Goal: Task Accomplishment & Management: Manage account settings

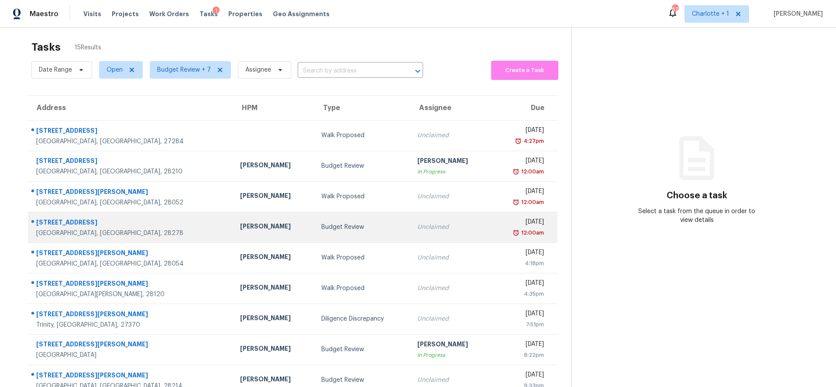
scroll to position [74, 0]
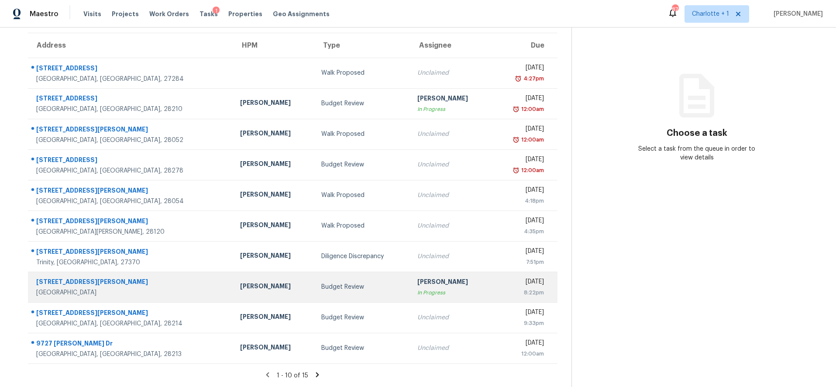
click at [240, 282] on div "Chip Hunter" at bounding box center [273, 287] width 67 height 11
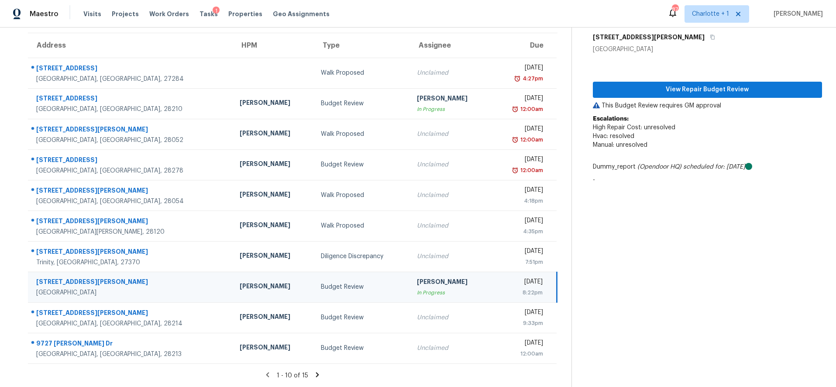
click at [313, 371] on icon at bounding box center [317, 375] width 8 height 8
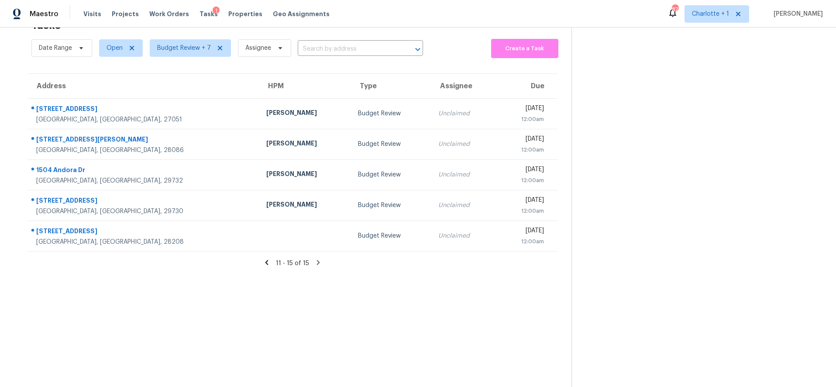
scroll to position [34, 0]
click at [263, 258] on icon at bounding box center [267, 262] width 8 height 8
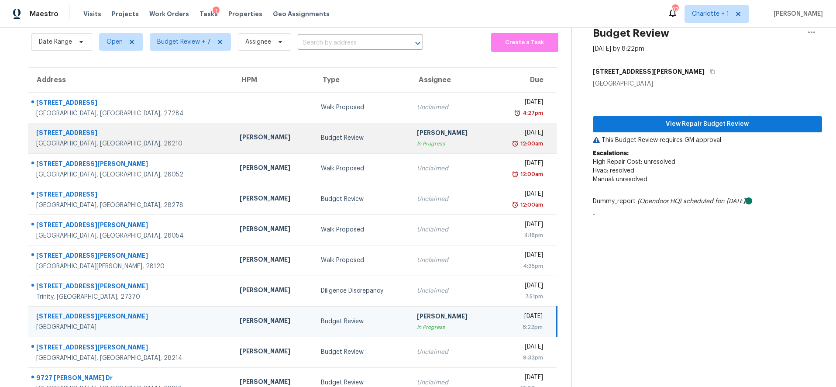
click at [314, 138] on td "Budget Review" at bounding box center [362, 138] width 96 height 31
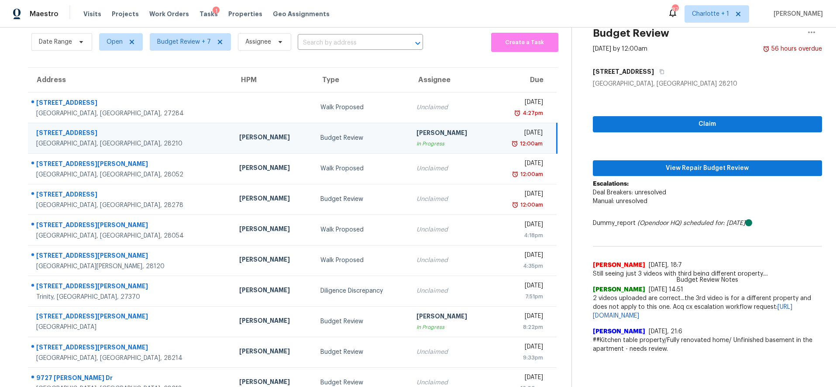
scroll to position [31, 0]
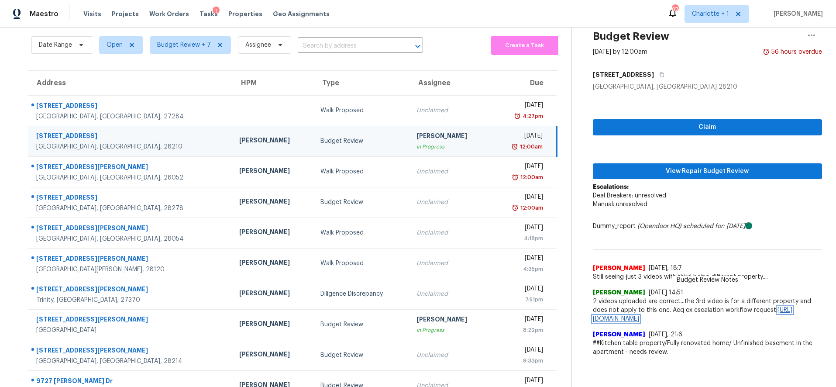
click at [655, 318] on link "https://opendoor.slack.com/archives/C013EES7VQB/p1756752848682379" at bounding box center [693, 314] width 200 height 15
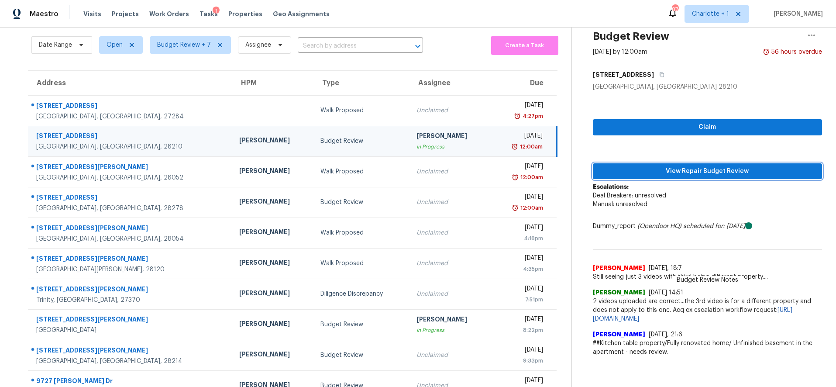
click at [632, 168] on span "View Repair Budget Review" at bounding box center [708, 171] width 216 height 11
click at [0, 0] on div "Maestro Visits Projects Work Orders Tasks 1 Properties Geo Assignments 87 Charl…" at bounding box center [418, 193] width 836 height 387
click at [320, 145] on div "Budget Review" at bounding box center [361, 141] width 82 height 9
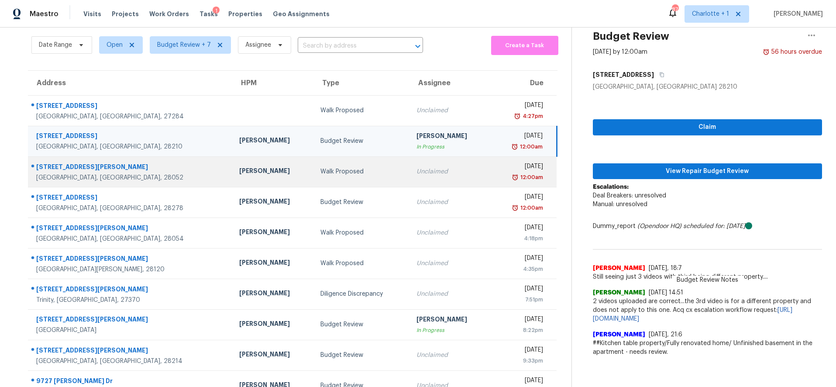
click at [239, 175] on div "Ryan Carder" at bounding box center [272, 171] width 67 height 11
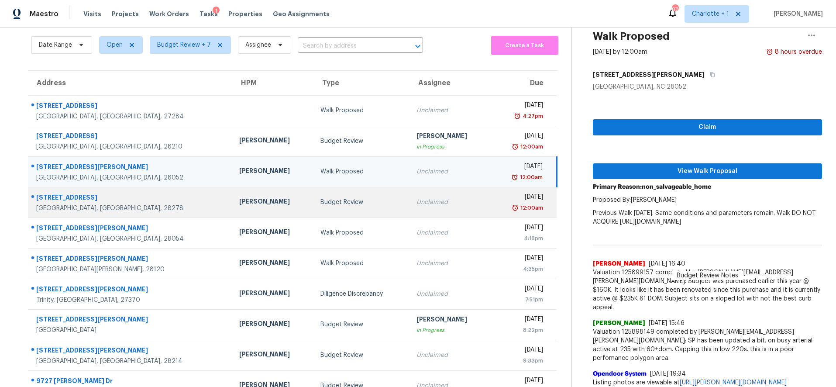
click at [239, 205] on div "Ryan Craven" at bounding box center [272, 202] width 67 height 11
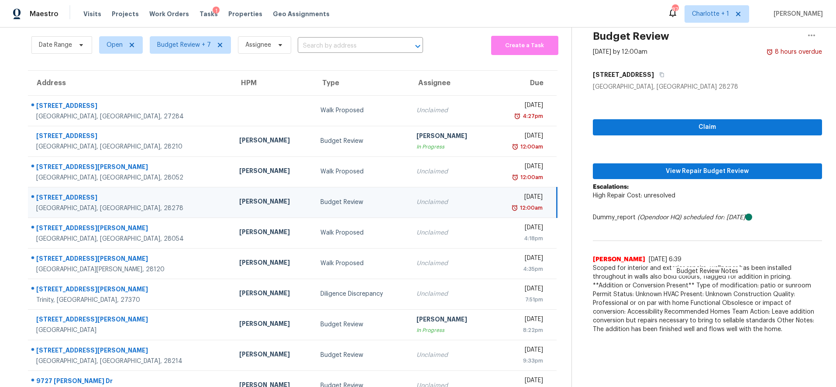
click at [156, 203] on td "6020 Trailwater Rd Charlotte, NC, 28278" at bounding box center [130, 202] width 204 height 31
click at [730, 168] on span "View Repair Budget Review" at bounding box center [708, 171] width 216 height 11
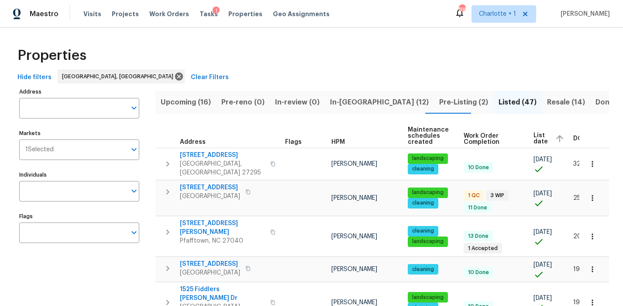
click at [547, 105] on span "Resale (14)" at bounding box center [566, 102] width 38 height 12
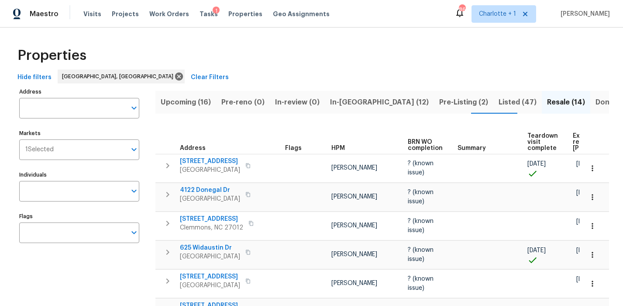
click at [222, 57] on div "Properties" at bounding box center [311, 55] width 595 height 28
click at [241, 99] on span "Pre-reno (0)" at bounding box center [242, 102] width 43 height 12
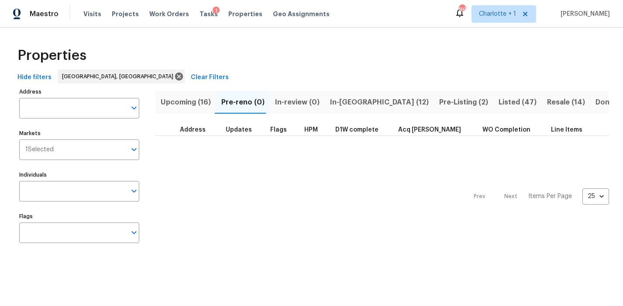
click at [193, 100] on span "Upcoming (16)" at bounding box center [186, 102] width 50 height 12
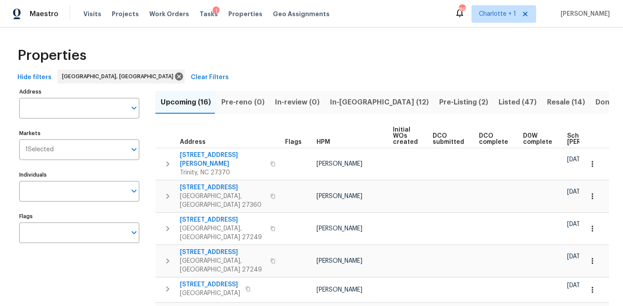
drag, startPoint x: 241, startPoint y: 52, endPoint x: 217, endPoint y: 53, distance: 24.0
click at [241, 52] on div "Properties" at bounding box center [311, 55] width 595 height 28
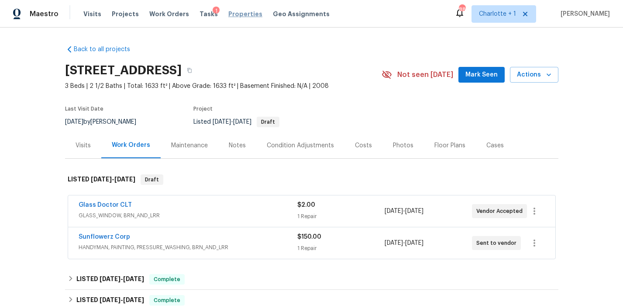
click at [244, 15] on span "Properties" at bounding box center [245, 14] width 34 height 9
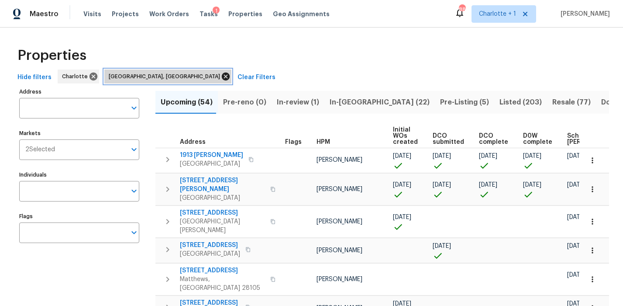
click at [222, 76] on icon at bounding box center [226, 76] width 8 height 8
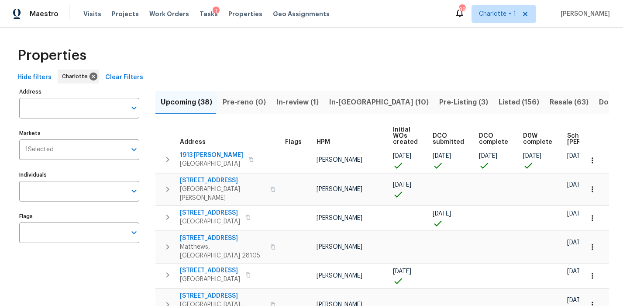
click at [550, 103] on span "Resale (63)" at bounding box center [569, 102] width 39 height 12
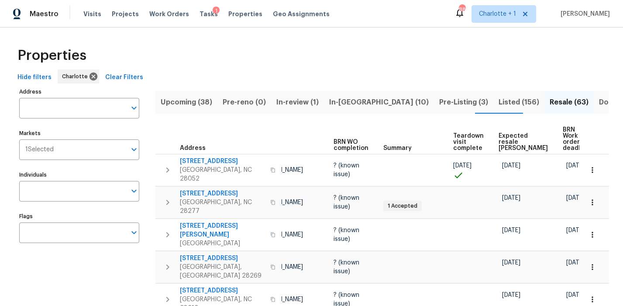
scroll to position [0, 80]
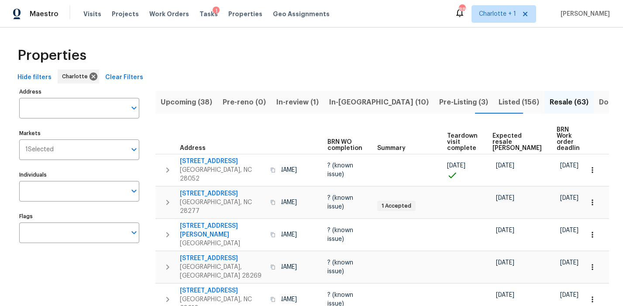
click at [501, 133] on span "Expected resale COE" at bounding box center [516, 142] width 49 height 18
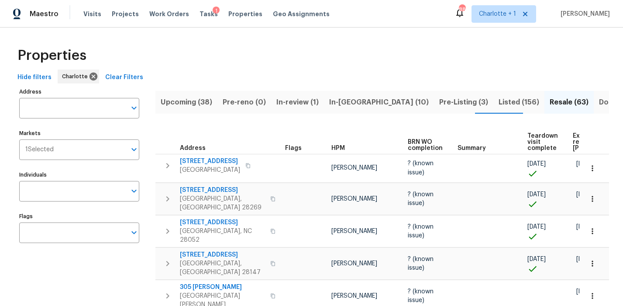
scroll to position [0, 95]
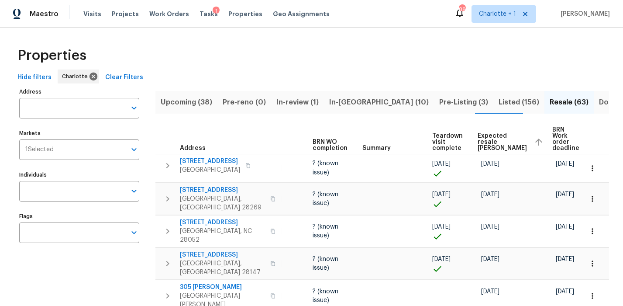
click at [481, 138] on span "Expected resale COE" at bounding box center [502, 142] width 49 height 18
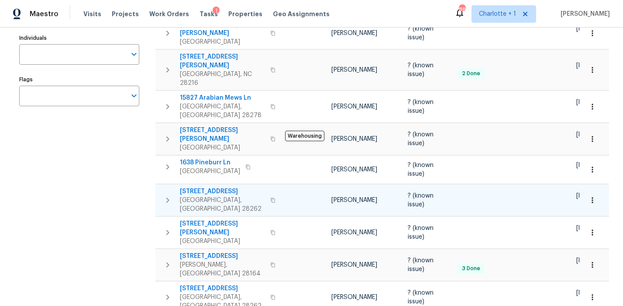
scroll to position [150, 0]
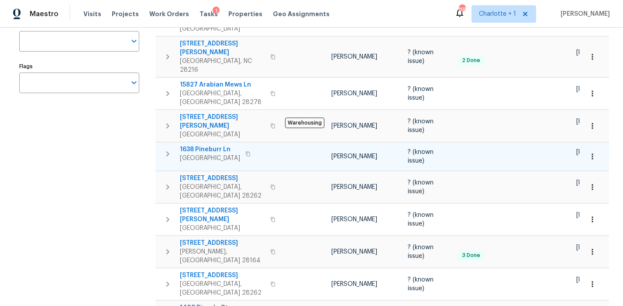
click at [203, 145] on span "1638 Pineburr Ln" at bounding box center [210, 149] width 60 height 9
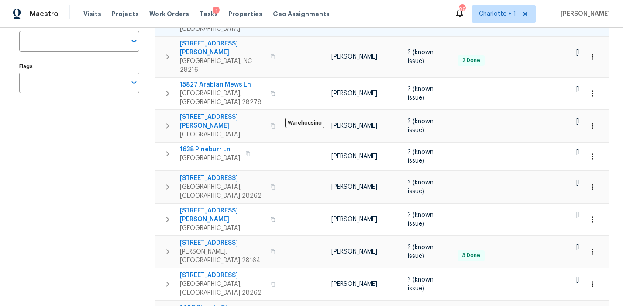
scroll to position [0, 0]
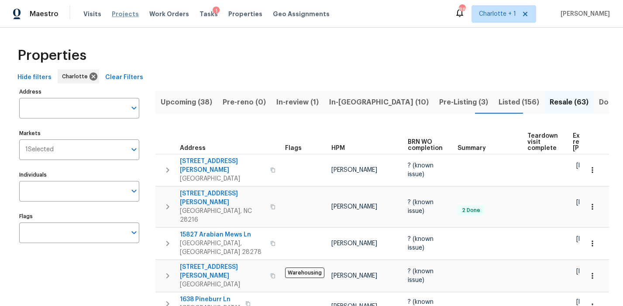
click at [128, 13] on span "Projects" at bounding box center [125, 14] width 27 height 9
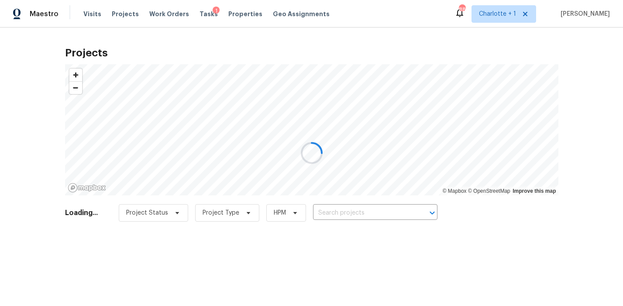
click at [388, 209] on div at bounding box center [311, 153] width 623 height 306
click at [361, 213] on div at bounding box center [311, 153] width 623 height 306
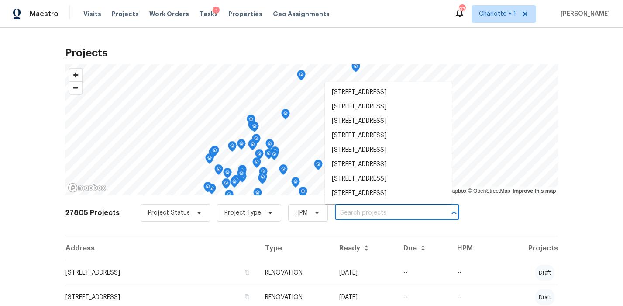
click at [365, 217] on input "text" at bounding box center [385, 213] width 100 height 14
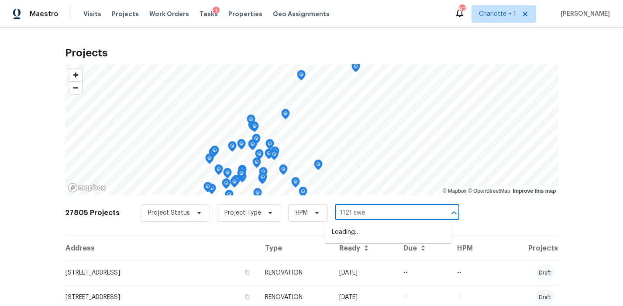
type input "1121 swea"
click at [366, 237] on li "1121 Swearngan Ridge Ct, Charlotte, NC 28216" at bounding box center [388, 232] width 127 height 14
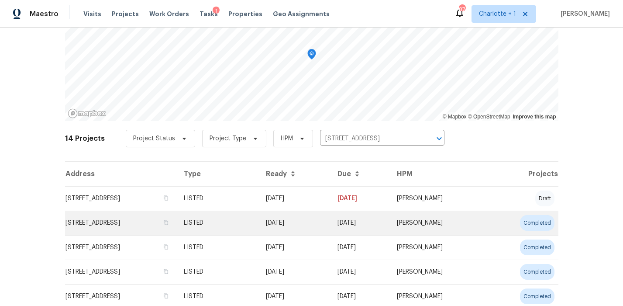
scroll to position [88, 0]
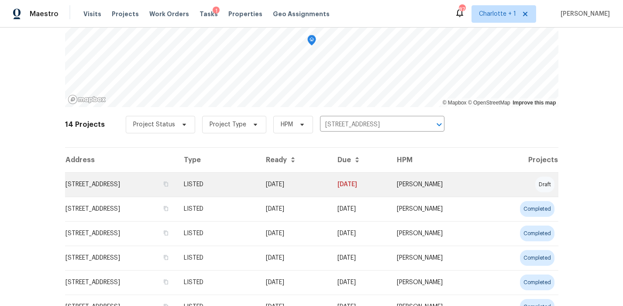
click at [177, 185] on td "1121 Swearngan Ridge Ct, Charlotte, NC 28216" at bounding box center [121, 184] width 112 height 24
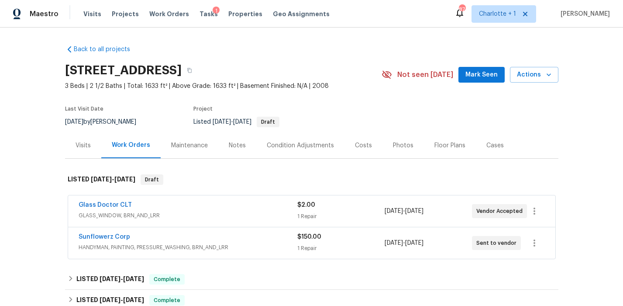
click at [256, 248] on span "HANDYMAN, PAINTING, PRESSURE_WASHING, BRN_AND_LRR" at bounding box center [188, 247] width 219 height 9
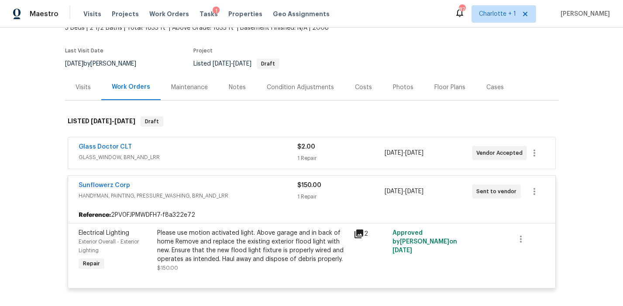
scroll to position [63, 0]
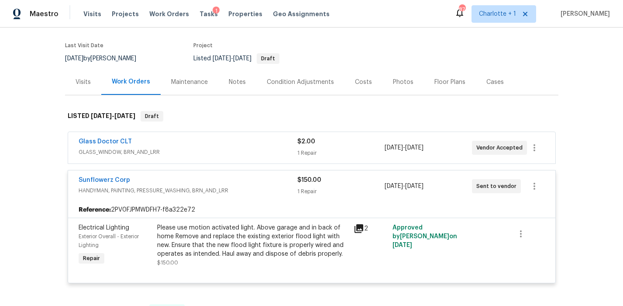
click at [355, 226] on icon at bounding box center [359, 228] width 9 height 9
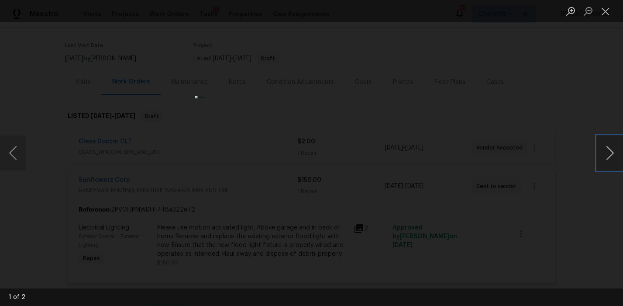
click at [601, 144] on button "Next image" at bounding box center [610, 152] width 26 height 35
click at [607, 14] on button "Close lightbox" at bounding box center [605, 10] width 17 height 15
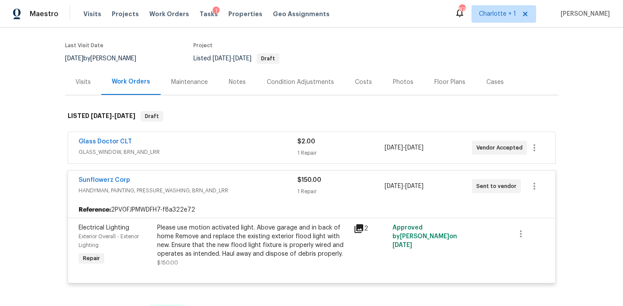
click at [238, 188] on span "HANDYMAN, PAINTING, PRESSURE_WASHING, BRN_AND_LRR" at bounding box center [188, 190] width 219 height 9
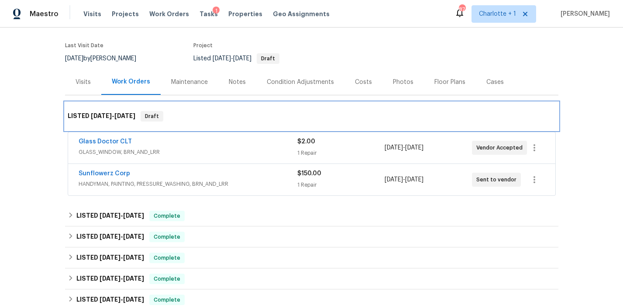
click at [189, 116] on div "LISTED 9/1/25 - 9/5/25 Draft" at bounding box center [312, 116] width 488 height 10
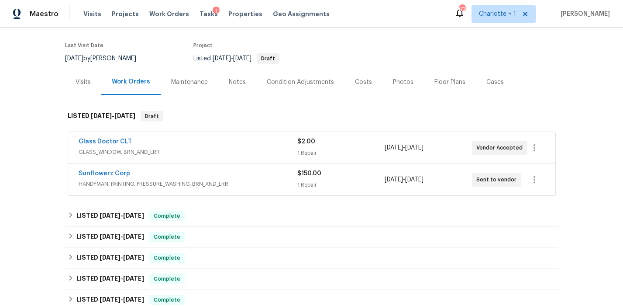
click at [233, 138] on div "Glass Doctor CLT" at bounding box center [188, 142] width 219 height 10
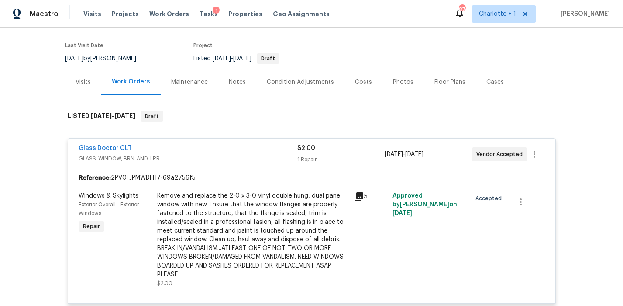
click at [232, 210] on div "Remove and replace the 2-0 x 3-0 vinyl double hung, dual pane window with new. …" at bounding box center [252, 234] width 191 height 87
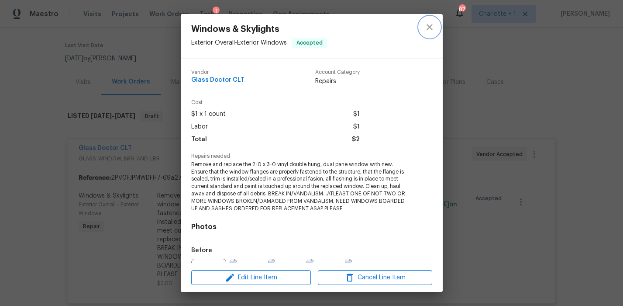
click at [430, 26] on icon "close" at bounding box center [430, 27] width 6 height 6
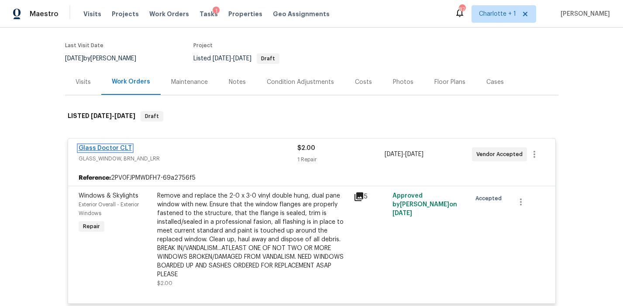
click at [114, 147] on link "Glass Doctor CLT" at bounding box center [105, 148] width 53 height 6
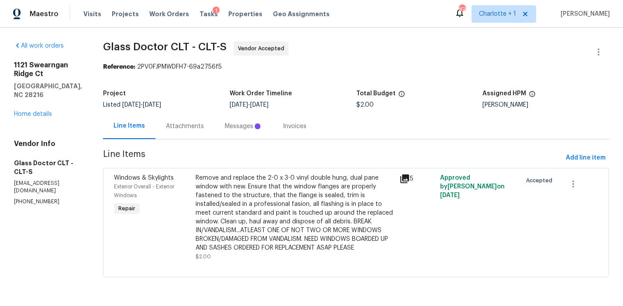
scroll to position [0, 0]
click at [166, 127] on div "Progress Updates" at bounding box center [192, 126] width 52 height 9
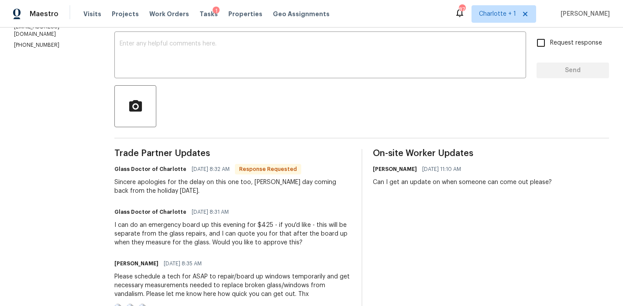
scroll to position [147, 0]
click at [183, 63] on textarea at bounding box center [320, 56] width 401 height 31
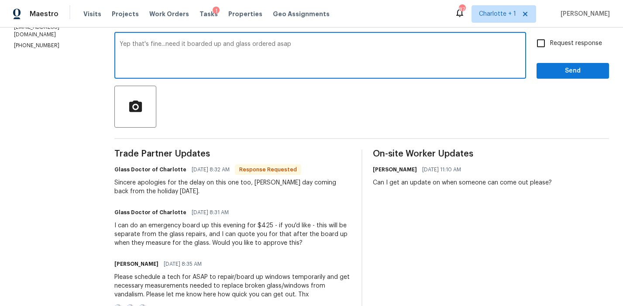
type textarea "Yep that's fine...need it boarded up and glass ordered asap"
click at [556, 38] on label "Request response" at bounding box center [567, 43] width 70 height 18
click at [550, 38] on input "Request response" at bounding box center [541, 43] width 18 height 18
checkbox input "true"
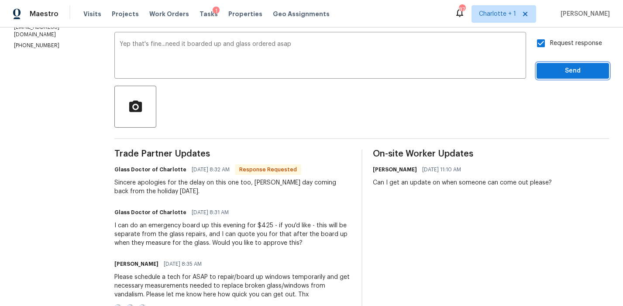
click at [556, 70] on span "Send" at bounding box center [573, 70] width 59 height 11
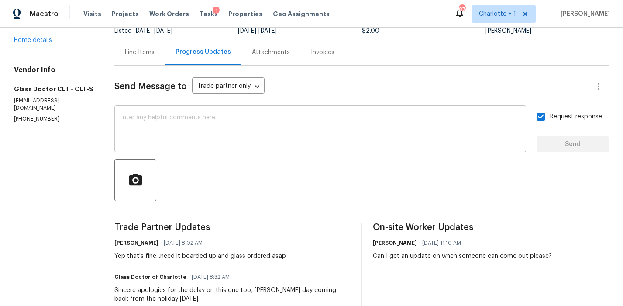
scroll to position [0, 0]
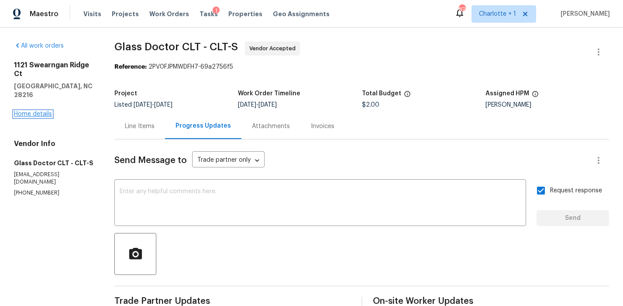
click at [42, 111] on link "Home details" at bounding box center [33, 114] width 38 height 6
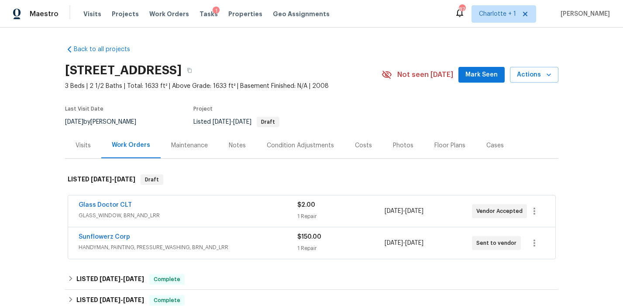
click at [280, 92] on section "1121 Swearngan Ridge Ct, Charlotte, NC 28216 3 Beds | 2 1/2 Baths | Total: 1633…" at bounding box center [311, 95] width 493 height 73
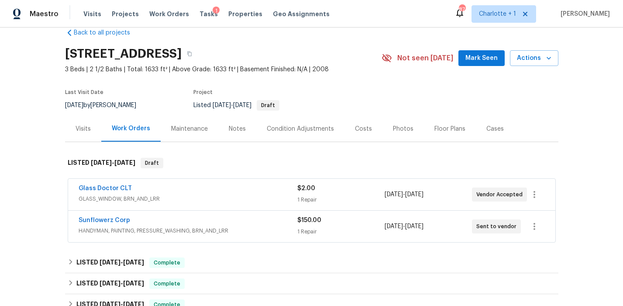
scroll to position [18, 0]
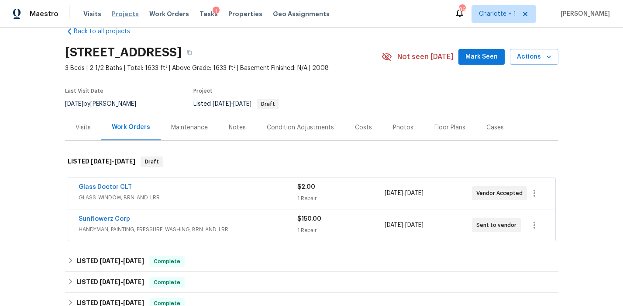
click at [124, 11] on span "Projects" at bounding box center [125, 14] width 27 height 9
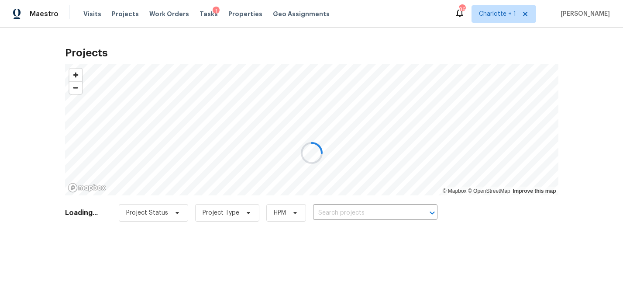
click at [240, 17] on div at bounding box center [311, 153] width 623 height 306
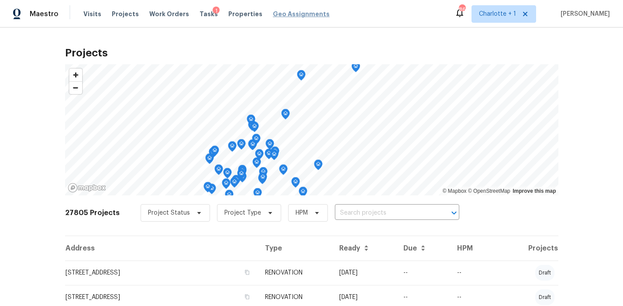
drag, startPoint x: 362, startPoint y: 8, endPoint x: 285, endPoint y: 14, distance: 77.5
click at [362, 8] on div "Maestro Visits Projects Work Orders Tasks 1 Properties Geo Assignments 86 Charl…" at bounding box center [311, 14] width 623 height 28
click at [228, 16] on span "Properties" at bounding box center [245, 14] width 34 height 9
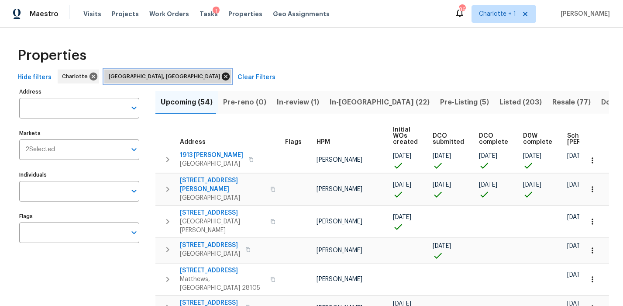
click at [221, 76] on icon at bounding box center [226, 77] width 10 height 10
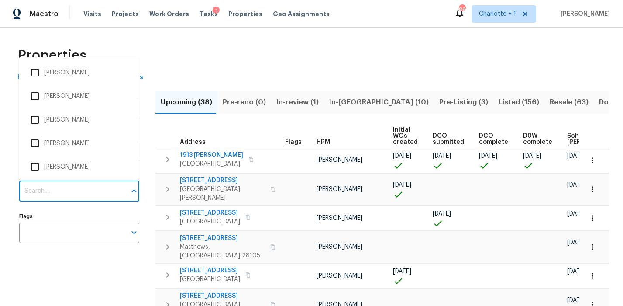
click at [51, 188] on input "Individuals" at bounding box center [72, 191] width 107 height 21
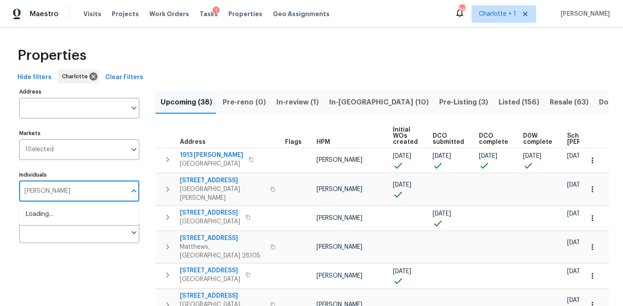
type input "chip hunter"
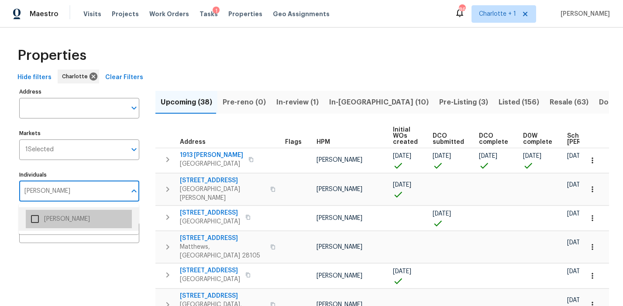
click at [67, 219] on li "Chip Hunter" at bounding box center [79, 219] width 106 height 18
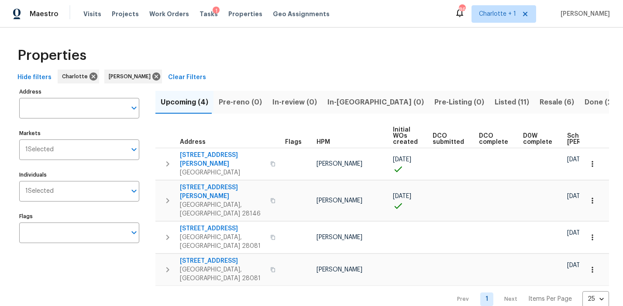
click at [370, 60] on div "Properties" at bounding box center [311, 55] width 595 height 28
click at [567, 139] on span "Scheduled COE" at bounding box center [591, 139] width 49 height 12
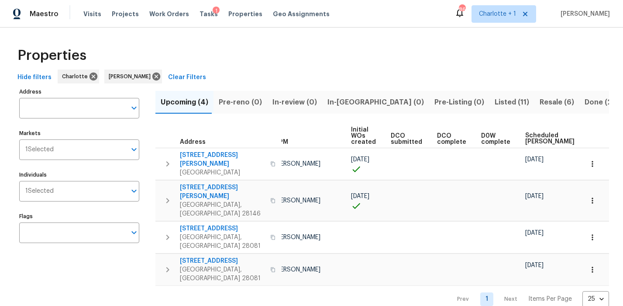
scroll to position [0, 43]
click at [448, 60] on div "Properties" at bounding box center [311, 55] width 595 height 28
click at [152, 78] on icon at bounding box center [156, 76] width 8 height 8
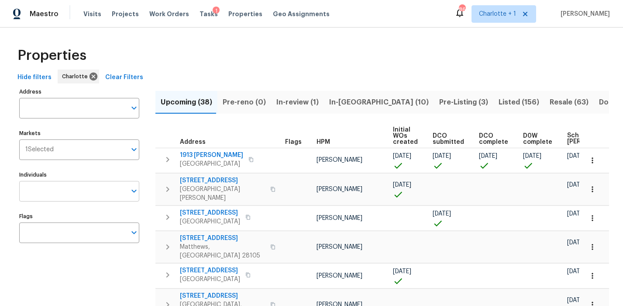
click at [58, 185] on input "Individuals" at bounding box center [72, 191] width 107 height 21
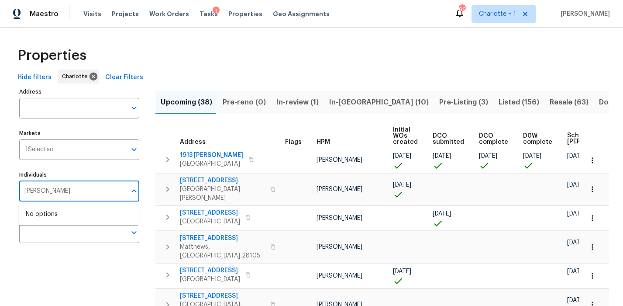
type input "ryan carder"
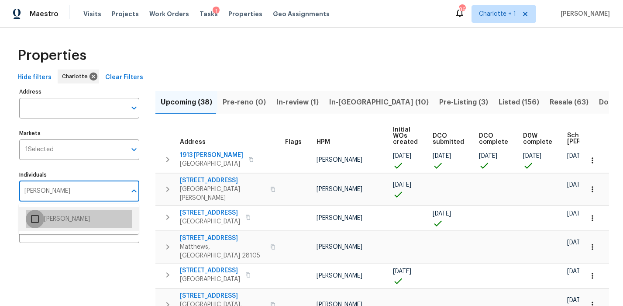
click at [35, 221] on input "checkbox" at bounding box center [35, 219] width 18 height 18
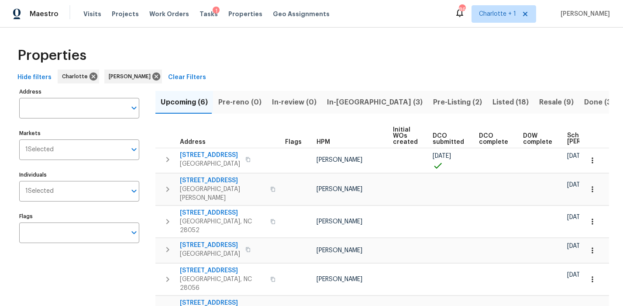
click at [269, 69] on div "Properties" at bounding box center [311, 55] width 595 height 28
click at [569, 135] on span "Scheduled COE" at bounding box center [591, 138] width 49 height 12
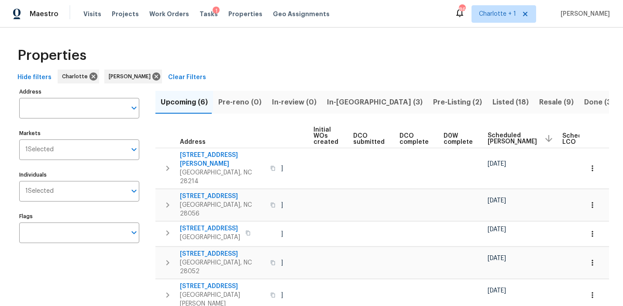
scroll to position [0, 81]
click at [491, 135] on span "Scheduled COE" at bounding box center [510, 138] width 49 height 12
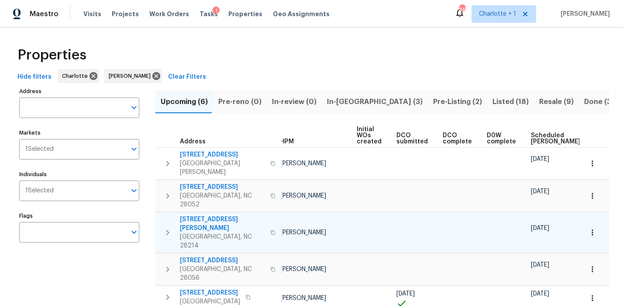
scroll to position [42, 0]
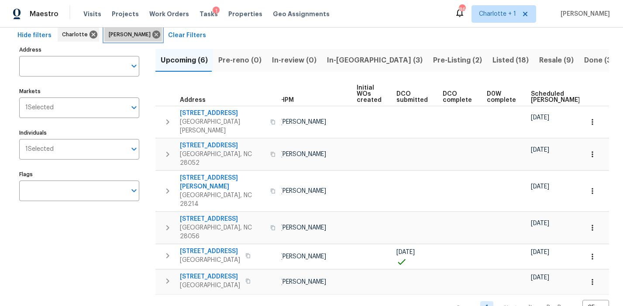
click at [152, 36] on icon at bounding box center [156, 35] width 8 height 8
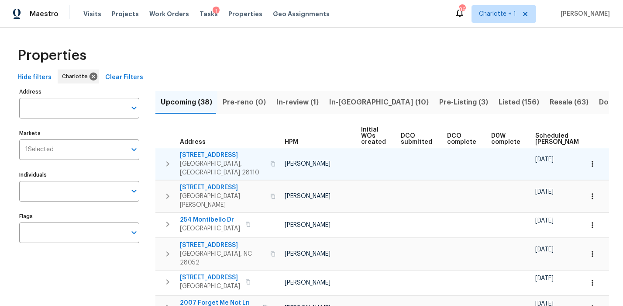
scroll to position [0, 36]
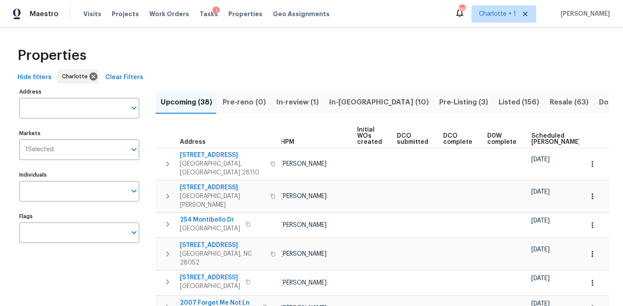
click at [541, 145] on th "Scheduled COE" at bounding box center [560, 136] width 64 height 24
click at [534, 141] on span "Scheduled COE" at bounding box center [555, 139] width 49 height 12
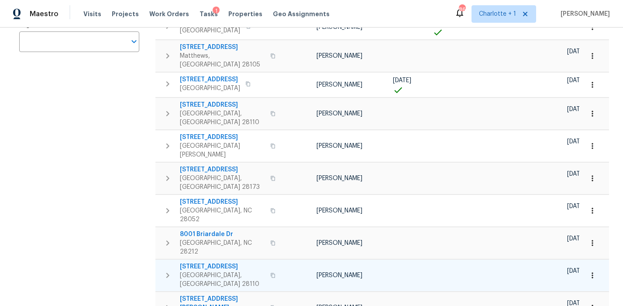
scroll to position [220, 0]
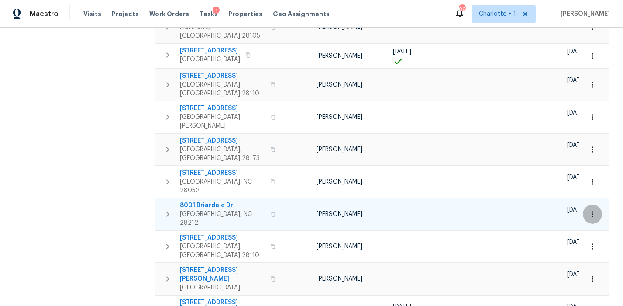
click at [588, 210] on icon "button" at bounding box center [592, 214] width 9 height 9
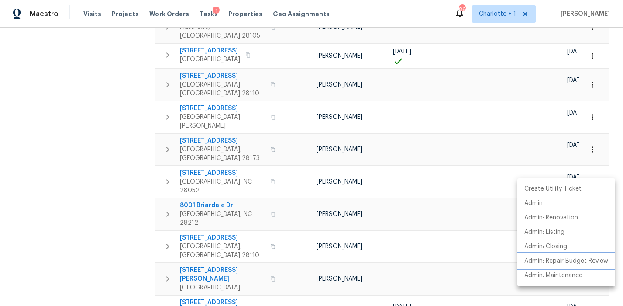
click at [559, 260] on p "Admin: Repair Budget Review" at bounding box center [566, 260] width 84 height 9
click at [121, 146] on div at bounding box center [311, 153] width 623 height 306
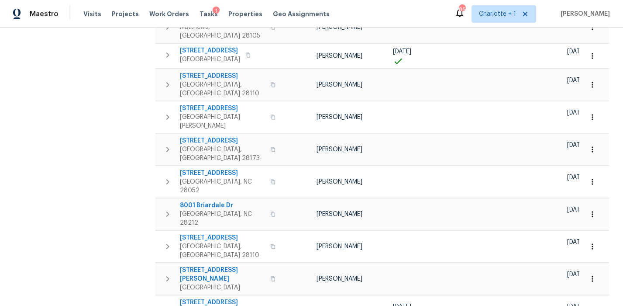
click at [120, 147] on div "Create Utility Ticket Admin Admin: Renovation Admin: Listing Admin: Closing Adm…" at bounding box center [311, 153] width 623 height 306
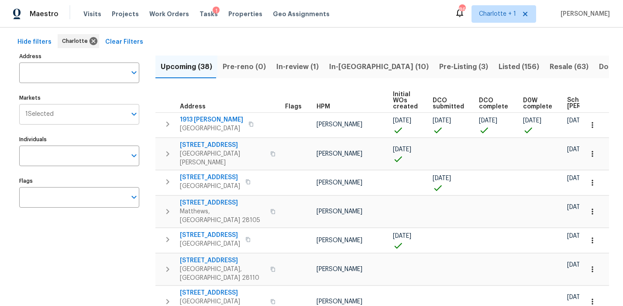
scroll to position [33, 0]
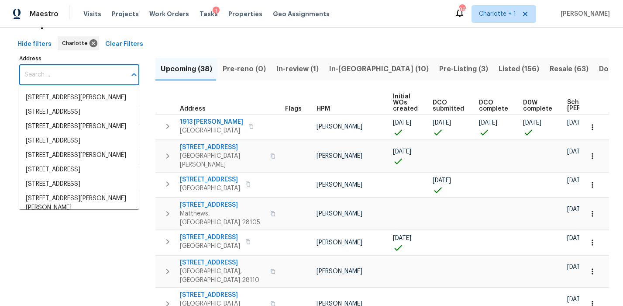
click at [69, 80] on input "Address" at bounding box center [72, 75] width 107 height 21
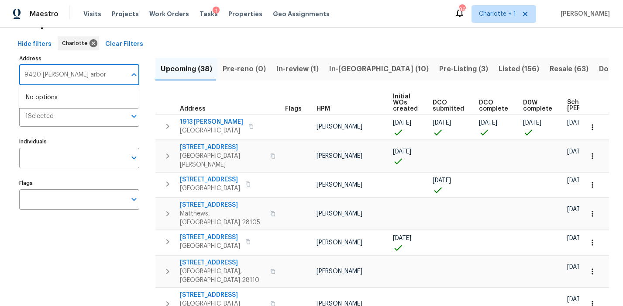
type input "9420 misty arbor"
click at [106, 98] on li "9420 Misty Arbor Way Charlotte NC 28269" at bounding box center [79, 97] width 120 height 14
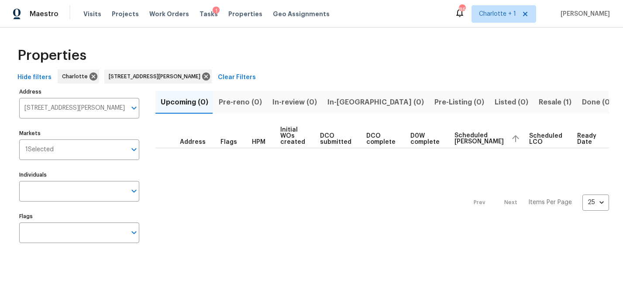
click at [539, 101] on span "Resale (1)" at bounding box center [555, 102] width 33 height 12
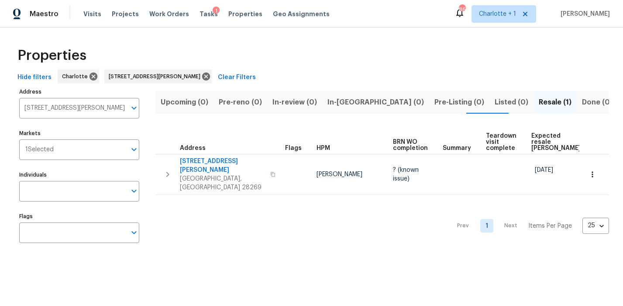
click at [340, 66] on div "Properties" at bounding box center [311, 55] width 595 height 28
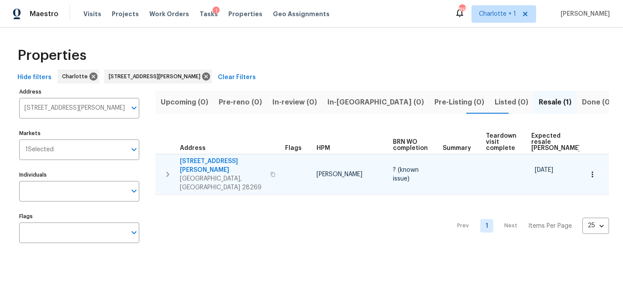
click at [270, 172] on icon "button" at bounding box center [272, 174] width 5 height 5
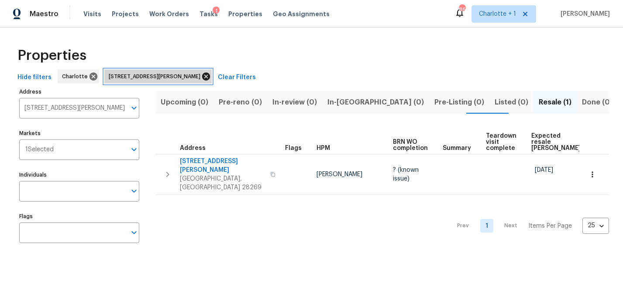
click at [210, 74] on icon at bounding box center [206, 76] width 8 height 8
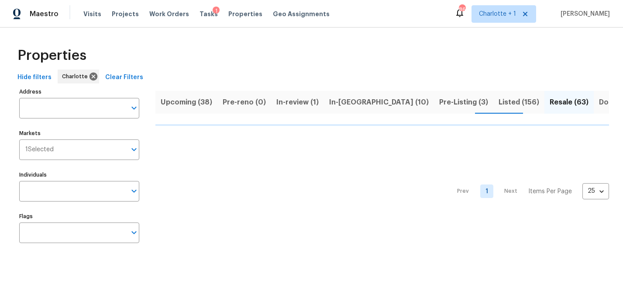
click at [188, 99] on span "Upcoming (38)" at bounding box center [187, 102] width 52 height 12
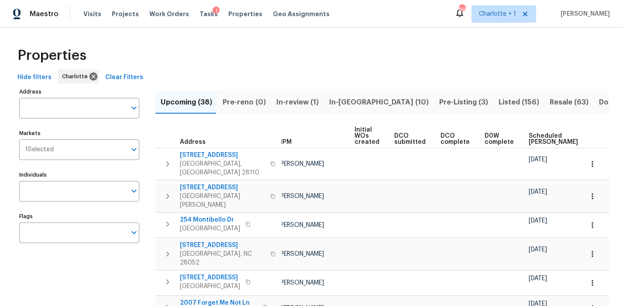
scroll to position [0, 40]
click at [544, 141] on span "Scheduled COE" at bounding box center [551, 139] width 49 height 12
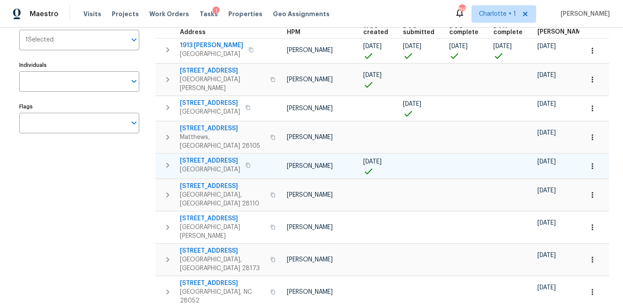
scroll to position [111, 0]
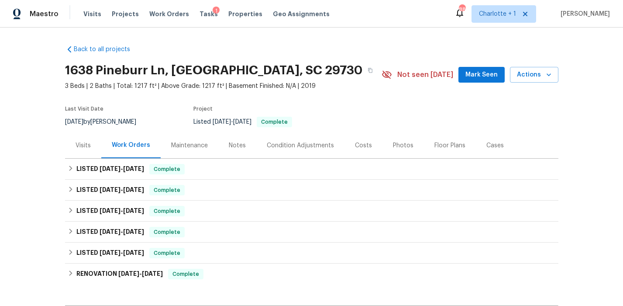
click at [365, 142] on div "Costs" at bounding box center [363, 145] width 38 height 26
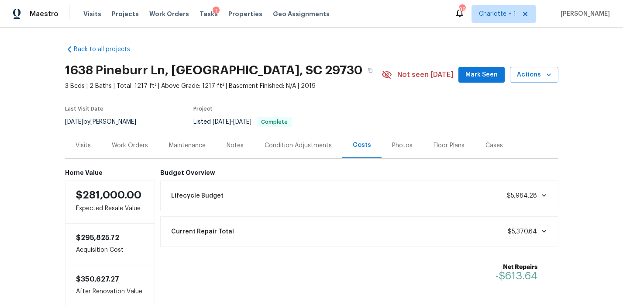
click at [402, 146] on div "Photos" at bounding box center [402, 145] width 21 height 9
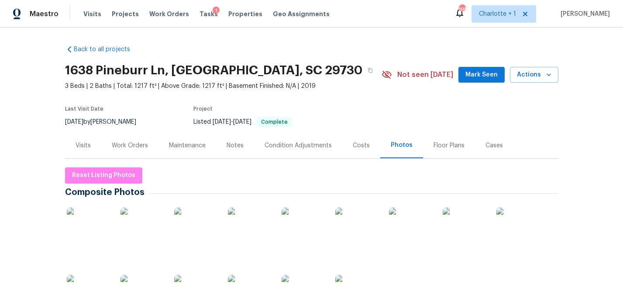
click at [97, 231] on img at bounding box center [89, 229] width 44 height 44
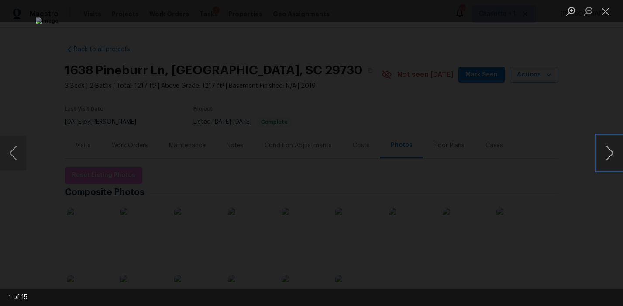
click at [614, 154] on button "Next image" at bounding box center [610, 152] width 26 height 35
click at [613, 155] on button "Next image" at bounding box center [610, 152] width 26 height 35
click at [606, 12] on button "Close lightbox" at bounding box center [605, 10] width 17 height 15
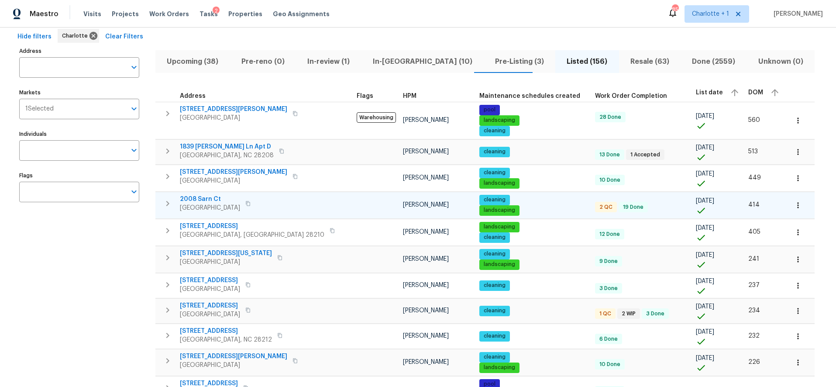
scroll to position [44, 0]
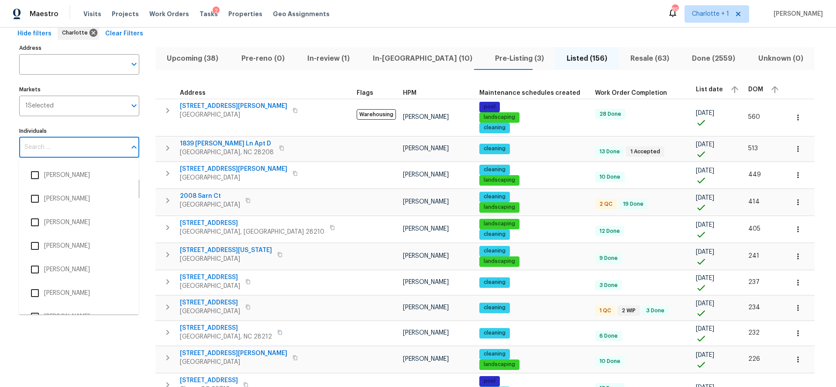
click at [67, 147] on input "Individuals" at bounding box center [72, 147] width 107 height 21
type input "chip"
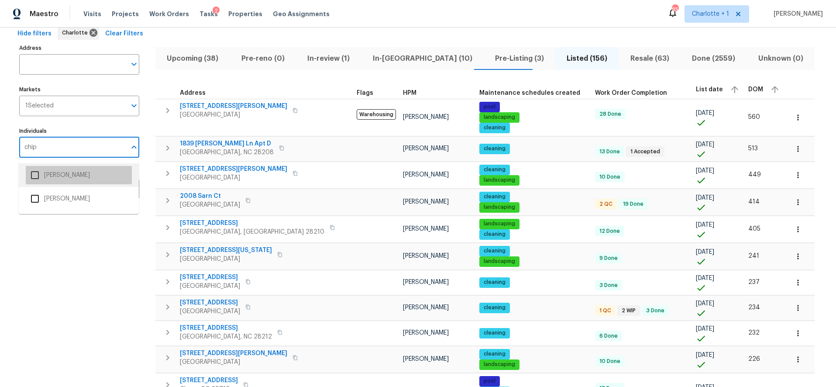
click at [68, 179] on li "Chip Hunter" at bounding box center [79, 175] width 106 height 18
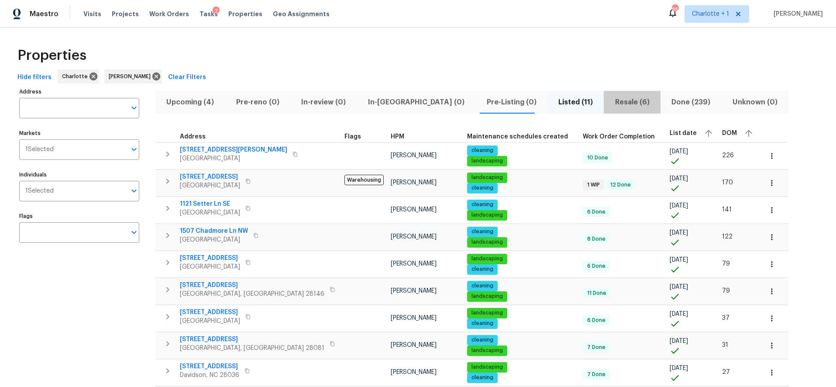
click at [609, 103] on span "Resale (6)" at bounding box center [632, 102] width 46 height 12
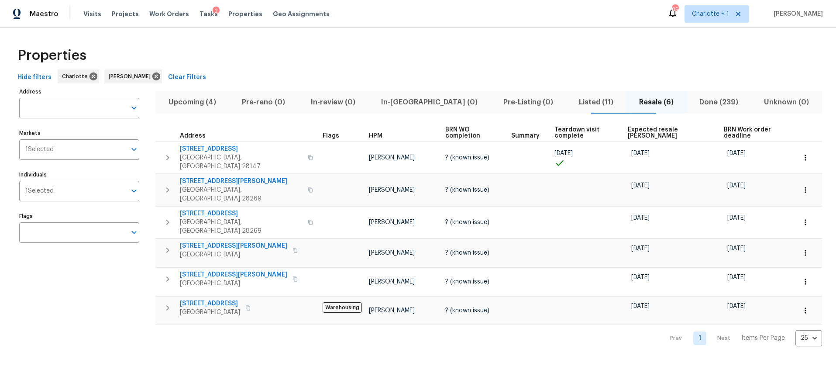
click at [638, 126] on th "Expected resale COE" at bounding box center [672, 133] width 96 height 18
click at [631, 133] on th "Expected resale COE" at bounding box center [672, 133] width 96 height 18
click at [631, 130] on span "Expected resale COE" at bounding box center [668, 133] width 81 height 12
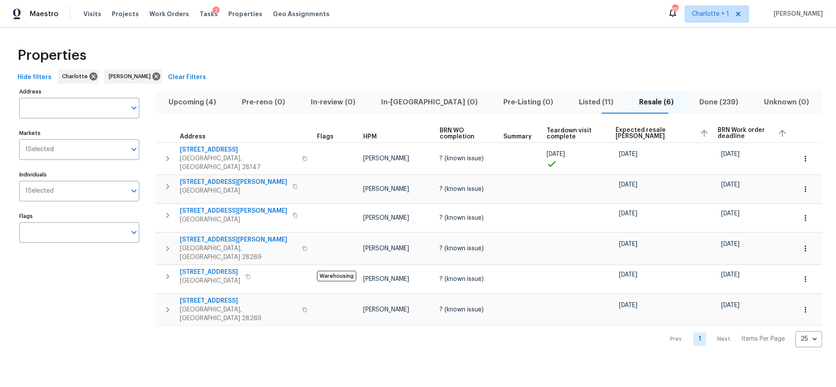
click at [633, 130] on span "Expected resale COE" at bounding box center [654, 133] width 77 height 12
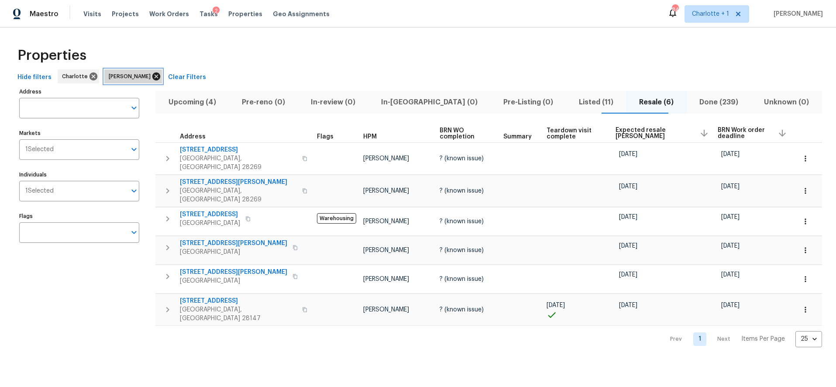
click at [151, 76] on icon at bounding box center [156, 77] width 10 height 10
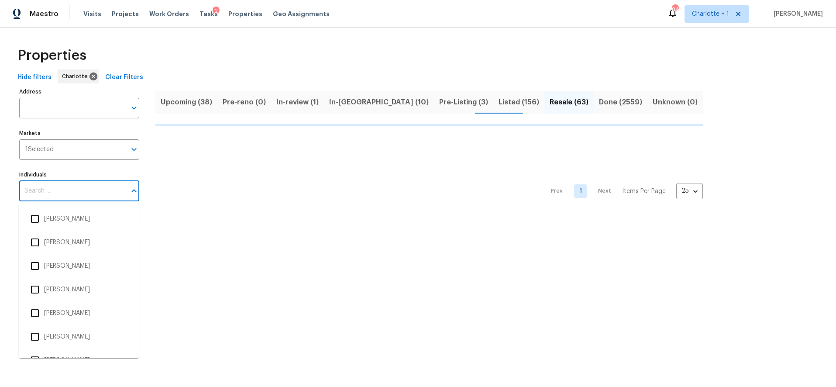
click at [59, 192] on input "Individuals" at bounding box center [72, 191] width 107 height 21
type input "ryan ca"
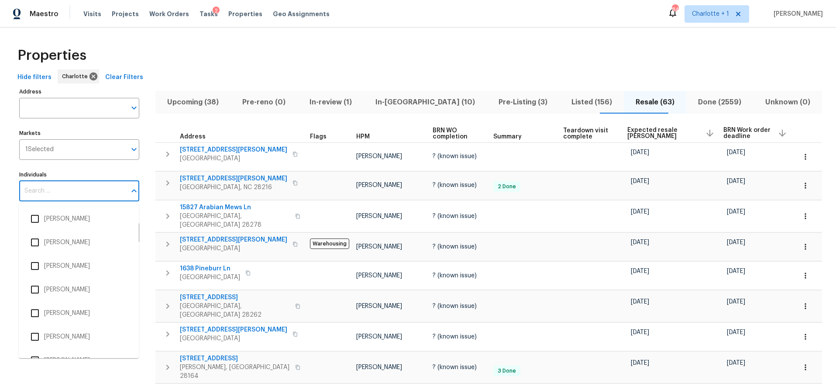
click at [66, 196] on input "Individuals" at bounding box center [72, 191] width 107 height 21
type input "ryan carder"
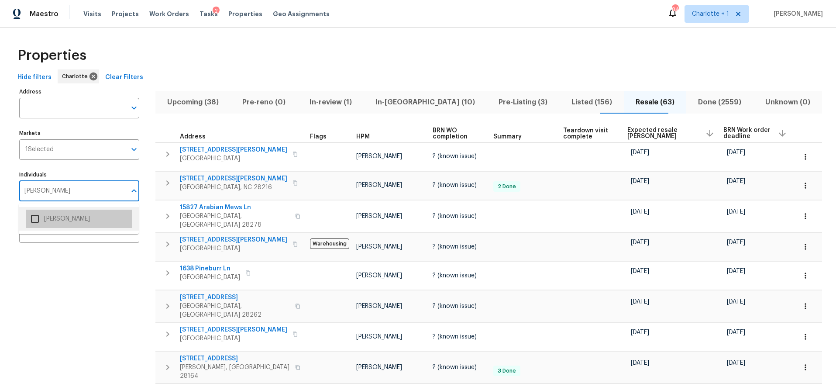
click at [68, 217] on li "Ryan Carder" at bounding box center [79, 219] width 106 height 18
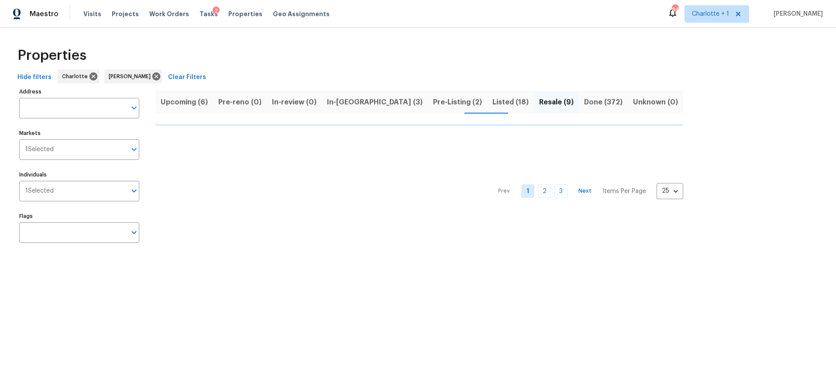
click at [386, 50] on div "Properties" at bounding box center [418, 55] width 808 height 28
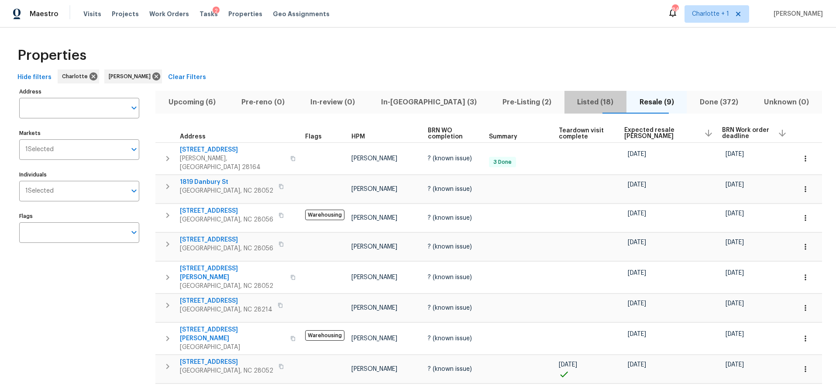
click at [570, 103] on span "Listed (18)" at bounding box center [596, 102] width 52 height 12
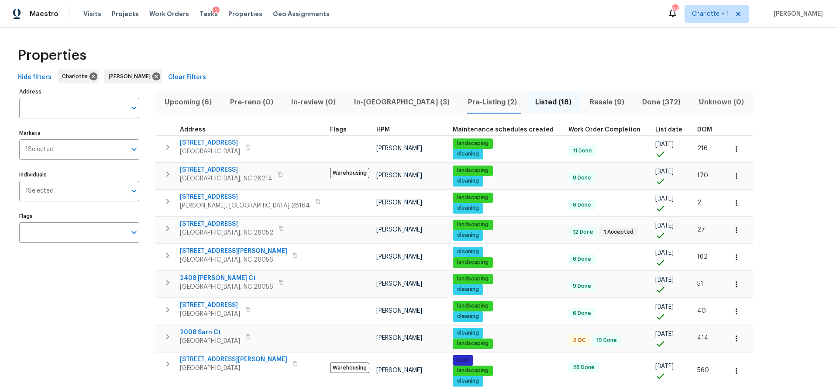
click at [655, 131] on span "List date" at bounding box center [668, 130] width 27 height 6
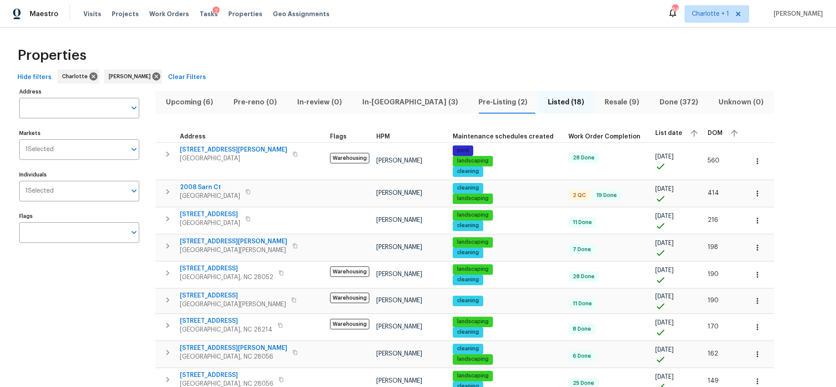
click at [745, 113] on div "Address Address Markets 1 Selected Markets Individuals 1 Selected Individuals F…" at bounding box center [418, 373] width 808 height 574
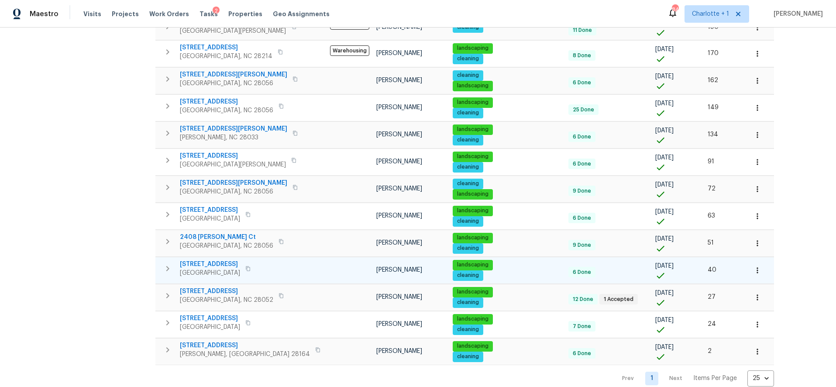
scroll to position [293, 0]
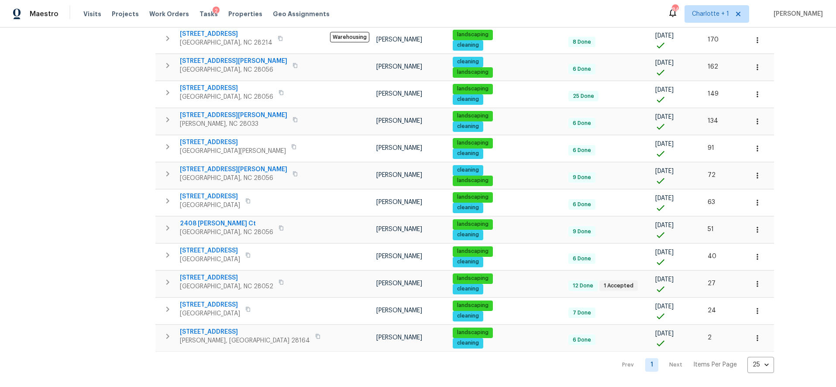
click at [101, 169] on div "Address Address Markets 1 Selected Markets Individuals 1 Selected Individuals F…" at bounding box center [84, 86] width 131 height 574
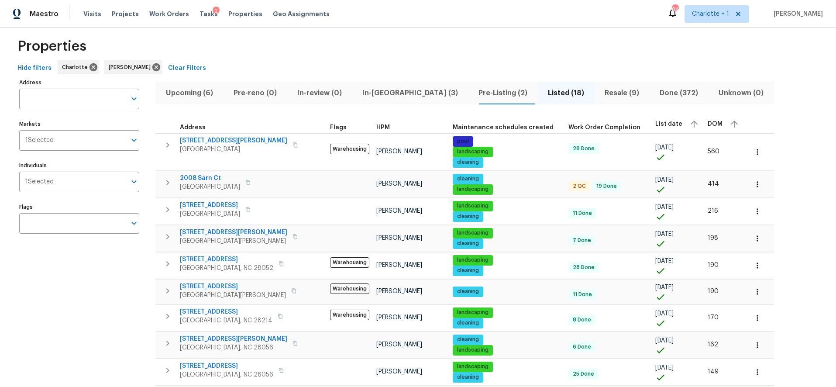
scroll to position [8, 0]
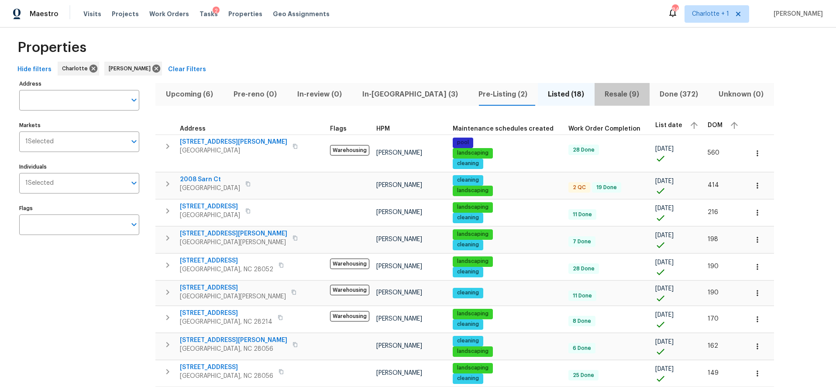
click at [600, 91] on span "Resale (9)" at bounding box center [622, 94] width 45 height 12
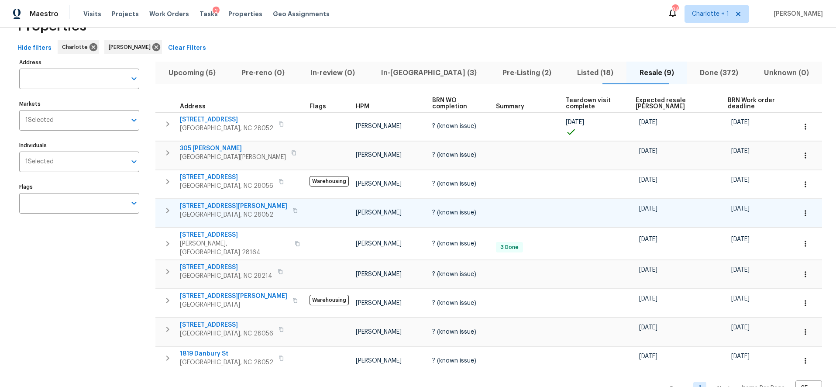
scroll to position [30, 0]
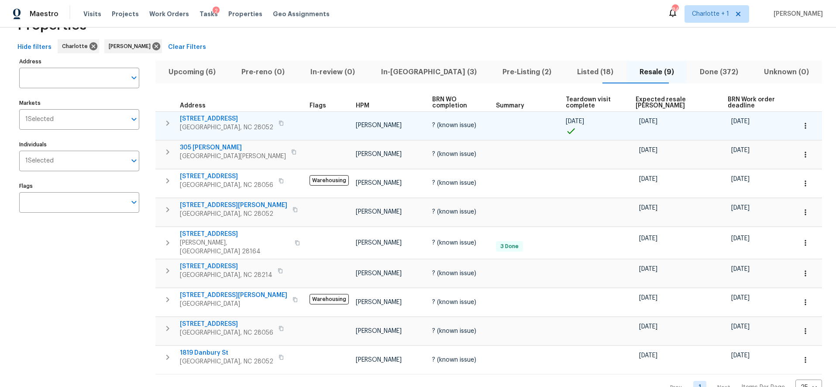
click at [211, 118] on span "905 Lynhaven Dr" at bounding box center [226, 118] width 93 height 9
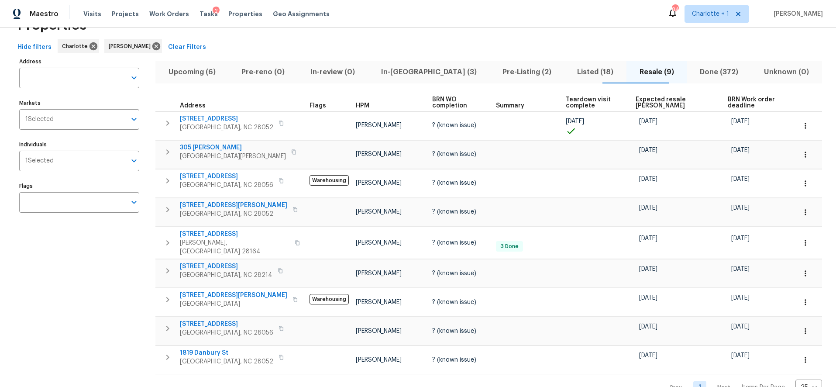
click at [308, 34] on div "Properties" at bounding box center [418, 25] width 808 height 28
click at [151, 47] on icon at bounding box center [156, 46] width 10 height 10
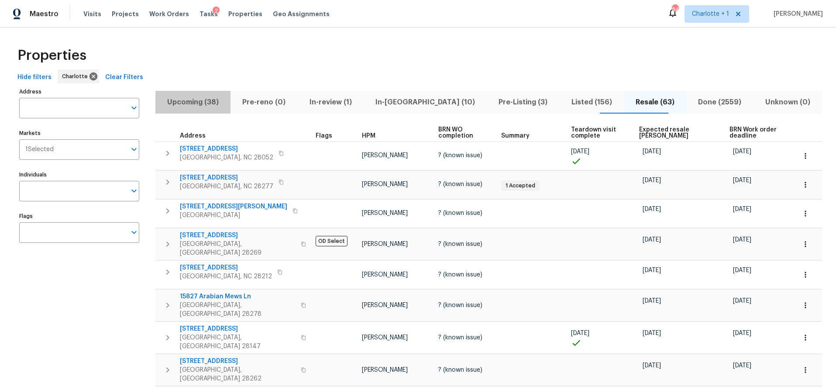
click at [198, 103] on span "Upcoming (38)" at bounding box center [193, 102] width 65 height 12
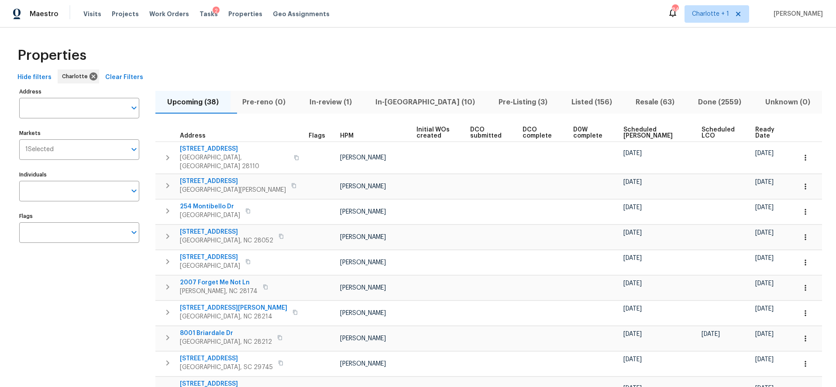
click at [632, 126] on th "Scheduled COE" at bounding box center [659, 133] width 78 height 18
click at [633, 136] on span "Scheduled COE" at bounding box center [654, 133] width 63 height 12
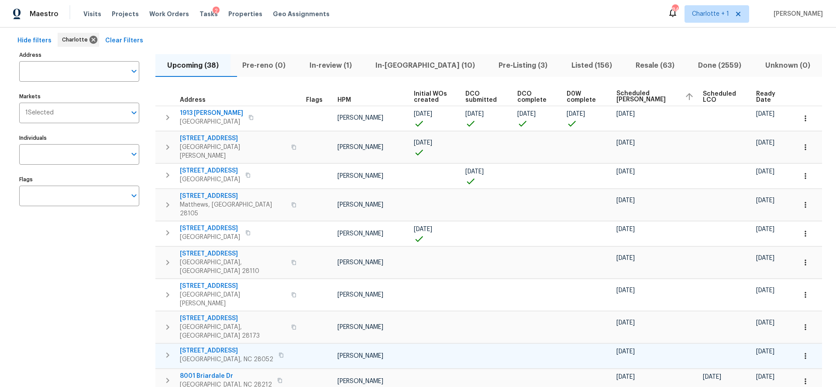
scroll to position [43, 0]
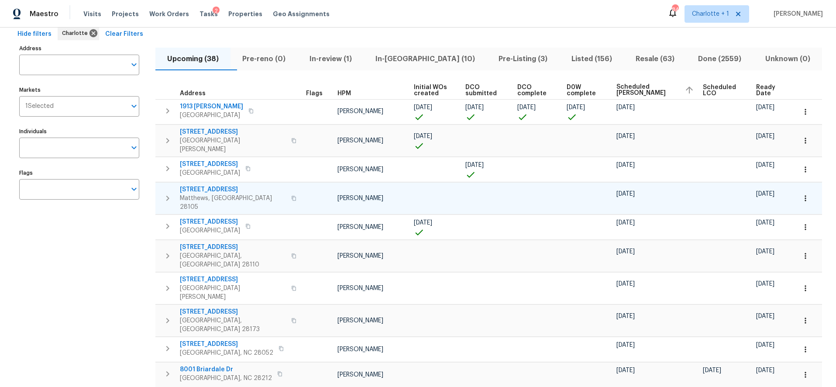
click at [796, 189] on button "button" at bounding box center [805, 198] width 19 height 19
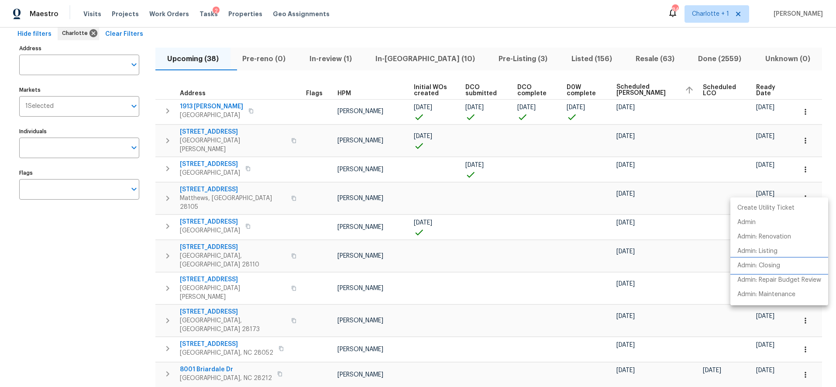
click at [765, 267] on p "Admin: Closing" at bounding box center [758, 265] width 43 height 9
click at [46, 142] on div at bounding box center [418, 193] width 836 height 387
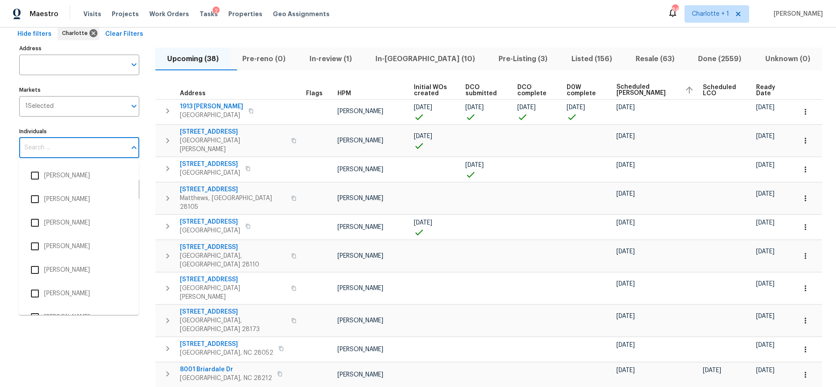
click at [45, 145] on input "Individuals" at bounding box center [72, 148] width 107 height 21
type input "ryan carder"
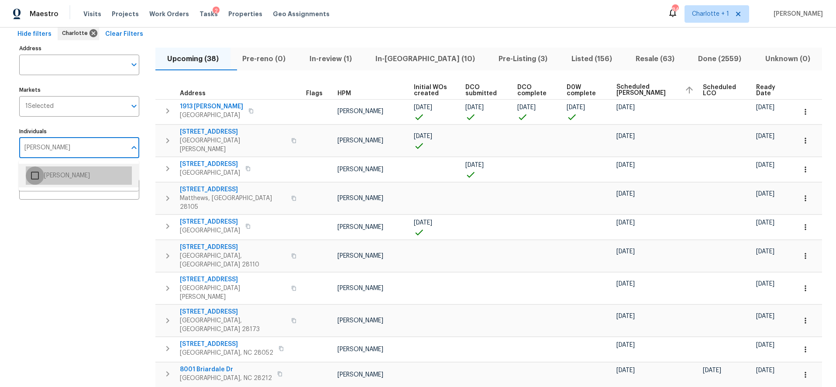
click at [43, 180] on input "checkbox" at bounding box center [35, 175] width 18 height 18
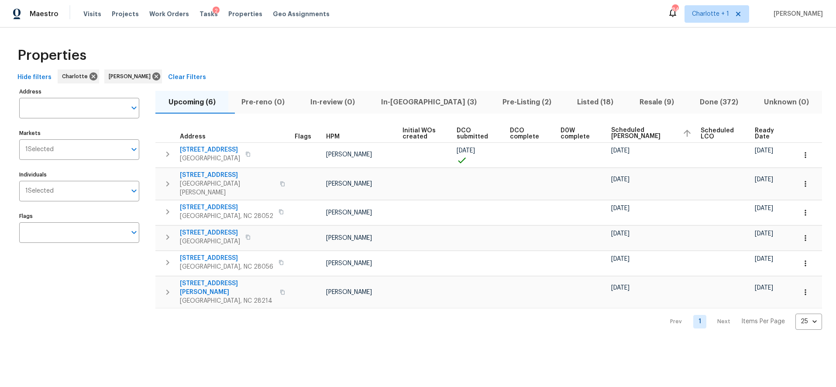
click at [432, 44] on div "Properties" at bounding box center [418, 55] width 808 height 28
click at [422, 96] on span "In-reno (3)" at bounding box center [428, 102] width 111 height 12
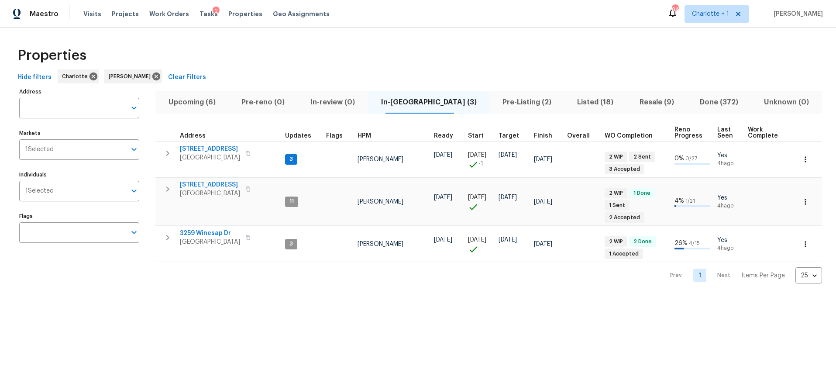
click at [118, 289] on div "Properties Hide filters Charlotte Ryan Carder Clear Filters Address Address Mar…" at bounding box center [418, 163] width 836 height 270
click at [417, 52] on div "Properties" at bounding box center [418, 55] width 808 height 28
click at [495, 103] on span "Pre-Listing (2)" at bounding box center [527, 102] width 64 height 12
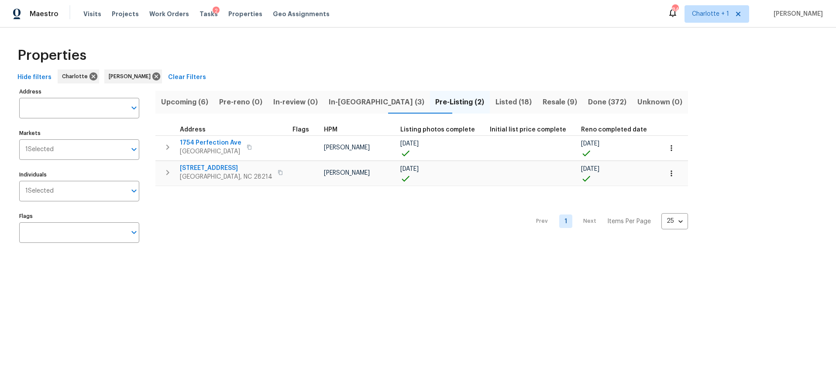
click at [438, 48] on div "Properties" at bounding box center [418, 55] width 808 height 28
click at [280, 265] on html "Maestro Visits Projects Work Orders Tasks 2 Properties Geo Assignments 84 Charl…" at bounding box center [418, 132] width 836 height 265
click at [507, 65] on div "Properties" at bounding box center [418, 55] width 808 height 28
click at [528, 65] on div "Properties" at bounding box center [418, 55] width 808 height 28
click at [363, 105] on span "In-reno (3)" at bounding box center [377, 102] width 96 height 12
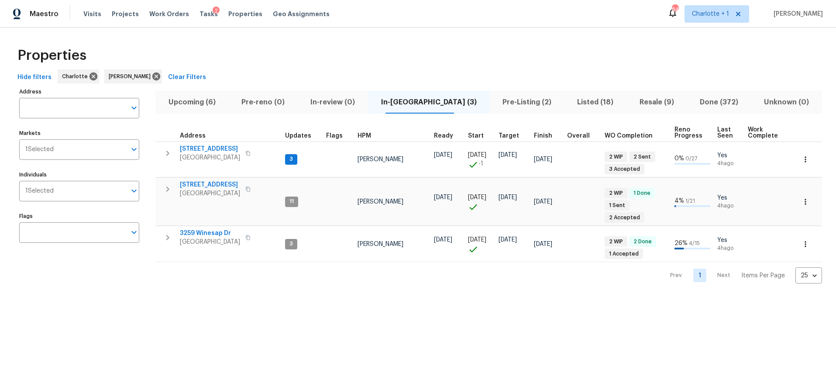
click at [308, 57] on div "Properties" at bounding box center [418, 55] width 808 height 28
click at [442, 53] on div "Properties" at bounding box center [418, 55] width 808 height 28
drag, startPoint x: 509, startPoint y: 63, endPoint x: 400, endPoint y: 96, distance: 114.2
click at [509, 63] on div "Properties" at bounding box center [418, 55] width 808 height 28
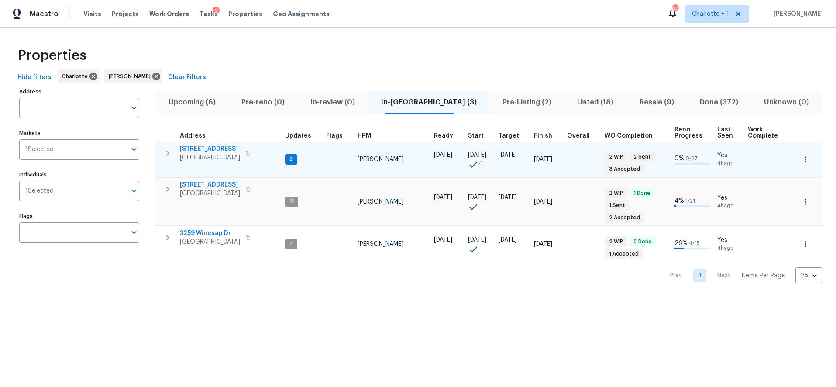
click at [206, 147] on span "5117 Park Place Dr" at bounding box center [210, 149] width 60 height 9
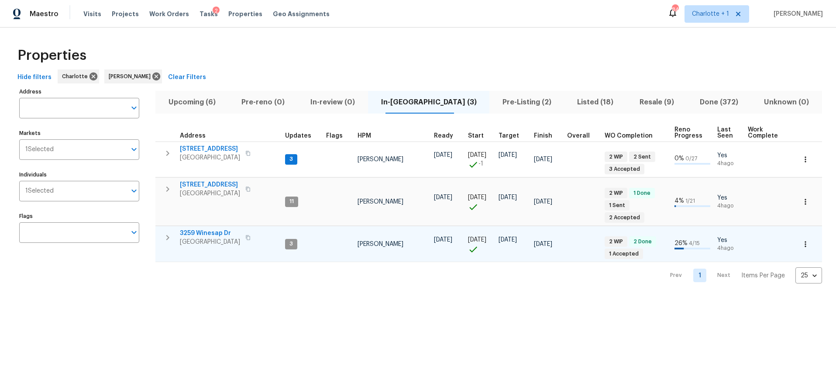
click at [202, 229] on span "3259 Winesap Dr" at bounding box center [210, 233] width 60 height 9
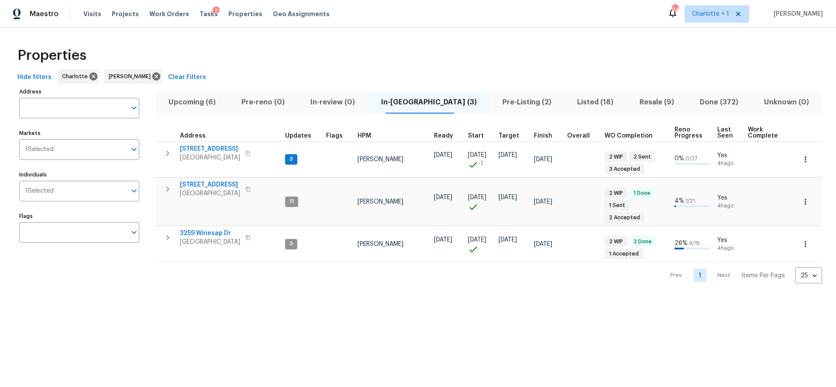
click at [266, 75] on div "Hide filters Charlotte Ryan Carder Clear Filters" at bounding box center [418, 77] width 808 height 16
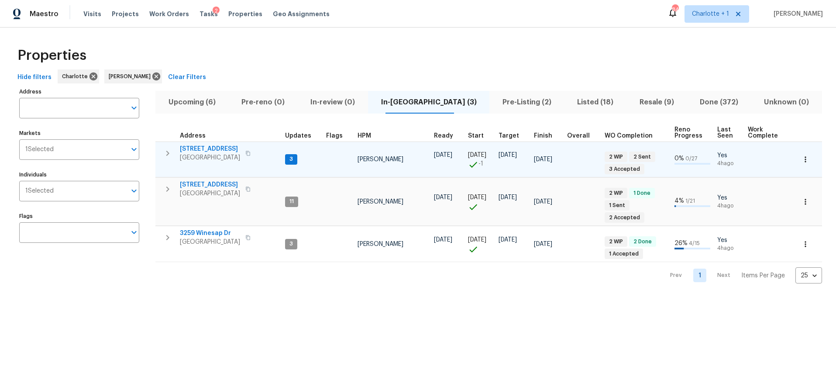
click at [216, 146] on span "5117 Park Place Dr" at bounding box center [210, 149] width 60 height 9
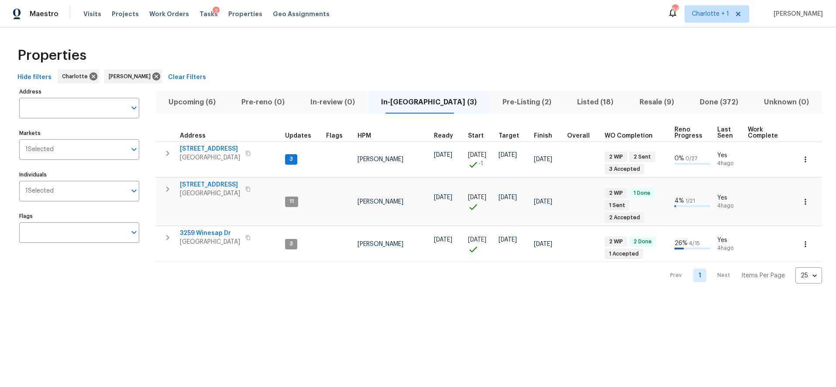
click at [350, 68] on div "Properties" at bounding box center [418, 55] width 808 height 28
click at [501, 51] on div "Properties" at bounding box center [418, 55] width 808 height 28
click at [495, 101] on span "Pre-Listing (2)" at bounding box center [527, 102] width 64 height 12
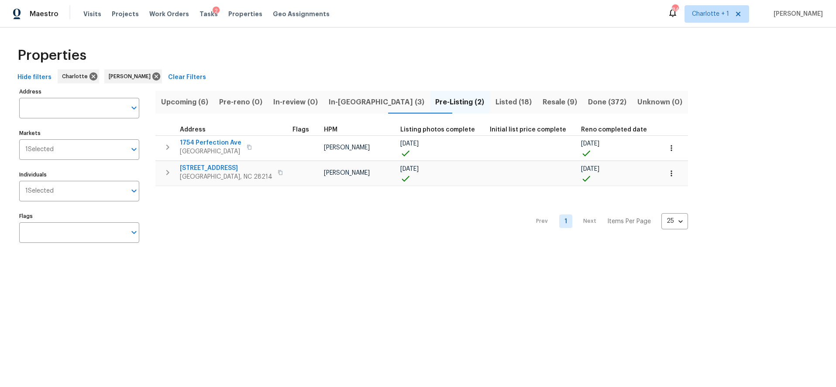
click at [486, 255] on div "Properties Hide filters Charlotte Ryan Carder Clear Filters Address Address Mar…" at bounding box center [418, 147] width 836 height 238
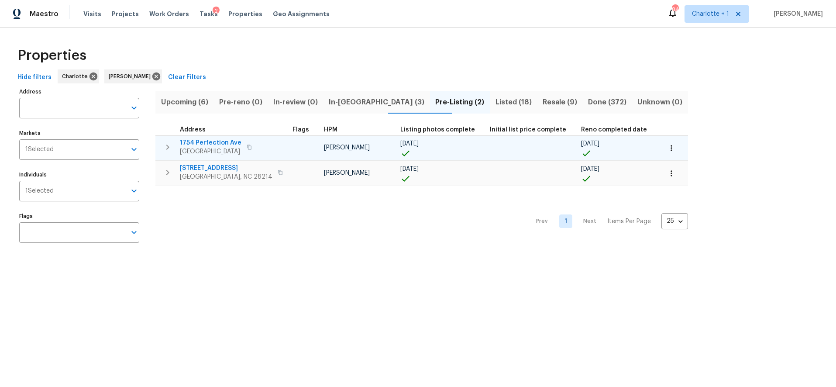
click at [607, 146] on div "[DATE]" at bounding box center [618, 143] width 74 height 9
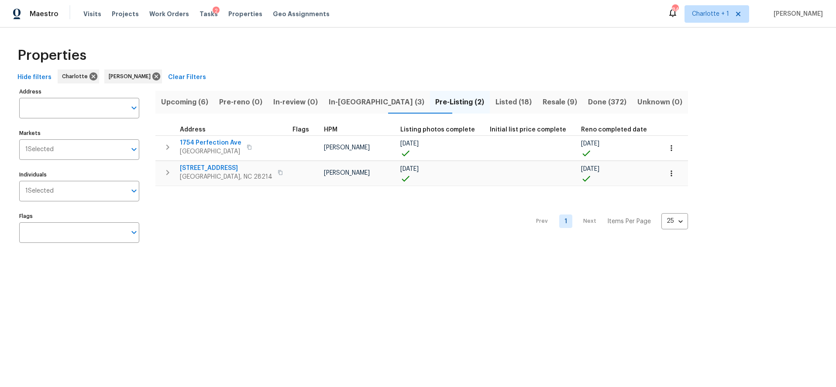
click at [706, 93] on div "Address Address Markets 1 Selected Markets Individuals 1 Selected Individuals F…" at bounding box center [418, 169] width 808 height 166
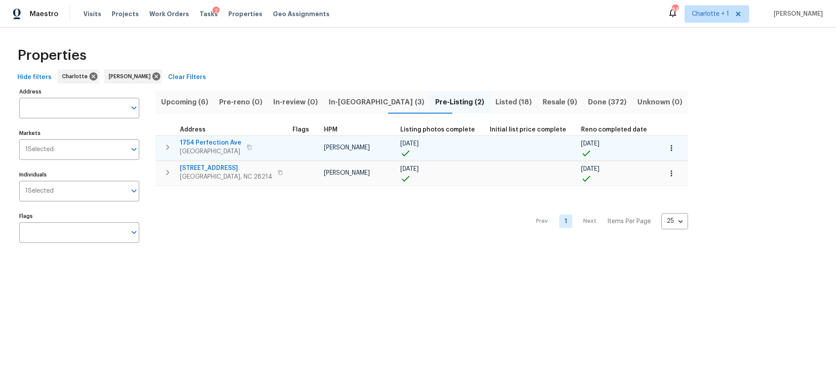
click at [202, 144] on span "1754 Perfection Ave" at bounding box center [211, 142] width 62 height 9
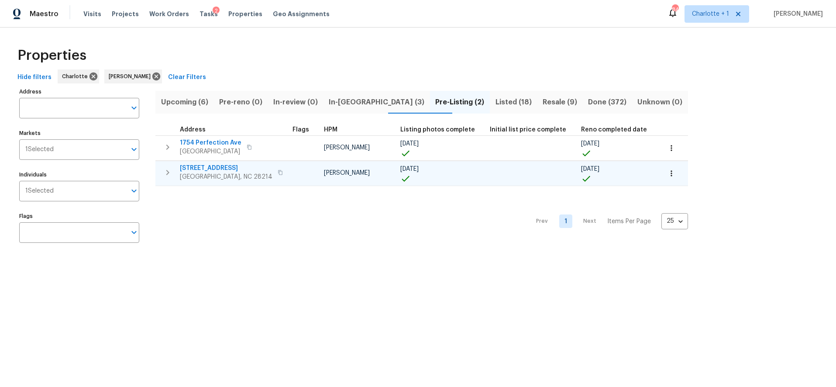
click at [203, 168] on span "1131 Summit Hills Dr" at bounding box center [226, 168] width 93 height 9
drag, startPoint x: 373, startPoint y: 49, endPoint x: 532, endPoint y: 86, distance: 163.2
click at [377, 50] on div "Properties" at bounding box center [418, 55] width 808 height 28
click at [542, 102] on span "Resale (9)" at bounding box center [559, 102] width 35 height 12
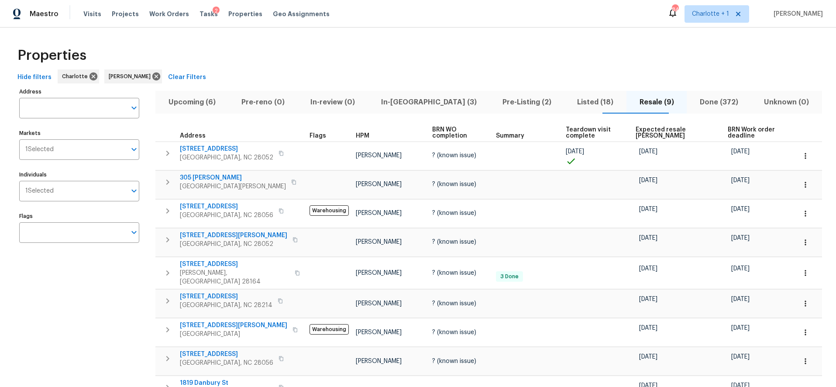
click at [570, 105] on span "Listed (18)" at bounding box center [596, 102] width 52 height 12
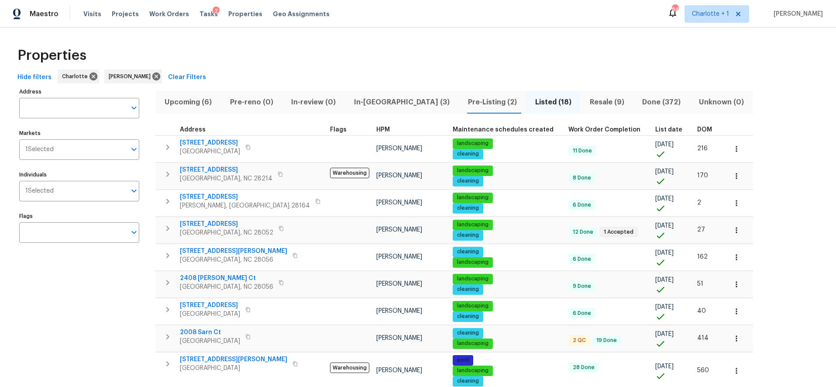
click at [697, 127] on span "DOM" at bounding box center [704, 130] width 15 height 6
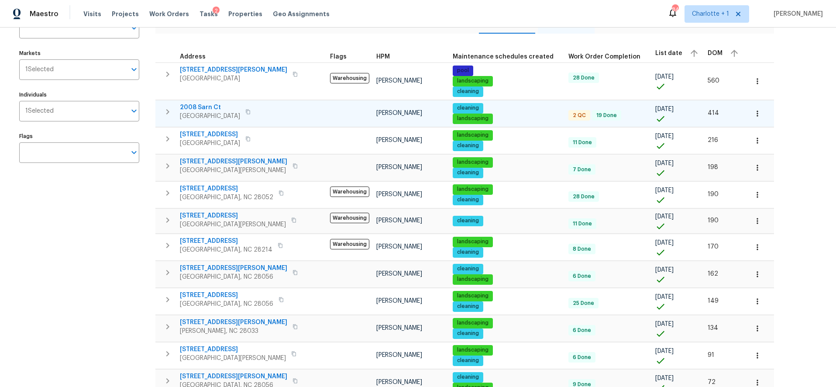
scroll to position [79, 0]
click at [281, 114] on td "2008 Sarn Ct Gastonia, NC 28054" at bounding box center [240, 112] width 171 height 23
click at [274, 109] on div "2008 Sarn Ct Gastonia, NC 28054" at bounding box center [229, 111] width 98 height 17
click at [76, 226] on div "Address Address Markets 1 Selected Markets Individuals 1 Selected Individuals F…" at bounding box center [84, 293] width 131 height 574
click at [737, 103] on div "Address Address Markets 1 Selected Markets Individuals 1 Selected Individuals F…" at bounding box center [418, 293] width 808 height 574
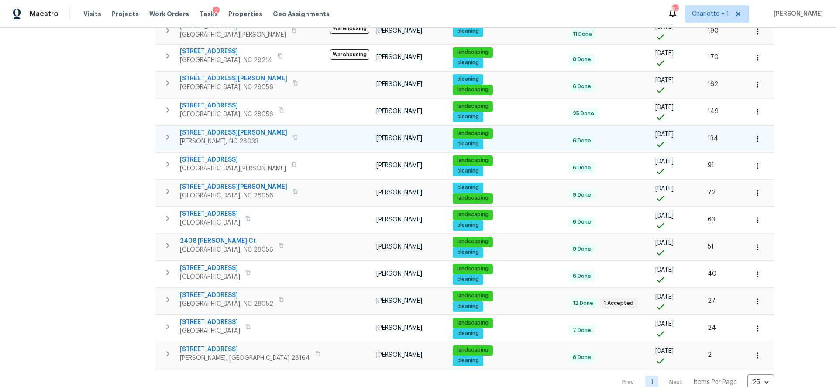
scroll to position [293, 0]
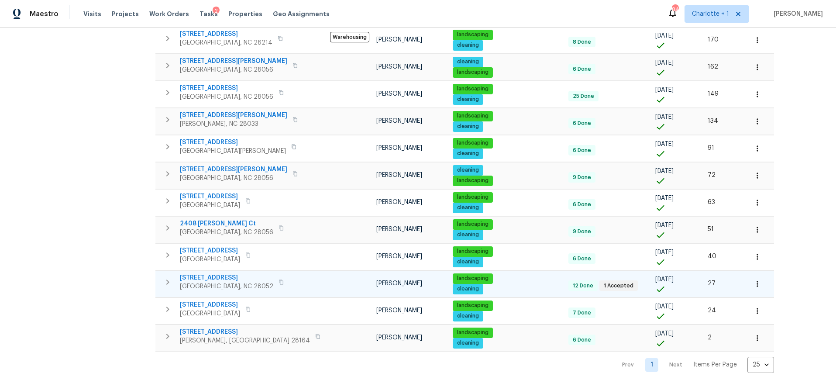
click at [327, 281] on td at bounding box center [350, 283] width 46 height 27
click at [811, 157] on div "Address Address Markets 1 Selected Markets Individuals 1 Selected Individuals F…" at bounding box center [418, 86] width 808 height 574
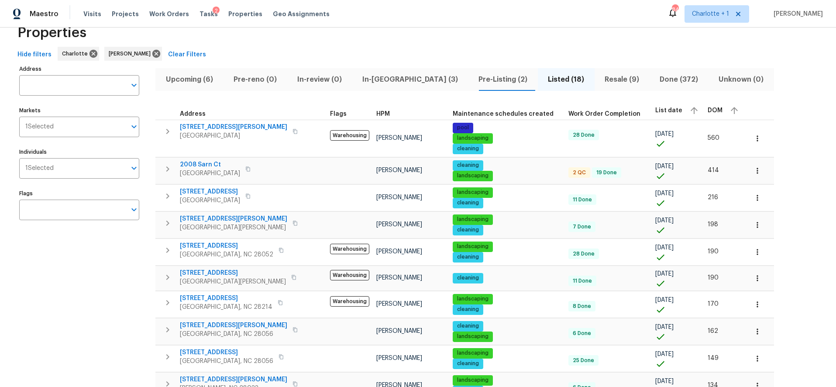
scroll to position [21, 0]
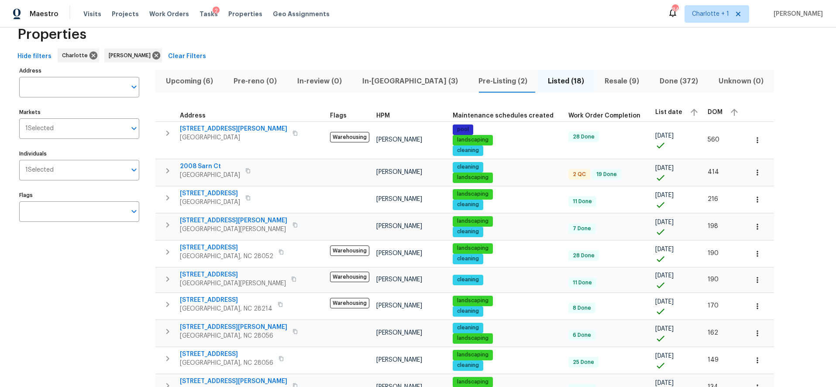
click at [600, 76] on span "Resale (9)" at bounding box center [622, 81] width 45 height 12
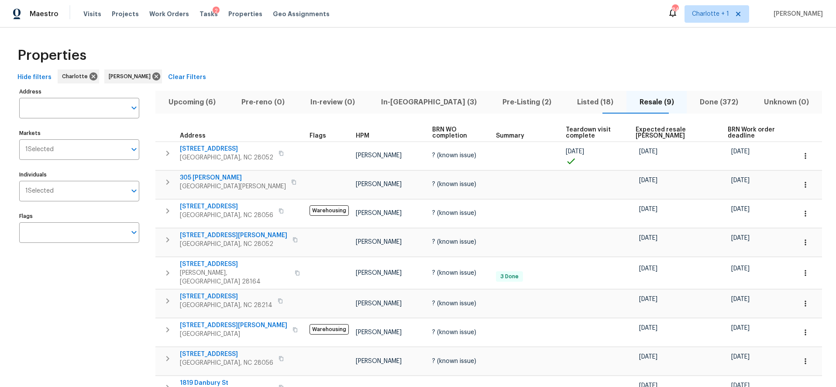
click at [646, 134] on span "Expected resale COE" at bounding box center [674, 133] width 77 height 12
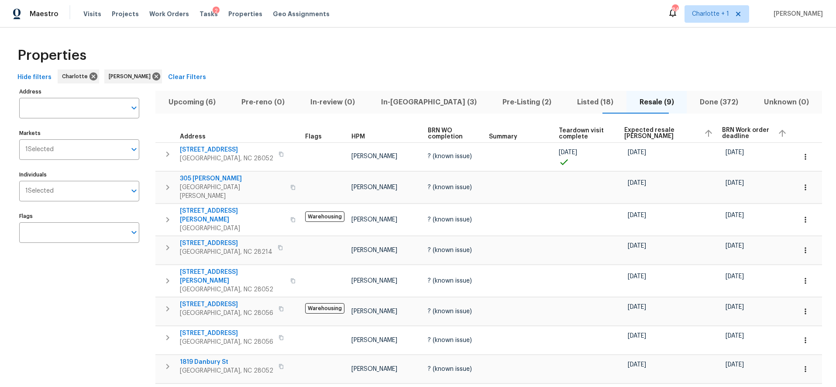
click at [645, 134] on span "Expected resale COE" at bounding box center [660, 133] width 72 height 12
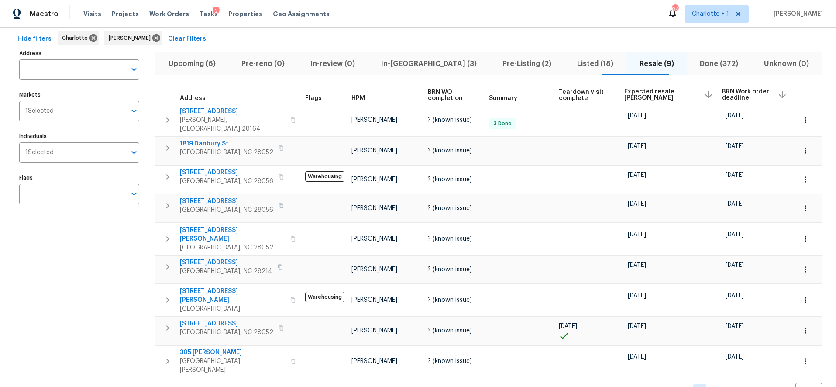
scroll to position [19, 0]
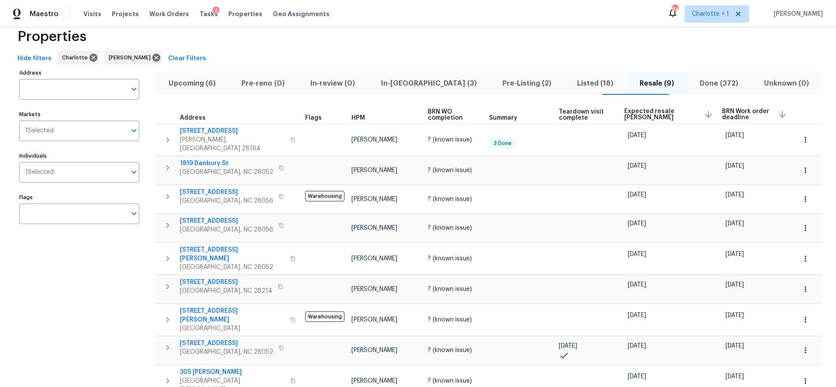
click at [489, 72] on button "Pre-Listing (2)" at bounding box center [526, 83] width 75 height 23
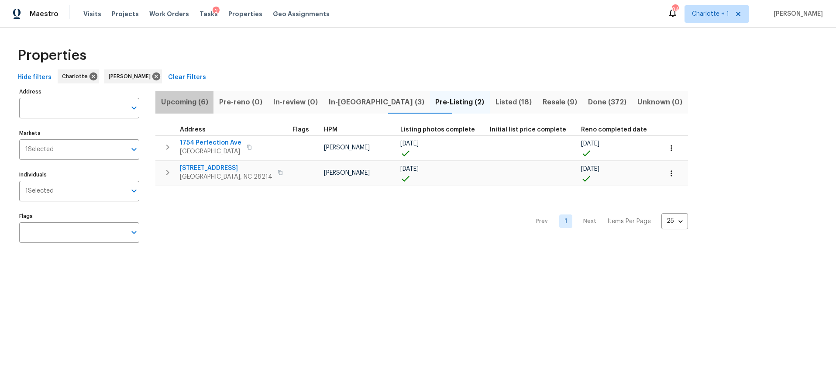
click at [190, 101] on span "Upcoming (6)" at bounding box center [185, 102] width 48 height 12
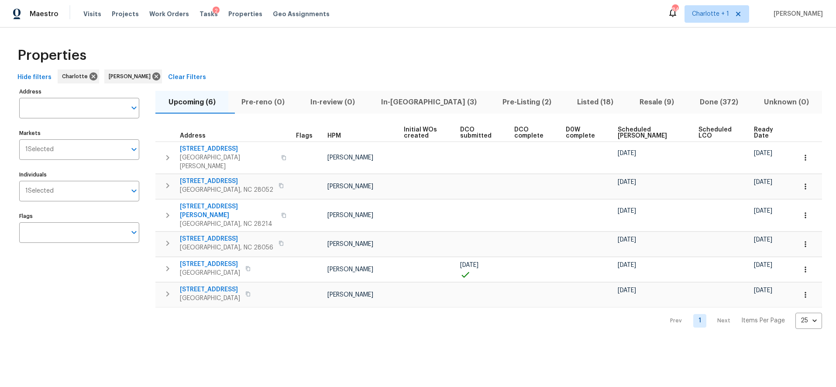
click at [630, 137] on span "Scheduled COE" at bounding box center [651, 133] width 66 height 12
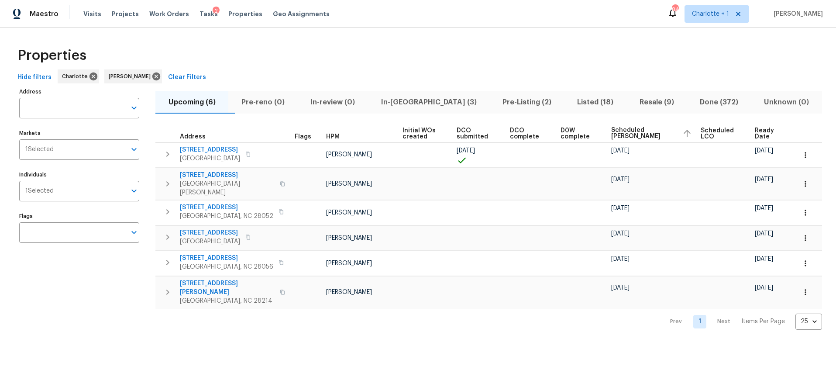
click at [392, 58] on div "Properties" at bounding box center [418, 55] width 808 height 28
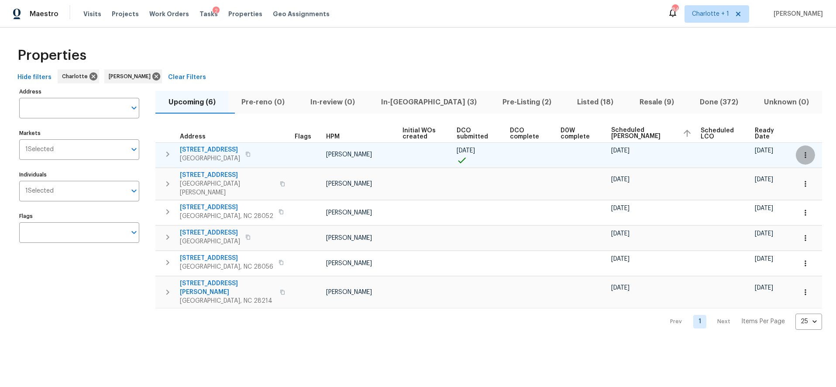
click at [801, 155] on icon "button" at bounding box center [805, 155] width 9 height 9
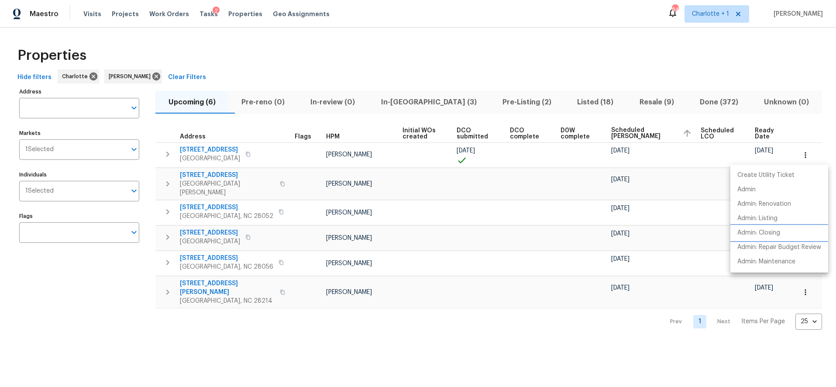
click at [759, 234] on p "Admin: Closing" at bounding box center [758, 232] width 43 height 9
click at [482, 41] on div at bounding box center [418, 193] width 836 height 387
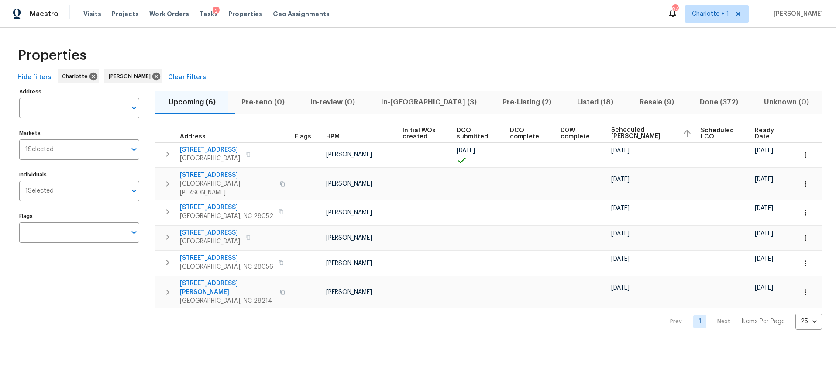
click at [574, 28] on div "Properties Hide filters Charlotte Ryan Carder Clear Filters Address Address Mar…" at bounding box center [418, 186] width 836 height 316
click at [545, 44] on div "Properties" at bounding box center [418, 55] width 808 height 28
click at [458, 23] on div "Maestro Visits Projects Work Orders Tasks 2 Properties Geo Assignments 84 Charl…" at bounding box center [418, 14] width 836 height 28
click at [152, 76] on icon at bounding box center [156, 76] width 8 height 8
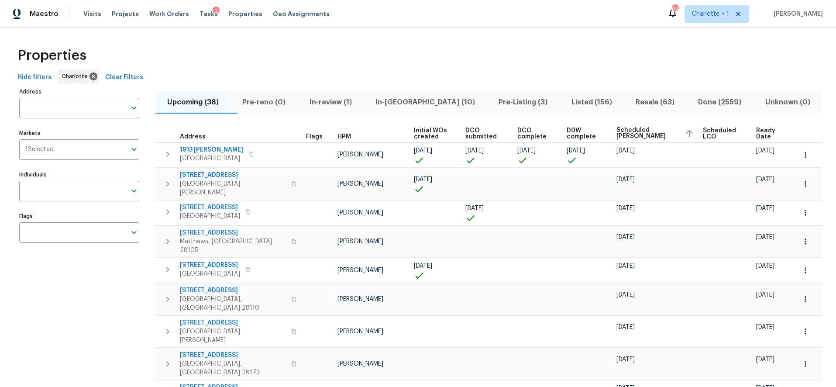
click at [554, 50] on div "Properties" at bounding box center [418, 55] width 808 height 28
drag, startPoint x: 374, startPoint y: 47, endPoint x: 343, endPoint y: 42, distance: 31.3
click at [357, 43] on div "Properties" at bounding box center [418, 55] width 808 height 28
click at [69, 190] on input "Individuals" at bounding box center [72, 191] width 107 height 21
type input "dan Baquero"
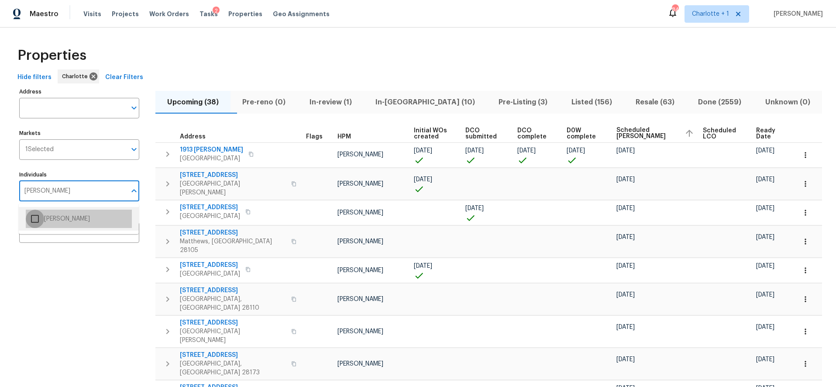
click at [32, 214] on input "checkbox" at bounding box center [35, 219] width 18 height 18
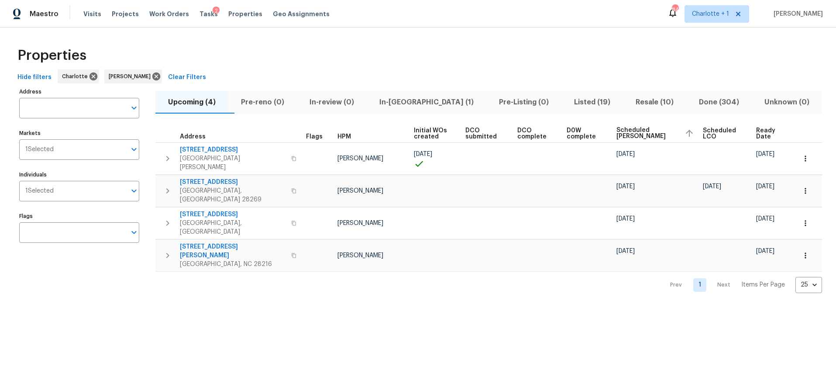
drag, startPoint x: 416, startPoint y: 62, endPoint x: 416, endPoint y: 75, distance: 12.7
click at [416, 62] on div "Properties" at bounding box center [418, 55] width 808 height 28
click at [414, 93] on button "In-reno (1)" at bounding box center [427, 102] width 120 height 23
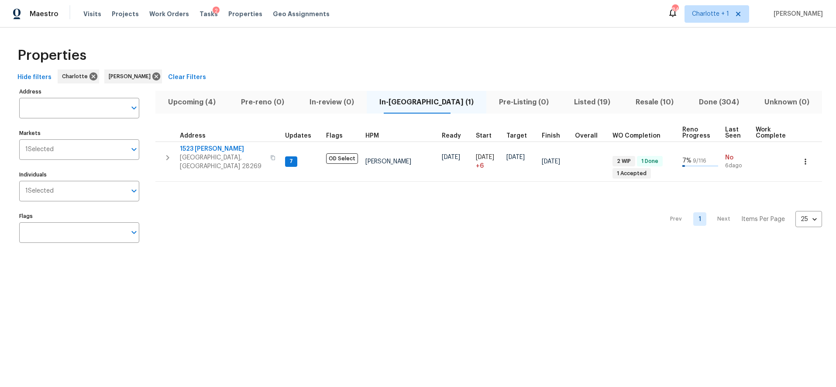
click at [293, 57] on div "Properties" at bounding box center [418, 55] width 808 height 28
click at [581, 57] on div "Properties" at bounding box center [418, 55] width 808 height 28
click at [634, 103] on span "Resale (10)" at bounding box center [654, 102] width 53 height 12
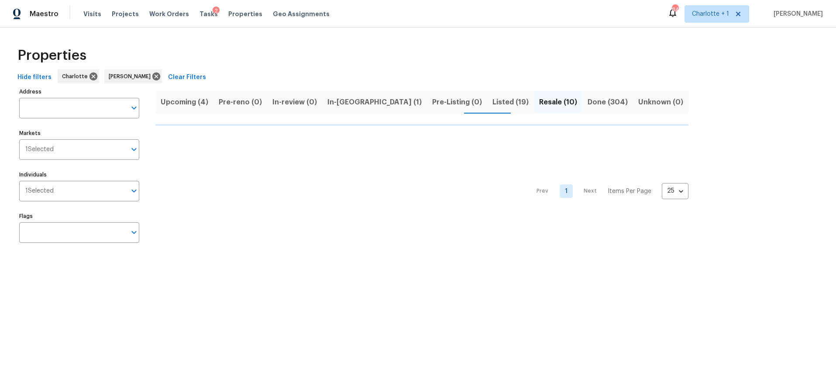
click at [565, 50] on div "Properties" at bounding box center [418, 55] width 808 height 28
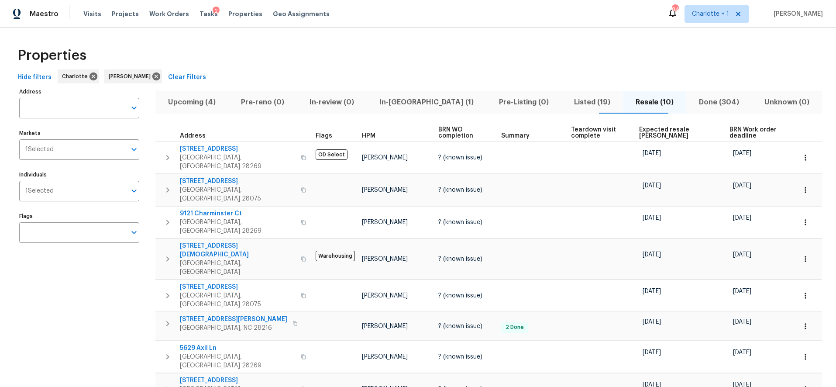
click at [268, 57] on div "Properties" at bounding box center [418, 55] width 808 height 28
click at [429, 103] on span "In-reno (1)" at bounding box center [426, 102] width 109 height 12
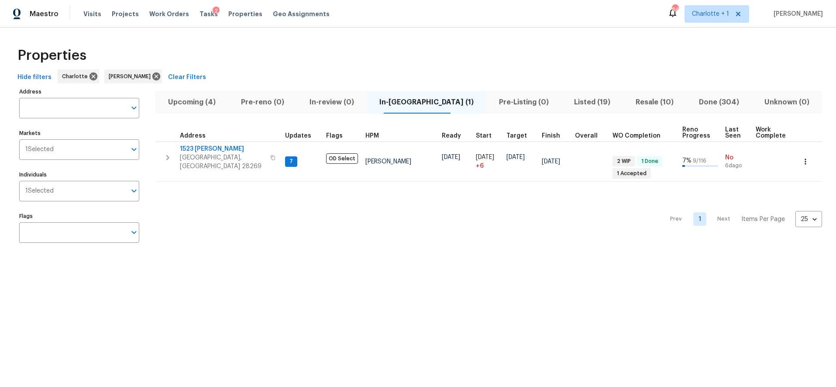
click at [186, 43] on div "Properties" at bounding box center [418, 55] width 808 height 28
click at [151, 78] on icon at bounding box center [156, 77] width 10 height 10
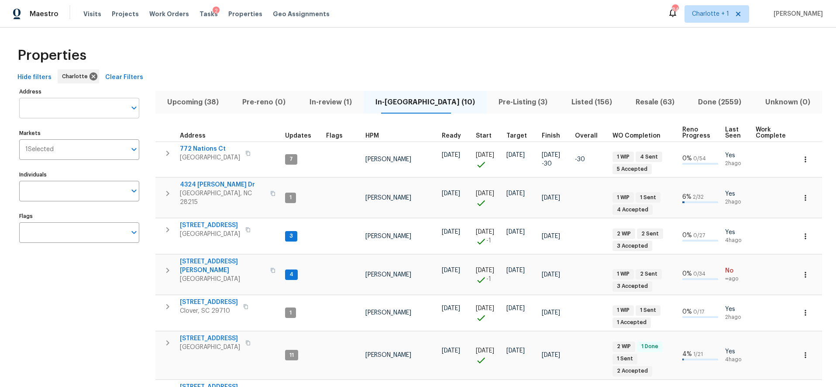
click at [59, 113] on input "Address" at bounding box center [72, 108] width 107 height 21
type input "5204 grass ridge"
click at [55, 130] on li "5204 Grass Ridge Dr Charlotte NC 28216" at bounding box center [79, 131] width 120 height 14
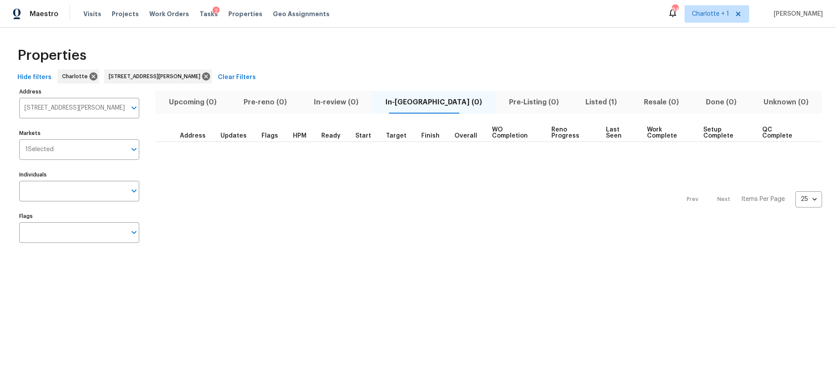
click at [577, 98] on span "Listed (1)" at bounding box center [601, 102] width 48 height 12
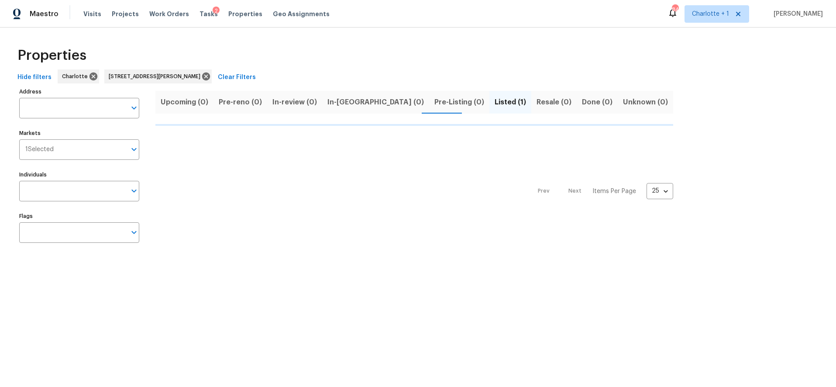
type input "5204 Grass Ridge Dr Charlotte NC 28216"
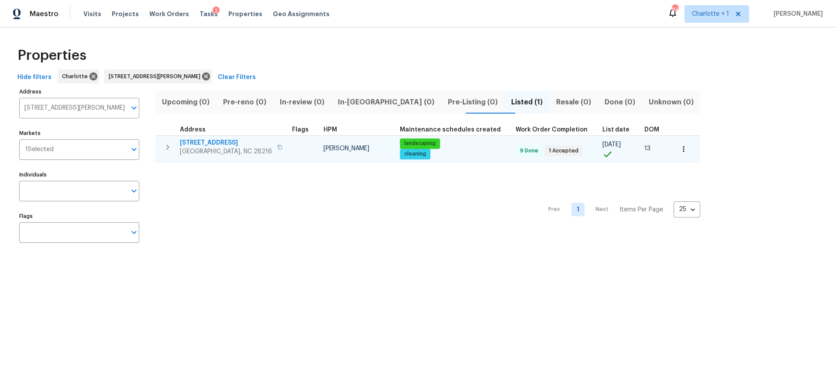
click at [271, 145] on div "5204 Grass Ridge Dr Charlotte, NC 28216" at bounding box center [232, 146] width 105 height 17
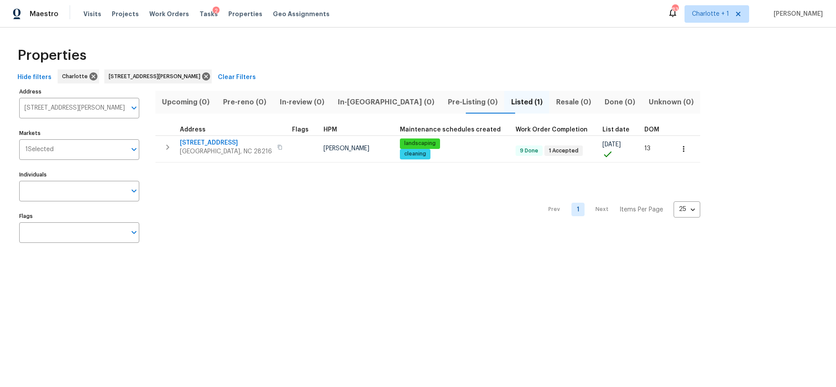
click at [308, 37] on div "Properties Hide filters Charlotte 5204 Grass Ridge Dr Charlotte NC 28216 Clear …" at bounding box center [418, 147] width 836 height 238
click at [218, 82] on div "Hide filters Charlotte 5204 Grass Ridge Dr Charlotte NC 28216 Clear Filters" at bounding box center [418, 77] width 808 height 16
click at [209, 77] on icon at bounding box center [206, 76] width 8 height 8
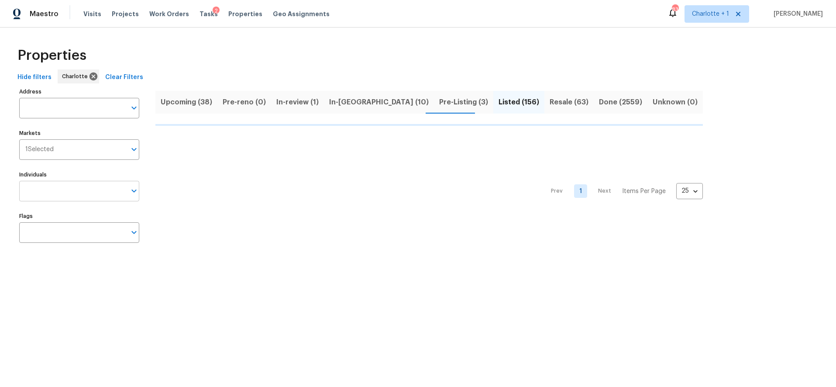
click at [62, 191] on input "Individuals" at bounding box center [72, 191] width 107 height 21
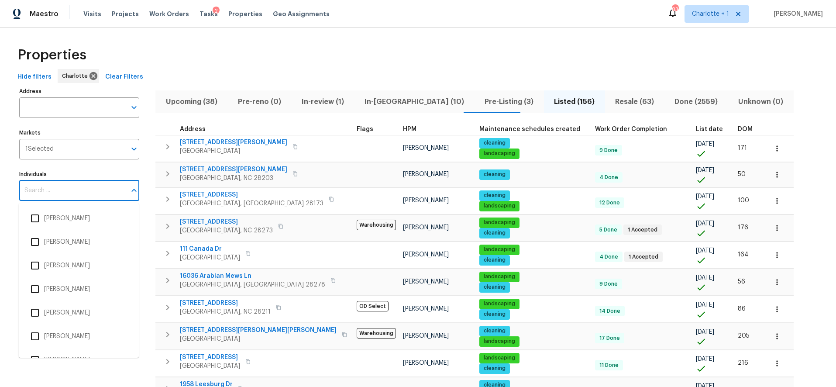
click at [67, 191] on input "Individuals" at bounding box center [72, 190] width 107 height 21
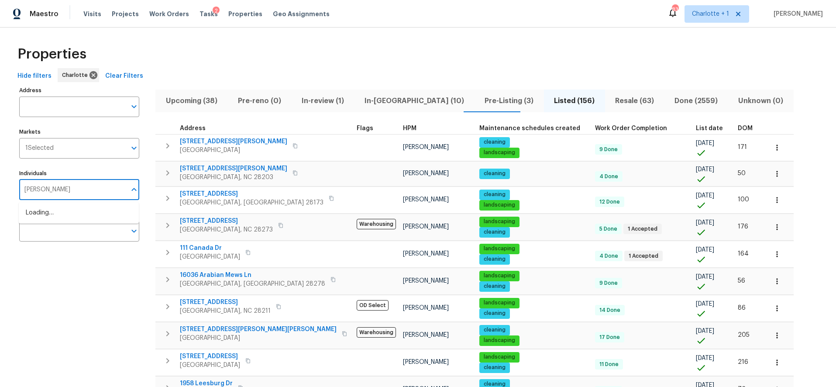
type input "dan baquero"
click at [53, 217] on li "Dan Baquero" at bounding box center [79, 217] width 106 height 18
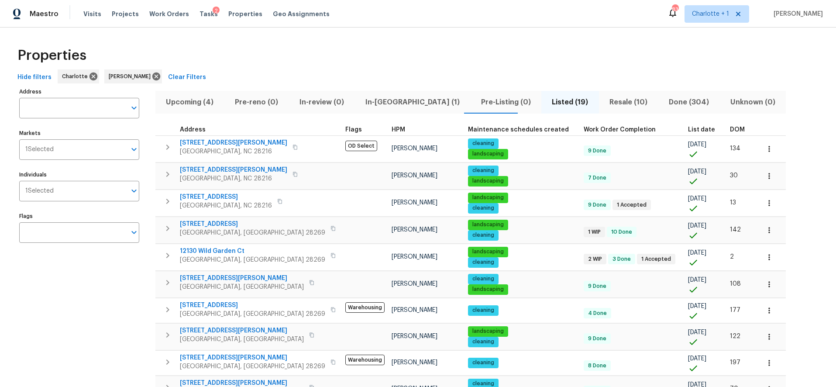
click at [178, 100] on span "Upcoming (4)" at bounding box center [190, 102] width 59 height 12
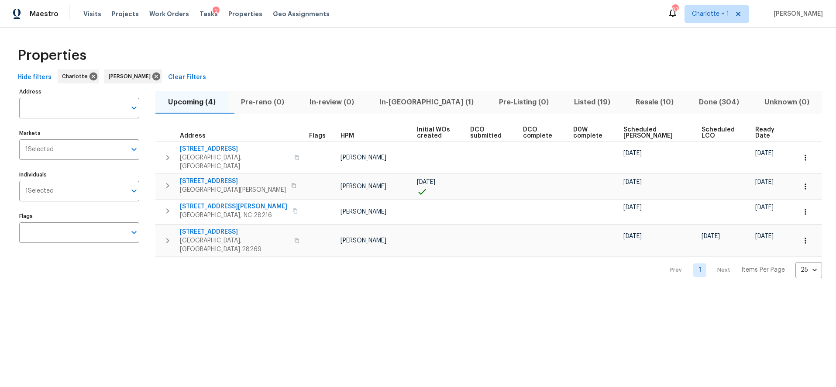
click at [639, 133] on span "Scheduled COE" at bounding box center [654, 133] width 63 height 12
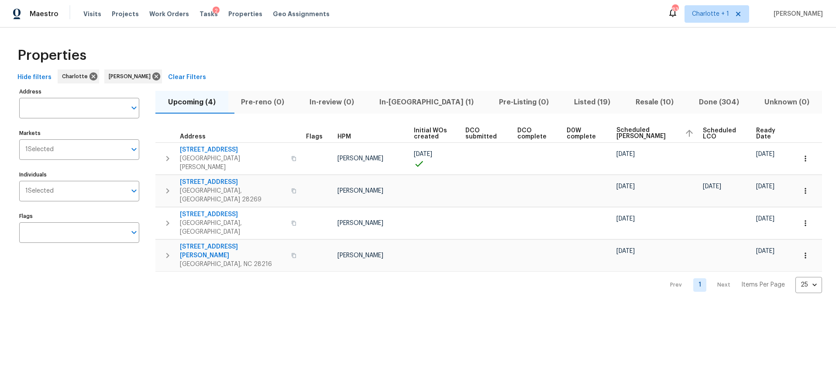
drag, startPoint x: 387, startPoint y: 57, endPoint x: 382, endPoint y: 59, distance: 4.9
click at [387, 57] on div "Properties" at bounding box center [418, 55] width 808 height 28
click at [364, 47] on div "Properties" at bounding box center [418, 55] width 808 height 28
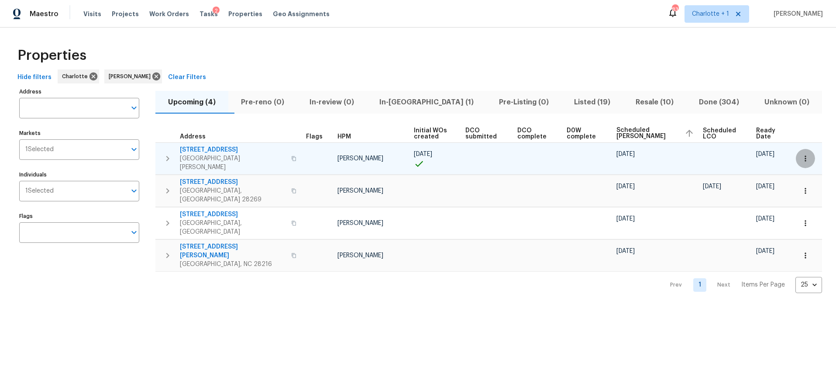
click at [805, 155] on icon "button" at bounding box center [805, 158] width 1 height 6
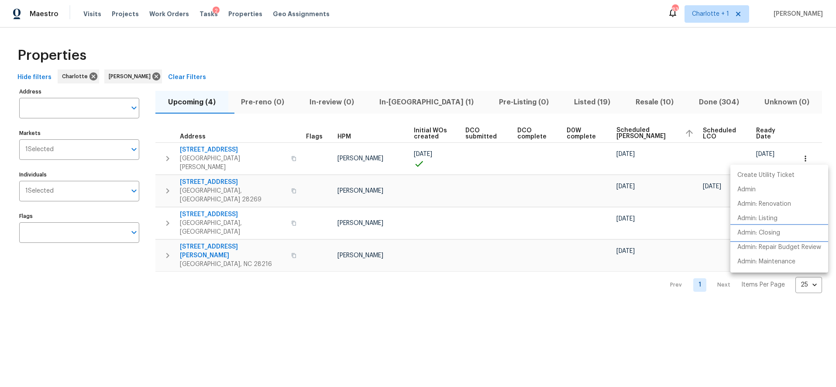
click at [746, 233] on p "Admin: Closing" at bounding box center [758, 232] width 43 height 9
click at [259, 55] on div at bounding box center [418, 193] width 836 height 387
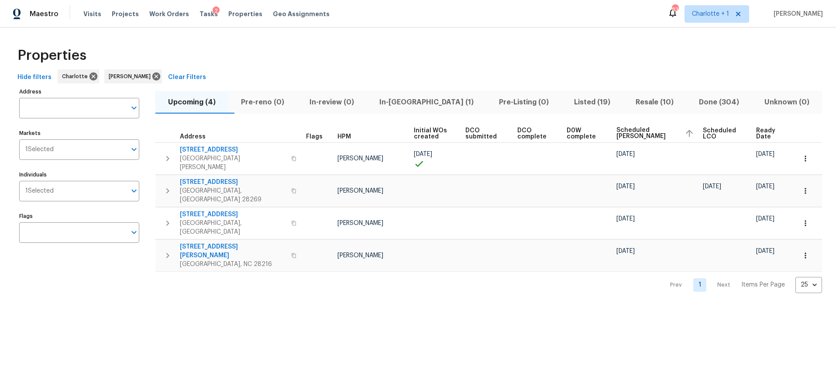
click at [475, 57] on div "Properties" at bounding box center [418, 55] width 808 height 28
click at [628, 100] on span "Resale (10)" at bounding box center [654, 102] width 53 height 12
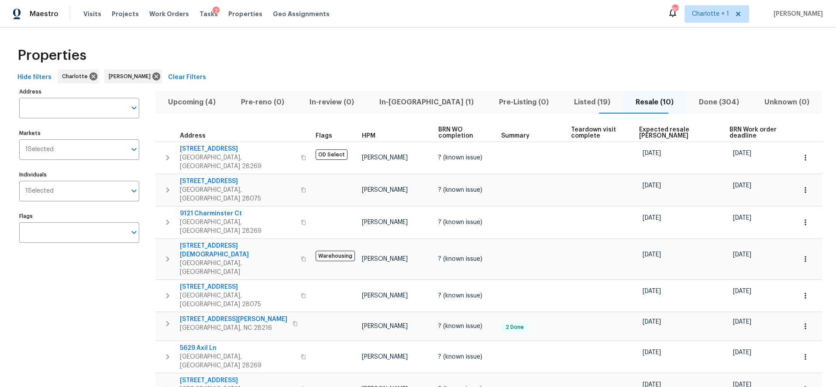
click at [640, 124] on th "Expected resale COE" at bounding box center [681, 133] width 90 height 18
click at [640, 129] on span "Expected resale COE" at bounding box center [677, 133] width 76 height 12
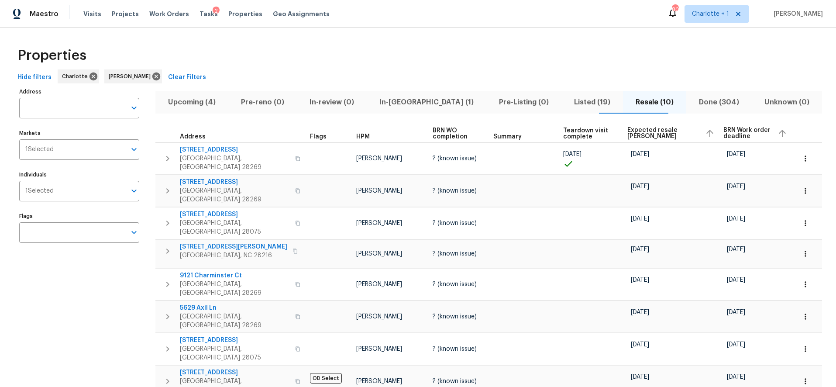
click at [640, 129] on span "Expected resale COE" at bounding box center [662, 133] width 71 height 12
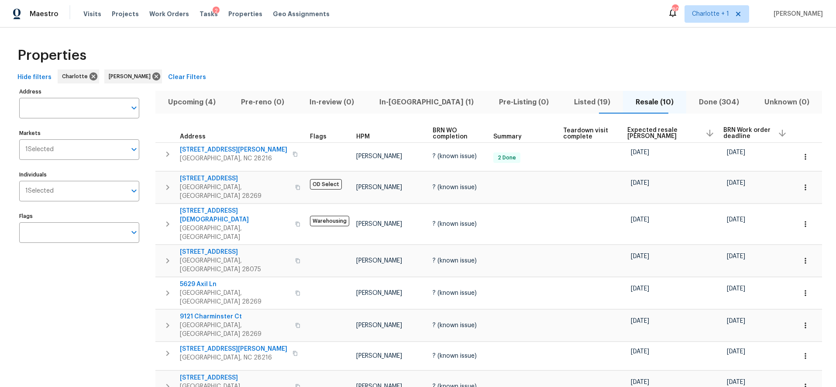
click at [638, 67] on div "Properties" at bounding box center [418, 55] width 808 height 28
click at [567, 103] on span "Listed (19)" at bounding box center [592, 102] width 51 height 12
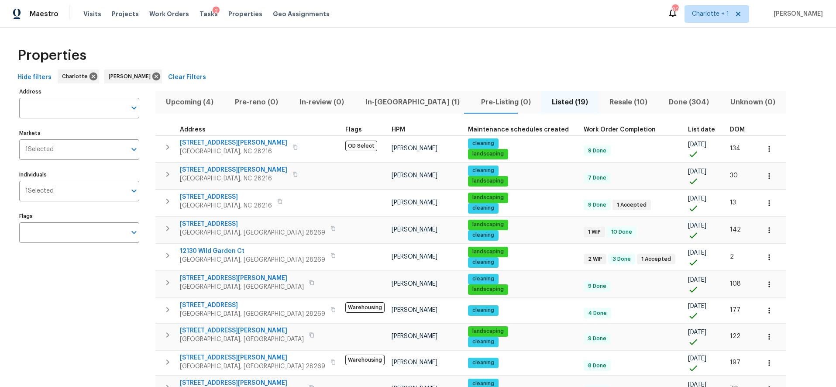
click at [730, 128] on span "DOM" at bounding box center [737, 130] width 15 height 6
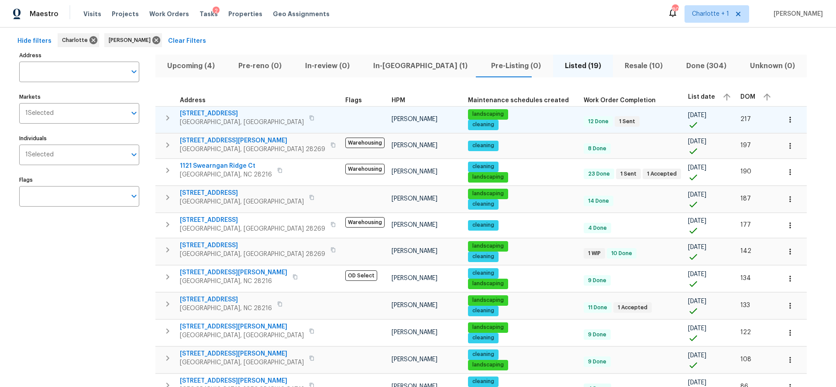
scroll to position [37, 0]
click at [160, 116] on button "button" at bounding box center [167, 117] width 17 height 17
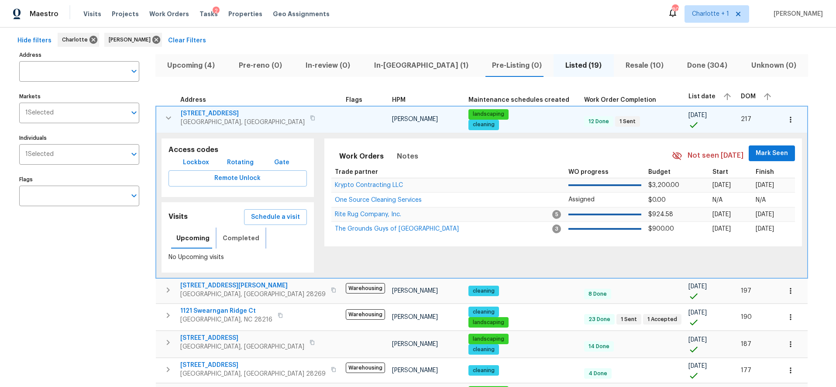
click at [242, 236] on span "Completed" at bounding box center [241, 238] width 37 height 11
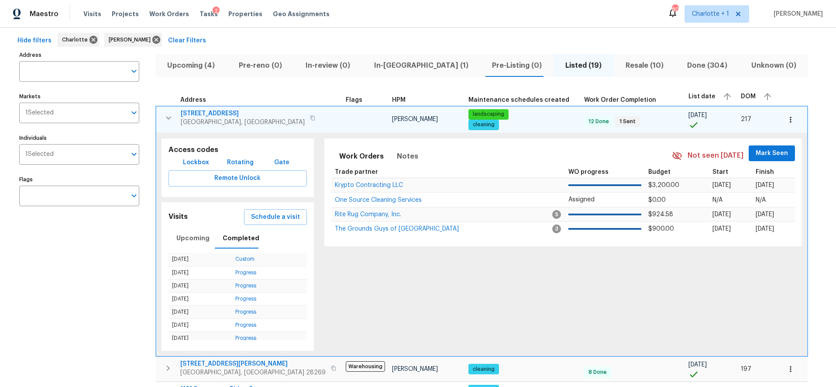
drag, startPoint x: 164, startPoint y: 109, endPoint x: 164, endPoint y: 114, distance: 5.7
click at [164, 111] on td "8806 Glenside St Huntersville, NC 28078" at bounding box center [249, 118] width 186 height 23
click at [164, 114] on icon "button" at bounding box center [168, 118] width 10 height 10
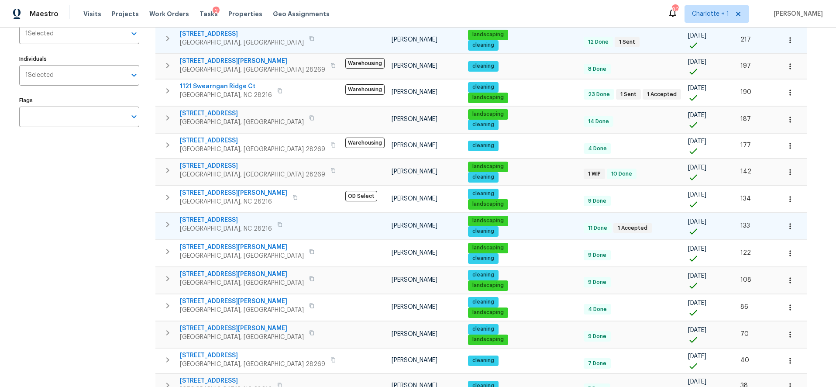
scroll to position [116, 0]
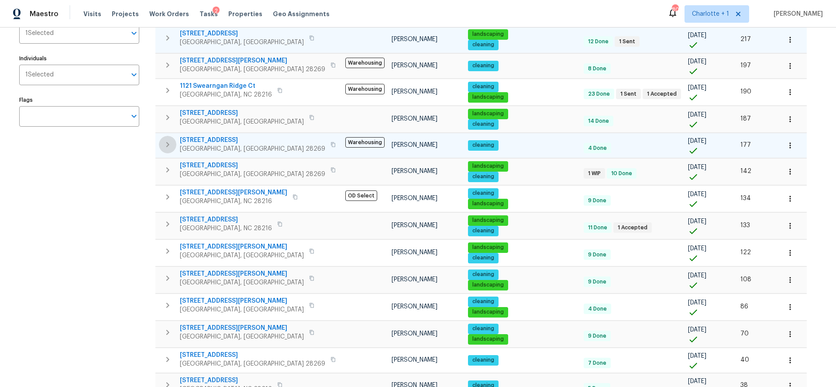
click at [164, 145] on icon "button" at bounding box center [167, 144] width 10 height 10
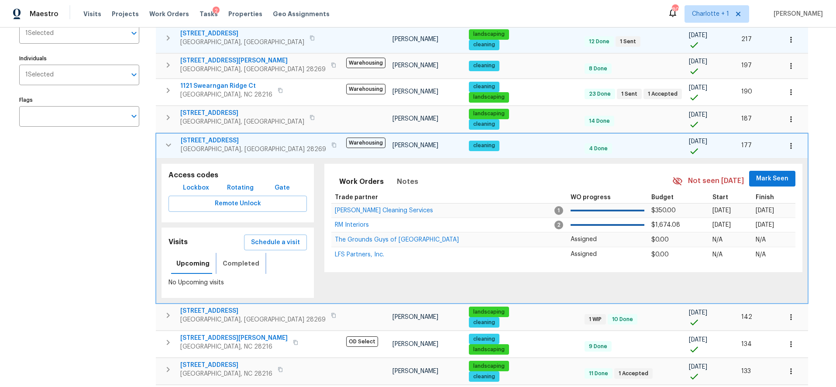
click at [242, 265] on span "Completed" at bounding box center [241, 263] width 37 height 11
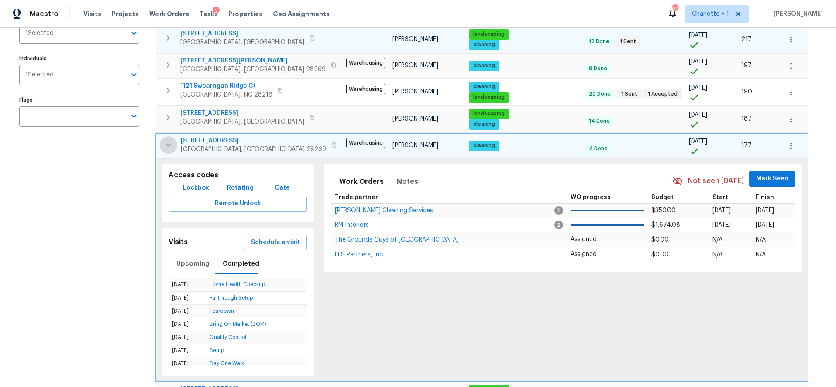
click at [172, 144] on icon "button" at bounding box center [168, 145] width 10 height 10
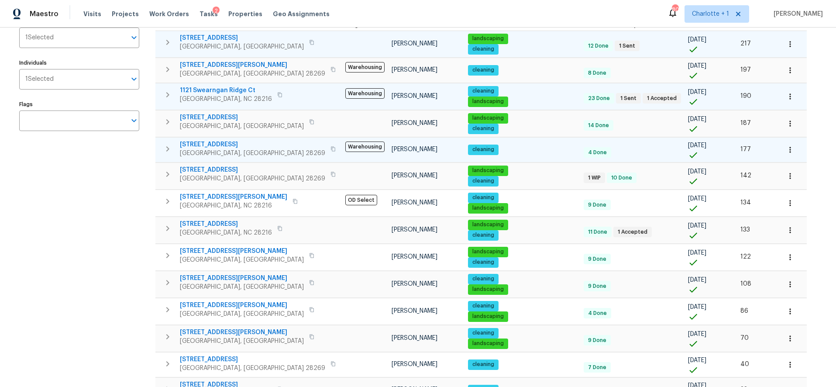
scroll to position [0, 0]
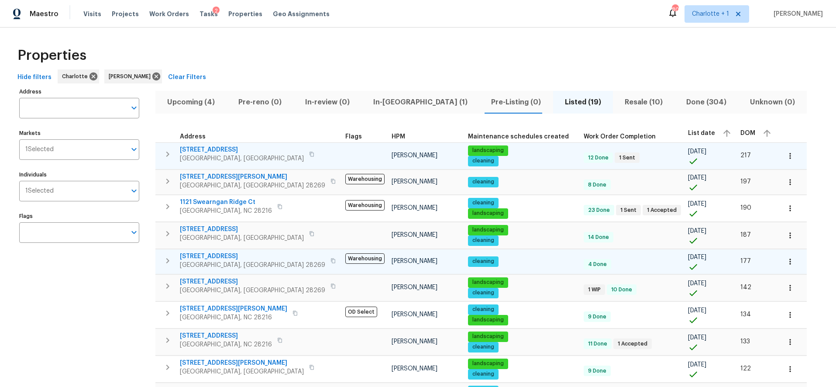
click at [408, 75] on div "Hide filters Charlotte Dan Baquero Clear Filters" at bounding box center [418, 77] width 808 height 16
click at [176, 229] on td "7400 Gilead Rd Huntersville, NC 28078" at bounding box center [248, 233] width 186 height 23
click at [167, 234] on icon "button" at bounding box center [167, 233] width 10 height 10
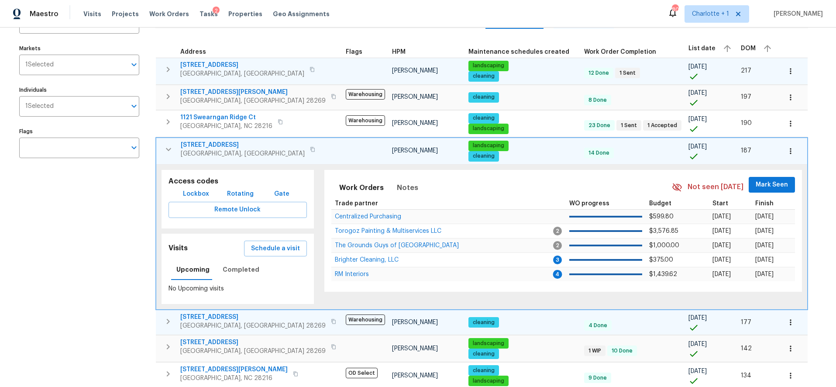
scroll to position [92, 0]
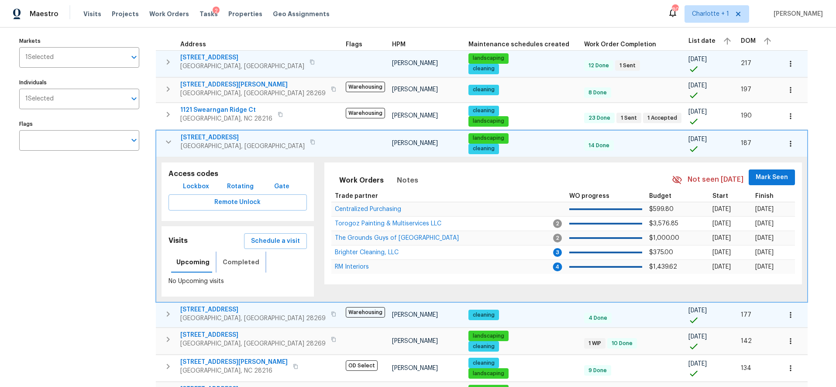
click at [234, 263] on span "Completed" at bounding box center [241, 262] width 37 height 11
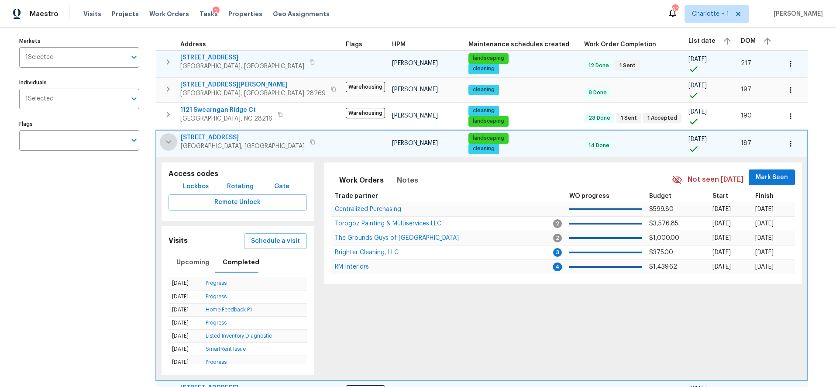
click at [170, 149] on button "button" at bounding box center [168, 141] width 17 height 17
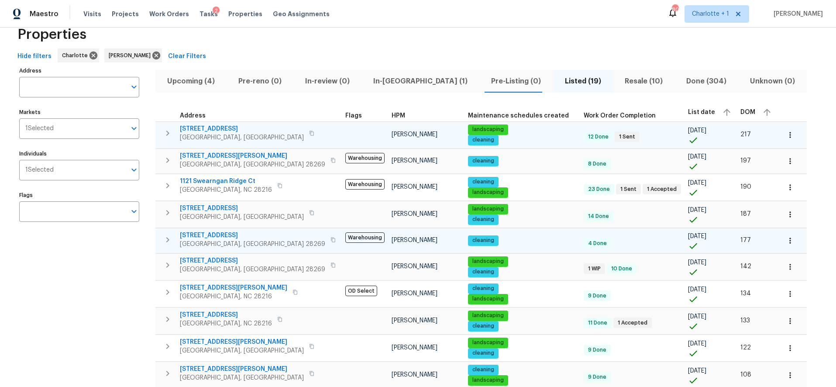
scroll to position [0, 0]
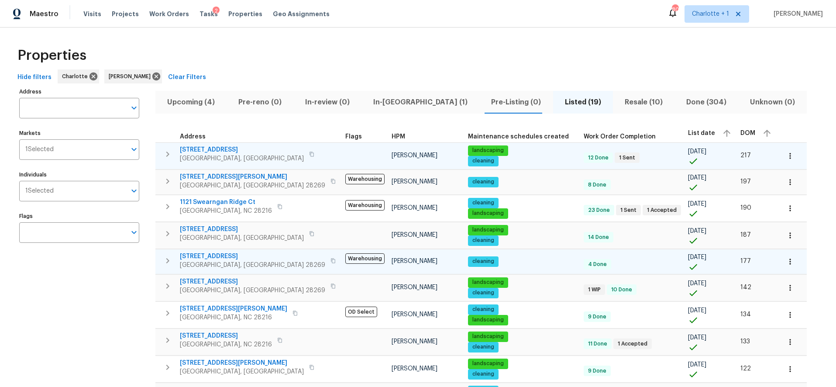
click at [202, 102] on span "Upcoming (4)" at bounding box center [191, 102] width 61 height 12
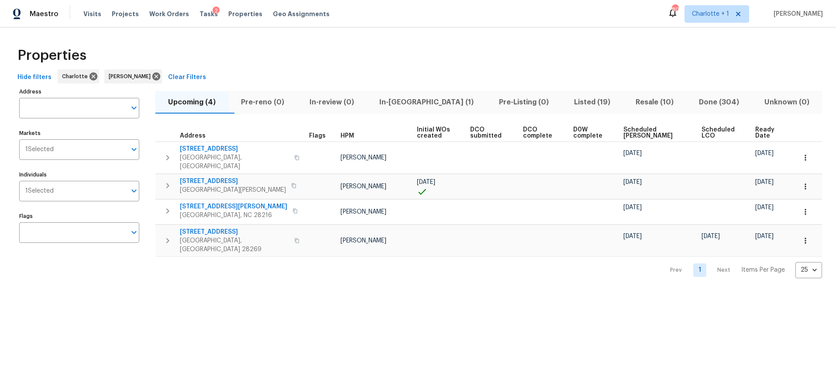
click at [309, 38] on div "Properties Hide filters Charlotte Dan Baquero Clear Filters Address Address Mar…" at bounding box center [418, 160] width 836 height 265
click at [516, 60] on div "Properties" at bounding box center [418, 55] width 808 height 28
click at [152, 76] on icon at bounding box center [156, 76] width 8 height 8
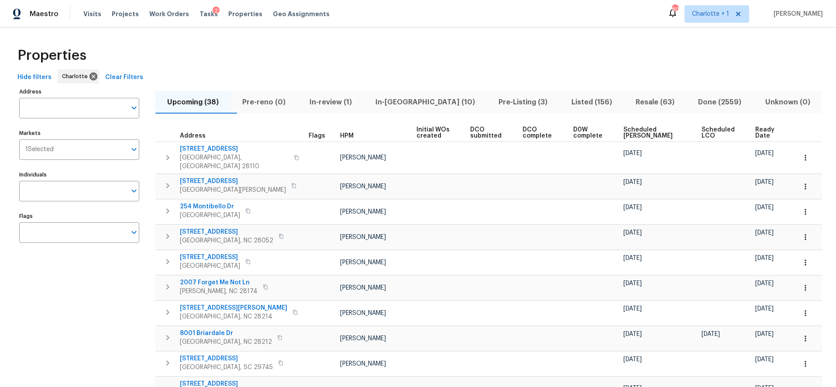
click at [640, 130] on span "Scheduled COE" at bounding box center [654, 133] width 63 height 12
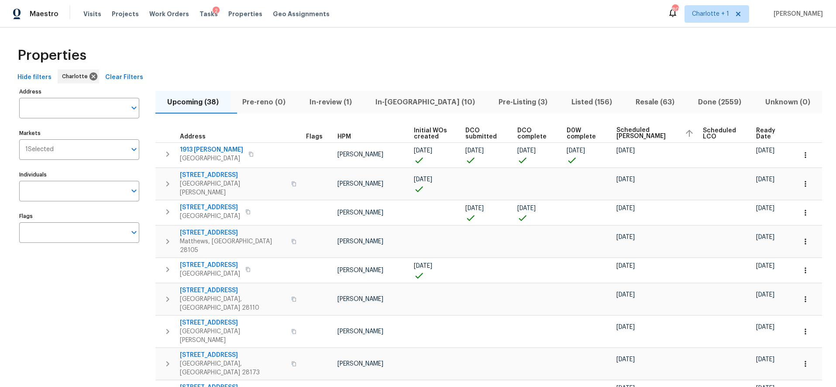
click at [587, 55] on div "Properties" at bounding box center [418, 55] width 808 height 28
click at [376, 63] on div "Properties" at bounding box center [418, 55] width 808 height 28
click at [497, 51] on div "Properties" at bounding box center [418, 55] width 808 height 28
click at [477, 48] on div "Properties" at bounding box center [418, 55] width 808 height 28
click at [336, 48] on div "Properties" at bounding box center [418, 55] width 808 height 28
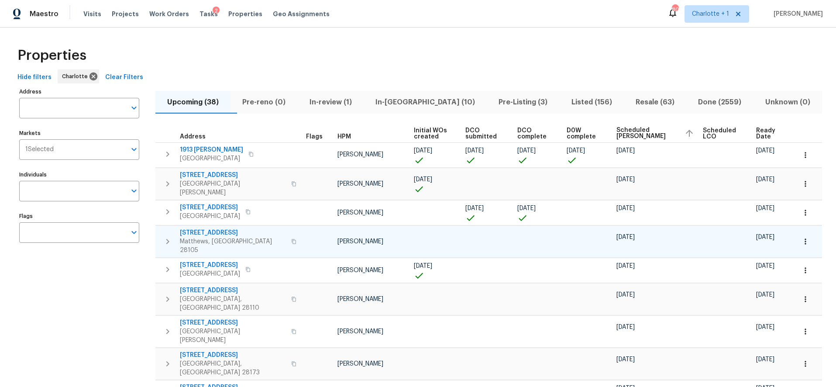
click at [291, 239] on icon "button" at bounding box center [293, 241] width 5 height 5
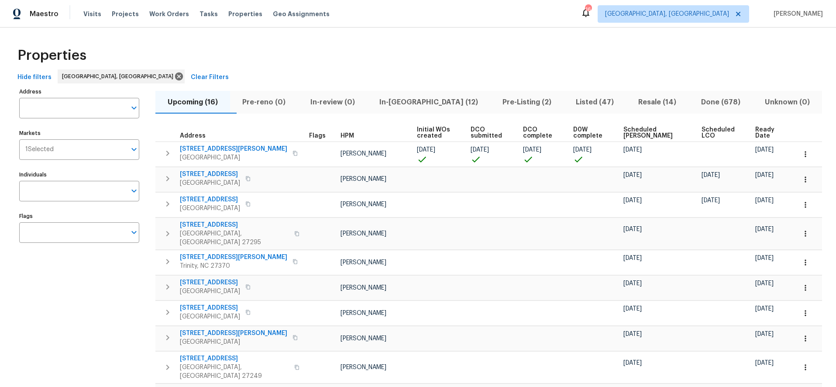
click at [310, 62] on div "Properties" at bounding box center [418, 55] width 808 height 28
click at [412, 98] on span "In-reno (12)" at bounding box center [428, 102] width 113 height 12
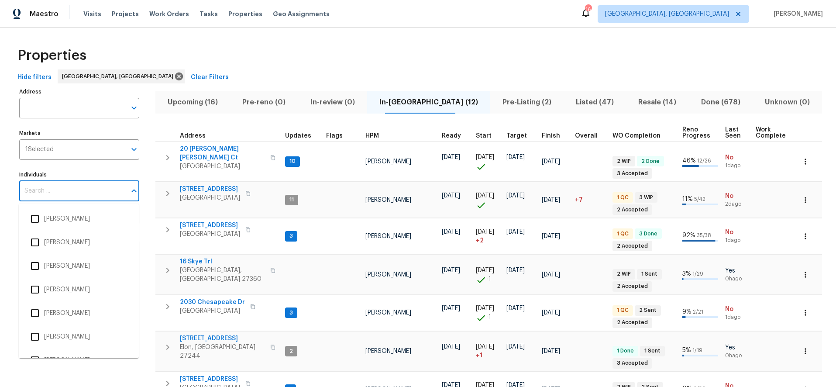
click at [41, 194] on input "Individuals" at bounding box center [72, 191] width 107 height 21
type input "terry tullar"
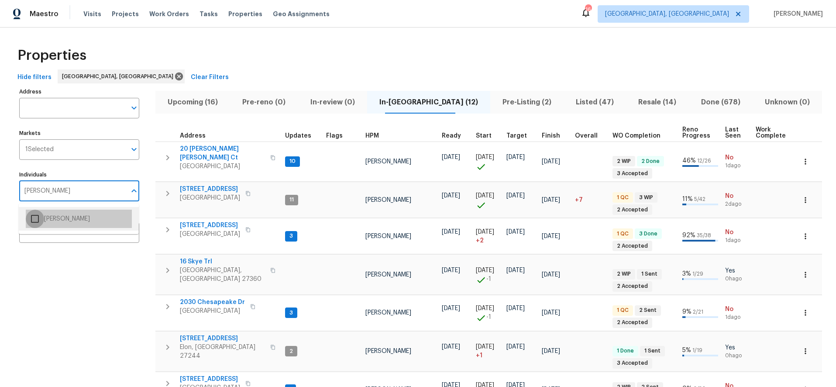
click at [41, 219] on input "checkbox" at bounding box center [35, 219] width 18 height 18
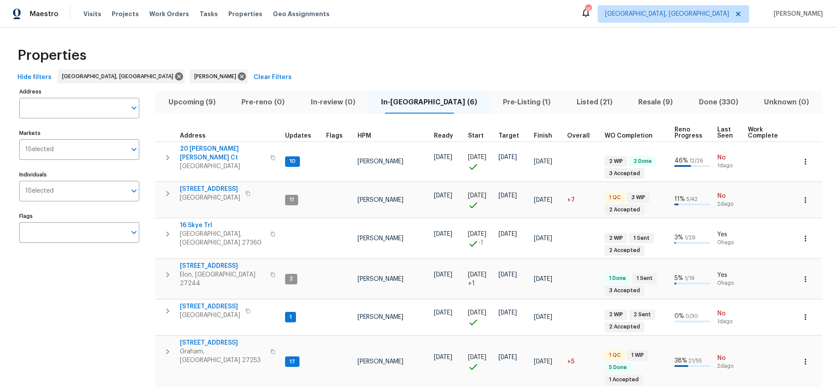
click at [381, 41] on div "Properties" at bounding box center [418, 55] width 808 height 28
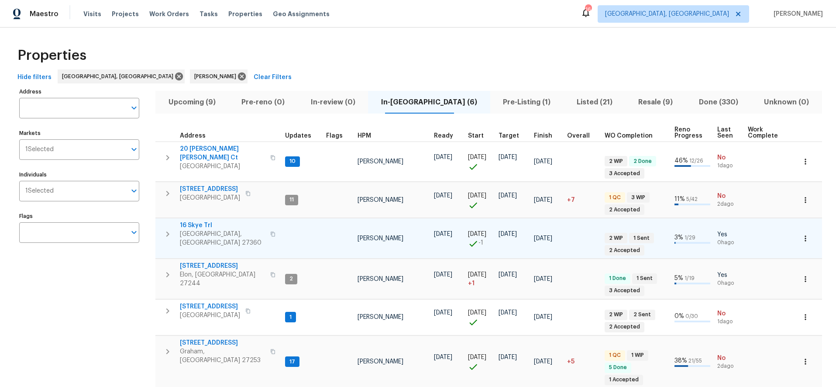
scroll to position [32, 0]
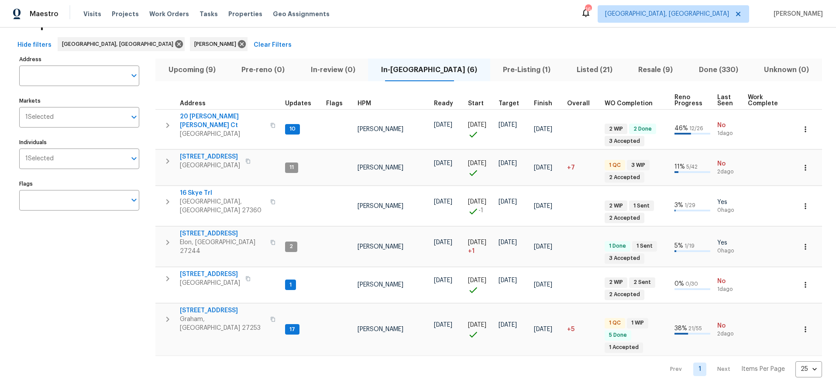
click at [397, 33] on div "Properties" at bounding box center [418, 23] width 808 height 28
click at [367, 16] on div "Maestro Visits Projects Work Orders Tasks Properties Geo Assignments 16 Greensb…" at bounding box center [418, 14] width 836 height 28
click at [250, 306] on div "516 Wentworth Dr Graham, NC 27253" at bounding box center [229, 319] width 98 height 26
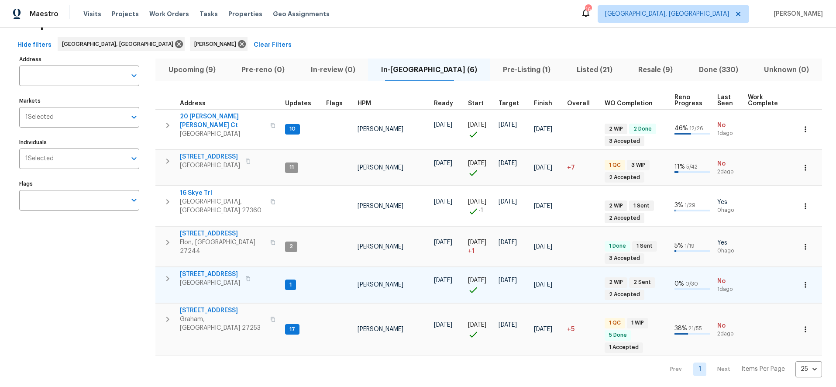
click at [313, 267] on td "1" at bounding box center [302, 285] width 41 height 36
click at [269, 270] on div "3661 Briarmeade Rd Greensboro, NC 27405" at bounding box center [229, 278] width 98 height 17
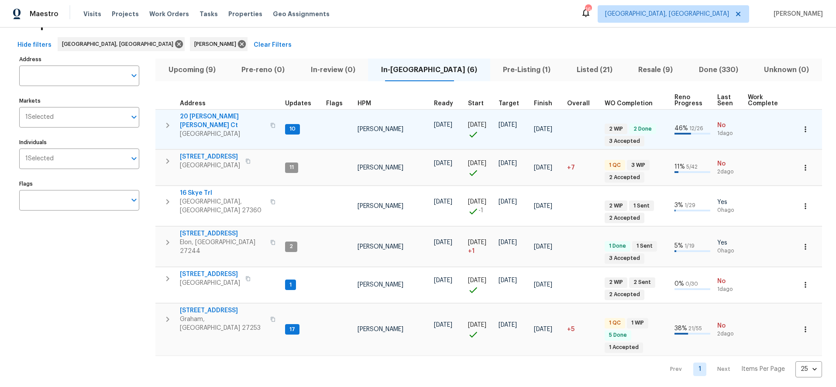
click at [324, 123] on td at bounding box center [338, 129] width 31 height 40
click at [323, 125] on td at bounding box center [338, 129] width 31 height 40
click at [210, 114] on span "20 Peggy Sue Ct" at bounding box center [222, 120] width 85 height 17
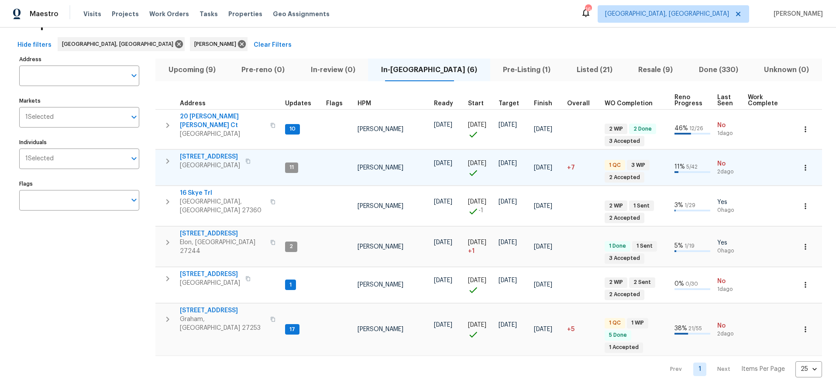
click at [306, 157] on td "11" at bounding box center [302, 168] width 41 height 36
click at [210, 153] on span "4107 Summerglen Dr" at bounding box center [210, 156] width 60 height 9
click at [63, 286] on div "Address Address Markets 1 Selected Markets Individuals 1 Selected Individuals F…" at bounding box center [84, 215] width 131 height 324
drag, startPoint x: 65, startPoint y: 269, endPoint x: 68, endPoint y: 265, distance: 5.0
click at [65, 269] on div "Address Address Markets 1 Selected Markets Individuals 1 Selected Individuals F…" at bounding box center [84, 215] width 131 height 324
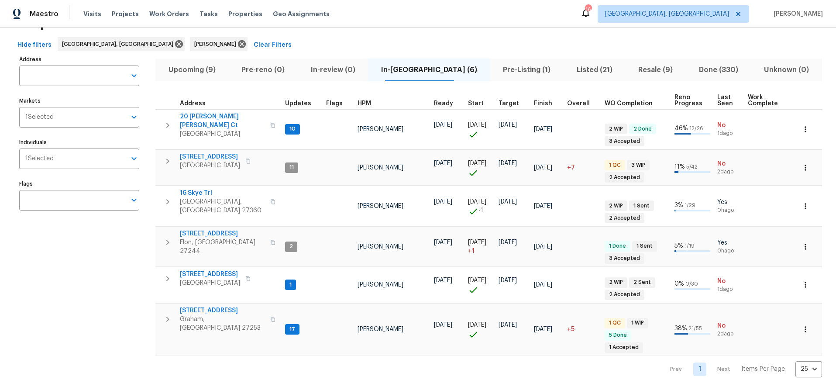
click at [489, 43] on div "Hide filters Greensboro, NC Terry Tullar Clear Filters" at bounding box center [418, 45] width 808 height 16
click at [351, 41] on div "Hide filters Greensboro, NC Terry Tullar Clear Filters" at bounding box center [418, 45] width 808 height 16
click at [362, 38] on div "Hide filters Greensboro, NC Terry Tullar Clear Filters" at bounding box center [418, 45] width 808 height 16
click at [107, 303] on div "Address Address Markets 1 Selected Markets Individuals 1 Selected Individuals F…" at bounding box center [84, 215] width 131 height 324
click at [238, 44] on icon at bounding box center [242, 44] width 8 height 8
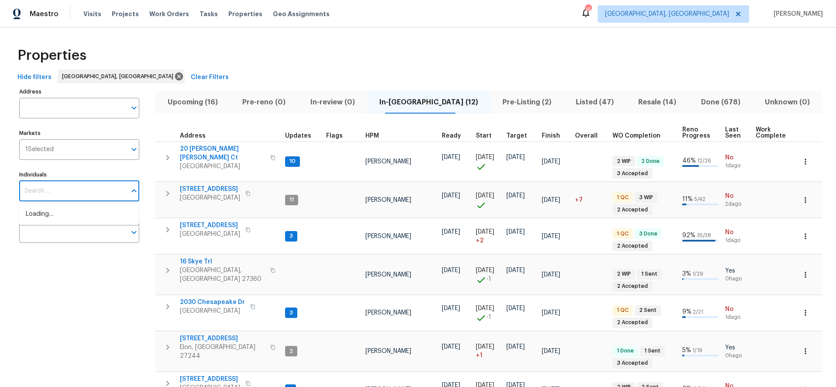
click at [74, 189] on input "Individuals" at bounding box center [72, 191] width 107 height 21
type input "ken romain"
click at [59, 220] on li "Ken Romain" at bounding box center [79, 219] width 106 height 18
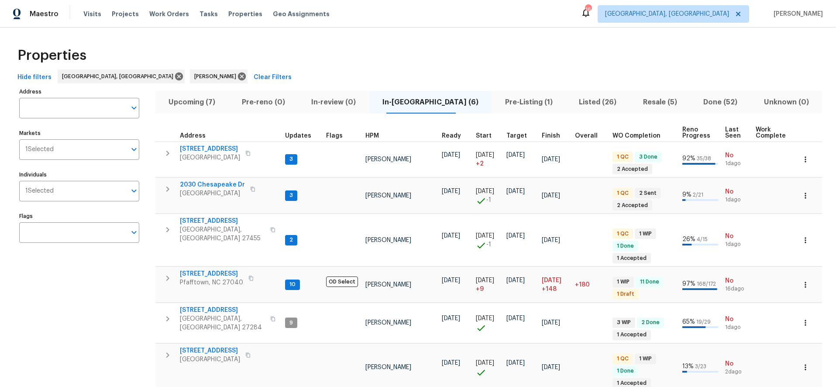
click at [327, 33] on div "Properties Hide filters Greensboro, NC Ken Romain Clear Filters Address Address…" at bounding box center [418, 227] width 836 height 399
click at [353, 46] on div "Properties" at bounding box center [418, 55] width 808 height 28
click at [436, 54] on div "Properties" at bounding box center [418, 55] width 808 height 28
click at [171, 33] on div "Properties Hide filters Greensboro, NC Ken Romain Clear Filters Address Address…" at bounding box center [418, 227] width 836 height 399
click at [243, 50] on div "Properties" at bounding box center [418, 55] width 808 height 28
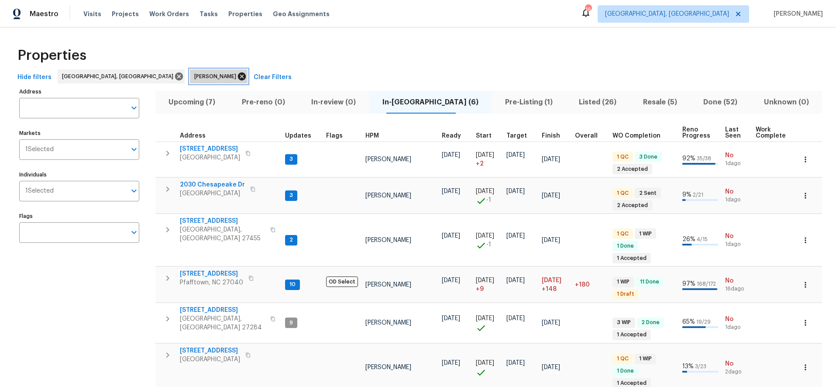
click at [237, 78] on icon at bounding box center [242, 77] width 10 height 10
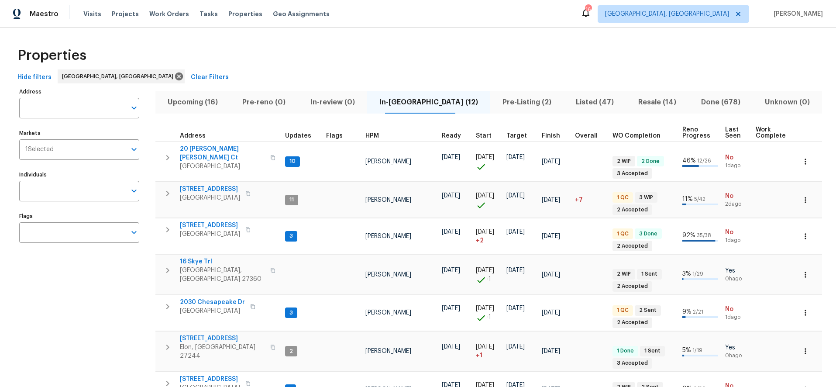
click at [310, 45] on div "Properties" at bounding box center [418, 55] width 808 height 28
click at [317, 43] on div "Properties" at bounding box center [418, 55] width 808 height 28
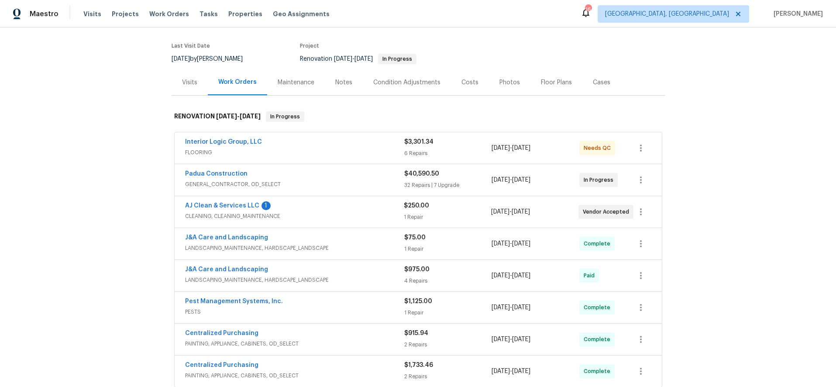
scroll to position [32, 0]
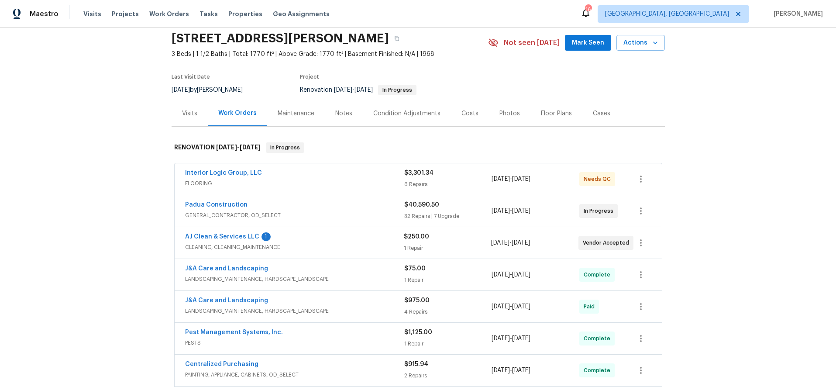
click at [122, 162] on div "Back to all projects [STREET_ADDRESS][PERSON_NAME] 3 Beds | 1 1/2 Baths | Total…" at bounding box center [418, 207] width 836 height 359
click at [331, 168] on div "Interior Logic Group, LLC FLOORING $3,301.34 6 Repairs [DATE] - [DATE] Needs QC" at bounding box center [418, 178] width 487 height 31
click at [316, 175] on div "Interior Logic Group, LLC" at bounding box center [294, 174] width 219 height 10
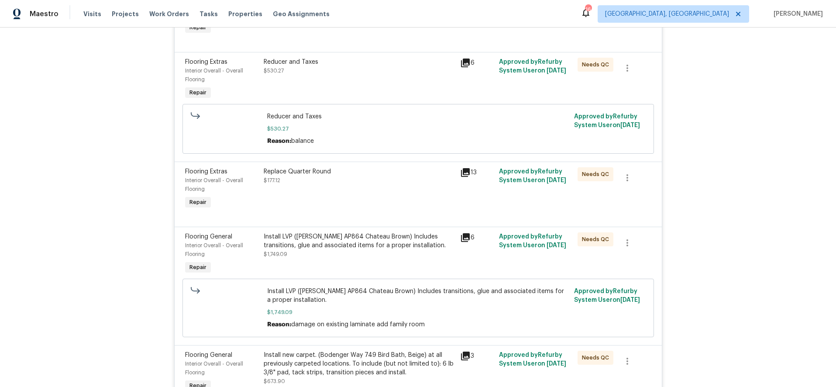
scroll to position [276, 0]
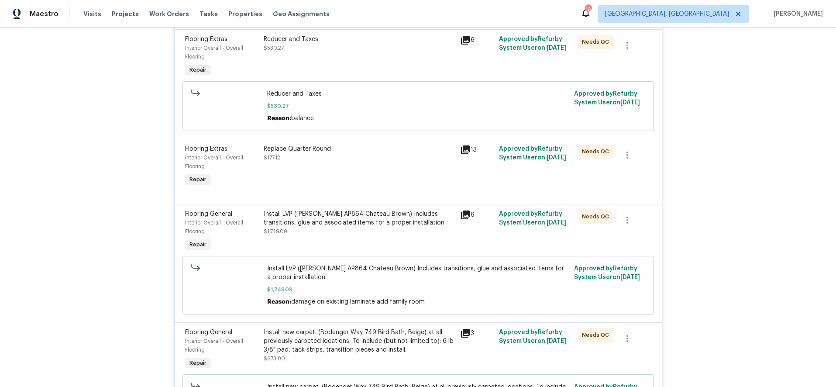
click at [320, 226] on div "Install LVP ([PERSON_NAME] AP864 Chateau Brown) Includes transitions, glue and …" at bounding box center [359, 218] width 191 height 17
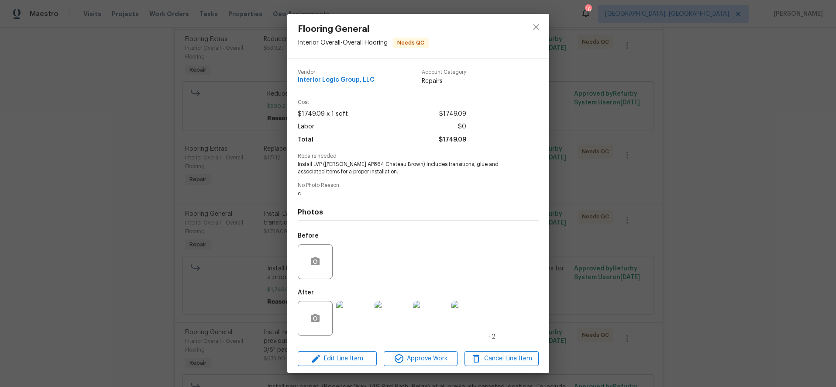
scroll to position [1, 0]
click at [356, 314] on img at bounding box center [353, 317] width 35 height 35
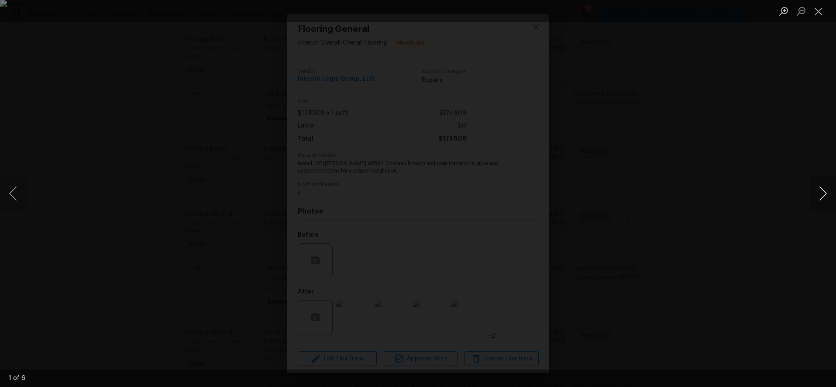
click at [820, 190] on button "Next image" at bounding box center [823, 193] width 26 height 35
drag, startPoint x: 676, startPoint y: 124, endPoint x: 641, endPoint y: 112, distance: 36.7
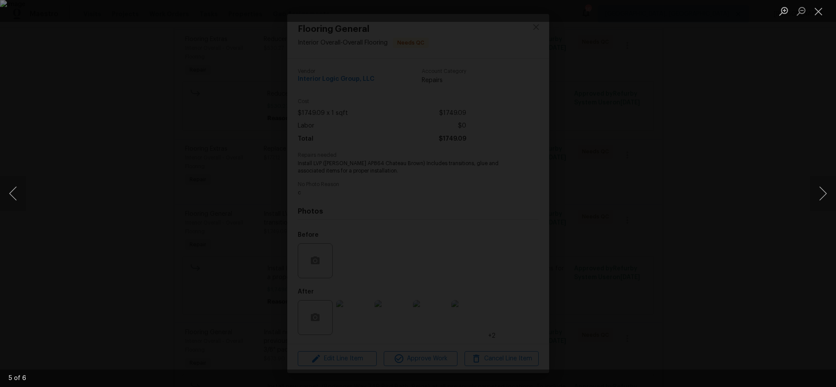
click at [676, 124] on div "Lightbox" at bounding box center [418, 193] width 836 height 387
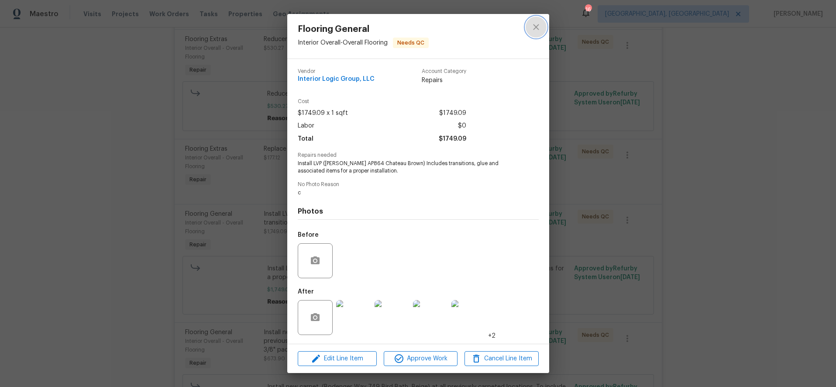
click at [534, 23] on icon "close" at bounding box center [536, 27] width 10 height 10
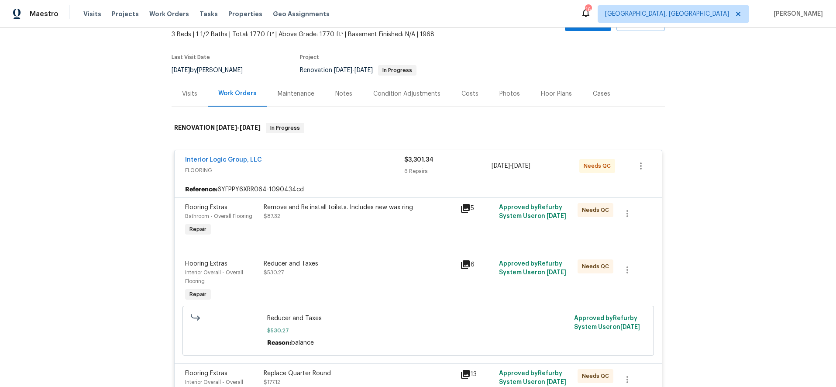
scroll to position [0, 0]
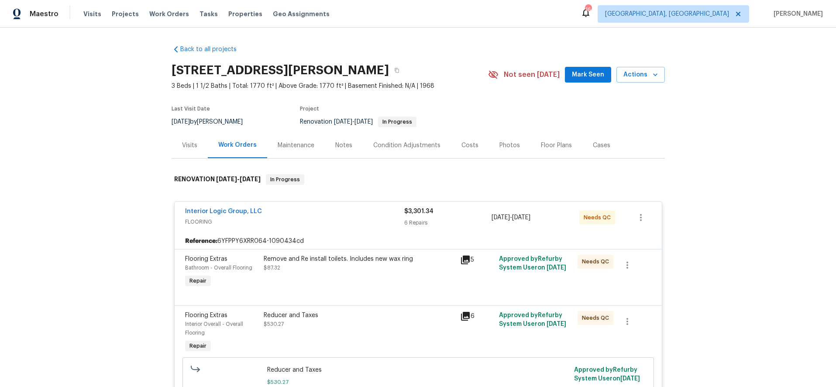
click at [324, 216] on div "Interior Logic Group, LLC" at bounding box center [294, 212] width 219 height 10
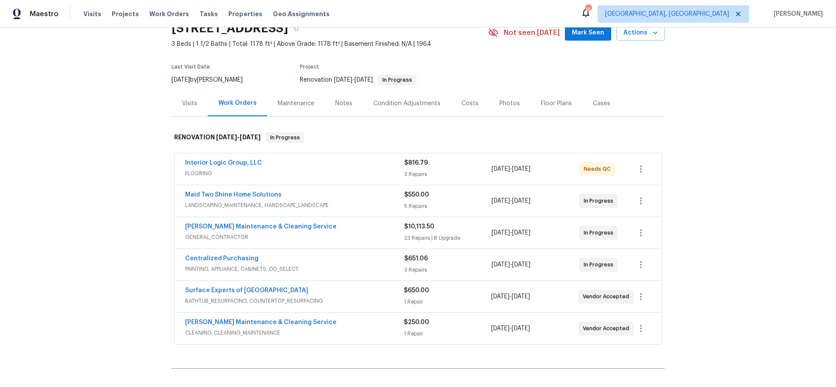
scroll to position [43, 0]
click at [50, 183] on div "Back to all projects [STREET_ADDRESS] 3 Beds | 1 1/2 Baths | Total: 1178 ft² | …" at bounding box center [418, 207] width 836 height 359
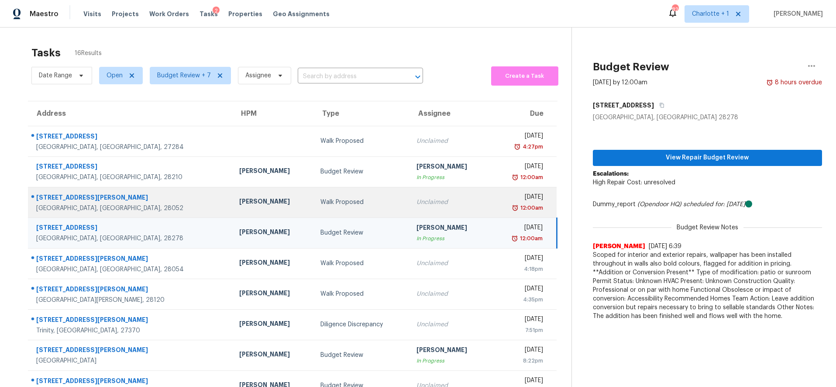
scroll to position [31, 0]
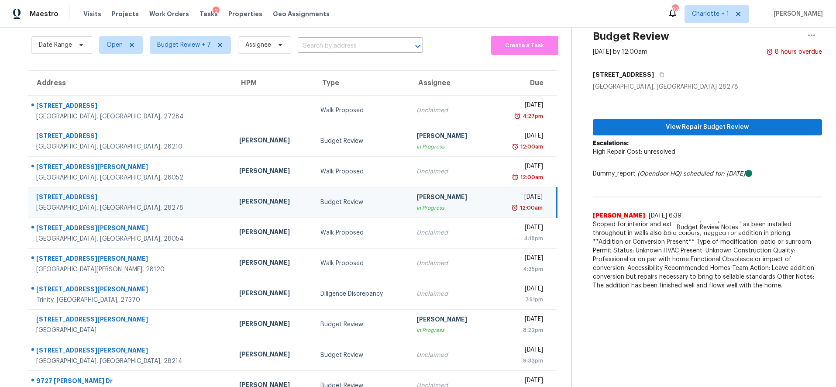
click at [518, 17] on div "Maestro Visits Projects Work Orders Tasks 2 Properties Geo Assignments 82 Charl…" at bounding box center [418, 14] width 836 height 28
click at [365, 3] on div "Maestro Visits Projects Work Orders Tasks 2 Properties Geo Assignments 82 Charl…" at bounding box center [418, 14] width 836 height 28
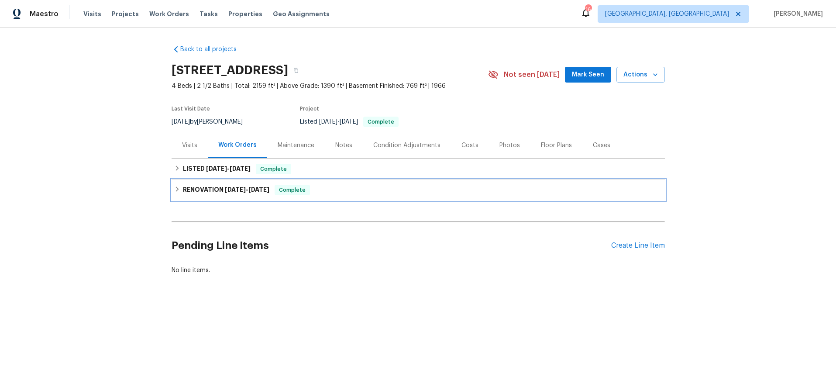
click at [183, 191] on h6 "RENOVATION [DATE] - [DATE]" at bounding box center [226, 190] width 86 height 10
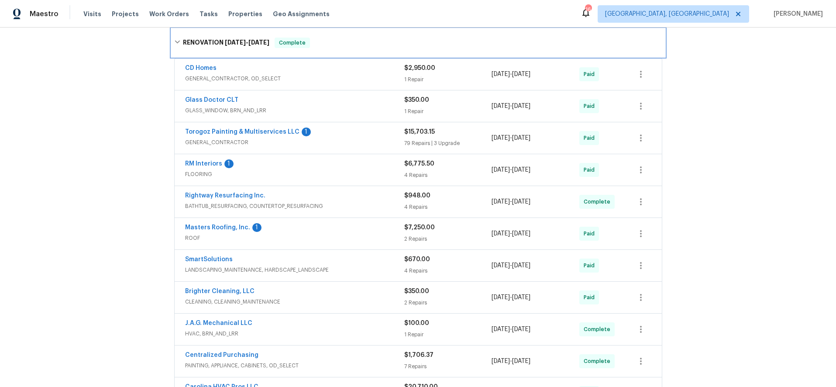
scroll to position [149, 0]
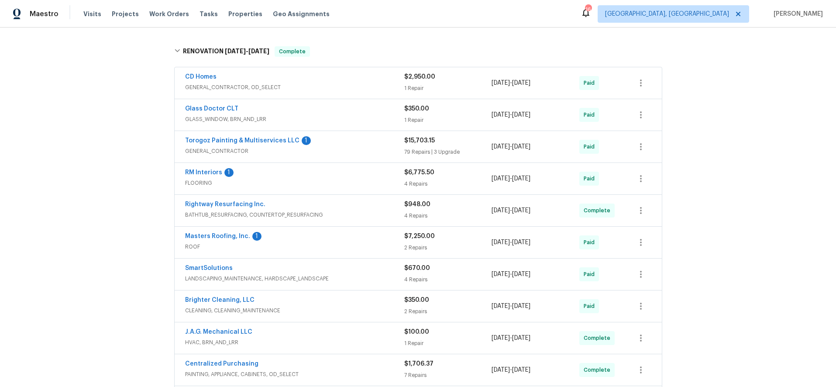
click at [365, 90] on span "GENERAL_CONTRACTOR, OD_SELECT" at bounding box center [294, 87] width 219 height 9
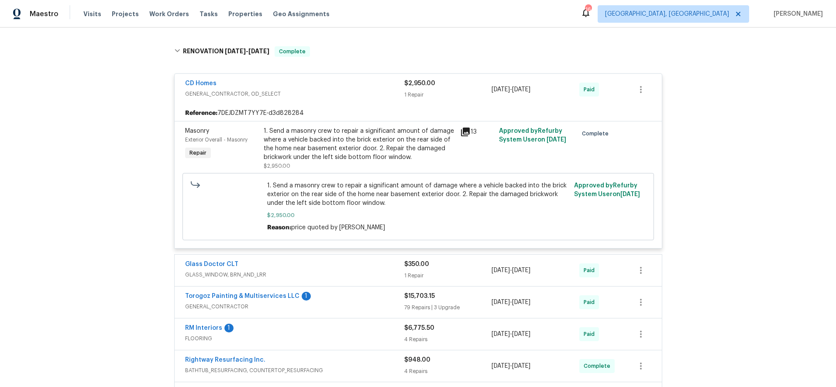
click at [345, 138] on div "1. Send a masonry crew to repair a significant amount of damage where a vehicle…" at bounding box center [359, 144] width 191 height 35
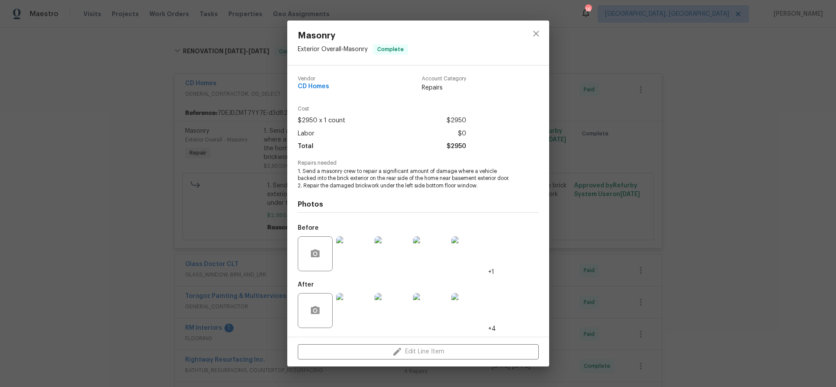
click at [351, 258] on img at bounding box center [353, 253] width 35 height 35
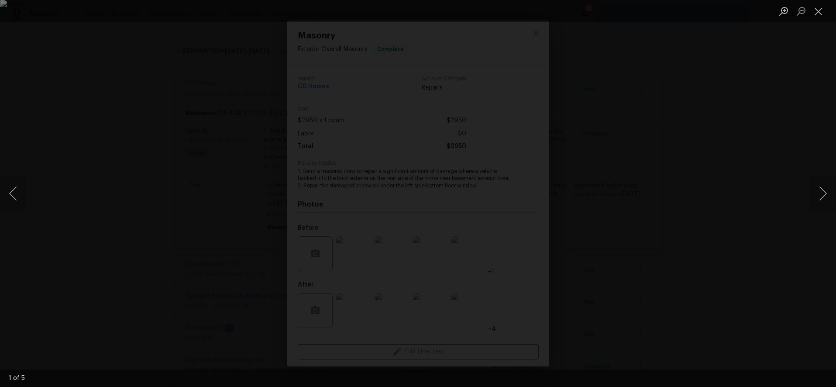
click at [708, 55] on div "Lightbox" at bounding box center [418, 193] width 836 height 387
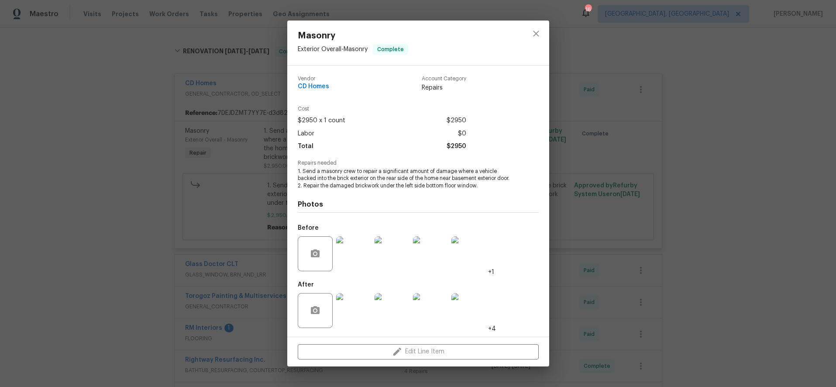
click at [365, 250] on img at bounding box center [353, 253] width 35 height 35
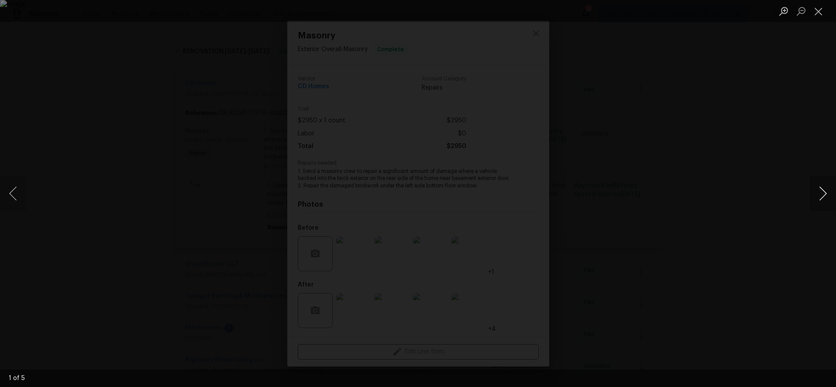
click at [818, 193] on button "Next image" at bounding box center [823, 193] width 26 height 35
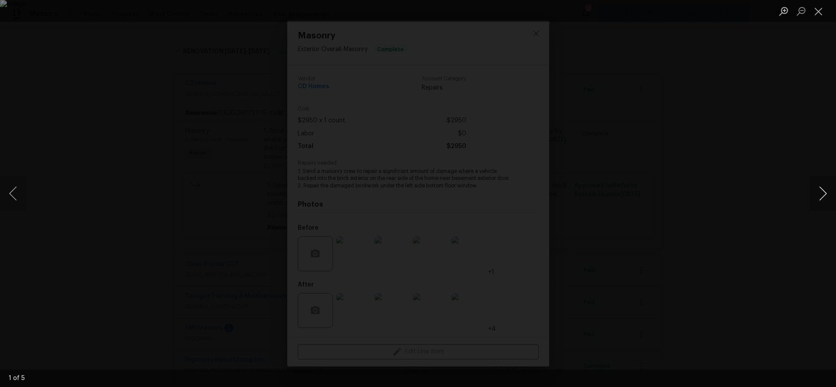
click at [818, 193] on button "Next image" at bounding box center [823, 193] width 26 height 35
click at [771, 151] on div "Lightbox" at bounding box center [418, 193] width 836 height 387
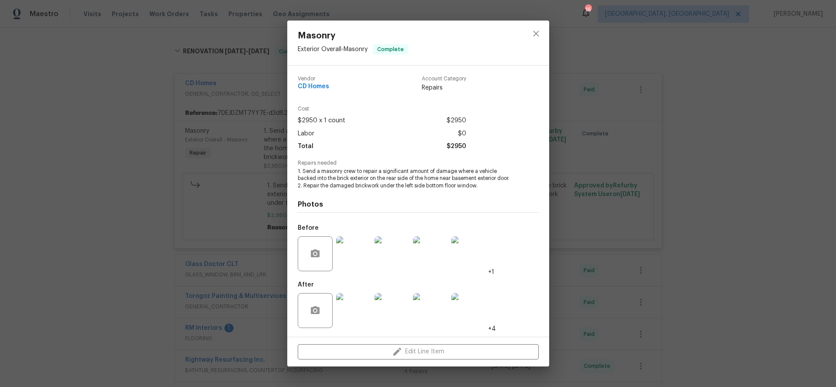
click at [362, 308] on img at bounding box center [353, 310] width 35 height 35
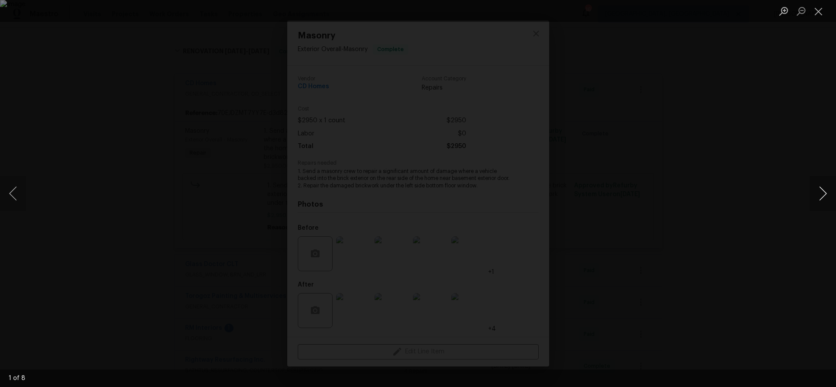
click at [816, 196] on button "Next image" at bounding box center [823, 193] width 26 height 35
click at [815, 189] on button "Next image" at bounding box center [823, 193] width 26 height 35
drag, startPoint x: 773, startPoint y: 85, endPoint x: 798, endPoint y: 62, distance: 33.7
click at [775, 81] on div "Lightbox" at bounding box center [418, 193] width 836 height 387
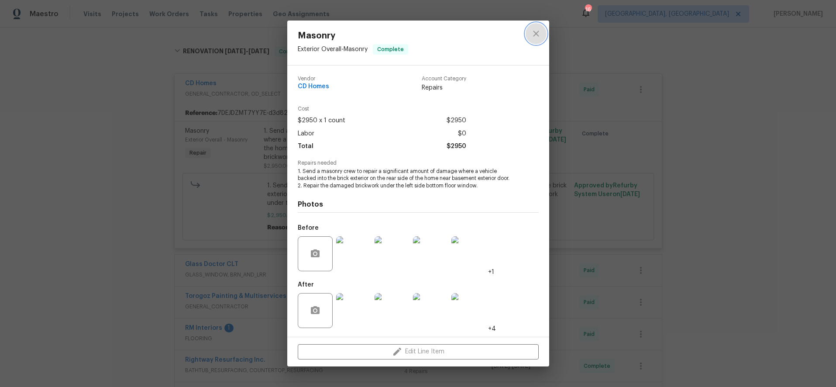
click at [542, 37] on button "close" at bounding box center [536, 33] width 21 height 21
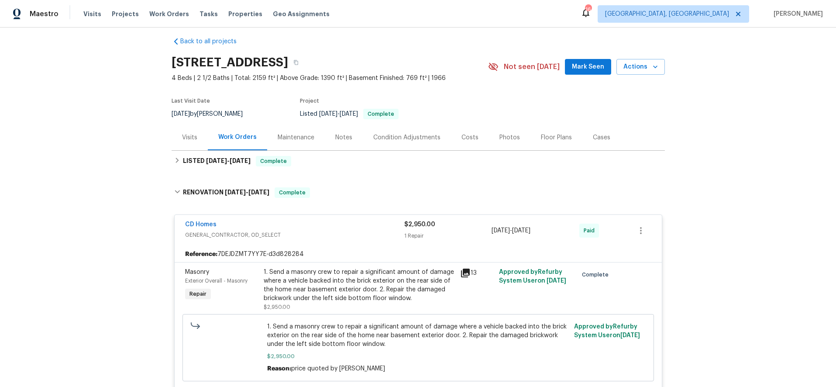
scroll to position [0, 0]
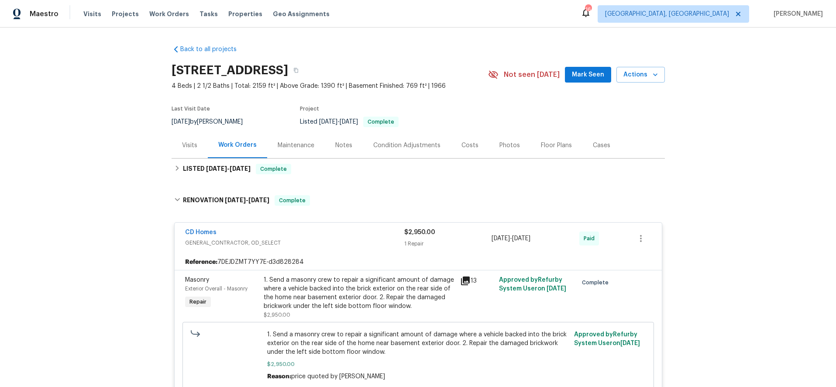
click at [324, 240] on span "GENERAL_CONTRACTOR, OD_SELECT" at bounding box center [294, 242] width 219 height 9
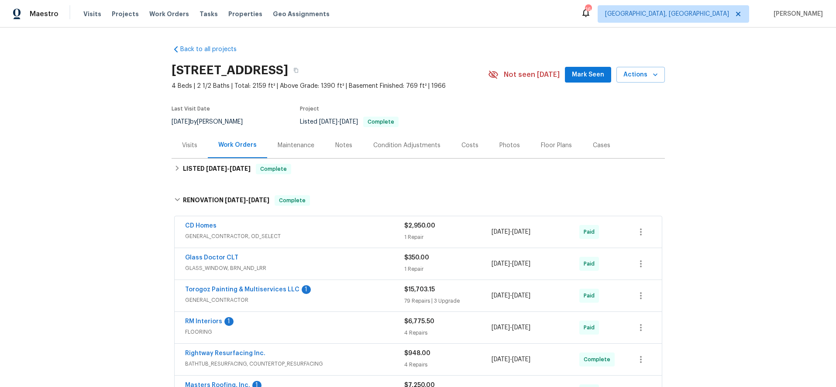
click at [751, 102] on div "Back to all projects [STREET_ADDRESS] 4 Beds | 2 1/2 Baths | Total: 2159 ft² | …" at bounding box center [418, 207] width 836 height 359
click at [451, 144] on div "Costs" at bounding box center [470, 145] width 38 height 26
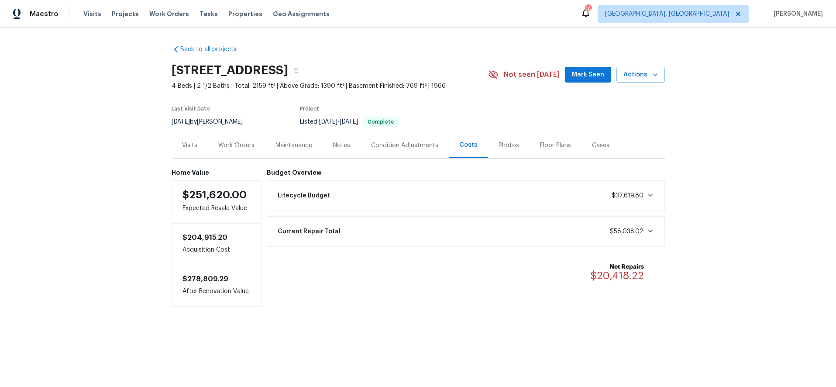
click at [690, 143] on div "Back to all projects [STREET_ADDRESS] 4 Beds | 2 1/2 Baths | Total: 2159 ft² | …" at bounding box center [418, 193] width 836 height 331
click at [719, 65] on div "Back to all projects [STREET_ADDRESS] 4 Beds | 2 1/2 Baths | Total: 2159 ft² | …" at bounding box center [418, 193] width 836 height 331
click at [212, 35] on div "Back to all projects [STREET_ADDRESS] 4 Beds | 2 1/2 Baths | Total: 2159 ft² | …" at bounding box center [418, 193] width 836 height 331
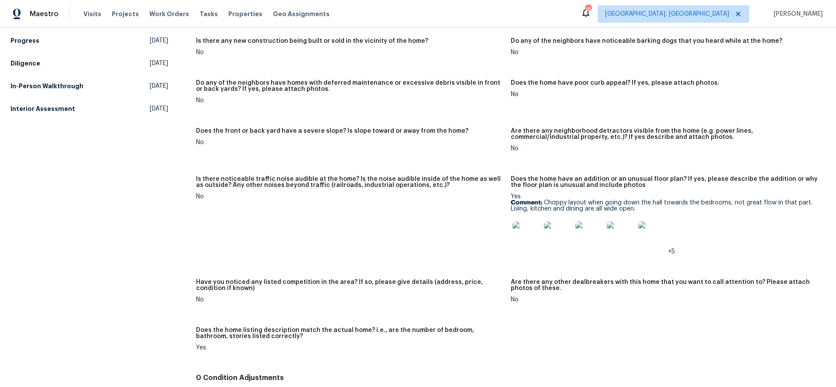
scroll to position [530, 0]
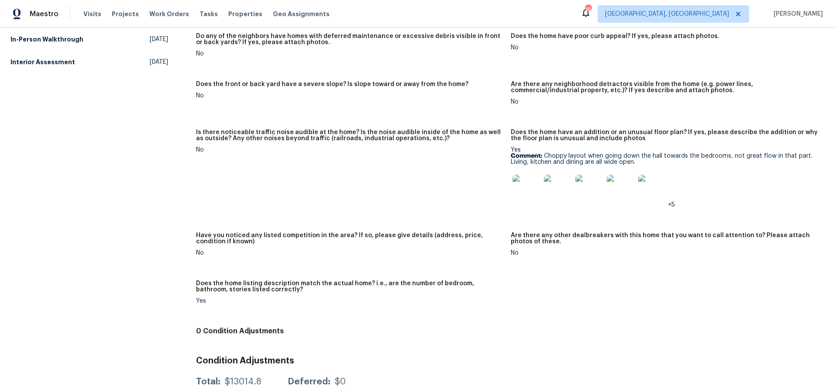
click at [517, 189] on img at bounding box center [527, 189] width 28 height 28
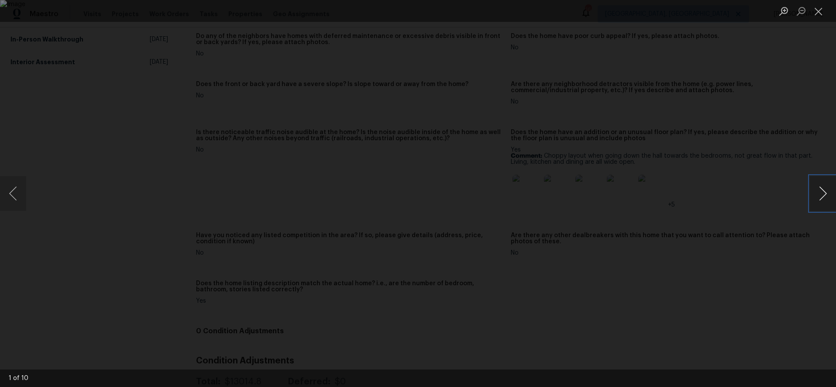
click at [623, 196] on button "Next image" at bounding box center [823, 193] width 26 height 35
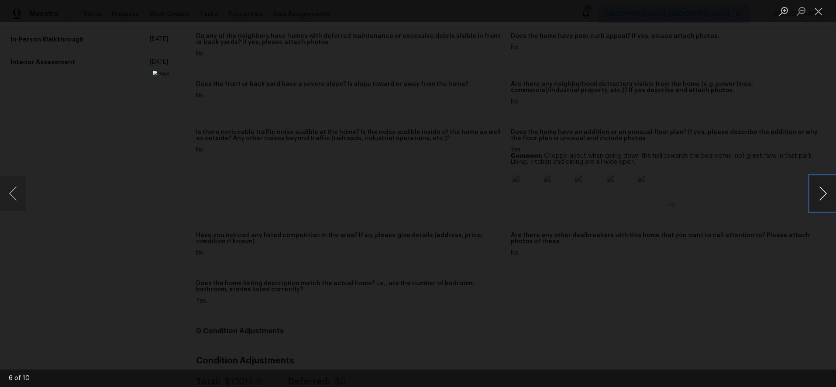
click at [623, 196] on button "Next image" at bounding box center [823, 193] width 26 height 35
click at [623, 162] on div "Lightbox" at bounding box center [418, 193] width 836 height 387
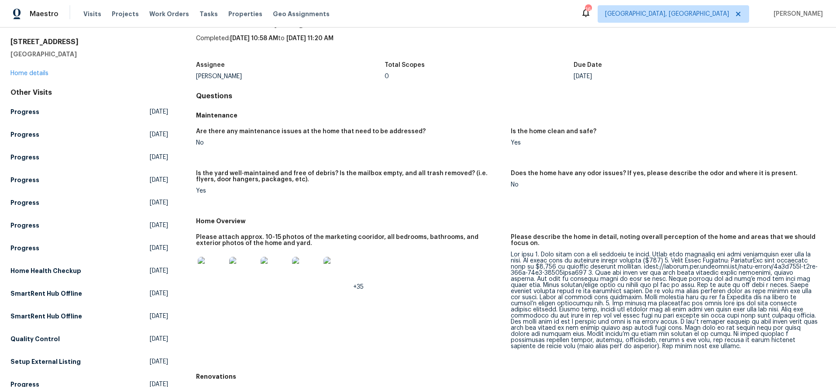
scroll to position [0, 0]
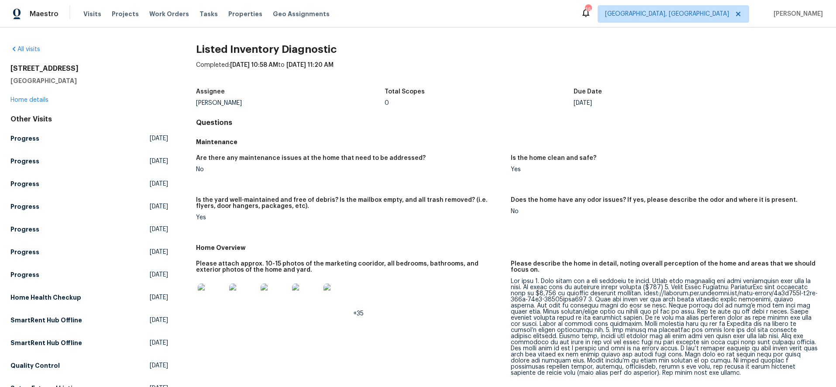
click at [31, 96] on div "[STREET_ADDRESS] Home details" at bounding box center [89, 84] width 158 height 40
click at [29, 102] on link "Home details" at bounding box center [29, 100] width 38 height 6
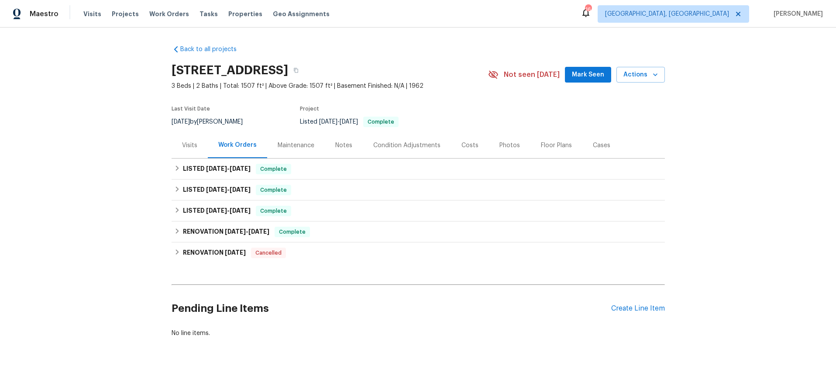
click at [182, 149] on div "Visits" at bounding box center [189, 145] width 15 height 9
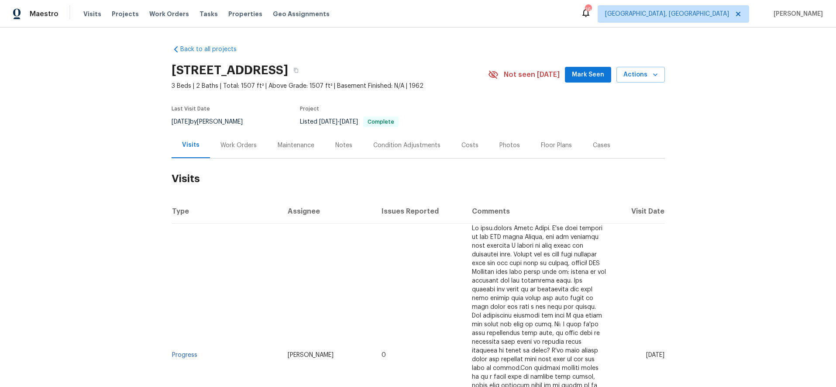
click at [461, 147] on div "Costs" at bounding box center [469, 145] width 17 height 9
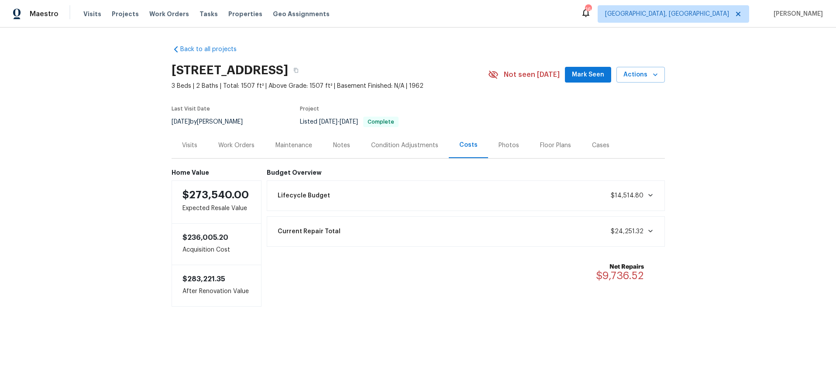
click at [623, 114] on div "Back to all projects [STREET_ADDRESS] 3 Beds | 2 Baths | Total: 1507 ft² | Abov…" at bounding box center [418, 193] width 836 height 331
click at [623, 117] on div "Back to all projects [STREET_ADDRESS] 3 Beds | 2 Baths | Total: 1507 ft² | Abov…" at bounding box center [418, 193] width 836 height 331
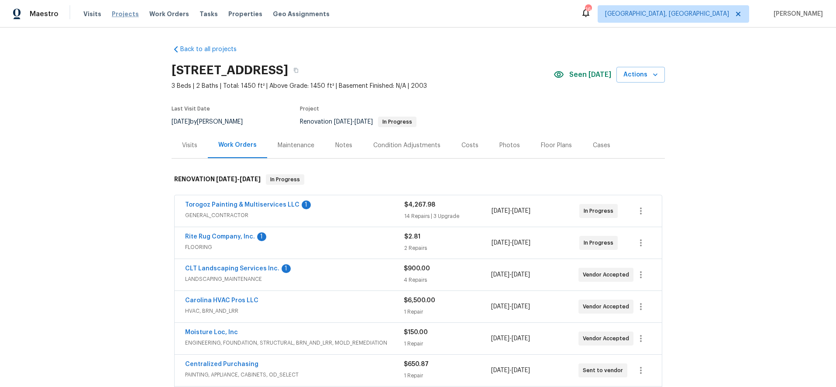
click at [123, 10] on span "Projects" at bounding box center [125, 14] width 27 height 9
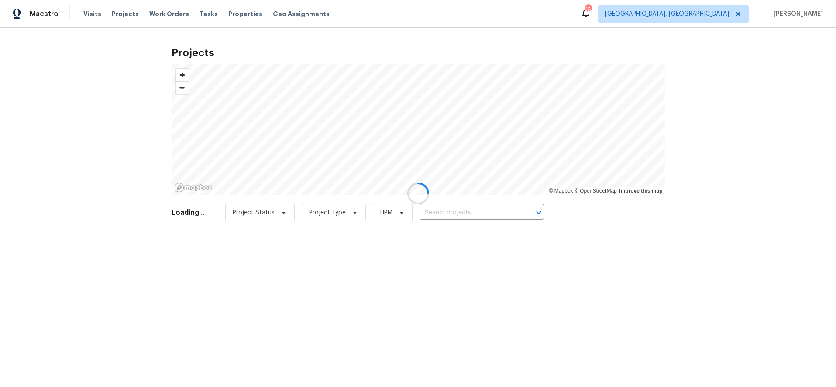
click at [464, 215] on div at bounding box center [418, 193] width 836 height 387
click at [465, 211] on div at bounding box center [418, 193] width 836 height 387
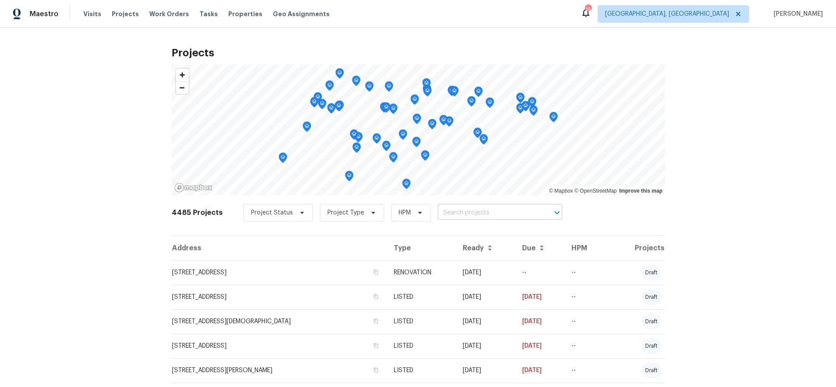
click at [448, 218] on input "text" at bounding box center [488, 213] width 100 height 14
type input "1121 swearng"
click at [773, 50] on div "Projects © Mapbox © OpenStreetMap Improve this map 4485 Projects Project Status…" at bounding box center [418, 207] width 836 height 359
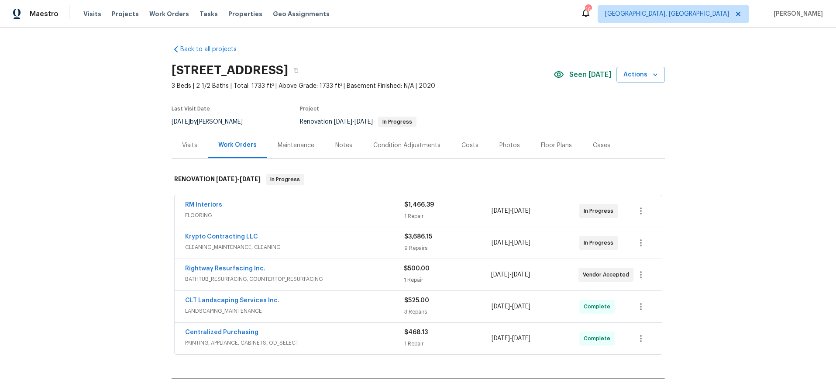
click at [461, 145] on div "Costs" at bounding box center [469, 145] width 17 height 9
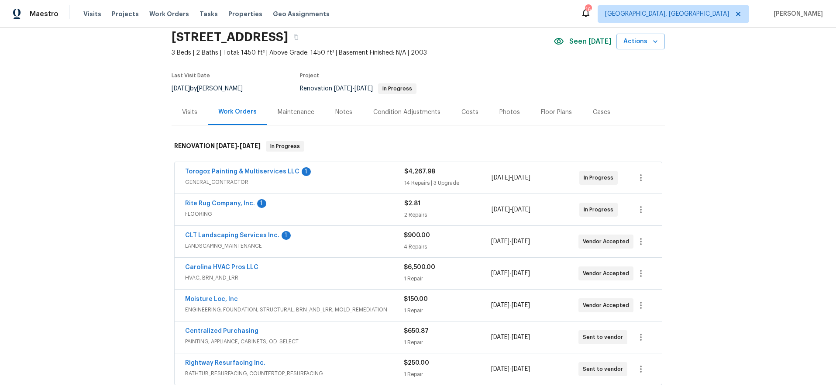
scroll to position [27, 0]
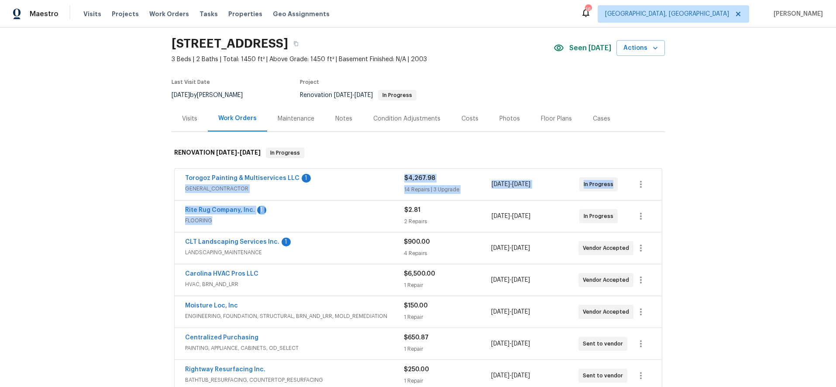
drag, startPoint x: 343, startPoint y: 221, endPoint x: 355, endPoint y: 179, distance: 44.5
click at [355, 179] on div "Torogoz Painting & Multiservices LLC 1 GENERAL_CONTRACTOR $4,267.98 14 Repairs …" at bounding box center [418, 280] width 488 height 223
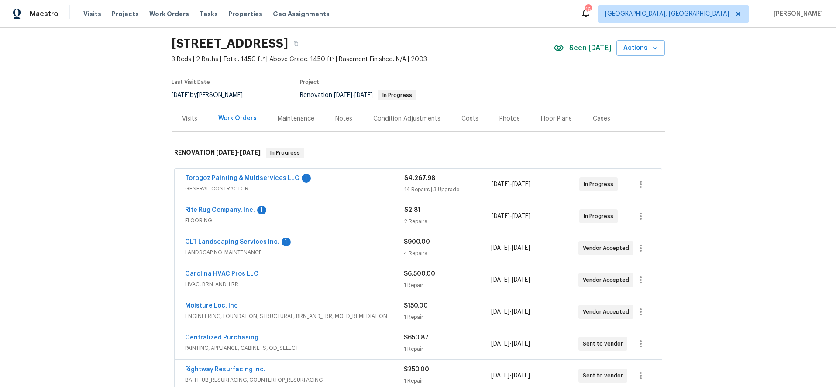
click at [754, 99] on div "Back to all projects 5117 Park Place Dr, Dallas, NC 28034 3 Beds | 2 Baths | To…" at bounding box center [418, 207] width 836 height 359
click at [461, 118] on div "Costs" at bounding box center [469, 118] width 17 height 9
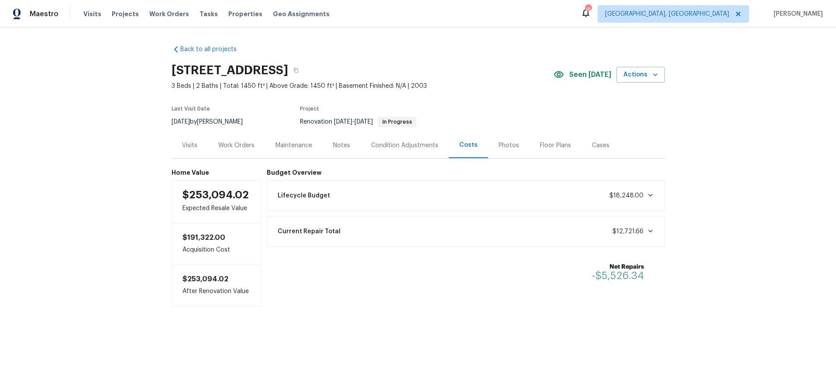
click at [225, 145] on div "Work Orders" at bounding box center [236, 145] width 36 height 9
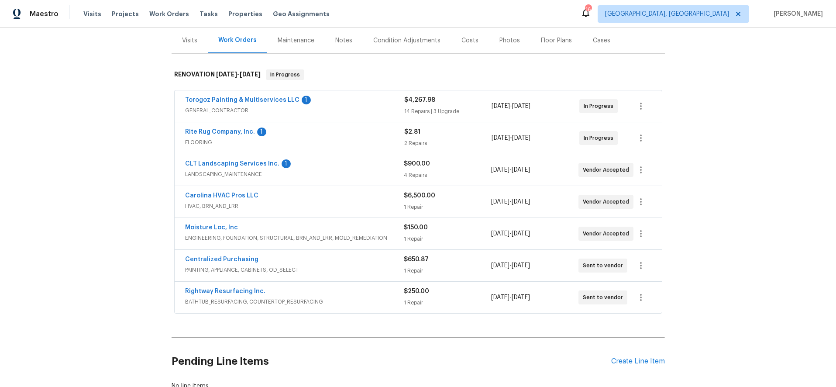
scroll to position [108, 0]
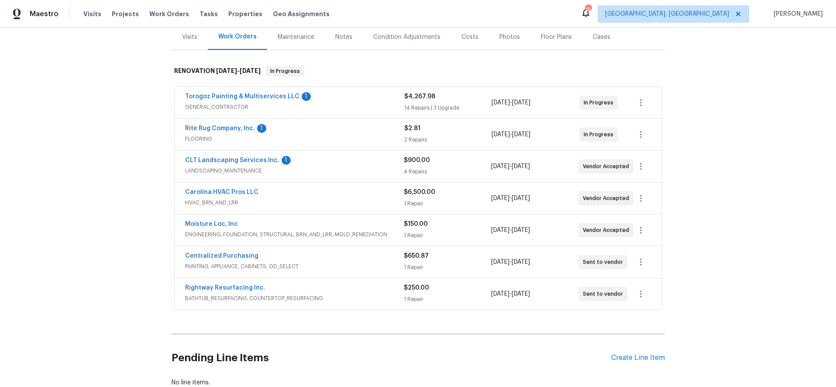
click at [309, 226] on div "Moisture Loc, Inc" at bounding box center [294, 225] width 219 height 10
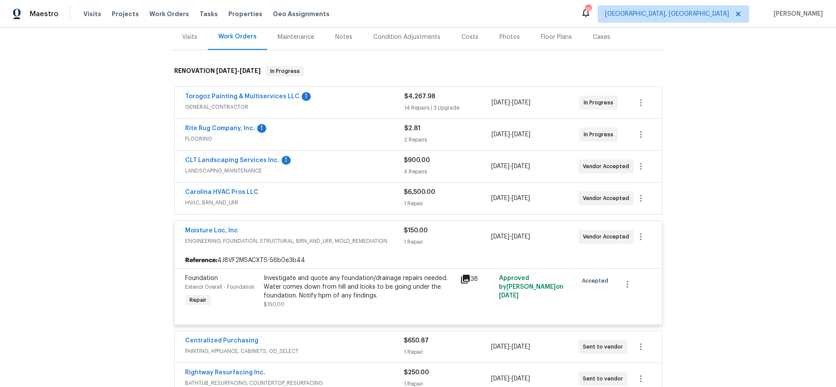
click at [324, 286] on div "Investigate and quote any foundation/drainage repairs needed. Water comes down …" at bounding box center [359, 287] width 191 height 26
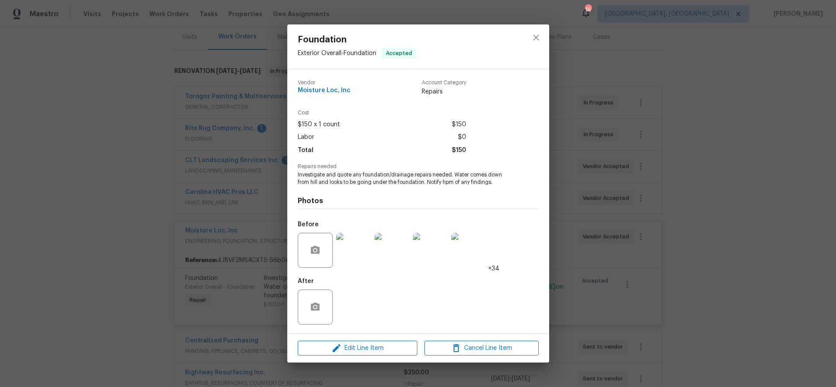
click at [357, 252] on img at bounding box center [353, 250] width 35 height 35
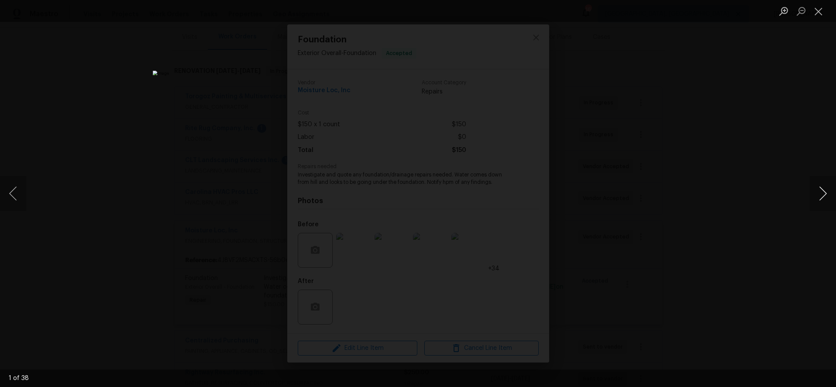
click at [816, 189] on button "Next image" at bounding box center [823, 193] width 26 height 35
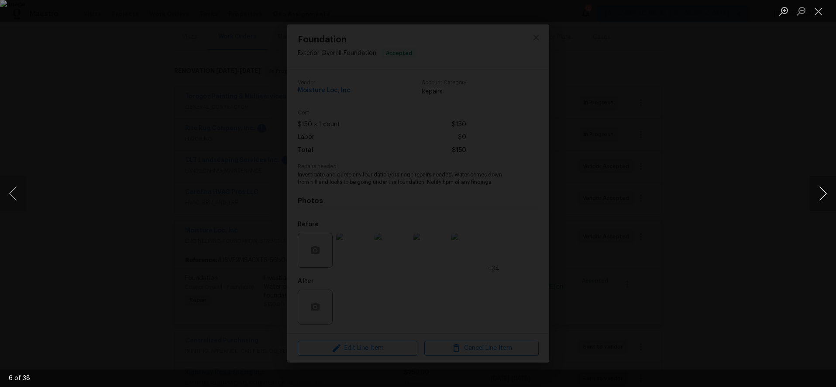
click at [816, 189] on button "Next image" at bounding box center [823, 193] width 26 height 35
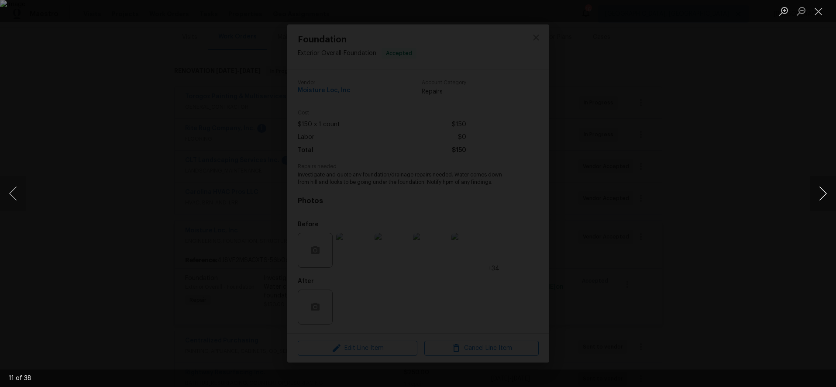
click at [816, 189] on button "Next image" at bounding box center [823, 193] width 26 height 35
click at [9, 193] on button "Previous image" at bounding box center [13, 193] width 26 height 35
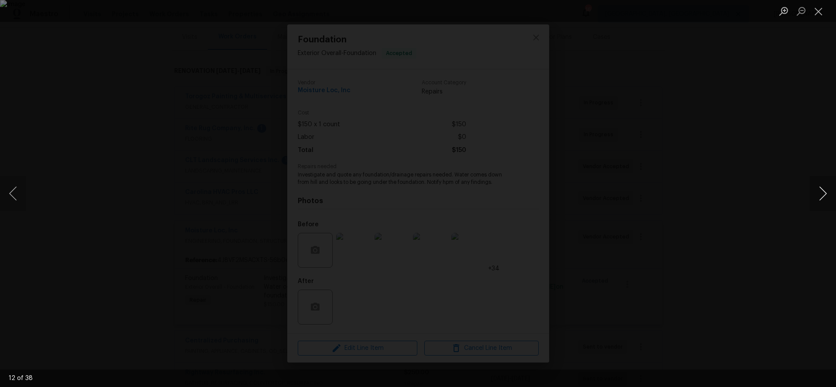
click at [832, 190] on button "Next image" at bounding box center [823, 193] width 26 height 35
click at [818, 193] on button "Next image" at bounding box center [823, 193] width 26 height 35
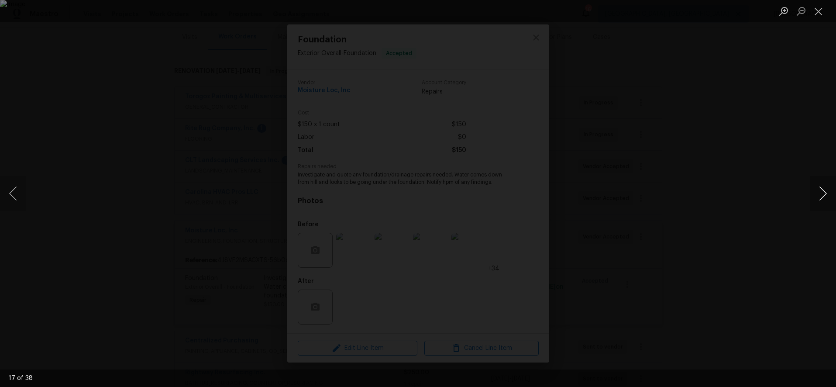
click at [818, 193] on button "Next image" at bounding box center [823, 193] width 26 height 35
click at [817, 192] on button "Next image" at bounding box center [823, 193] width 26 height 35
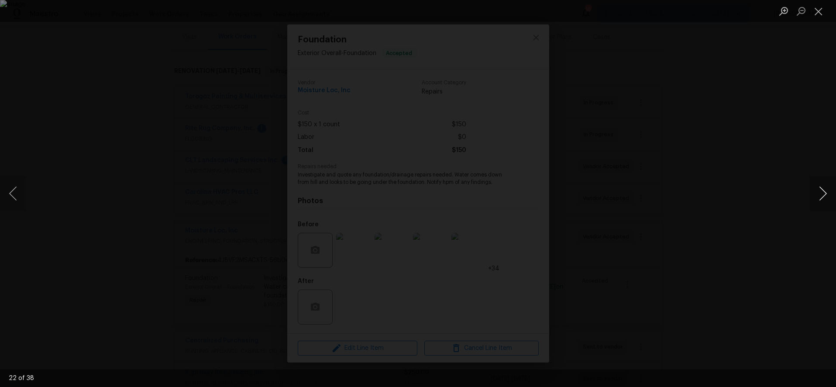
click at [817, 192] on button "Next image" at bounding box center [823, 193] width 26 height 35
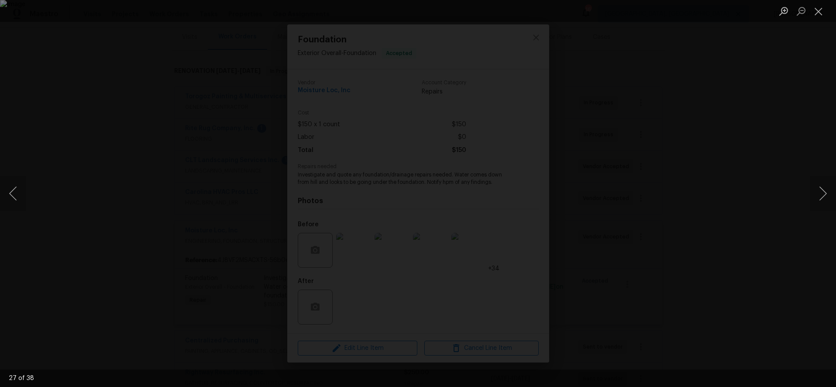
click at [792, 73] on div "Lightbox" at bounding box center [418, 193] width 836 height 387
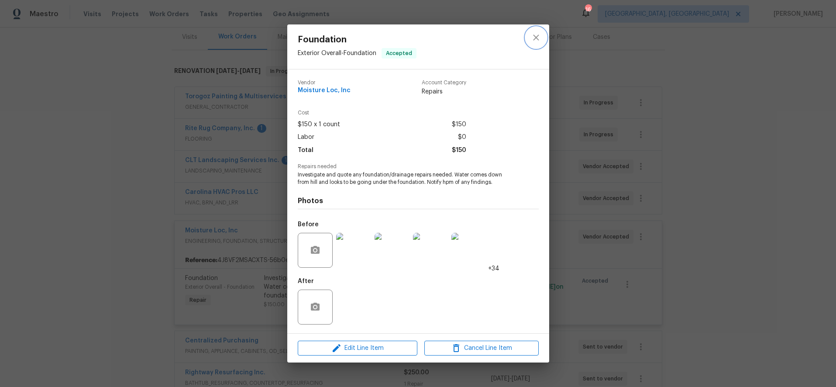
click at [531, 36] on icon "close" at bounding box center [536, 37] width 10 height 10
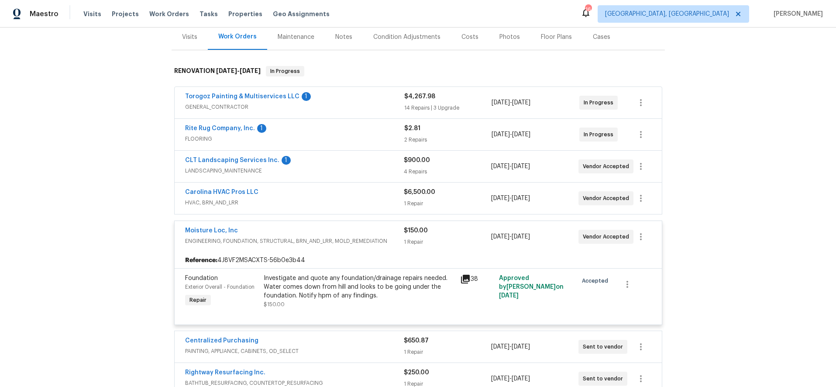
click at [777, 104] on div "Back to all projects 5117 Park Place Dr, Dallas, NC 28034 3 Beds | 2 Baths | To…" at bounding box center [418, 207] width 836 height 359
click at [320, 221] on div "Moisture Loc, Inc ENGINEERING, FOUNDATION, STRUCTURAL, BRN_AND_LRR, MOLD_REMEDI…" at bounding box center [418, 236] width 487 height 31
click at [317, 230] on div "Moisture Loc, Inc" at bounding box center [294, 231] width 219 height 10
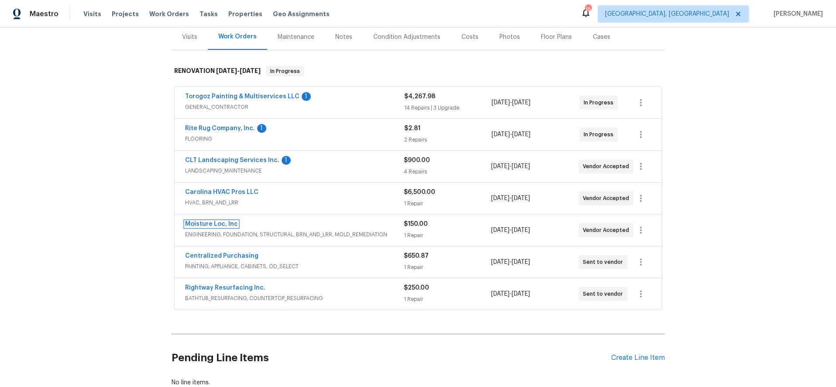
click at [203, 225] on link "Moisture Loc, Inc" at bounding box center [211, 224] width 53 height 6
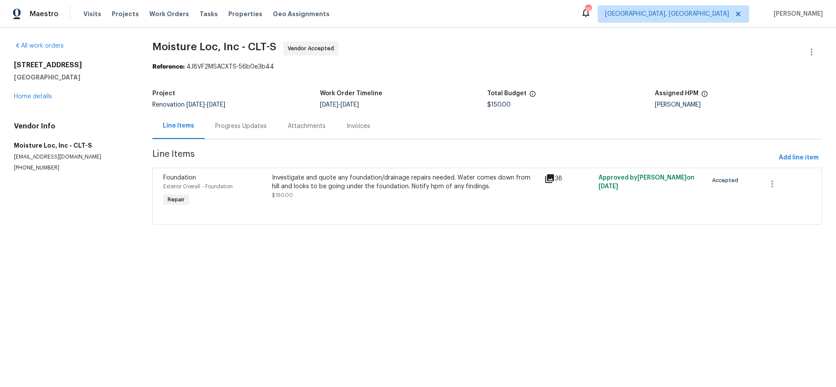
click at [234, 125] on div "Progress Updates" at bounding box center [241, 126] width 52 height 9
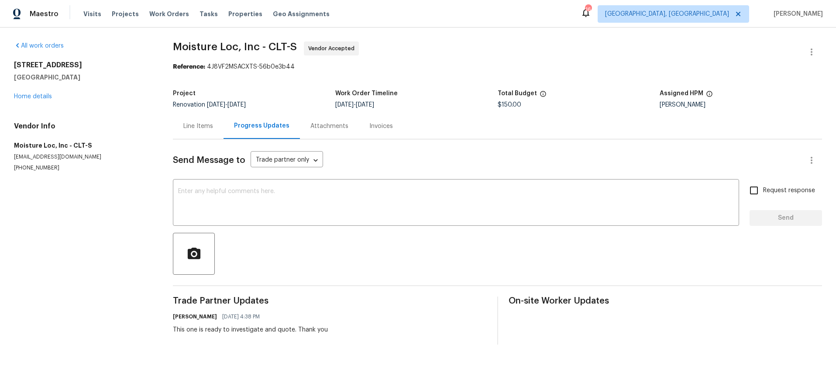
click at [193, 127] on div "Line Items" at bounding box center [198, 126] width 30 height 9
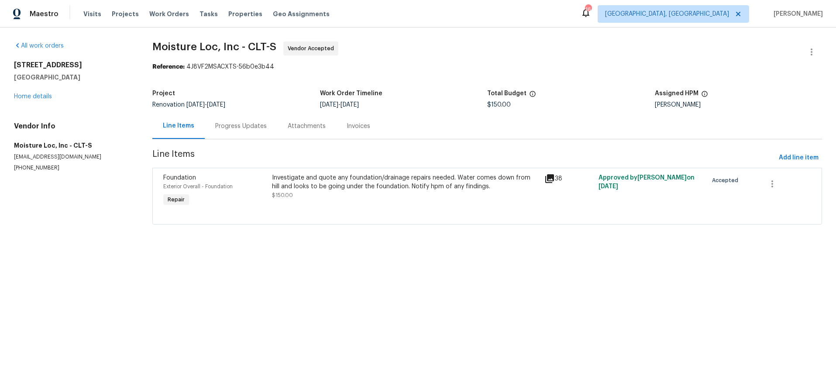
click at [390, 176] on div "Investigate and quote any foundation/drainage repairs needed. Water comes down …" at bounding box center [405, 181] width 267 height 17
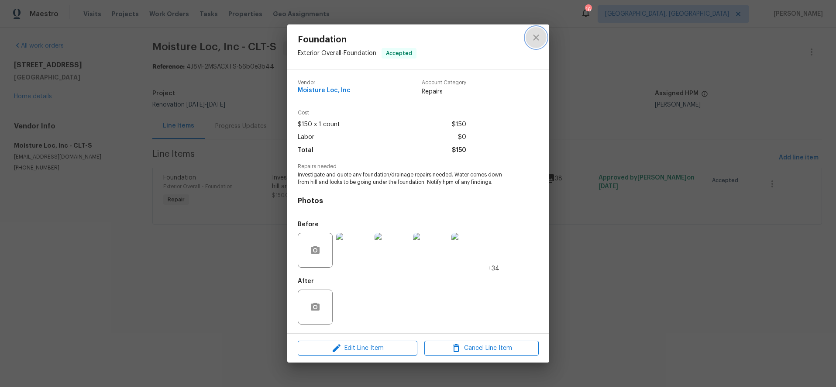
click at [537, 36] on icon "close" at bounding box center [536, 37] width 10 height 10
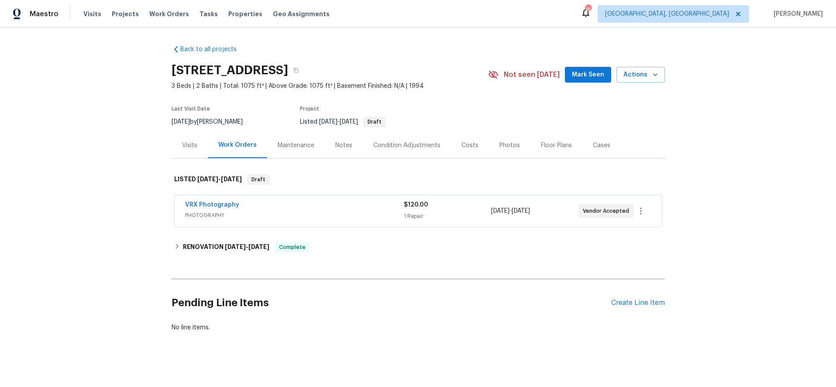
click at [499, 144] on div "Photos" at bounding box center [509, 145] width 21 height 9
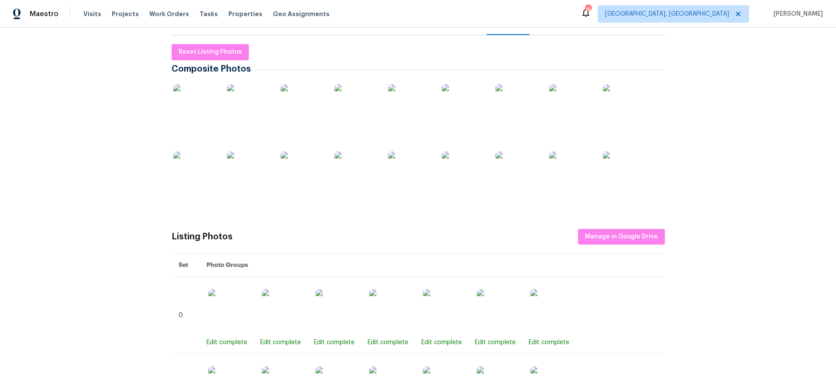
scroll to position [124, 0]
click at [192, 101] on img at bounding box center [195, 105] width 44 height 44
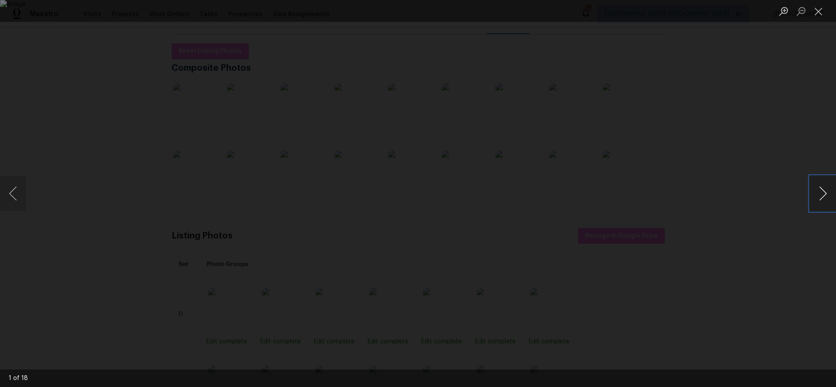
click at [823, 199] on button "Next image" at bounding box center [823, 193] width 26 height 35
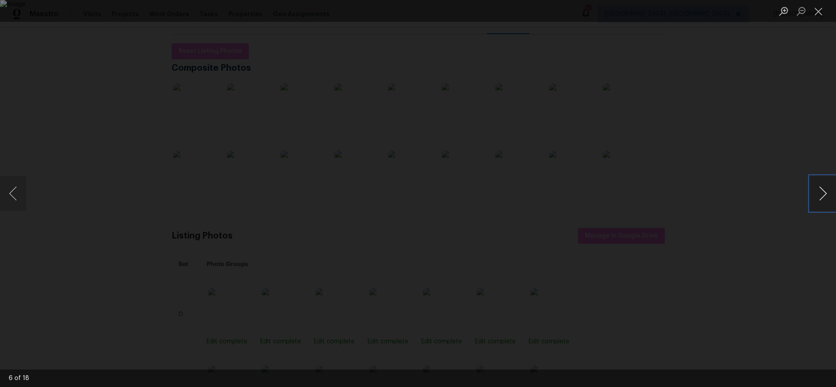
click at [823, 199] on button "Next image" at bounding box center [823, 193] width 26 height 35
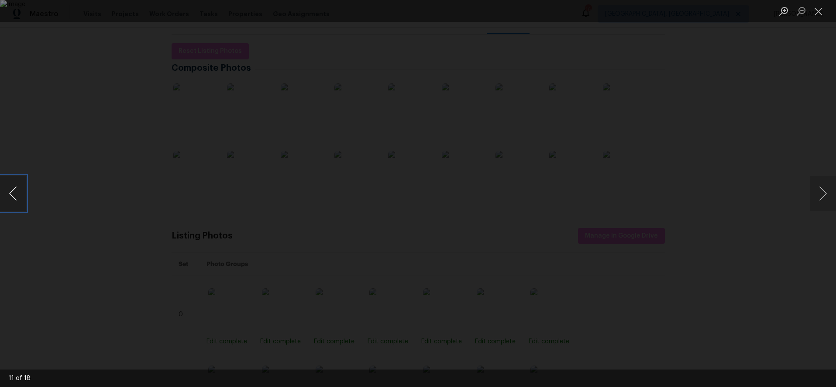
click at [19, 190] on button "Previous image" at bounding box center [13, 193] width 26 height 35
click at [814, 196] on button "Next image" at bounding box center [823, 193] width 26 height 35
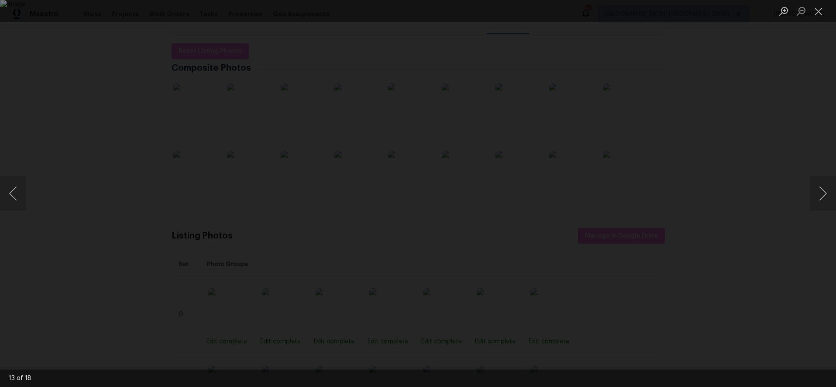
click at [758, 110] on div "Lightbox" at bounding box center [418, 193] width 836 height 387
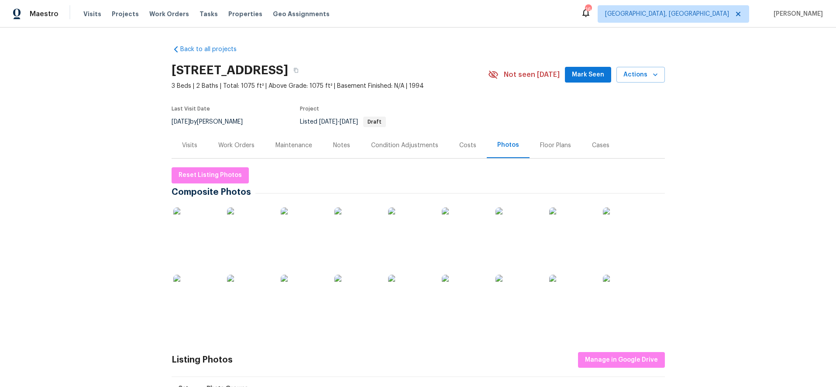
click at [462, 139] on div "Costs" at bounding box center [468, 145] width 38 height 26
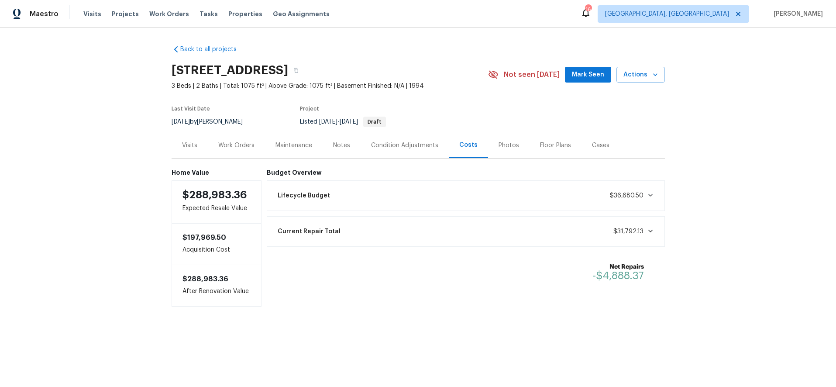
click at [219, 134] on div "Work Orders" at bounding box center [236, 145] width 57 height 26
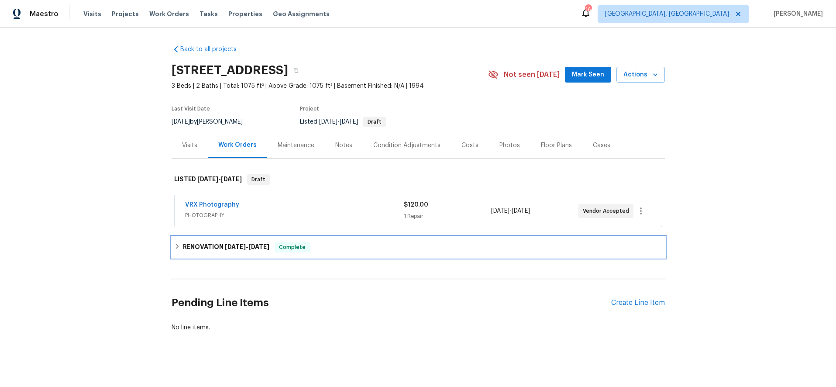
click at [213, 245] on h6 "RENOVATION [DATE] - [DATE]" at bounding box center [226, 247] width 86 height 10
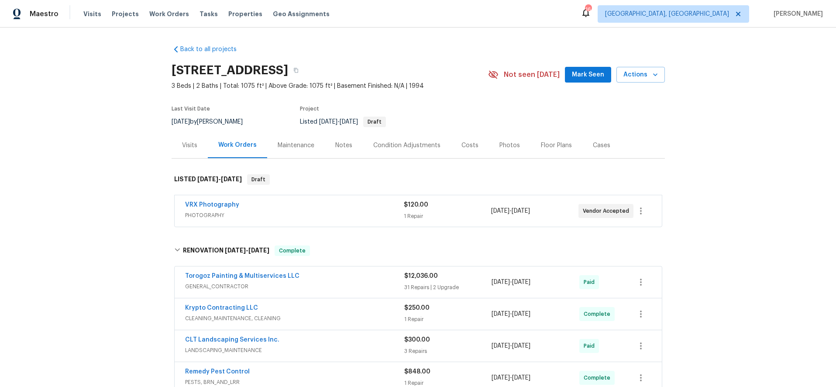
click at [347, 150] on div "Notes" at bounding box center [344, 145] width 38 height 26
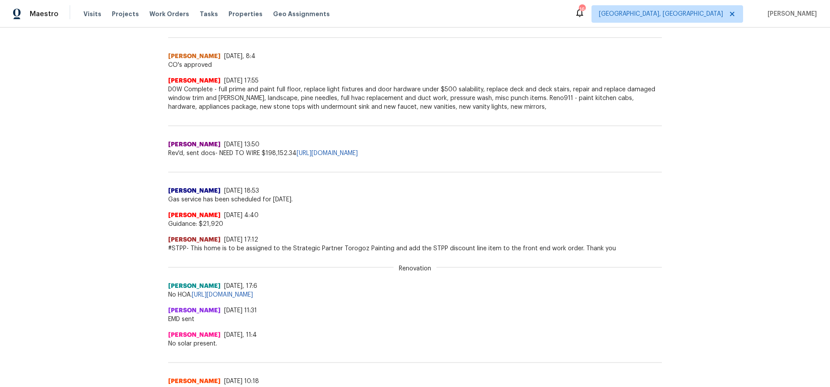
scroll to position [692, 0]
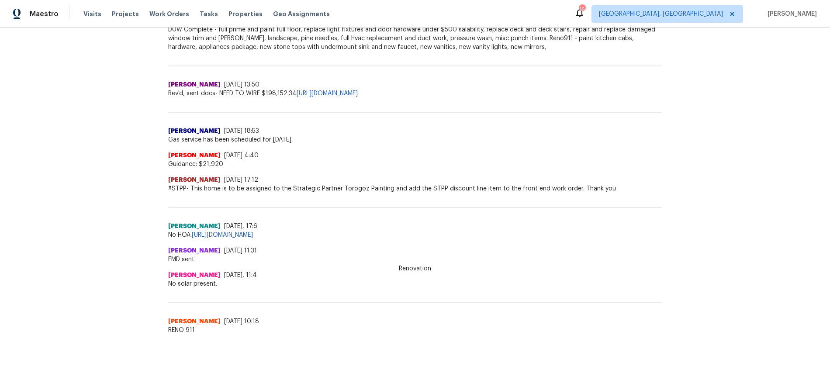
click at [175, 331] on div "Back to all projects [STREET_ADDRESS] 3 Beds | 2 Baths | Total: 1075 ft² | Abov…" at bounding box center [415, 207] width 830 height 359
click at [204, 326] on span "RENO 911" at bounding box center [414, 330] width 493 height 9
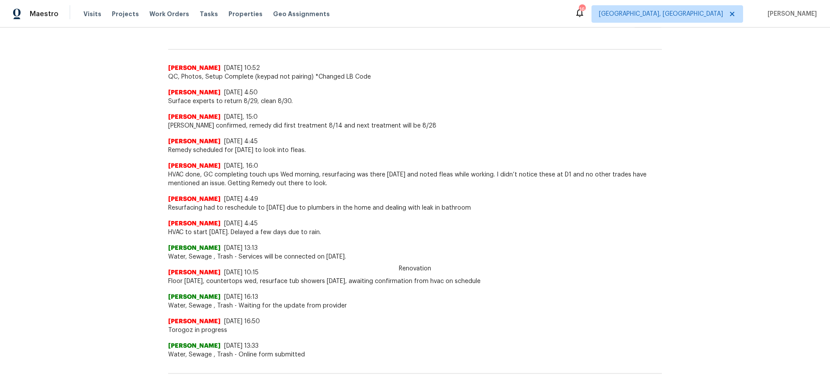
scroll to position [213, 0]
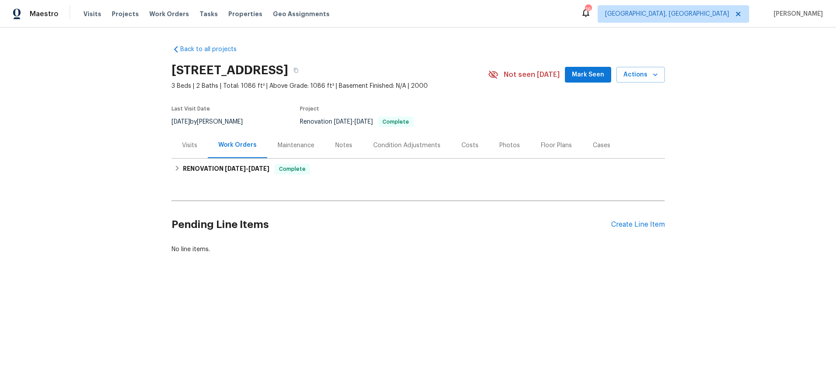
click at [505, 144] on div "Photos" at bounding box center [509, 145] width 21 height 9
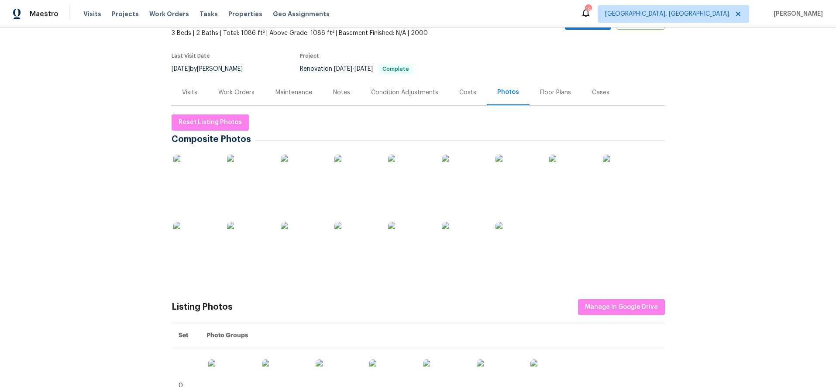
scroll to position [54, 0]
click at [175, 172] on img at bounding box center [195, 175] width 44 height 44
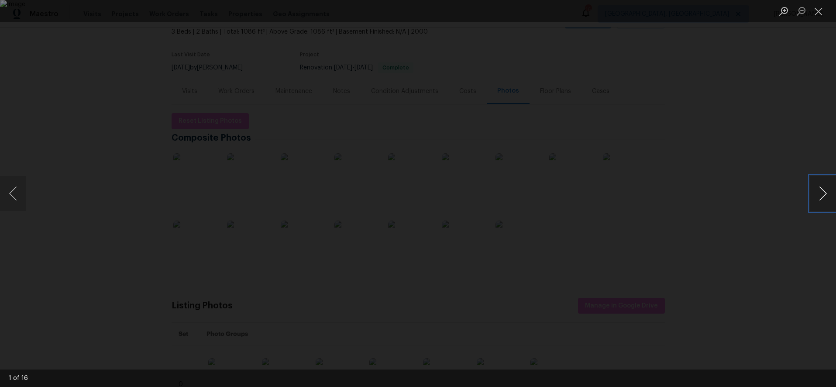
click at [829, 192] on button "Next image" at bounding box center [823, 193] width 26 height 35
click at [825, 193] on button "Next image" at bounding box center [823, 193] width 26 height 35
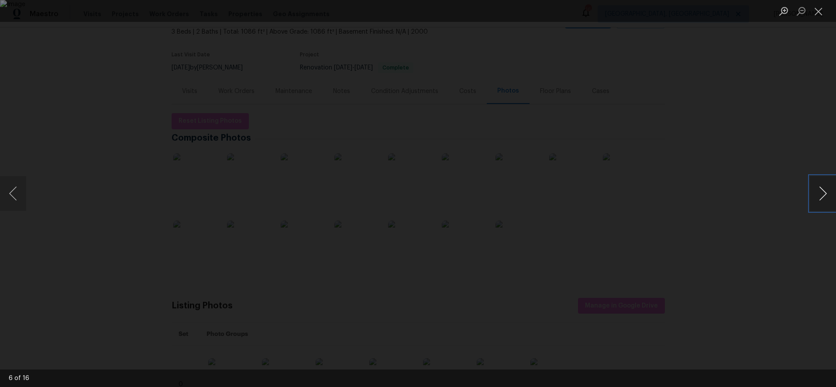
click at [825, 193] on button "Next image" at bounding box center [823, 193] width 26 height 35
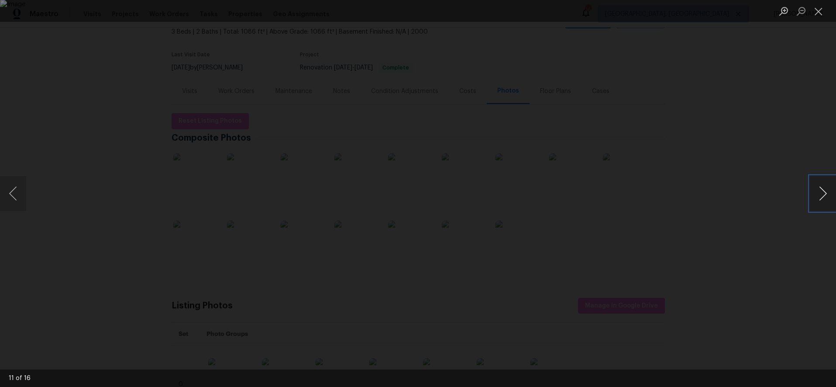
click at [825, 193] on button "Next image" at bounding box center [823, 193] width 26 height 35
click at [768, 87] on div "Lightbox" at bounding box center [418, 193] width 836 height 387
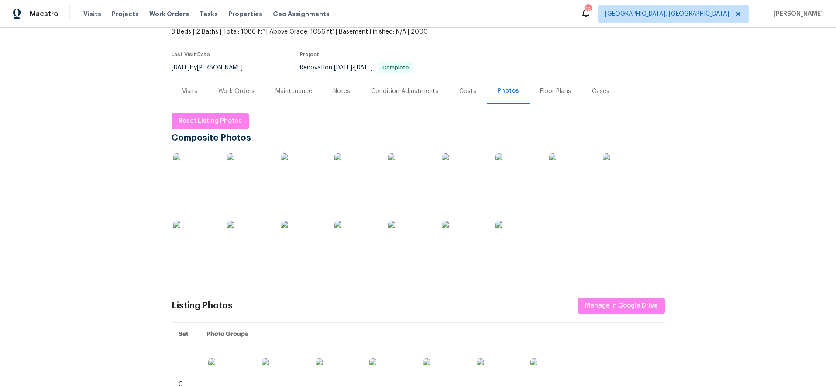
scroll to position [0, 0]
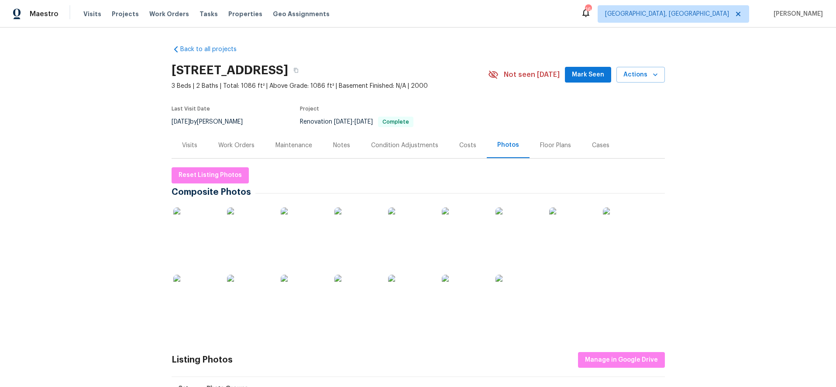
click at [461, 147] on div "Costs" at bounding box center [467, 145] width 17 height 9
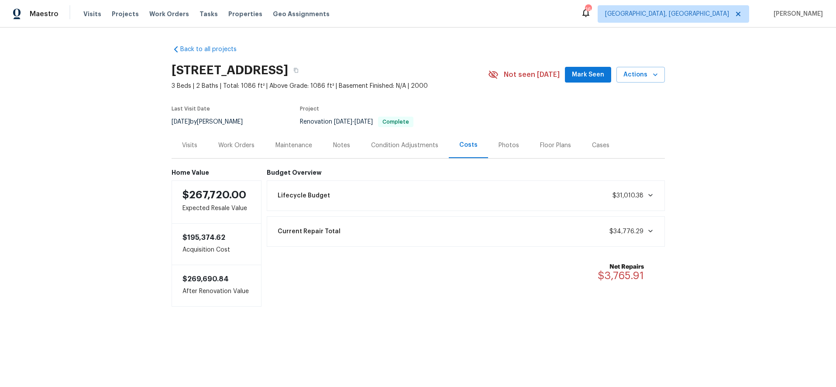
click at [91, 108] on div "Back to all projects 1131 Summit Hills Dr, Charlotte, NC 28214 3 Beds | 2 Baths…" at bounding box center [418, 193] width 836 height 331
click at [704, 163] on div "Back to all projects 1131 Summit Hills Dr, Charlotte, NC 28214 3 Beds | 2 Baths…" at bounding box center [418, 193] width 836 height 331
click at [750, 99] on div "Back to all projects 1131 Summit Hills Dr, Charlotte, NC 28214 3 Beds | 2 Baths…" at bounding box center [418, 193] width 836 height 331
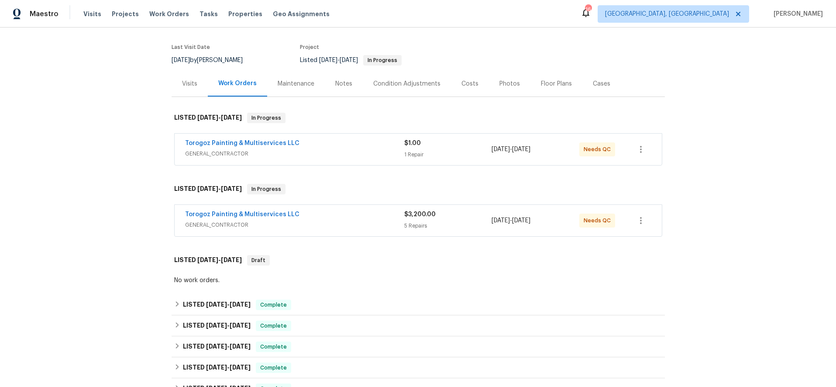
scroll to position [63, 0]
click at [341, 209] on div "Torogoz Painting & Multiservices LLC" at bounding box center [294, 213] width 219 height 10
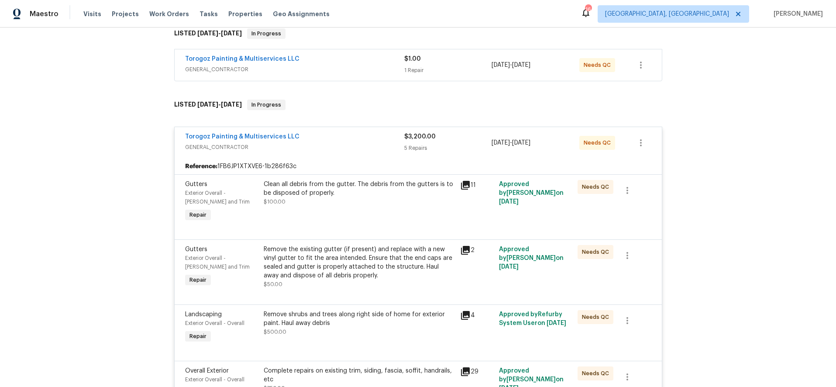
scroll to position [165, 0]
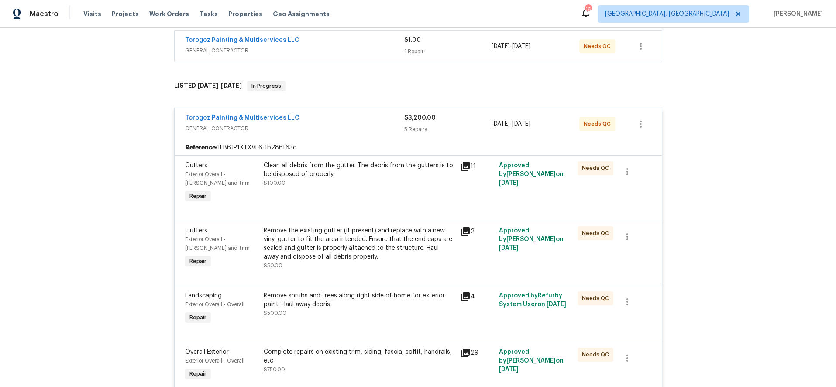
click at [295, 176] on div "Clean all debris from the gutter. The debris from the gutters is to be disposed…" at bounding box center [359, 169] width 191 height 17
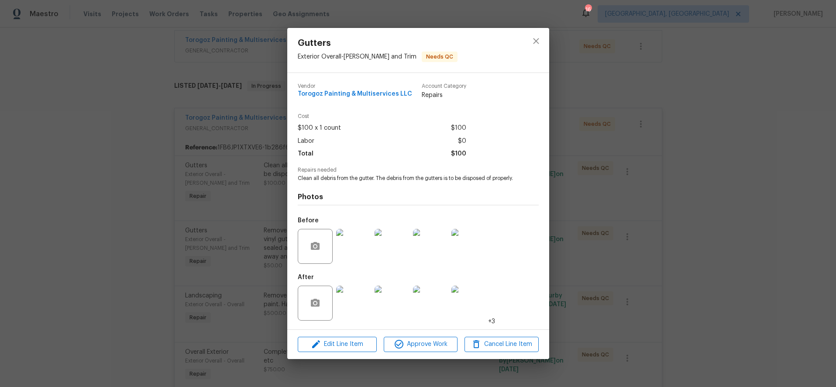
click at [359, 300] on img at bounding box center [353, 303] width 35 height 35
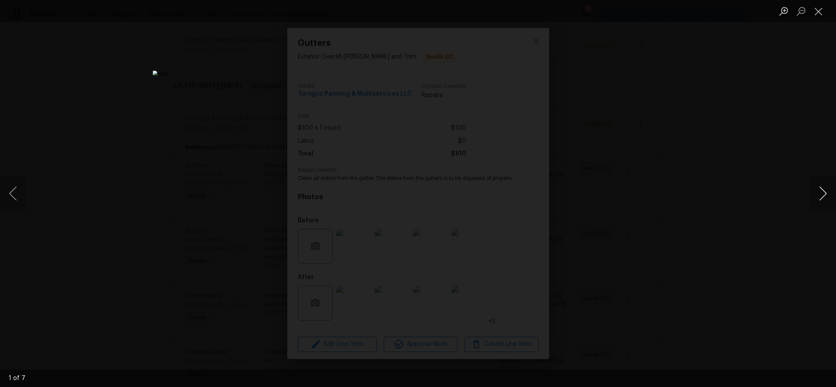
click at [816, 196] on button "Next image" at bounding box center [823, 193] width 26 height 35
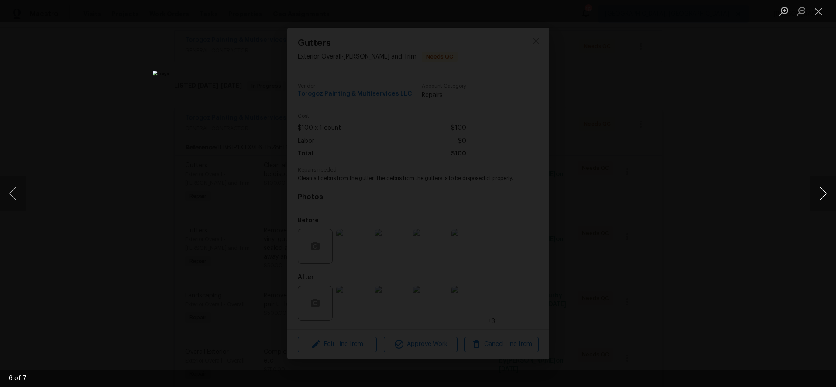
click at [816, 196] on button "Next image" at bounding box center [823, 193] width 26 height 35
click at [719, 100] on div "Lightbox" at bounding box center [418, 193] width 836 height 387
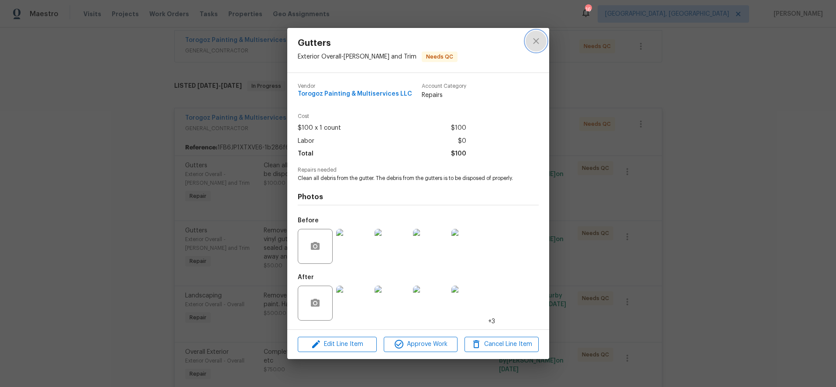
click at [533, 36] on icon "close" at bounding box center [536, 41] width 10 height 10
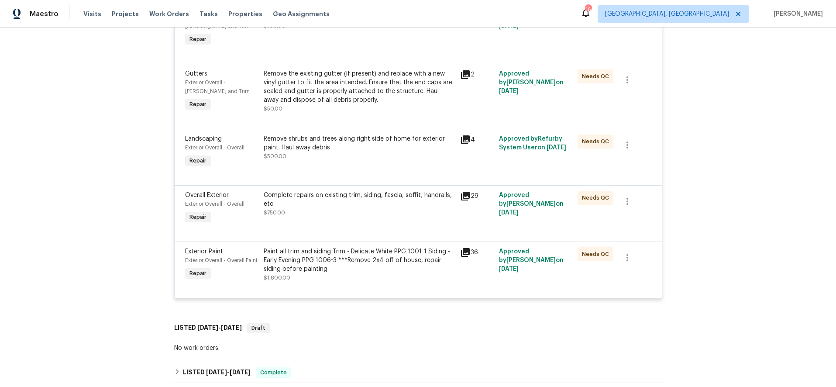
scroll to position [324, 0]
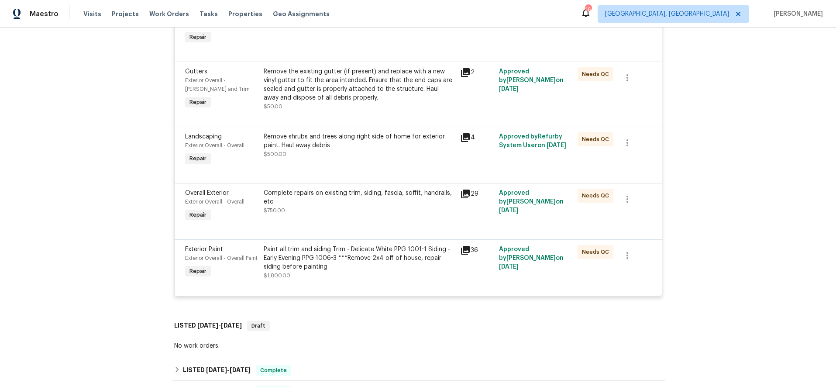
click at [293, 269] on div "Paint all trim and siding Trim - Delicate White PPG 1001-1 Siding - Early Eveni…" at bounding box center [359, 258] width 191 height 26
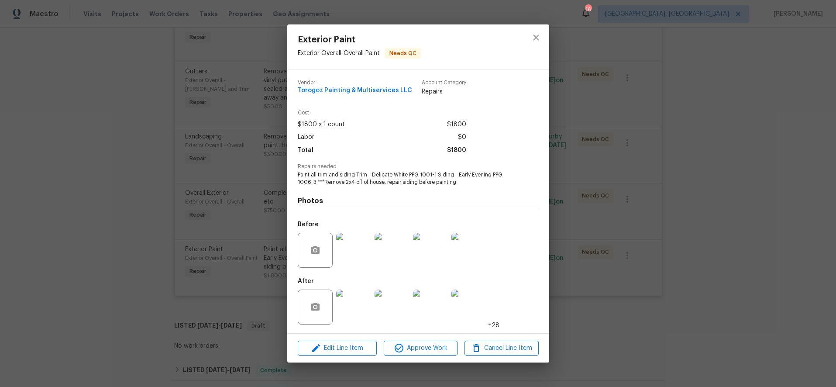
click at [355, 247] on img at bounding box center [353, 250] width 35 height 35
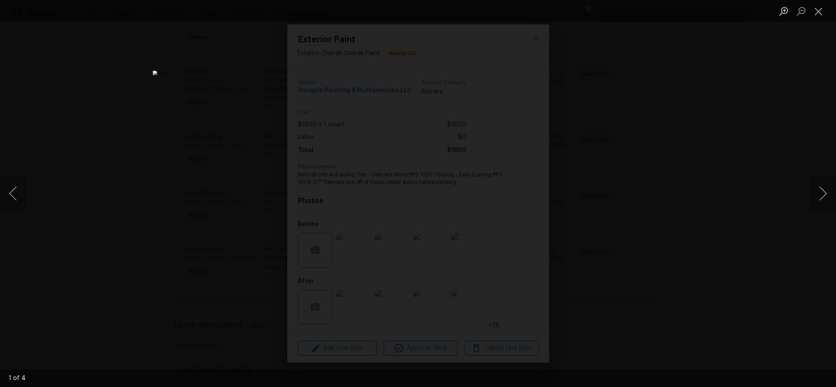
click at [729, 146] on div "Lightbox" at bounding box center [418, 193] width 836 height 387
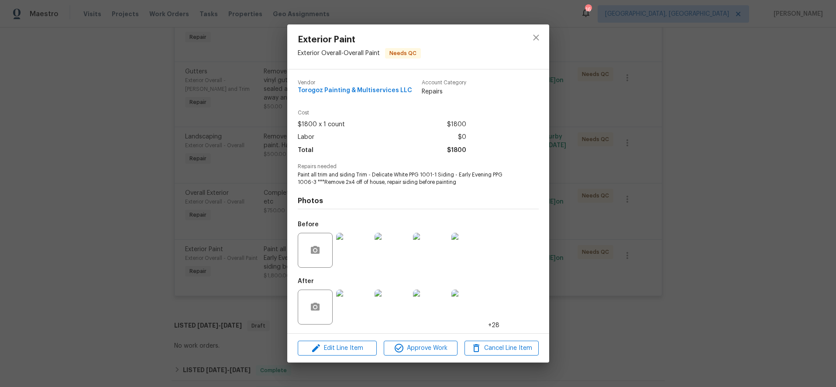
click at [358, 313] on img at bounding box center [353, 306] width 35 height 35
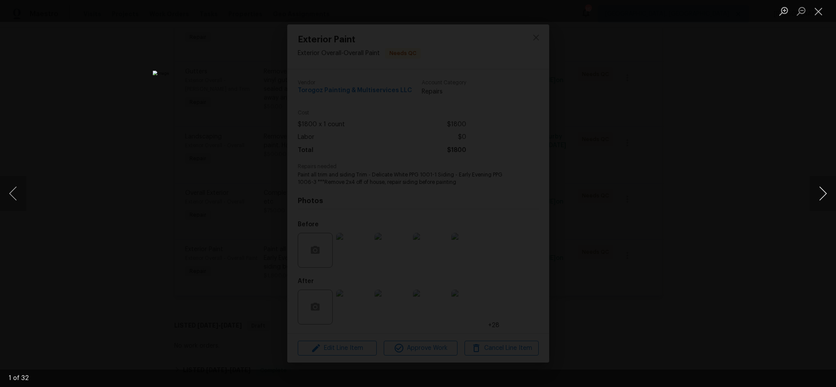
click at [816, 193] on button "Next image" at bounding box center [823, 193] width 26 height 35
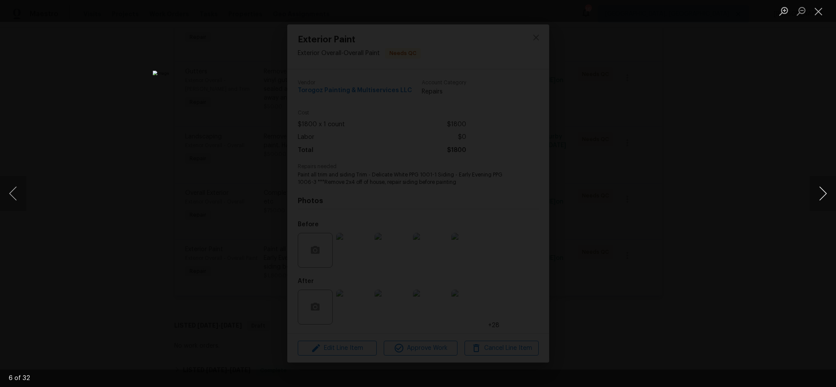
click at [816, 193] on button "Next image" at bounding box center [823, 193] width 26 height 35
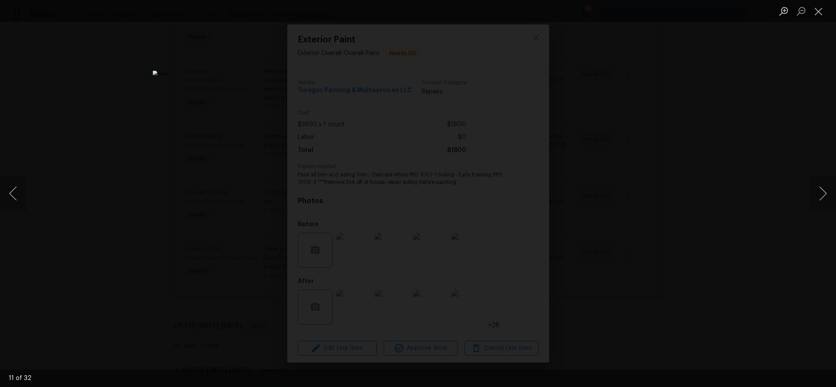
click at [756, 131] on div "Lightbox" at bounding box center [418, 193] width 836 height 387
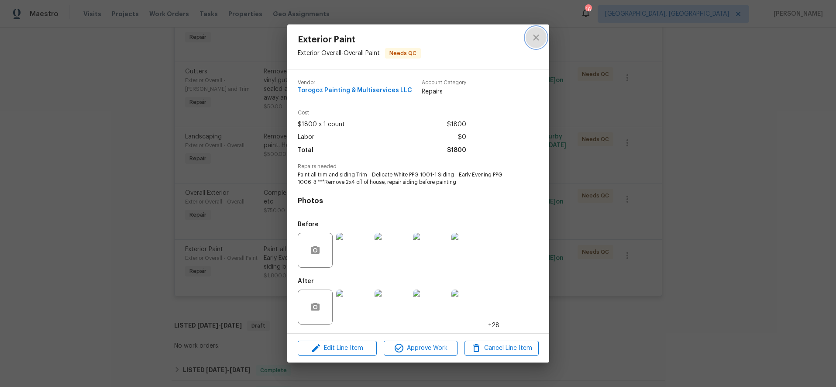
click at [536, 37] on icon "close" at bounding box center [536, 37] width 6 height 6
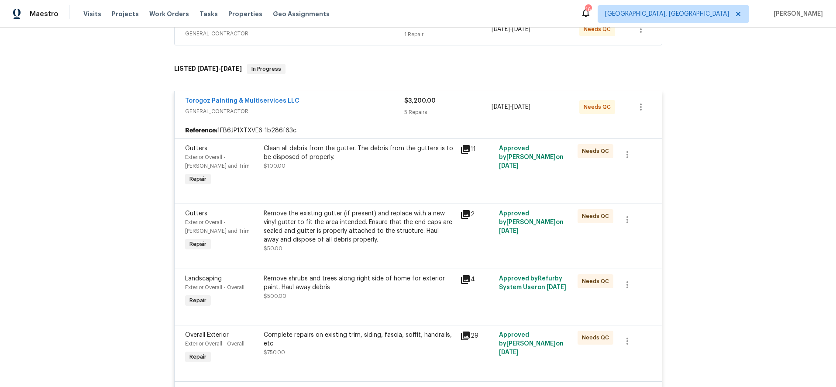
scroll to position [179, 0]
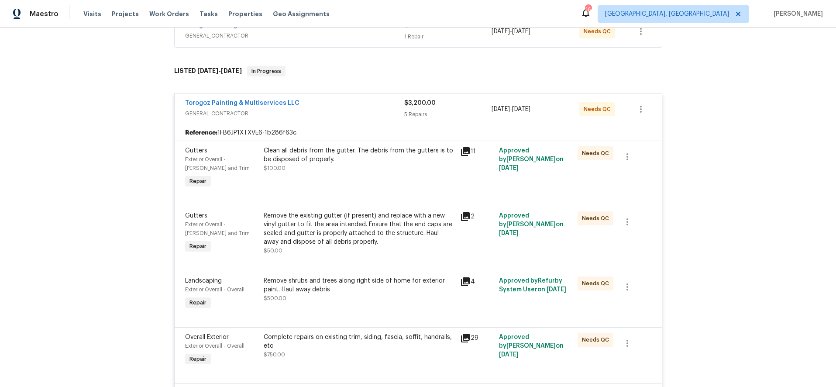
click at [353, 103] on div "Torogoz Painting & Multiservices LLC" at bounding box center [294, 104] width 219 height 10
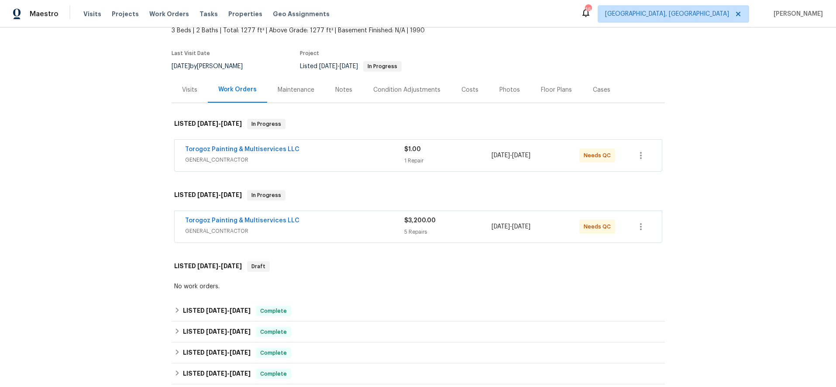
scroll to position [55, 0]
click at [347, 153] on div "Torogoz Painting & Multiservices LLC" at bounding box center [294, 151] width 219 height 10
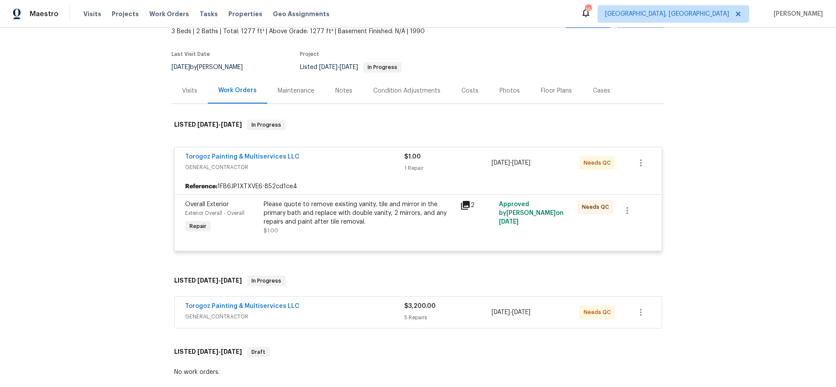
click at [306, 215] on div "Please quote to remove existing vanity, tile and mirror in the primary bath and…" at bounding box center [359, 213] width 191 height 26
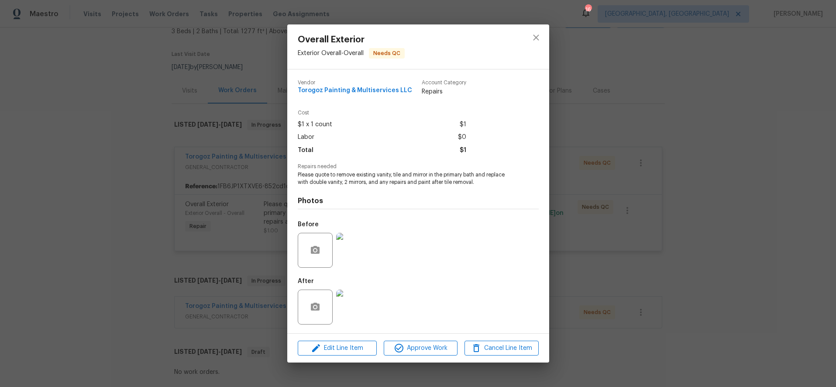
click at [351, 250] on img at bounding box center [353, 250] width 35 height 35
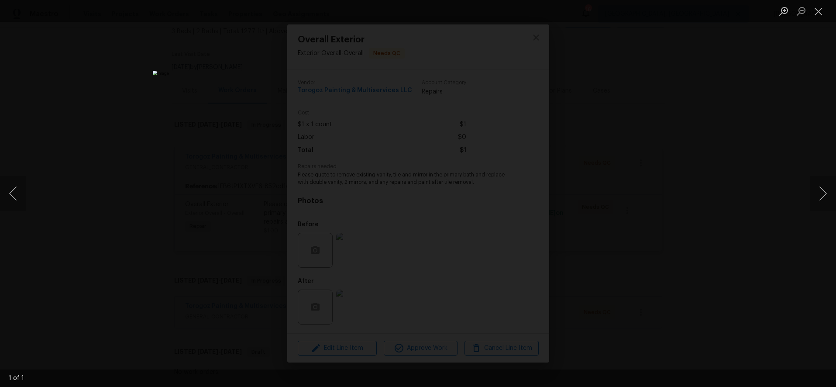
click at [644, 72] on div "Lightbox" at bounding box center [418, 193] width 836 height 387
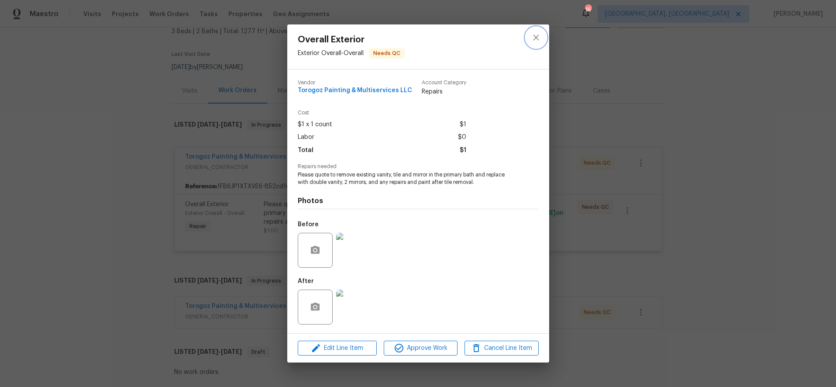
click at [531, 38] on icon "close" at bounding box center [536, 37] width 10 height 10
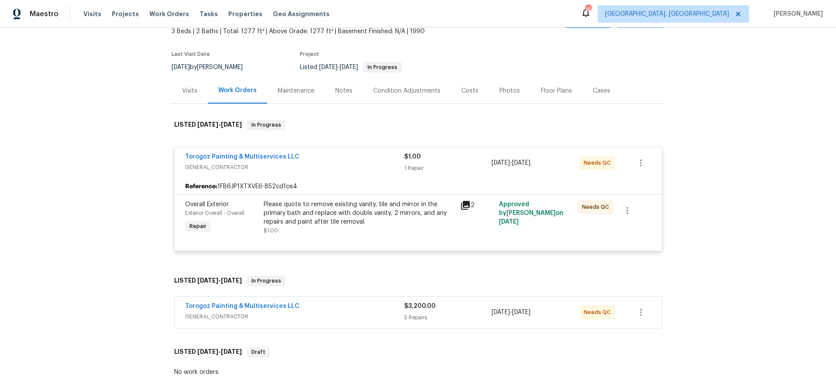
click at [331, 171] on span "GENERAL_CONTRACTOR" at bounding box center [294, 167] width 219 height 9
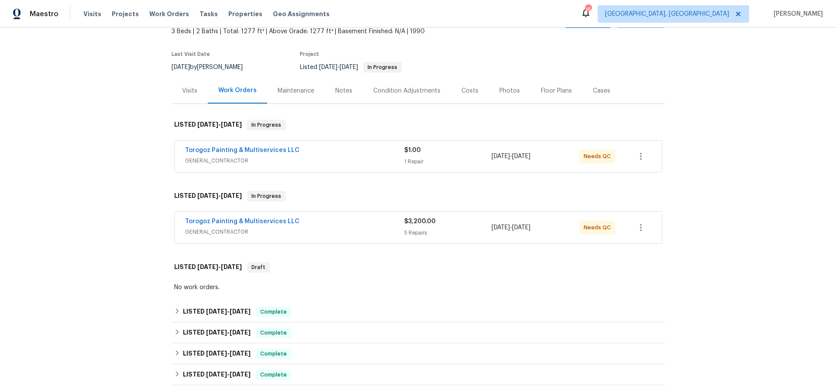
click at [329, 153] on div "Torogoz Painting & Multiservices LLC" at bounding box center [294, 151] width 219 height 10
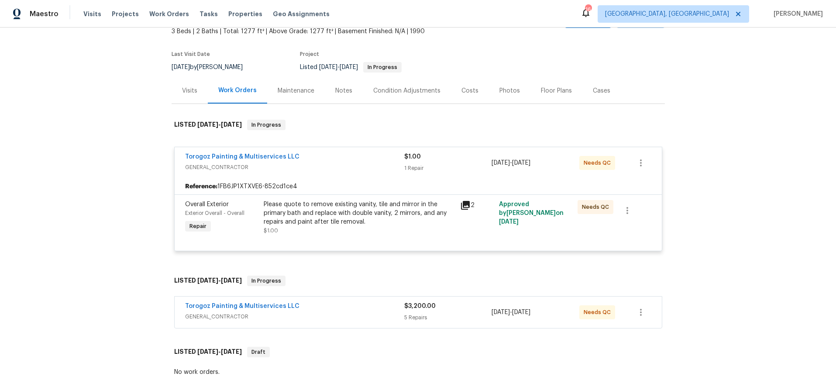
click at [345, 204] on div "Please quote to remove existing vanity, tile and mirror in the primary bath and…" at bounding box center [359, 213] width 191 height 26
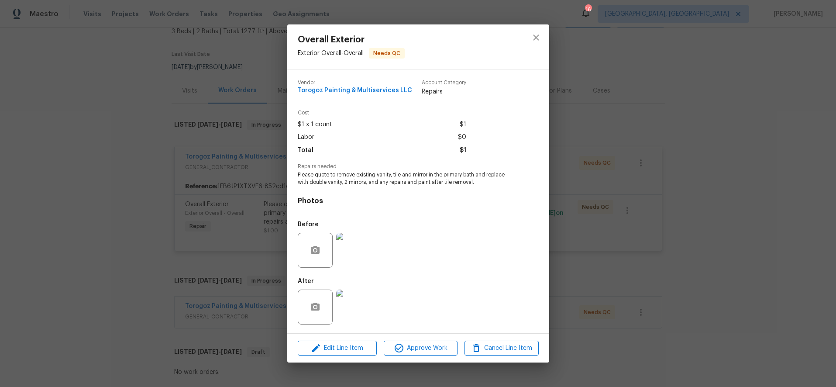
click at [353, 238] on img at bounding box center [353, 250] width 35 height 35
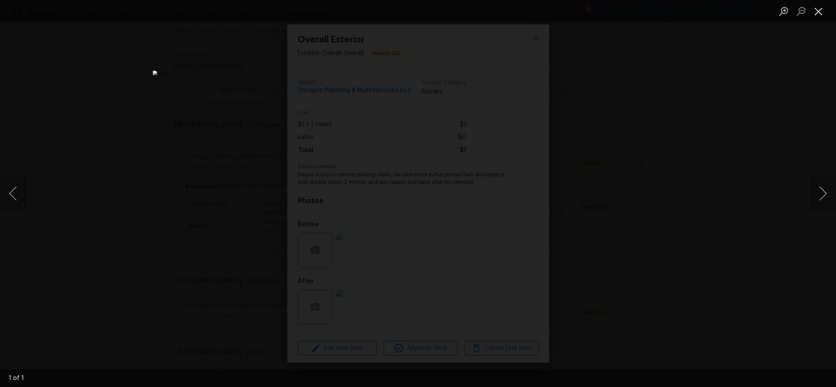
click at [815, 10] on button "Close lightbox" at bounding box center [818, 10] width 17 height 15
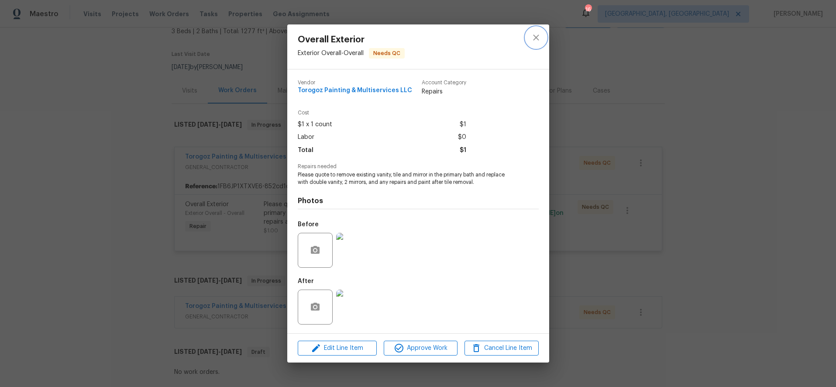
click at [541, 43] on button "close" at bounding box center [536, 37] width 21 height 21
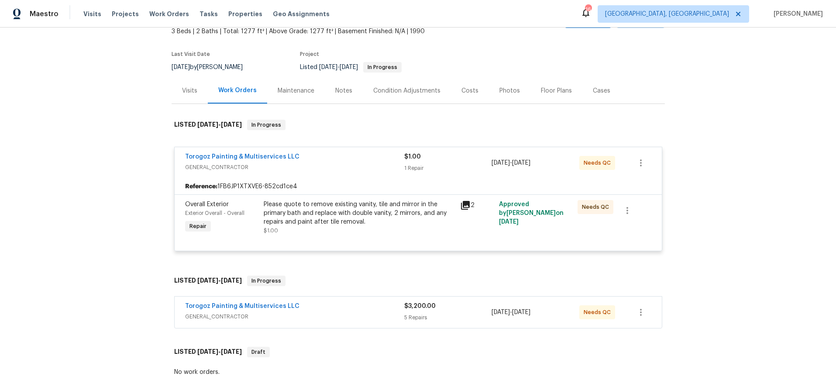
click at [322, 170] on span "GENERAL_CONTRACTOR" at bounding box center [294, 167] width 219 height 9
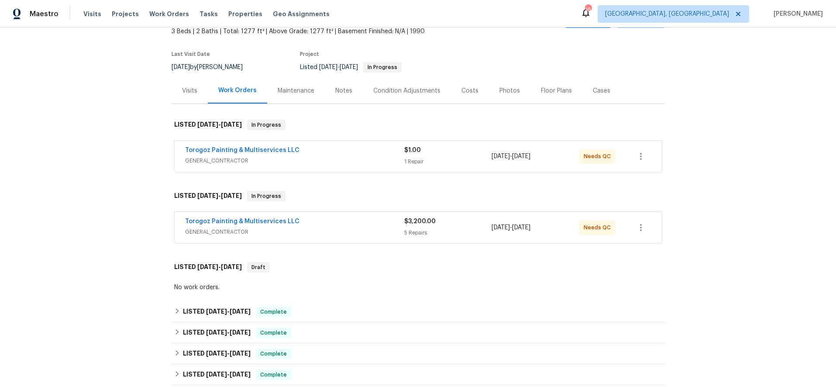
drag, startPoint x: 761, startPoint y: 146, endPoint x: 738, endPoint y: 124, distance: 31.5
click at [761, 146] on div "Back to all projects 2008 Sarn Ct, Gastonia, NC 28054 3 Beds | 2 Baths | Total:…" at bounding box center [418, 207] width 836 height 359
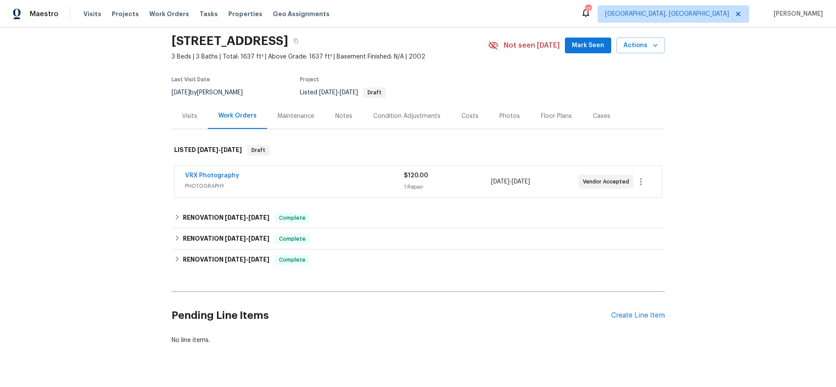
scroll to position [44, 0]
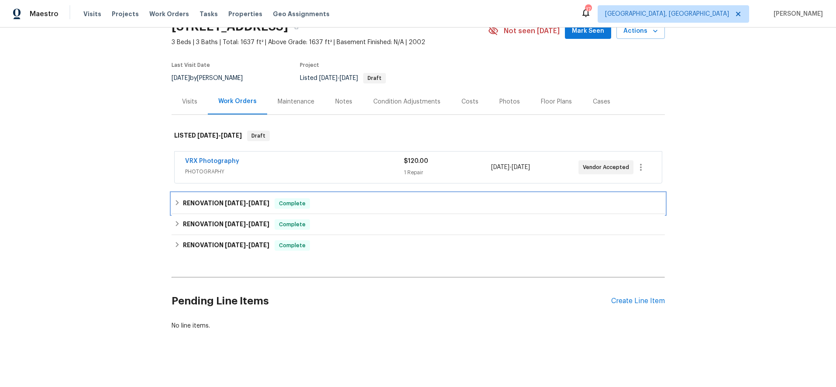
click at [326, 198] on div "RENOVATION [DATE] - [DATE] Complete" at bounding box center [418, 203] width 488 height 10
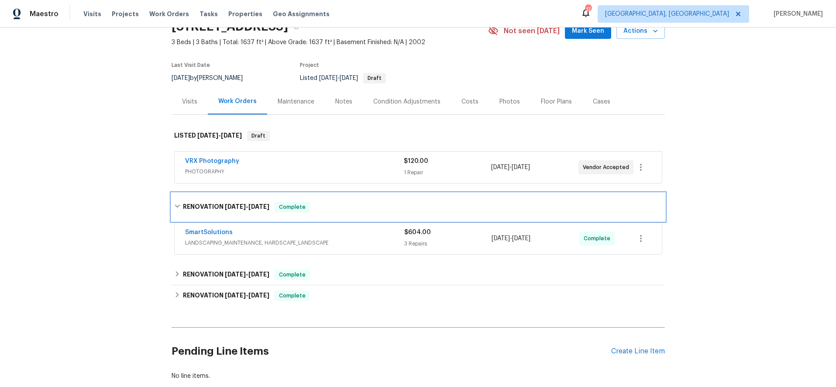
scroll to position [59, 0]
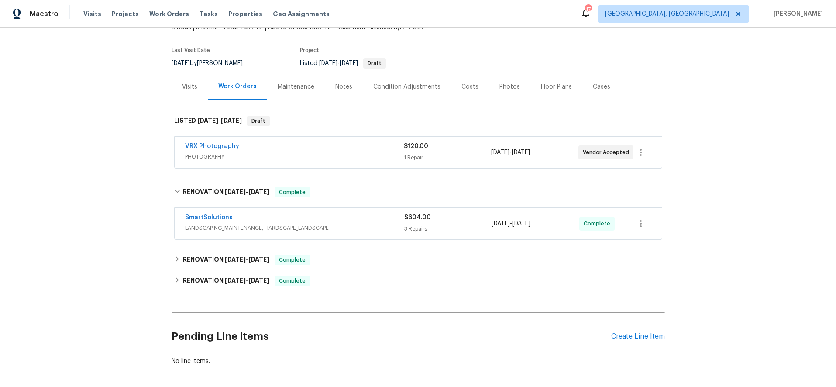
click at [346, 225] on span "LANDSCAPING_MAINTENANCE, HARDSCAPE_LANDSCAPE" at bounding box center [294, 228] width 219 height 9
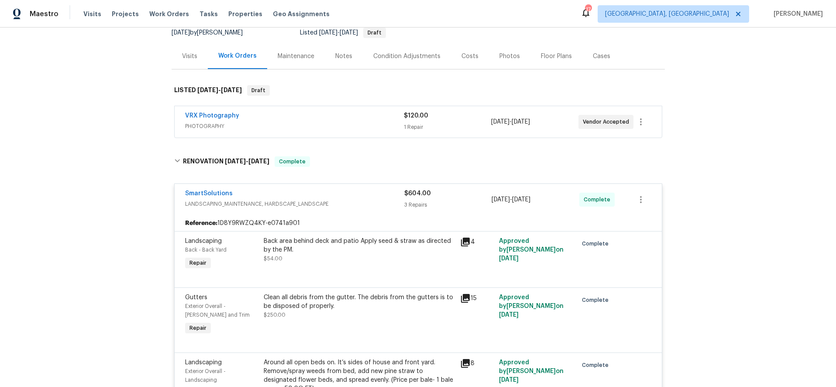
scroll to position [90, 0]
click at [298, 254] on div "Back area behind deck and patio Apply seed & straw as directed by the PM. $54.00" at bounding box center [359, 249] width 191 height 26
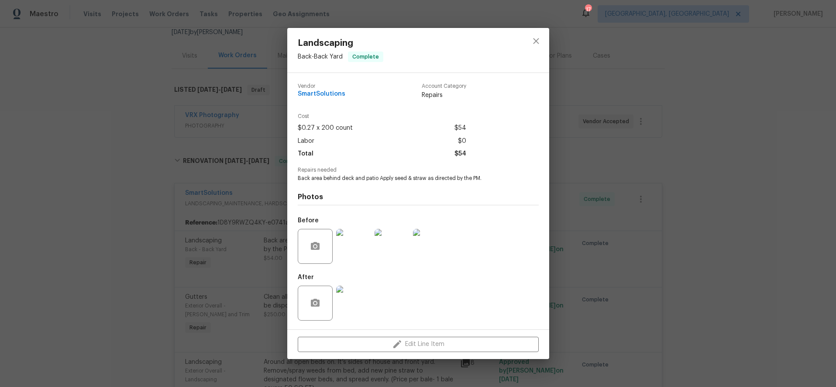
click at [364, 303] on img at bounding box center [353, 303] width 35 height 35
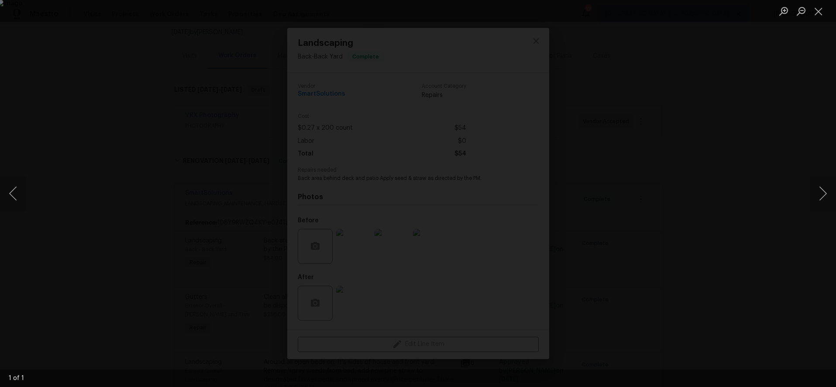
click at [738, 89] on div "Lightbox" at bounding box center [418, 193] width 836 height 387
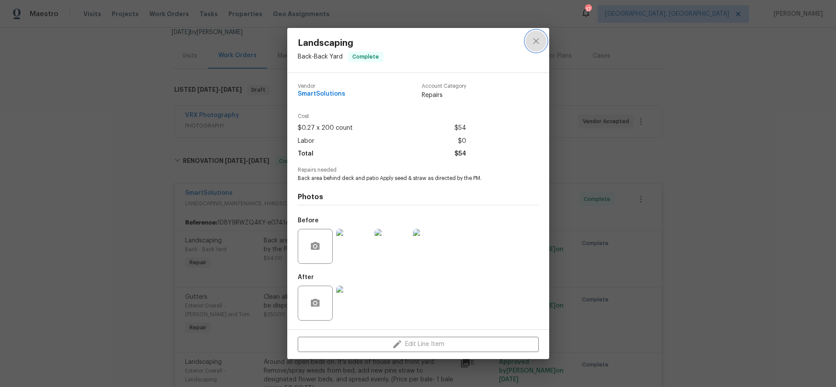
click at [538, 41] on icon "close" at bounding box center [536, 41] width 10 height 10
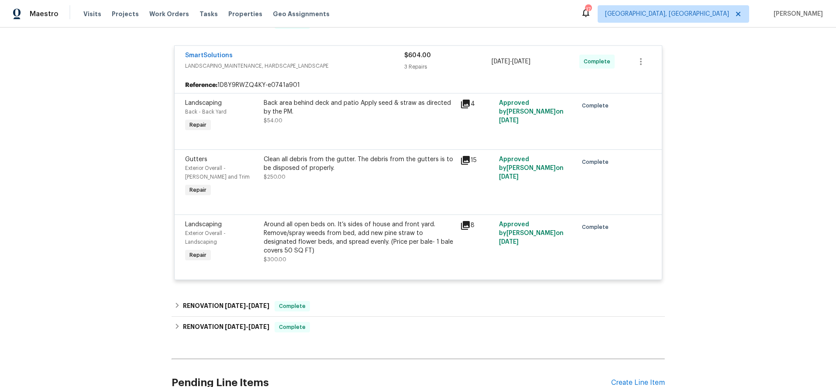
scroll to position [227, 0]
click at [322, 236] on div "Around all open beds on. It’s sides of house and front yard. Remove/spray weeds…" at bounding box center [359, 237] width 191 height 35
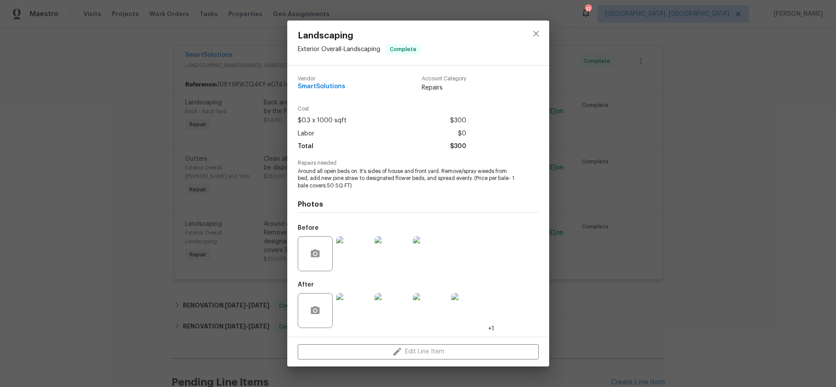
click at [352, 313] on img at bounding box center [353, 310] width 35 height 35
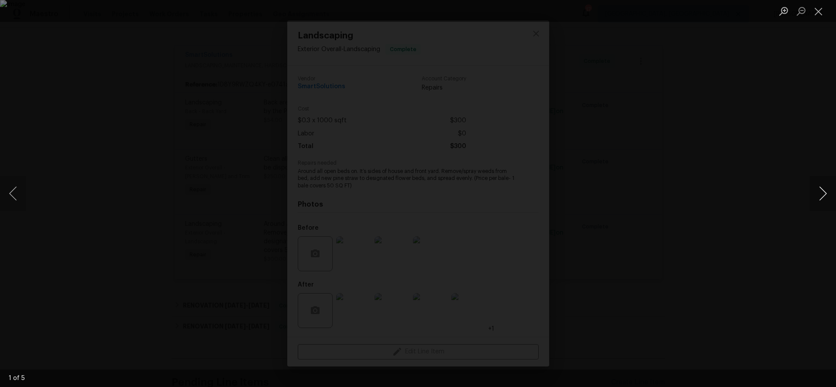
click at [825, 193] on button "Next image" at bounding box center [823, 193] width 26 height 35
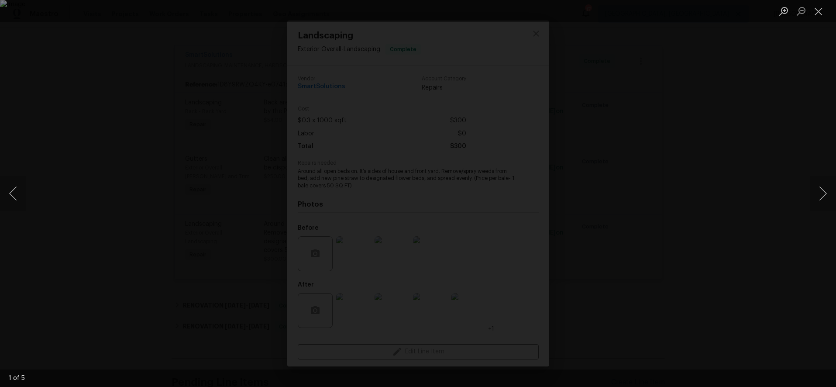
click at [713, 146] on div "Lightbox" at bounding box center [418, 193] width 836 height 387
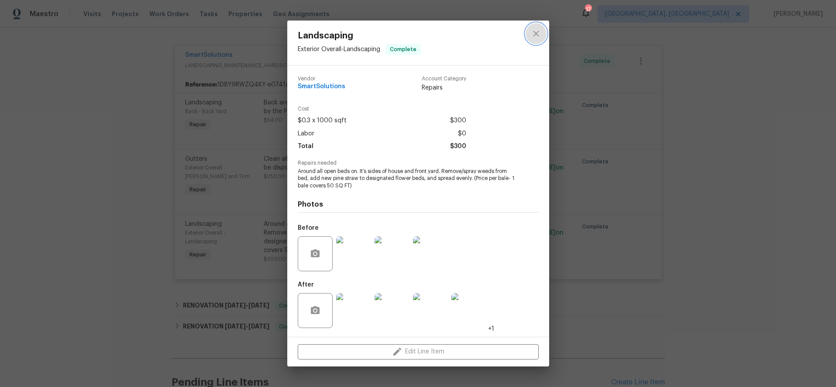
click at [537, 33] on icon "close" at bounding box center [536, 34] width 6 height 6
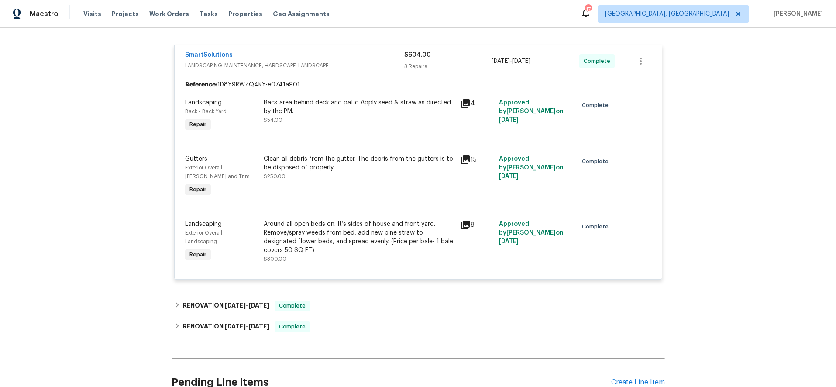
click at [716, 115] on div "Back to all projects [STREET_ADDRESS] 3 Beds | 3 Baths | Total: 1637 ft² | Abov…" at bounding box center [418, 207] width 836 height 359
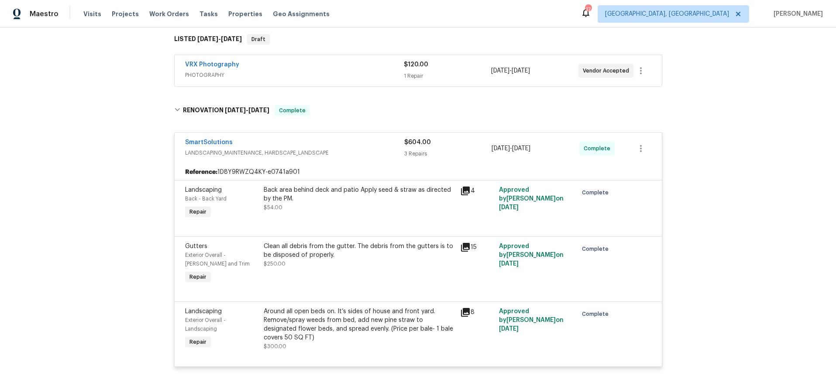
click at [341, 140] on div "SmartSolutions" at bounding box center [294, 143] width 219 height 10
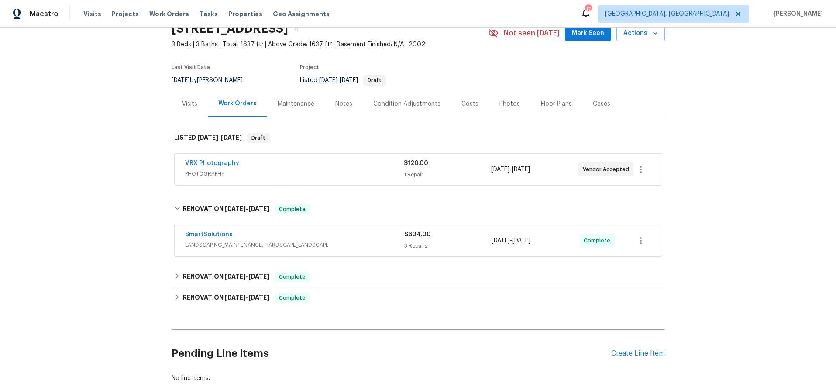
scroll to position [0, 0]
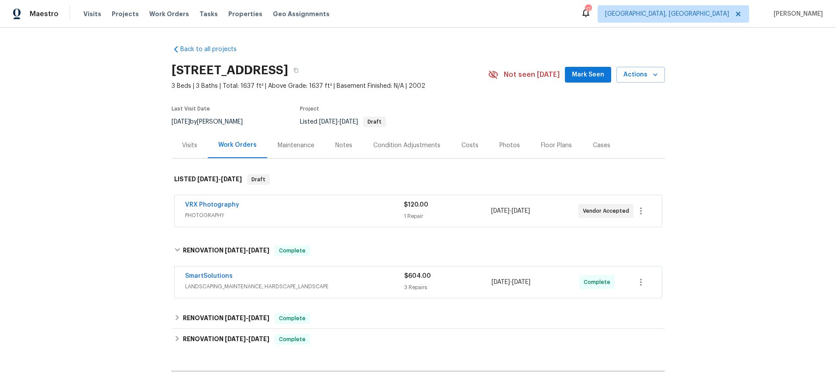
click at [734, 115] on div "Back to all projects [STREET_ADDRESS] 3 Beds | 3 Baths | Total: 1637 ft² | Abov…" at bounding box center [418, 207] width 836 height 359
click at [120, 12] on span "Projects" at bounding box center [125, 14] width 27 height 9
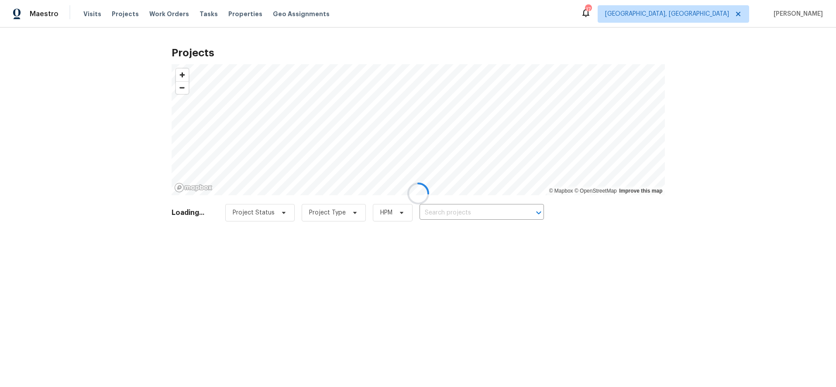
click at [445, 203] on div at bounding box center [418, 193] width 836 height 387
click at [453, 208] on div at bounding box center [418, 193] width 836 height 387
click at [454, 211] on div at bounding box center [418, 193] width 836 height 387
click at [454, 207] on div at bounding box center [418, 193] width 836 height 387
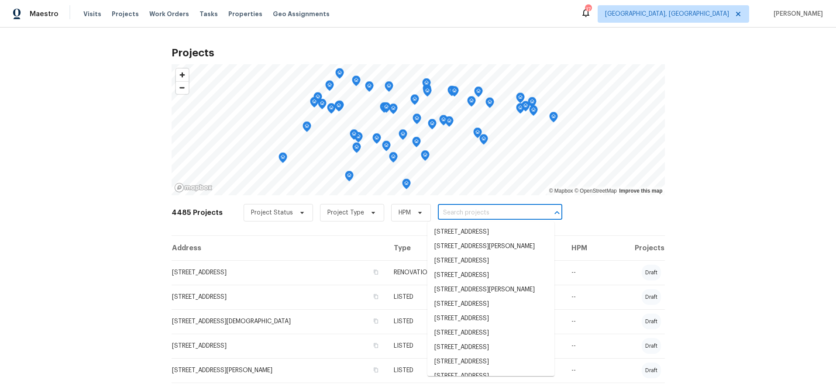
click at [454, 207] on input "text" at bounding box center [488, 213] width 100 height 14
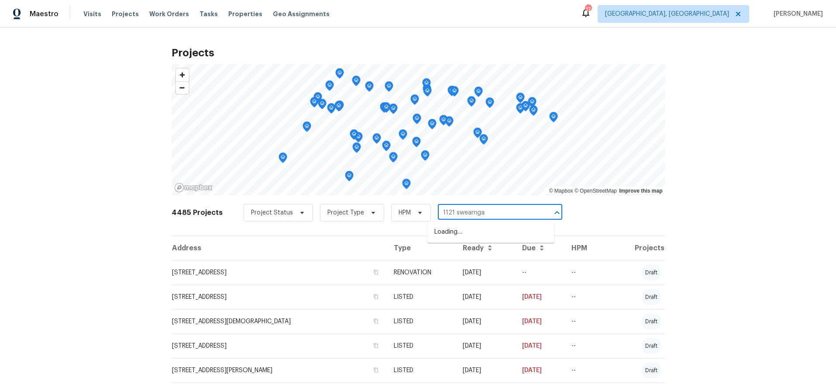
type input "1121 swearngan"
drag, startPoint x: 491, startPoint y: 213, endPoint x: 372, endPoint y: 215, distance: 119.2
click at [372, 215] on div "Project Status Project Type HPM 1121 swearngan ​" at bounding box center [403, 212] width 319 height 17
click at [715, 110] on div "Projects © Mapbox © OpenStreetMap Improve this map 4485 Projects Project Status…" at bounding box center [418, 207] width 836 height 359
drag, startPoint x: 122, startPoint y: 0, endPoint x: 121, endPoint y: 7, distance: 7.0
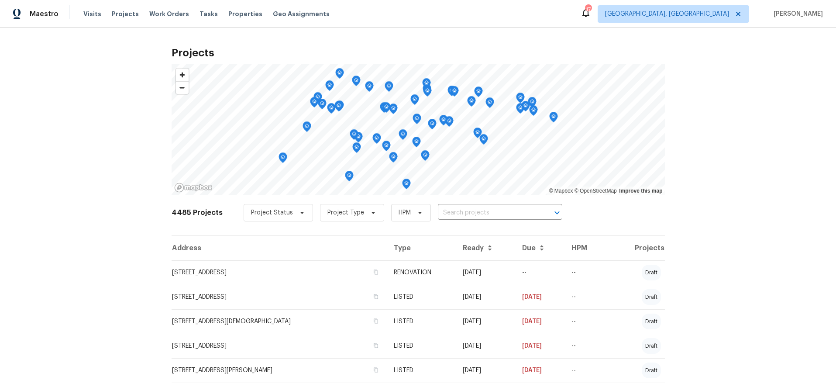
click at [122, 0] on div "Maestro Visits Projects Work Orders Tasks Properties Geo Assignments [STREET_AD…" at bounding box center [418, 14] width 836 height 28
click at [121, 7] on div "Visits Projects Work Orders Tasks Properties Geo Assignments" at bounding box center [211, 13] width 257 height 17
click at [122, 10] on span "Projects" at bounding box center [125, 14] width 27 height 9
click at [724, 17] on span "[GEOGRAPHIC_DATA], [GEOGRAPHIC_DATA]" at bounding box center [667, 14] width 124 height 9
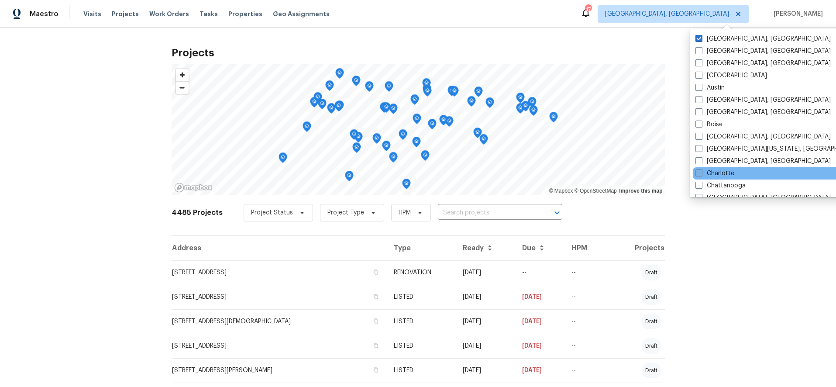
click at [729, 170] on label "Charlotte" at bounding box center [715, 173] width 39 height 9
click at [701, 170] on input "Charlotte" at bounding box center [699, 172] width 6 height 6
checkbox input "true"
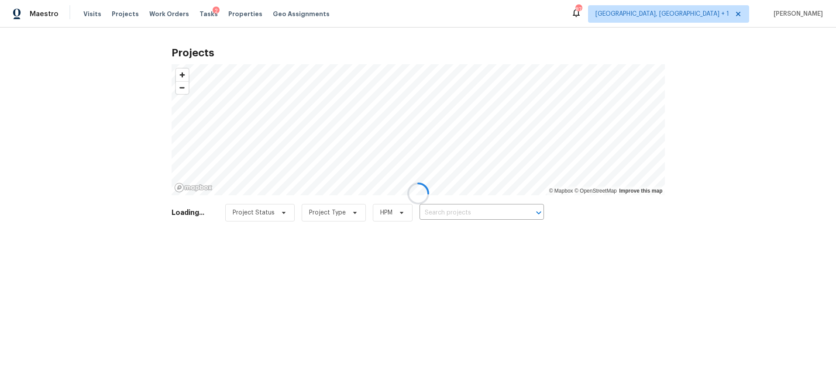
click at [116, 57] on div at bounding box center [418, 193] width 836 height 387
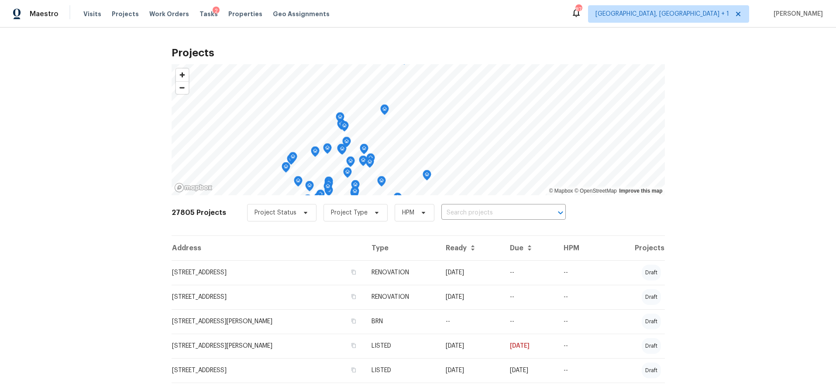
click at [510, 220] on div "Project Status Project Type HPM ​" at bounding box center [406, 212] width 319 height 17
click at [502, 215] on input "text" at bounding box center [491, 213] width 100 height 14
type input "1121 swearng"
click at [497, 234] on li "[STREET_ADDRESS]" at bounding box center [494, 232] width 127 height 14
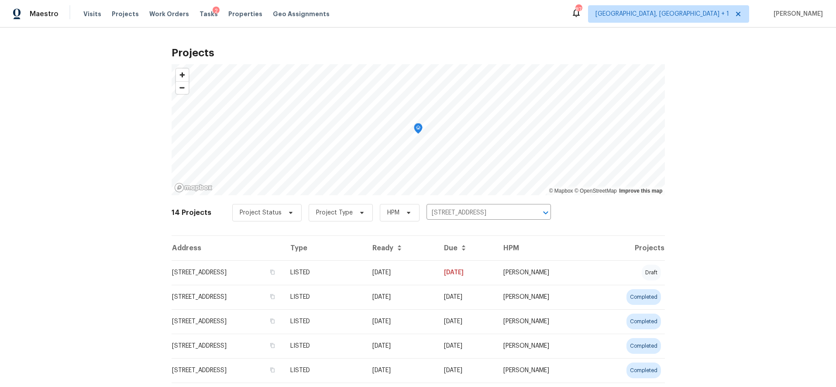
click at [772, 151] on div "Projects © Mapbox © OpenStreetMap Improve this map 14 Projects Project Status P…" at bounding box center [418, 207] width 836 height 359
click at [283, 275] on td "[STREET_ADDRESS]" at bounding box center [228, 272] width 112 height 24
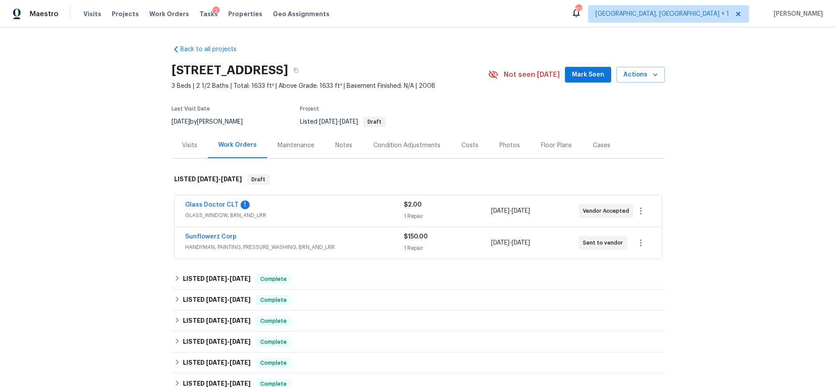
click at [367, 243] on span "HANDYMAN, PAINTING, PRESSURE_WASHING, BRN_AND_LRR" at bounding box center [294, 247] width 219 height 9
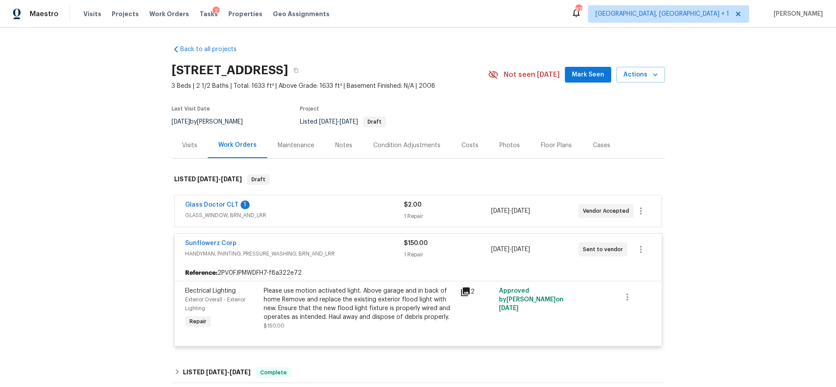
click at [328, 208] on div "Glass Doctor CLT 1" at bounding box center [294, 205] width 219 height 10
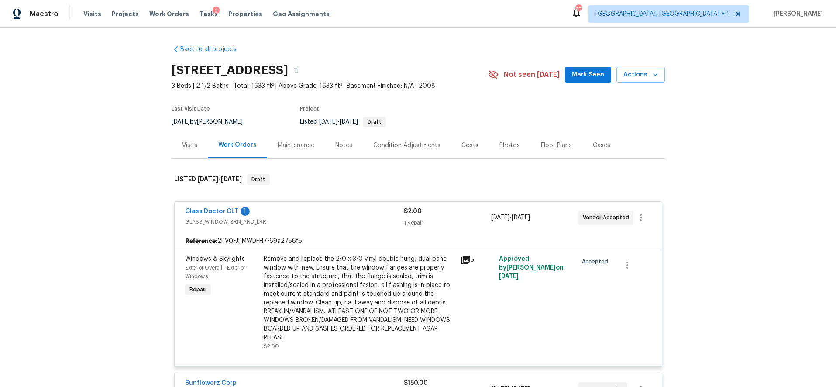
click at [349, 270] on div "Remove and replace the 2-0 x 3-0 vinyl double hung, dual pane window with new. …" at bounding box center [359, 298] width 191 height 87
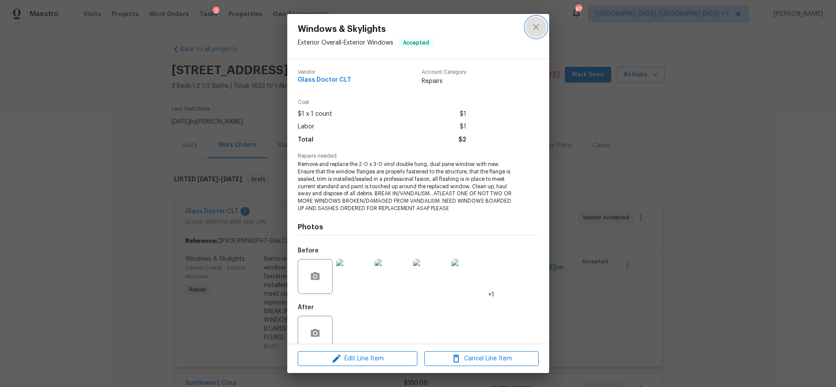
click at [537, 27] on icon "close" at bounding box center [536, 27] width 10 height 10
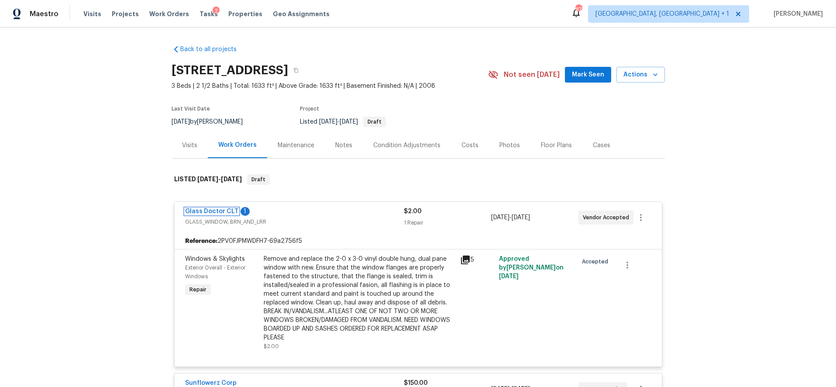
click at [203, 212] on link "Glass Doctor CLT" at bounding box center [211, 211] width 53 height 6
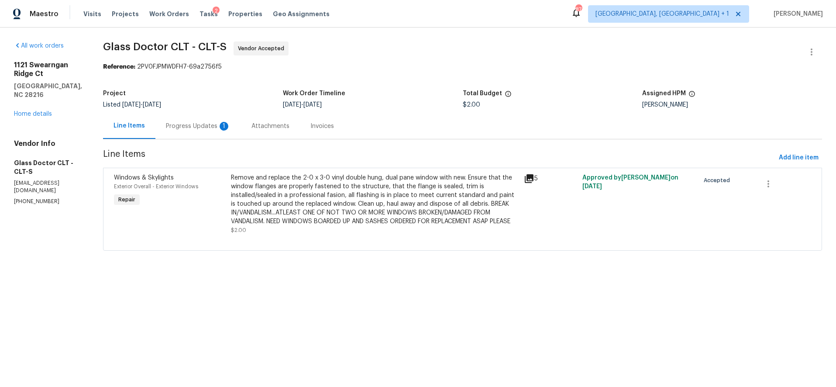
click at [220, 127] on div "1" at bounding box center [224, 126] width 9 height 9
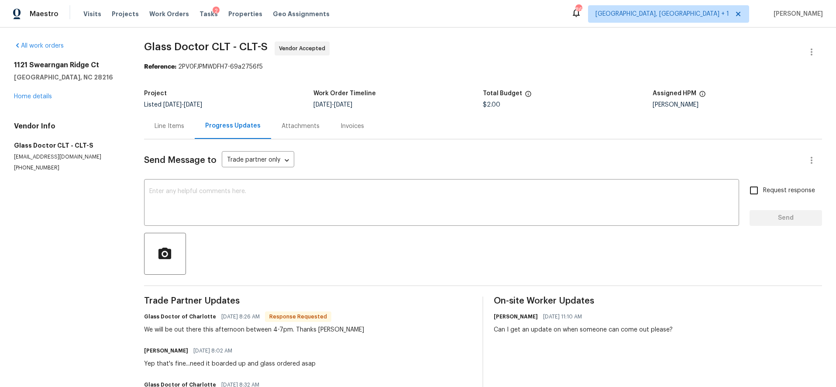
scroll to position [43, 0]
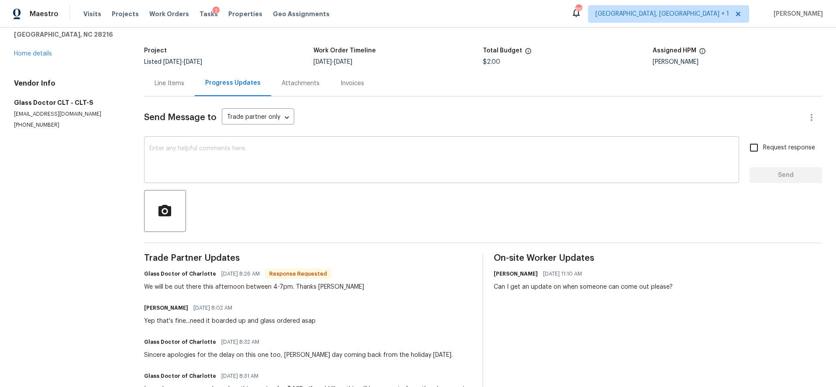
click at [185, 165] on textarea at bounding box center [441, 160] width 585 height 31
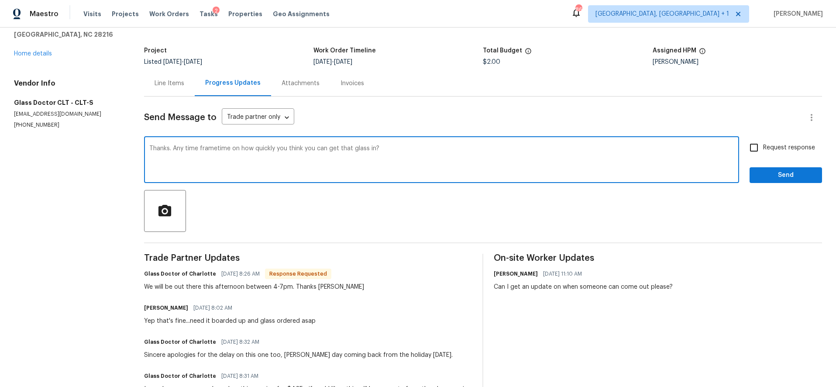
type textarea "Thanks. Any time frametime on how quickly you think you can get that glass in?"
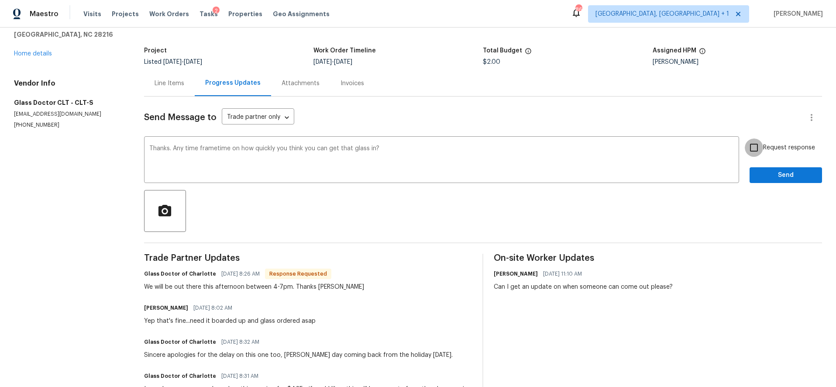
click at [749, 150] on input "Request response" at bounding box center [754, 147] width 18 height 18
checkbox input "true"
click at [774, 170] on span "Send" at bounding box center [786, 175] width 59 height 11
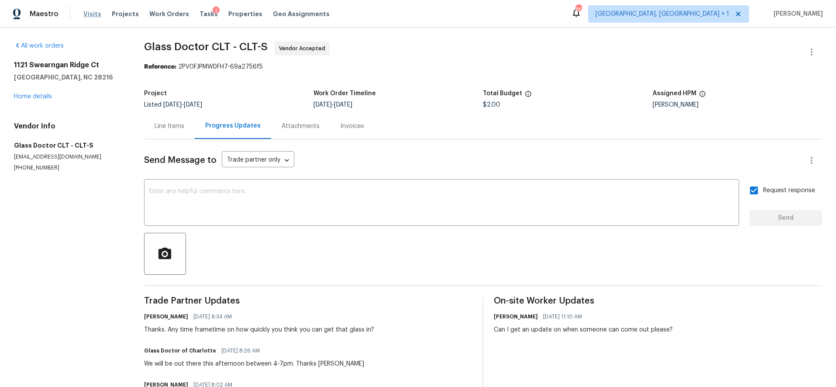
click at [94, 17] on span "Visits" at bounding box center [92, 14] width 18 height 9
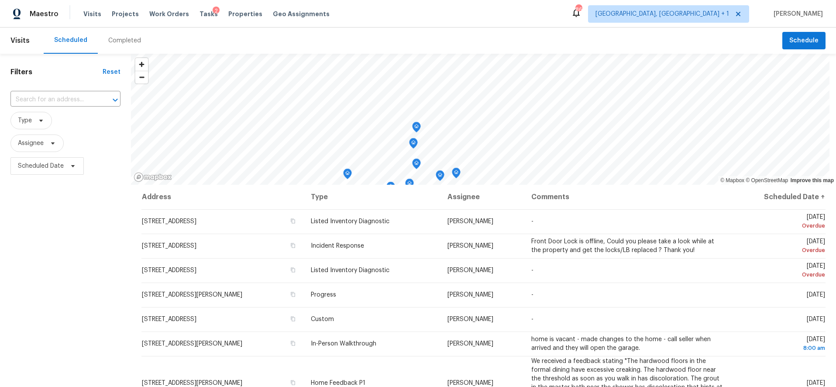
click at [114, 39] on div "Completed" at bounding box center [124, 40] width 33 height 9
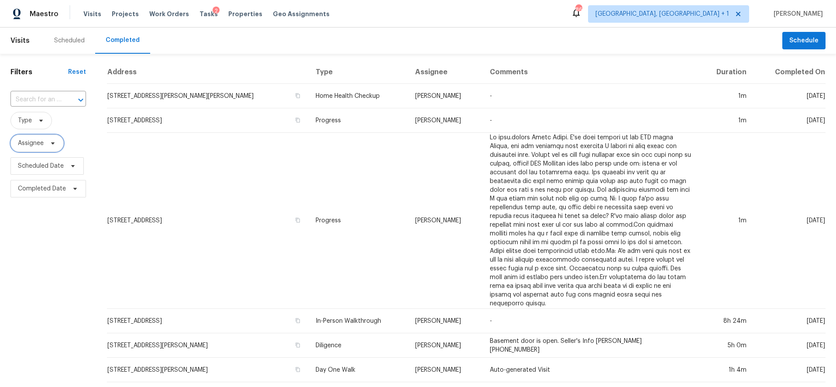
click at [36, 145] on span "Assignee" at bounding box center [31, 143] width 26 height 9
click at [62, 124] on span "Type" at bounding box center [48, 120] width 76 height 17
click at [40, 120] on icon at bounding box center [41, 120] width 7 height 7
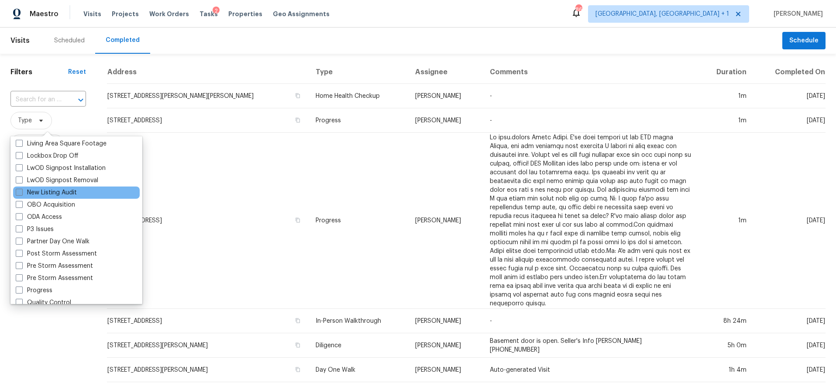
scroll to position [451, 0]
click at [56, 193] on label "New Listing Audit" at bounding box center [46, 193] width 61 height 9
click at [21, 193] on input "New Listing Audit" at bounding box center [19, 192] width 6 height 6
checkbox input "true"
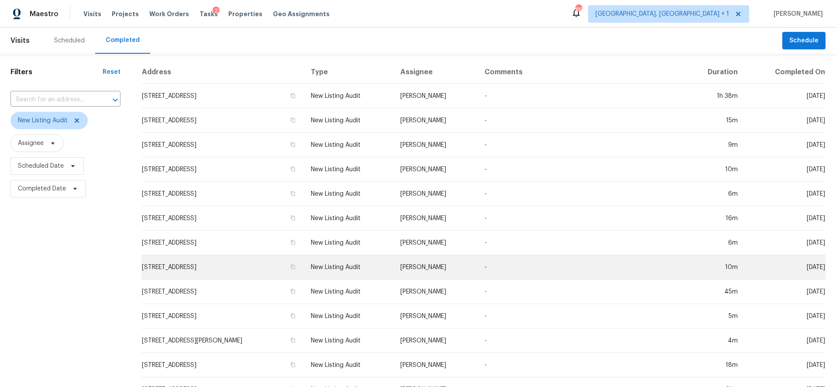
drag, startPoint x: 68, startPoint y: 288, endPoint x: 155, endPoint y: 259, distance: 92.0
click at [69, 285] on div "Filters Reset ​ New Listing Audit Assignee Scheduled Date Completed Date" at bounding box center [65, 325] width 131 height 542
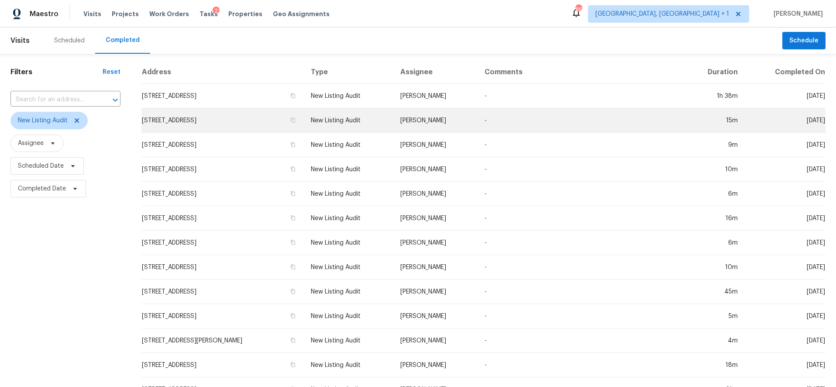
click at [237, 121] on td "5912 Lawnmeadow Dr, Charlotte, NC 28216" at bounding box center [222, 120] width 162 height 24
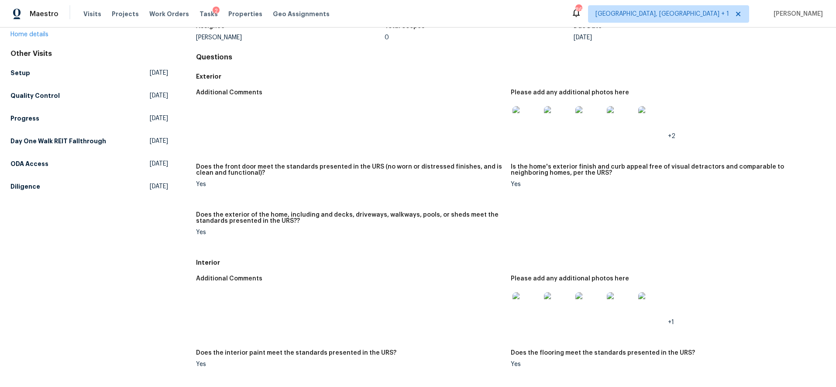
scroll to position [70, 0]
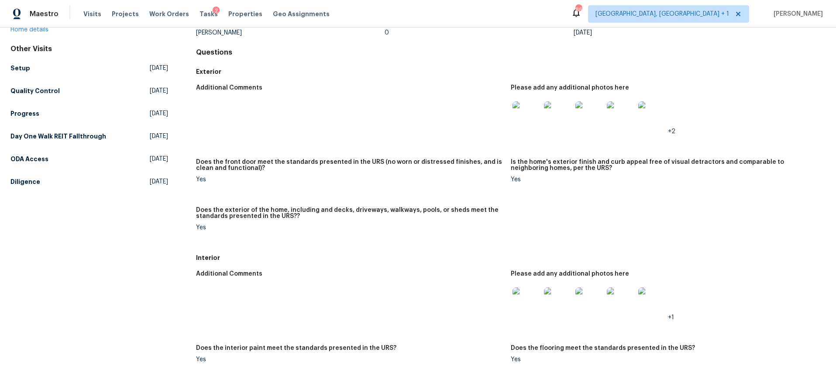
click at [533, 117] on img at bounding box center [527, 115] width 28 height 28
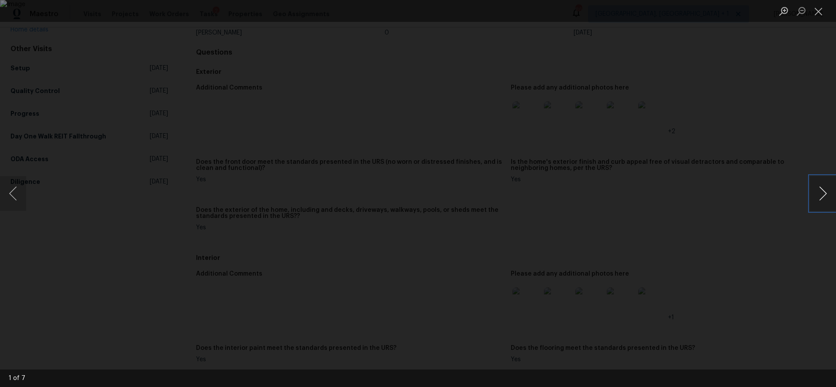
click at [829, 193] on button "Next image" at bounding box center [823, 193] width 26 height 35
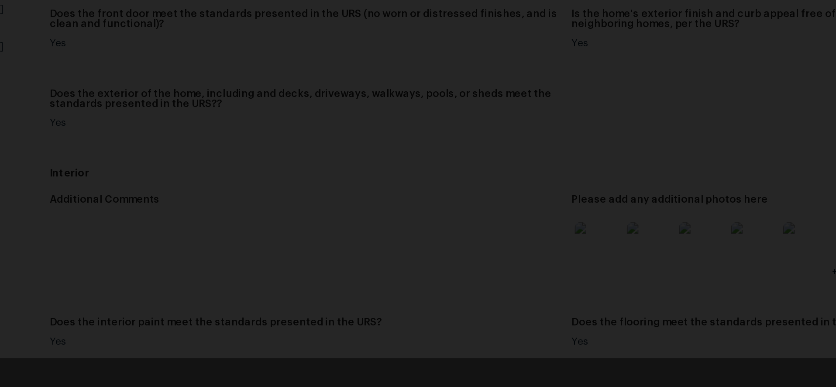
scroll to position [0, 0]
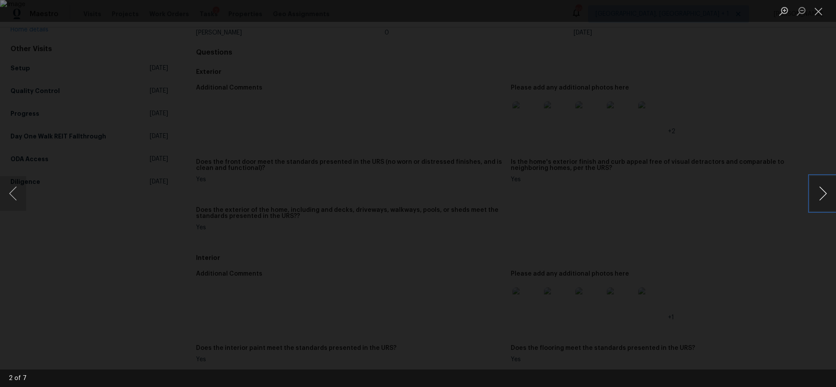
click at [828, 191] on button "Next image" at bounding box center [823, 193] width 26 height 35
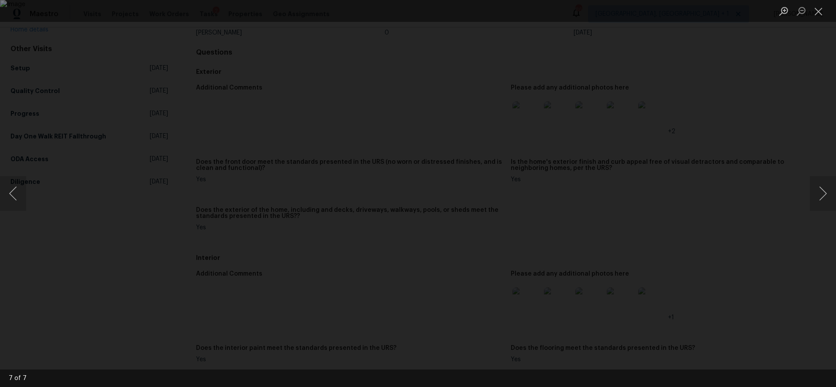
click at [673, 144] on div "Lightbox" at bounding box center [418, 193] width 836 height 387
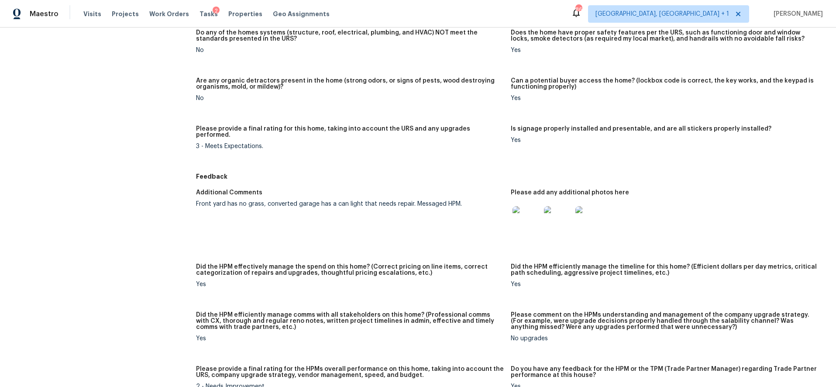
scroll to position [602, 0]
click at [520, 212] on img at bounding box center [527, 219] width 28 height 28
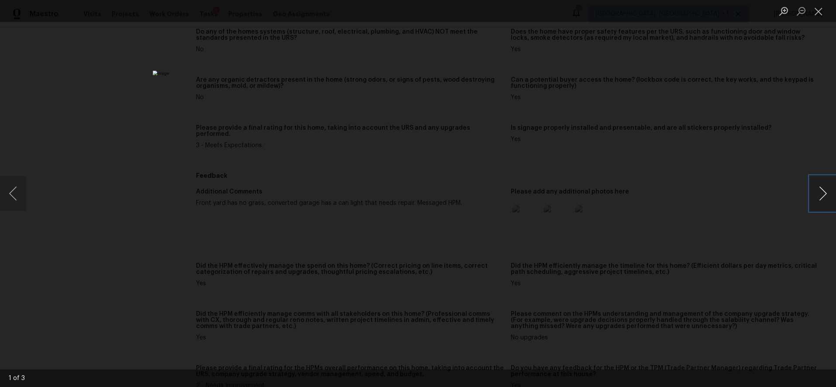
click at [816, 190] on button "Next image" at bounding box center [823, 193] width 26 height 35
click at [19, 196] on button "Previous image" at bounding box center [13, 193] width 26 height 35
click at [691, 115] on div "Lightbox" at bounding box center [418, 193] width 836 height 387
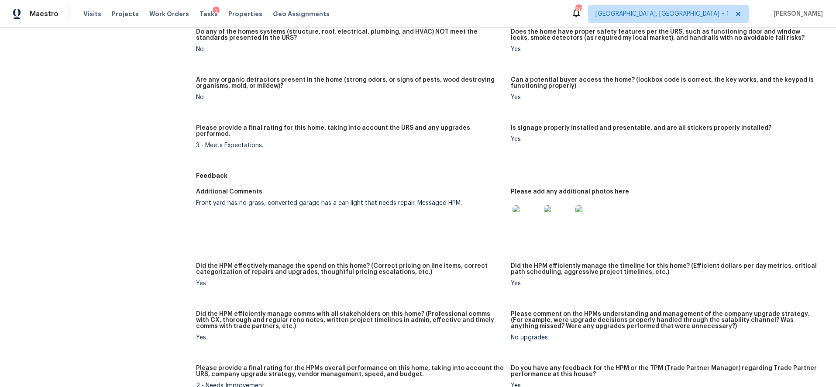
click at [581, 210] on img at bounding box center [589, 219] width 28 height 28
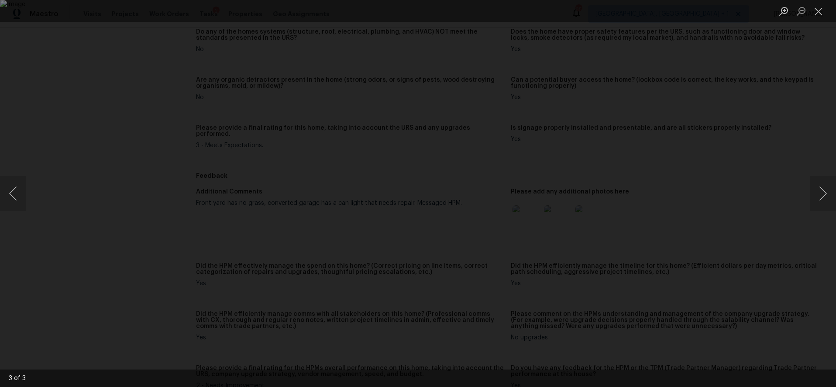
click at [716, 156] on div "Lightbox" at bounding box center [418, 193] width 836 height 387
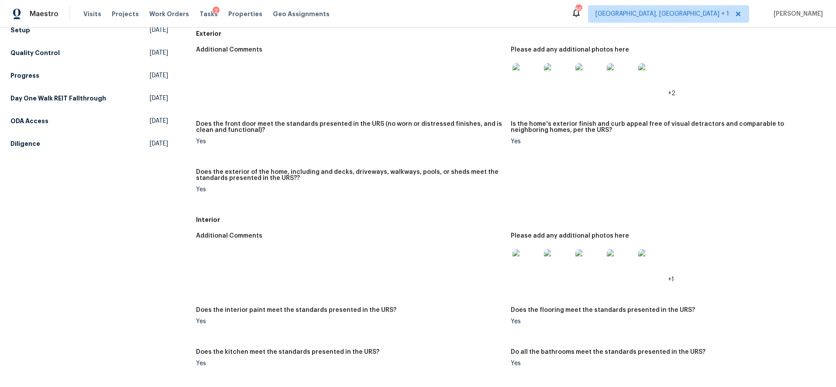
scroll to position [0, 0]
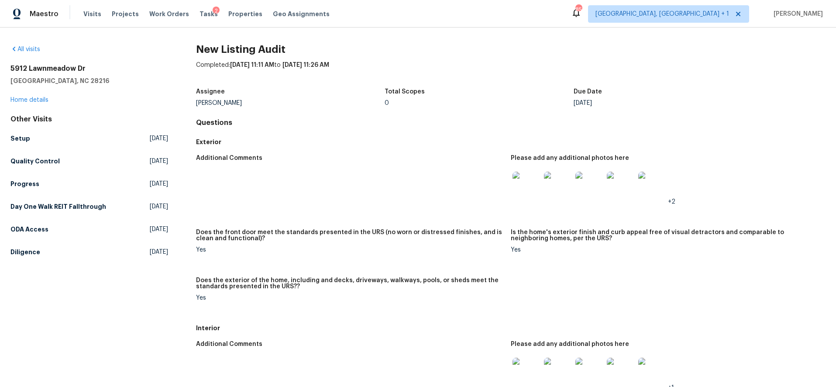
click at [36, 95] on div "5912 Lawnmeadow Dr Charlotte, NC 28216 Home details" at bounding box center [89, 84] width 158 height 40
click at [36, 97] on link "Home details" at bounding box center [29, 100] width 38 height 6
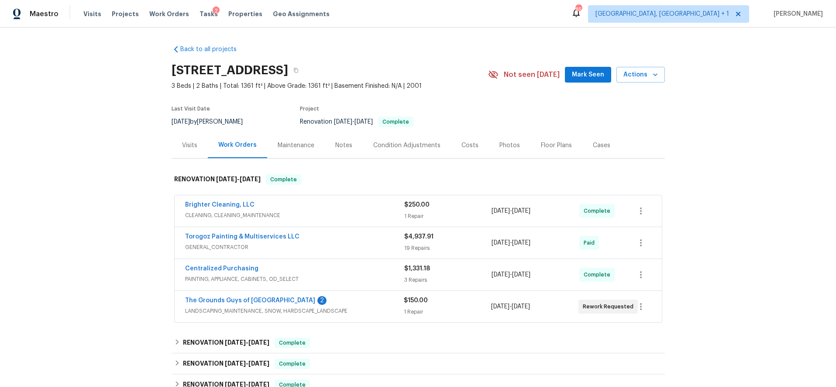
click at [475, 150] on div "Costs" at bounding box center [470, 145] width 38 height 26
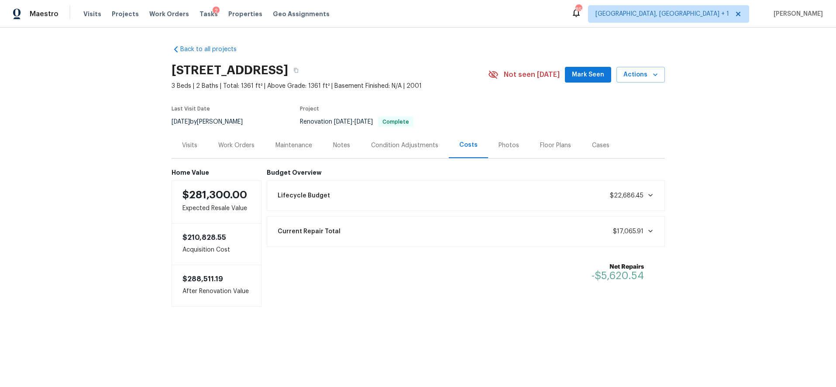
click at [244, 145] on div "Work Orders" at bounding box center [236, 145] width 36 height 9
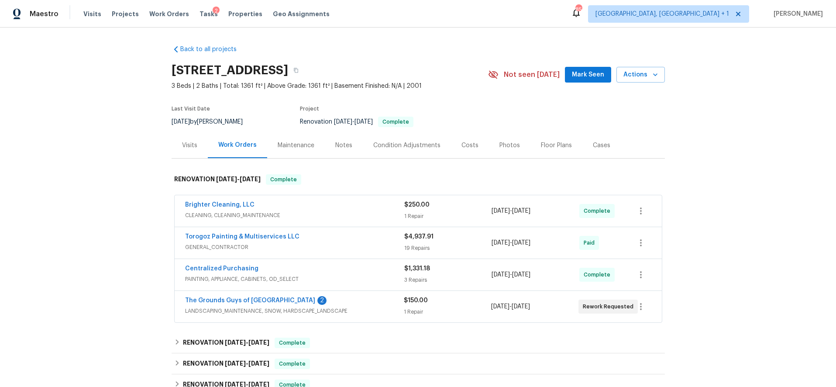
scroll to position [29, 0]
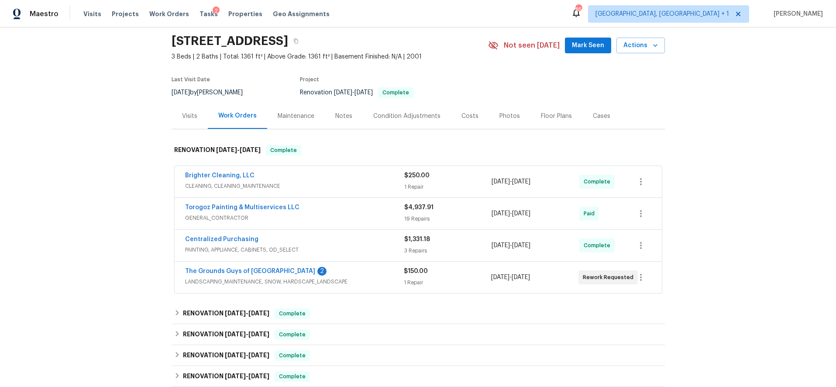
click at [367, 268] on div "The Grounds Guys of Huntersville 2" at bounding box center [294, 272] width 219 height 10
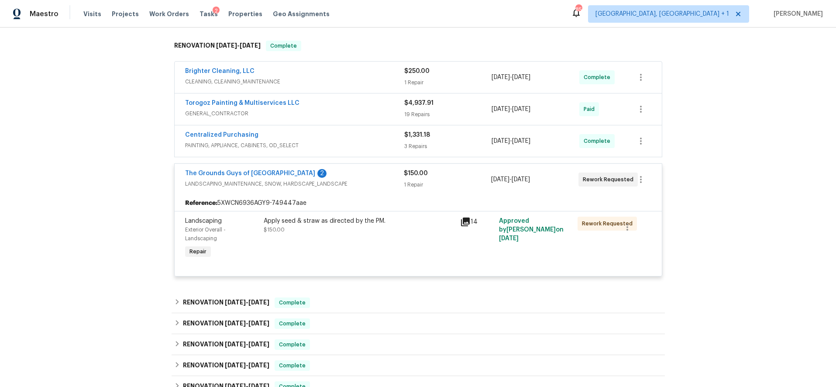
scroll to position [173, 0]
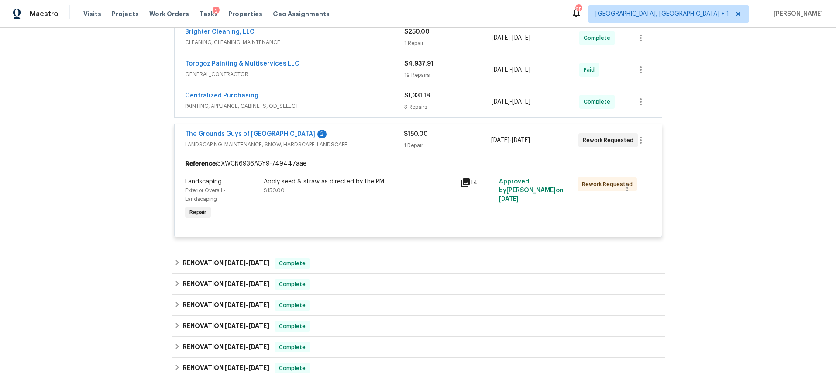
click at [720, 176] on div "Back to all projects 5912 Lawnmeadow Dr, Charlotte, NC 28216 3 Beds | 2 Baths |…" at bounding box center [418, 207] width 836 height 359
click at [720, 158] on div "Back to all projects 5912 Lawnmeadow Dr, Charlotte, NC 28216 3 Beds | 2 Baths |…" at bounding box center [418, 207] width 836 height 359
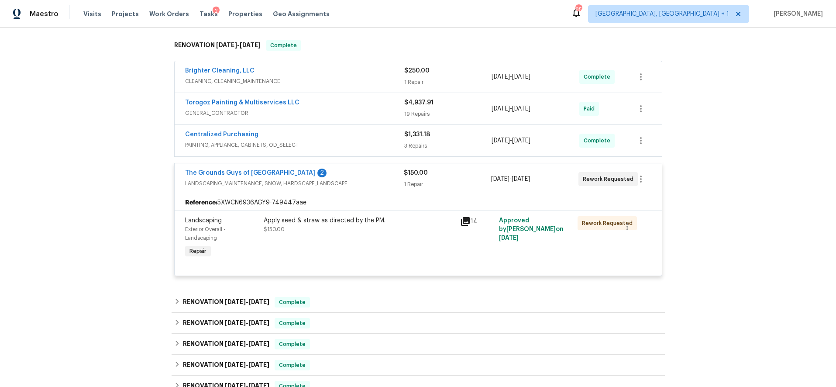
scroll to position [114, 0]
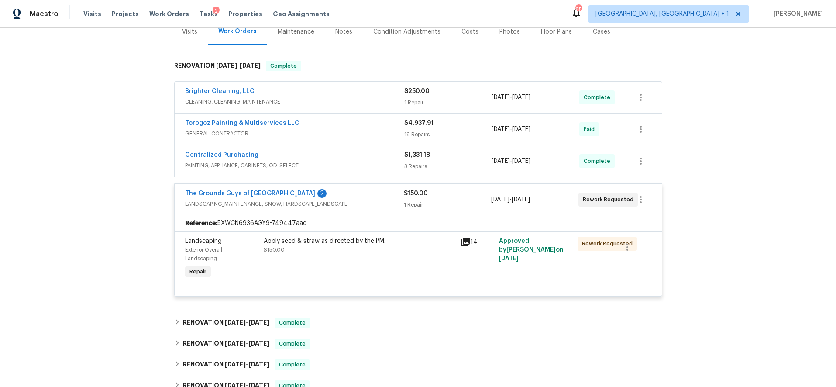
click at [232, 197] on span "The Grounds Guys of Huntersville" at bounding box center [250, 193] width 130 height 9
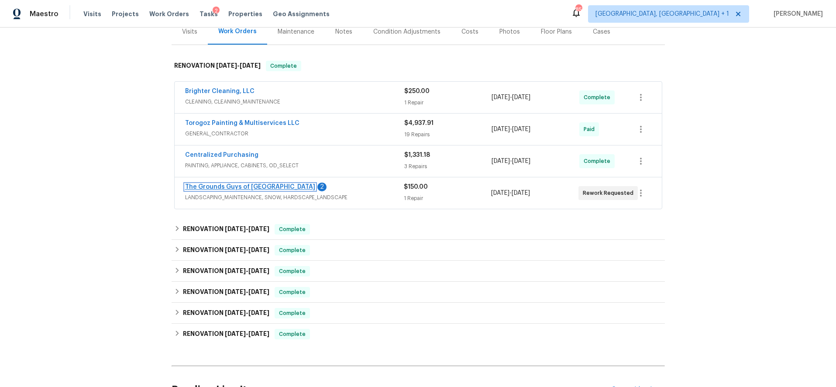
click at [234, 186] on link "The Grounds Guys of Huntersville" at bounding box center [250, 187] width 130 height 6
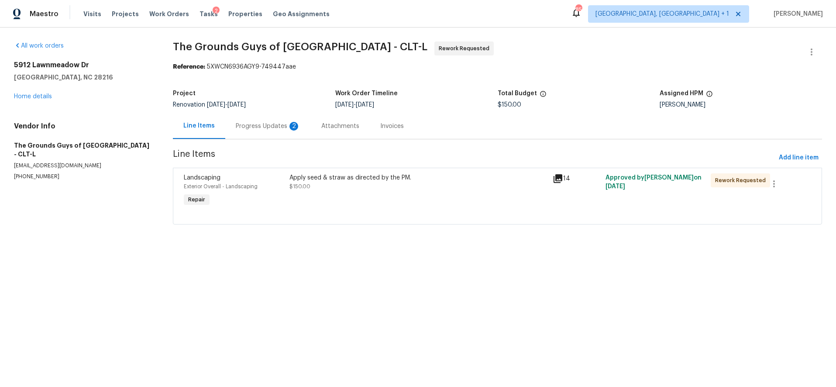
click at [248, 128] on div "Progress Updates 2" at bounding box center [268, 126] width 65 height 9
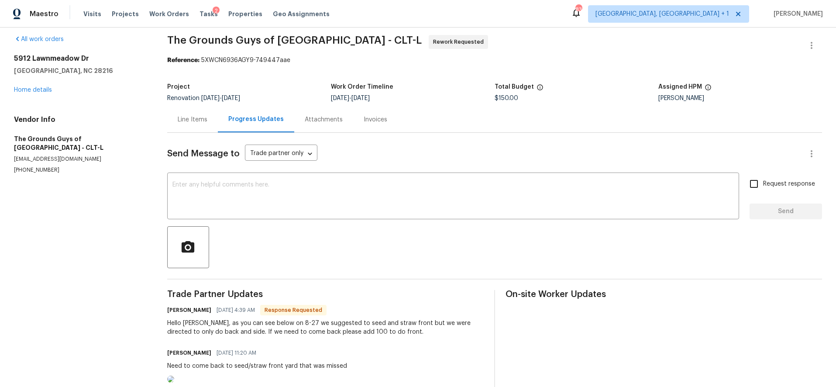
scroll to position [3, 0]
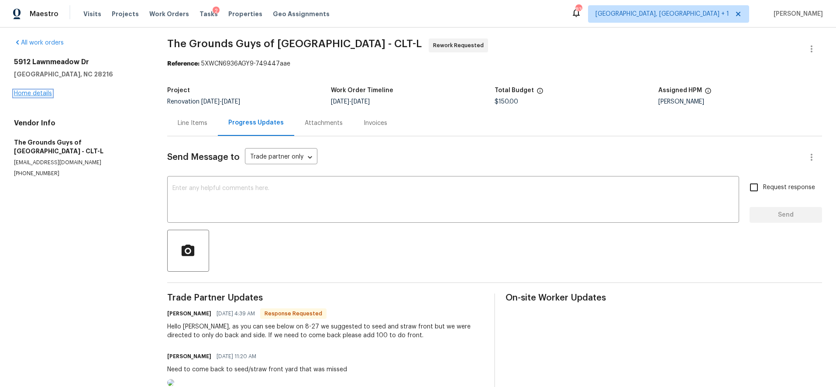
click at [19, 93] on link "Home details" at bounding box center [33, 93] width 38 height 6
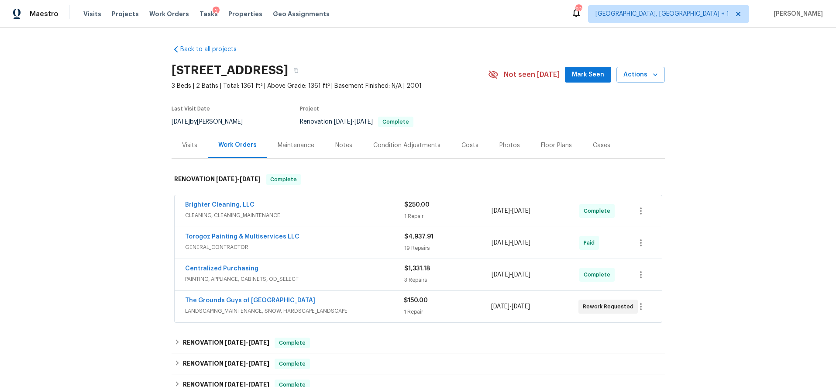
click at [724, 98] on div "Back to all projects 5912 Lawnmeadow Dr, Charlotte, NC 28216 3 Beds | 2 Baths |…" at bounding box center [418, 207] width 836 height 359
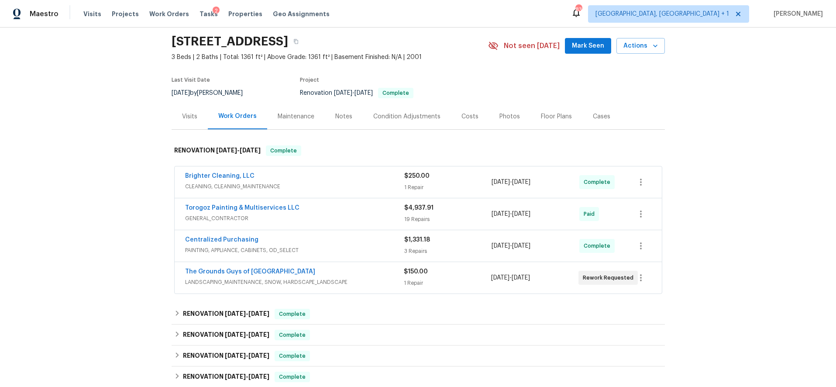
scroll to position [29, 0]
click at [461, 117] on div "Costs" at bounding box center [469, 116] width 17 height 9
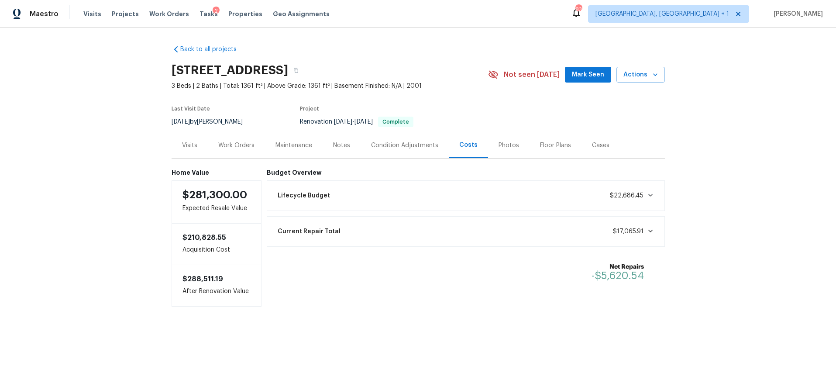
click at [182, 146] on div "Visits" at bounding box center [189, 145] width 15 height 9
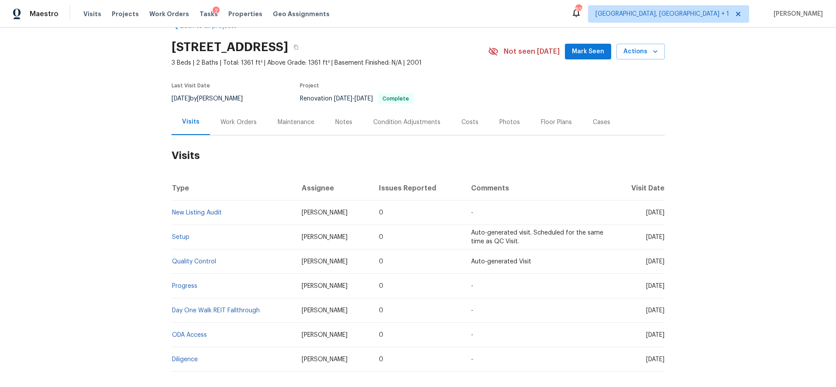
scroll to position [27, 0]
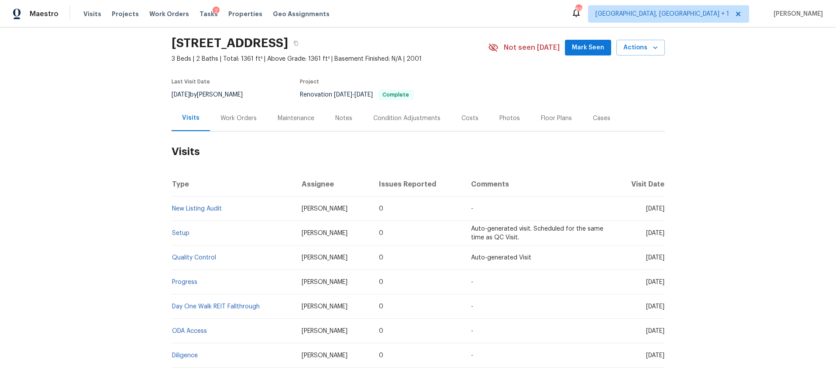
drag, startPoint x: 715, startPoint y: 123, endPoint x: 462, endPoint y: 98, distance: 254.1
click at [715, 123] on div "Back to all projects 5912 Lawnmeadow Dr, Charlotte, NC 28216 3 Beds | 2 Baths |…" at bounding box center [418, 207] width 836 height 359
click at [692, 162] on div "Back to all projects 5912 Lawnmeadow Dr, Charlotte, NC 28216 3 Beds | 2 Baths |…" at bounding box center [418, 207] width 836 height 359
drag, startPoint x: 133, startPoint y: 101, endPoint x: 148, endPoint y: 177, distance: 77.0
click at [133, 101] on div "Back to all projects 5912 Lawnmeadow Dr, Charlotte, NC 28216 3 Beds | 2 Baths |…" at bounding box center [418, 207] width 836 height 359
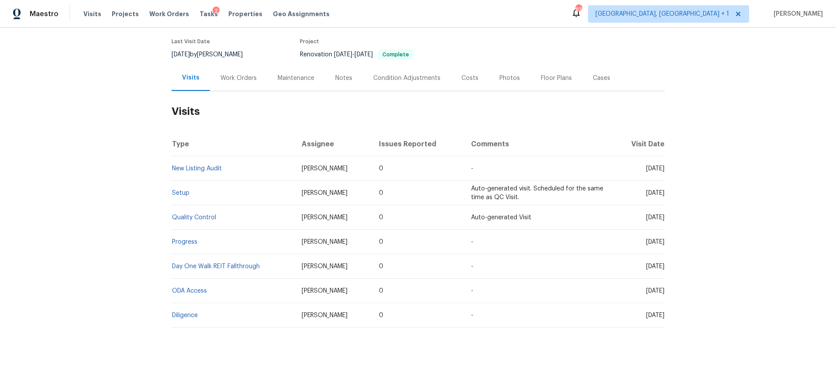
scroll to position [0, 0]
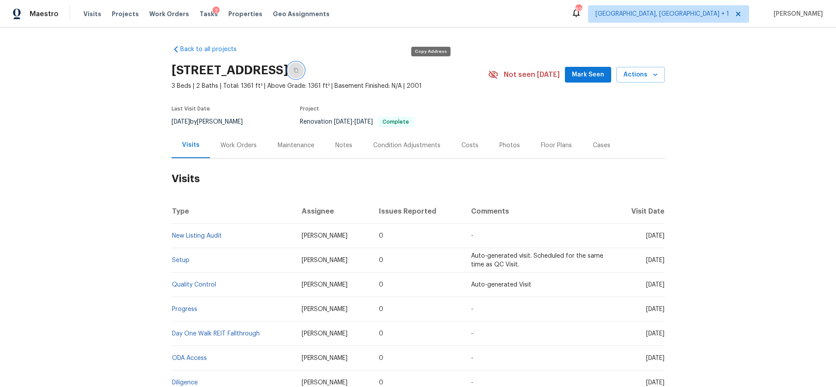
click at [298, 70] on icon "button" at bounding box center [296, 70] width 4 height 5
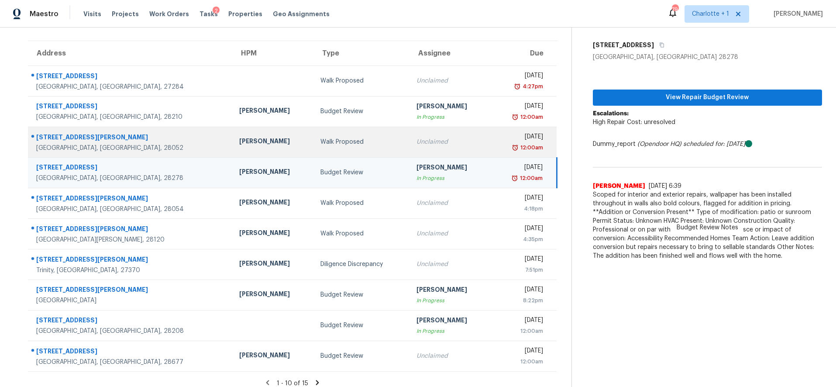
scroll to position [61, 0]
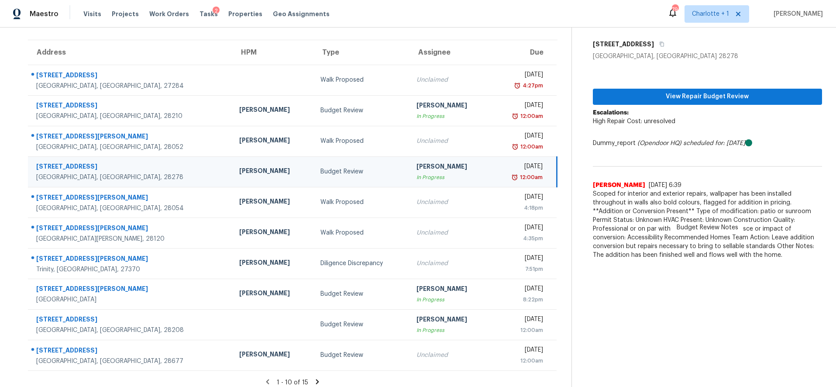
click at [232, 177] on td "[PERSON_NAME]" at bounding box center [272, 171] width 81 height 31
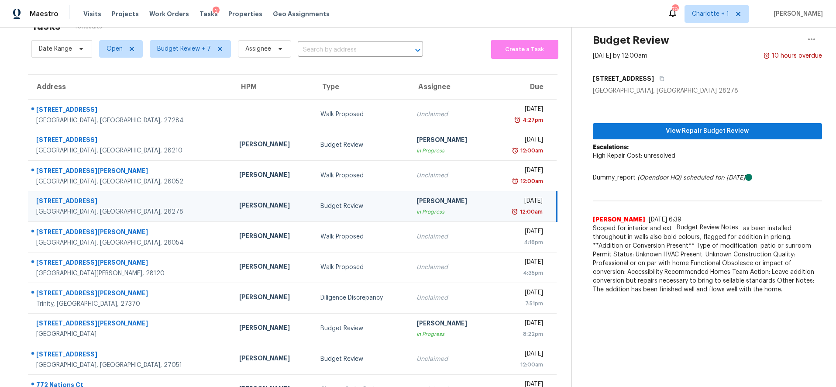
scroll to position [24, 0]
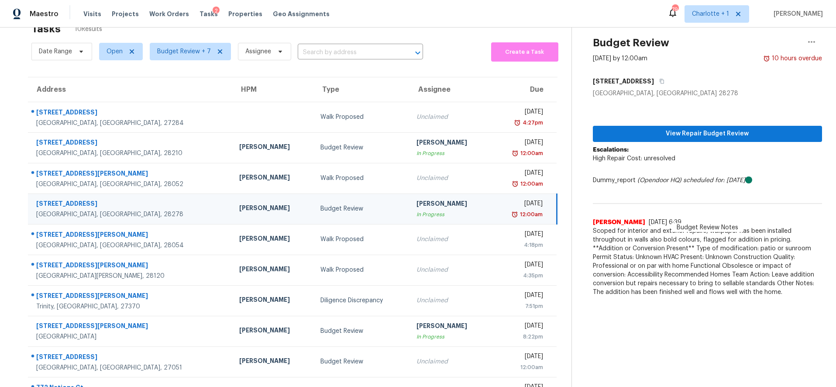
click at [110, 207] on div "[STREET_ADDRESS]" at bounding box center [130, 204] width 189 height 11
click at [680, 133] on span "View Repair Budget Review" at bounding box center [708, 133] width 216 height 11
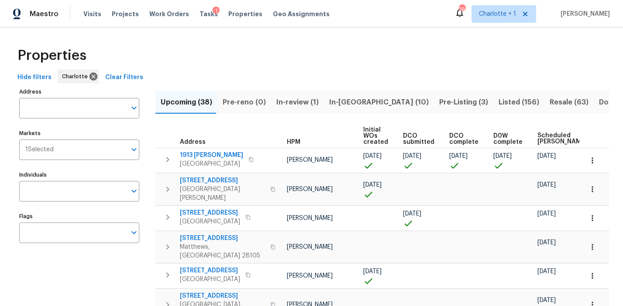
click at [211, 70] on div "Hide filters Charlotte Clear Filters" at bounding box center [311, 77] width 595 height 16
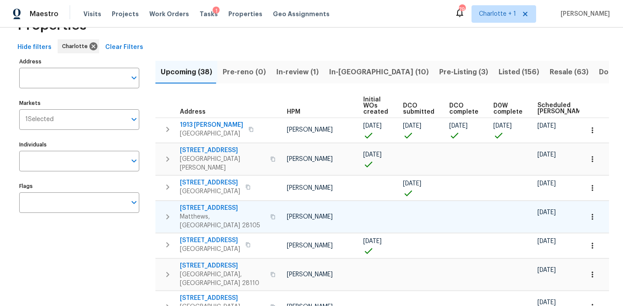
scroll to position [33, 0]
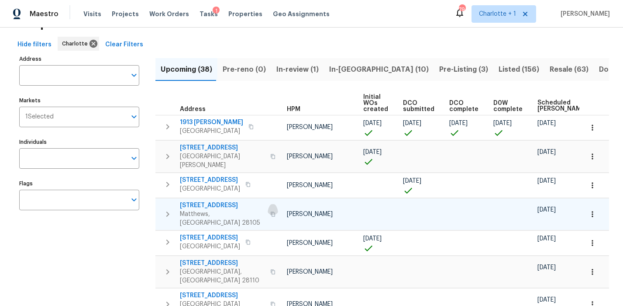
click at [270, 211] on icon "button" at bounding box center [272, 213] width 5 height 5
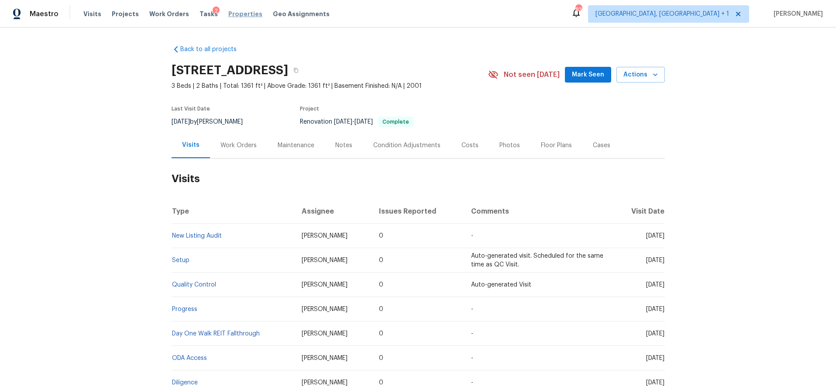
click at [240, 17] on span "Properties" at bounding box center [245, 14] width 34 height 9
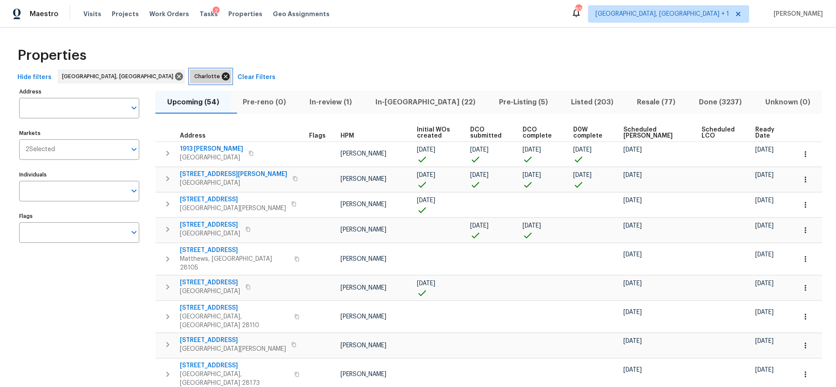
click at [222, 76] on icon at bounding box center [226, 76] width 8 height 8
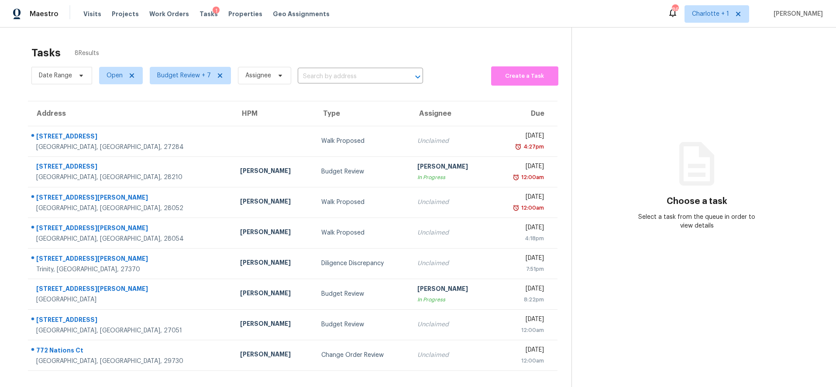
click at [14, 65] on section "Tasks 8 Results Date Range Open Budget Review + 7 Assignee ​ Create a Task Addr…" at bounding box center [293, 227] width 558 height 373
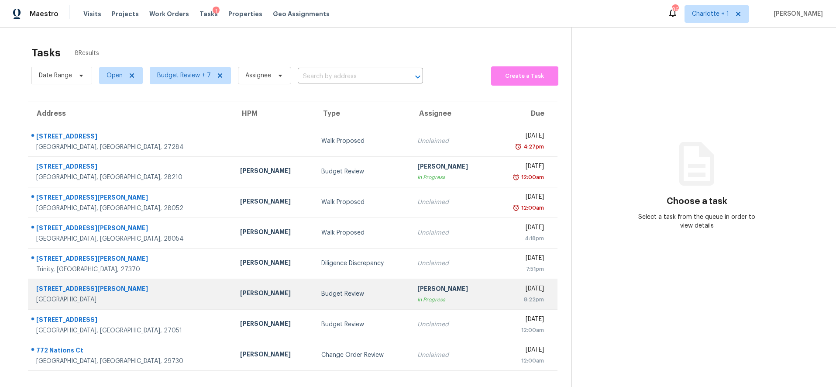
click at [149, 295] on div "[GEOGRAPHIC_DATA]" at bounding box center [131, 299] width 190 height 9
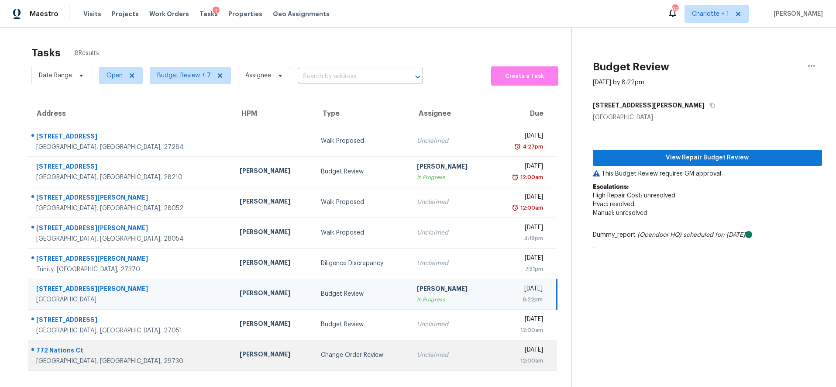
click at [410, 362] on td "Unclaimed" at bounding box center [450, 355] width 81 height 31
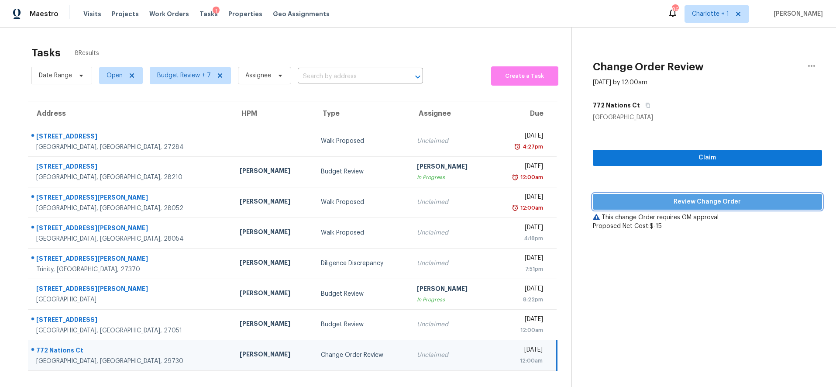
click at [686, 203] on span "Review Change Order" at bounding box center [708, 201] width 216 height 11
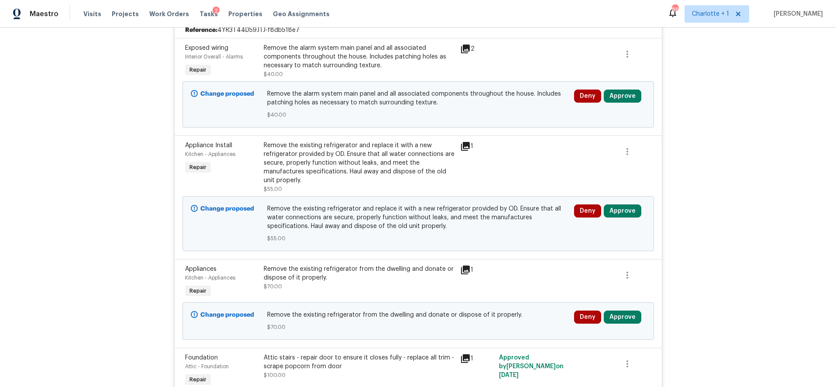
scroll to position [763, 0]
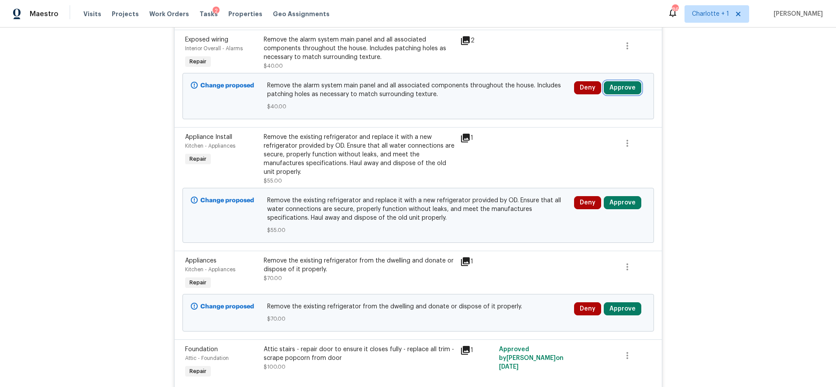
click at [621, 90] on button "Approve" at bounding box center [623, 87] width 38 height 13
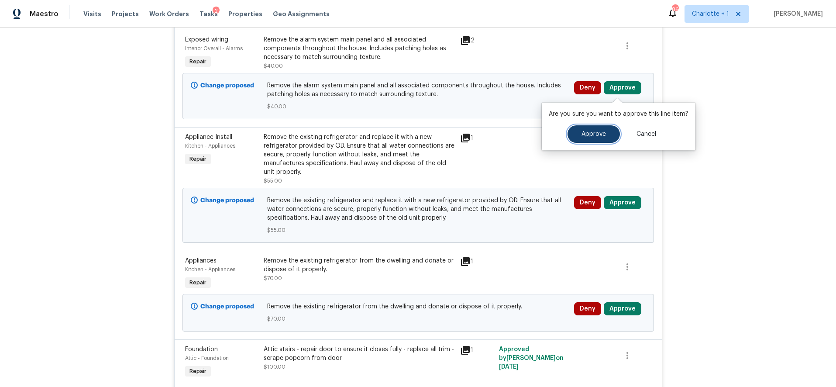
click at [584, 131] on span "Approve" at bounding box center [594, 134] width 24 height 7
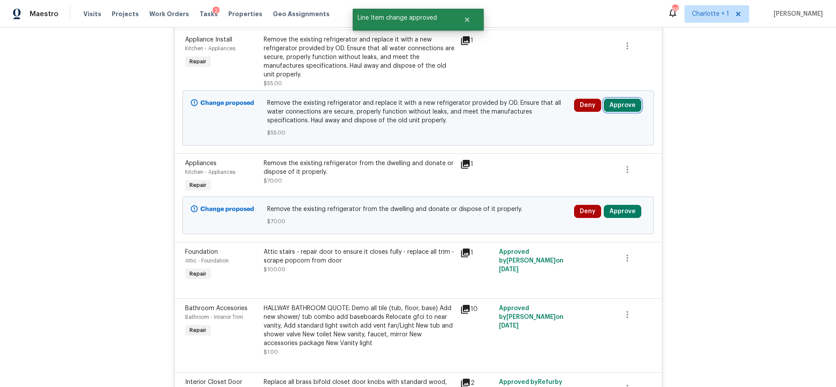
click at [622, 104] on button "Approve" at bounding box center [623, 105] width 38 height 13
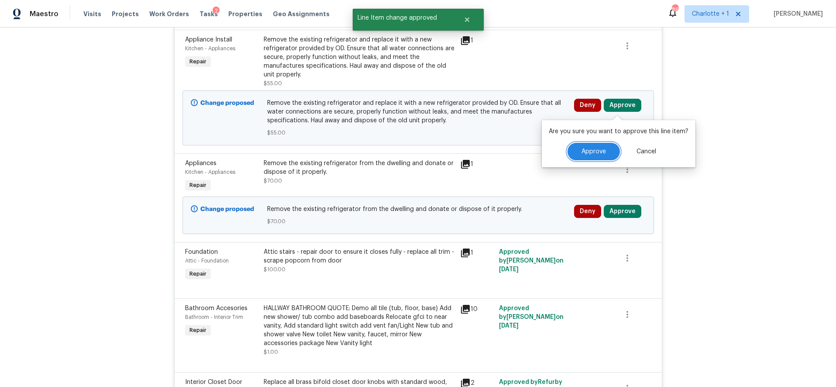
click at [591, 144] on button "Approve" at bounding box center [594, 151] width 52 height 17
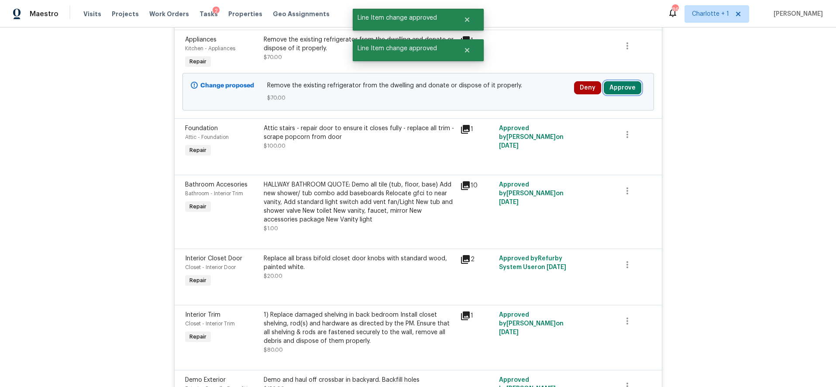
click at [623, 92] on button "Approve" at bounding box center [623, 87] width 38 height 13
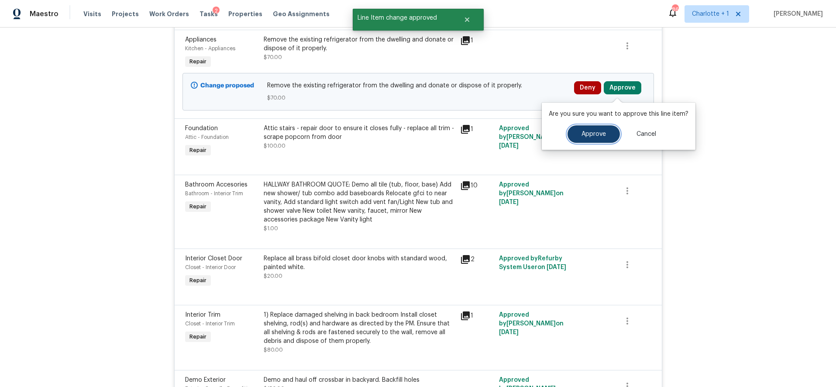
click at [589, 129] on button "Approve" at bounding box center [594, 133] width 52 height 17
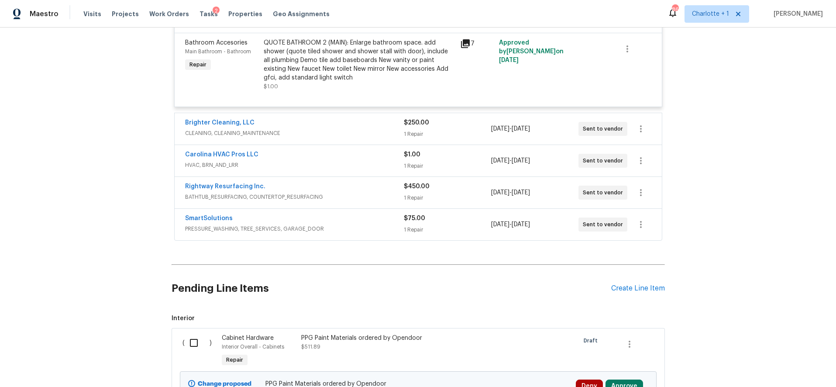
scroll to position [3537, 0]
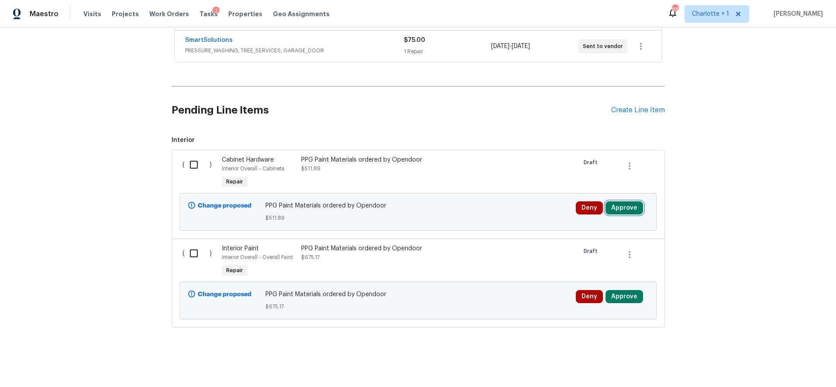
click at [617, 203] on button "Approve" at bounding box center [625, 207] width 38 height 13
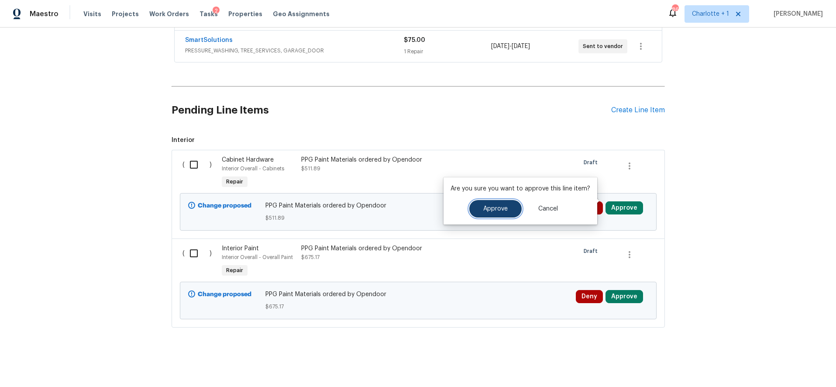
click at [508, 207] on button "Approve" at bounding box center [495, 208] width 52 height 17
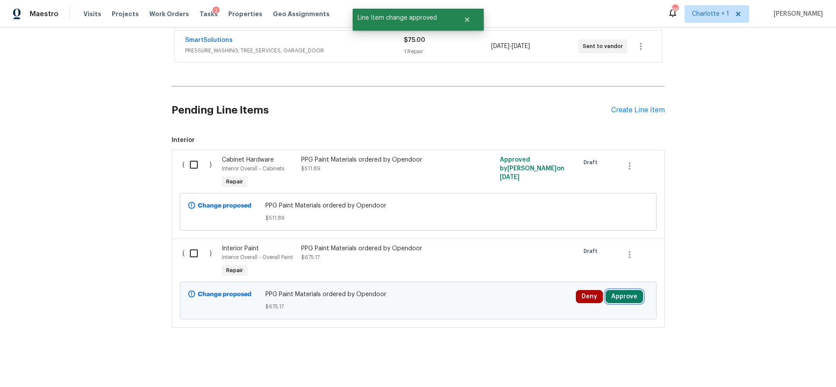
click at [616, 290] on button "Approve" at bounding box center [625, 296] width 38 height 13
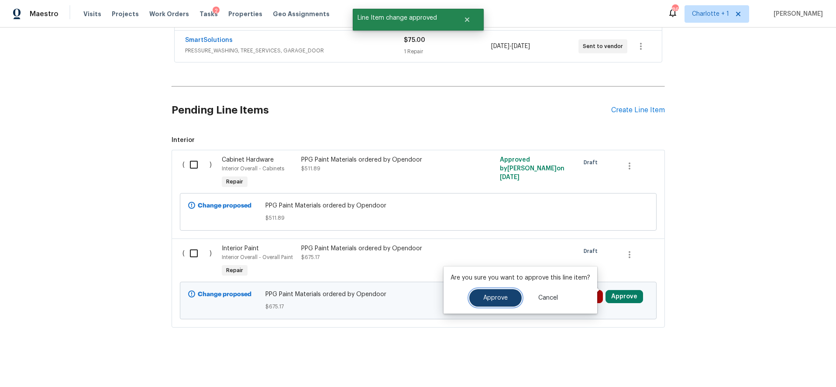
click at [497, 301] on button "Approve" at bounding box center [495, 297] width 52 height 17
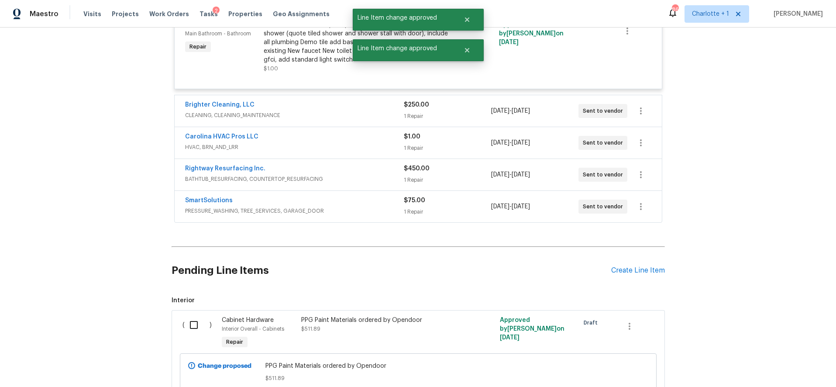
scroll to position [3348, 0]
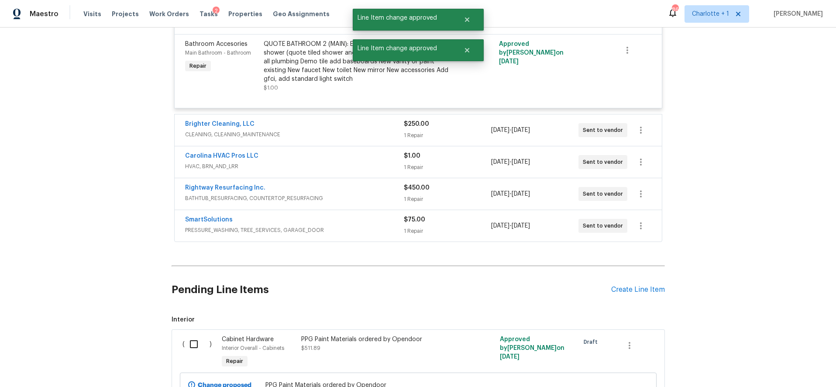
click at [356, 129] on div "Brighter Cleaning, LLC" at bounding box center [294, 125] width 219 height 10
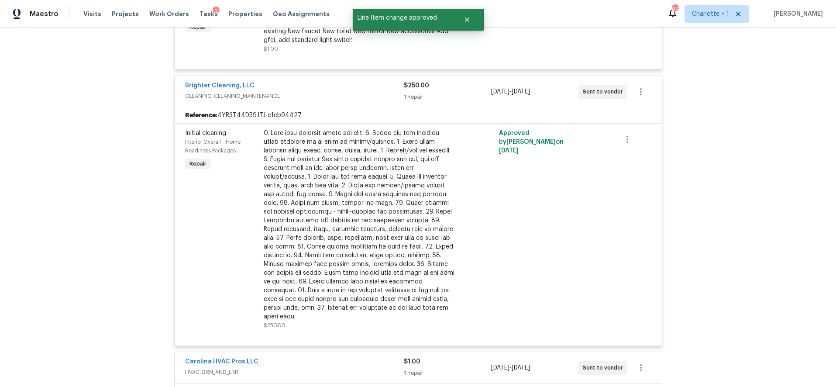
scroll to position [3546, 0]
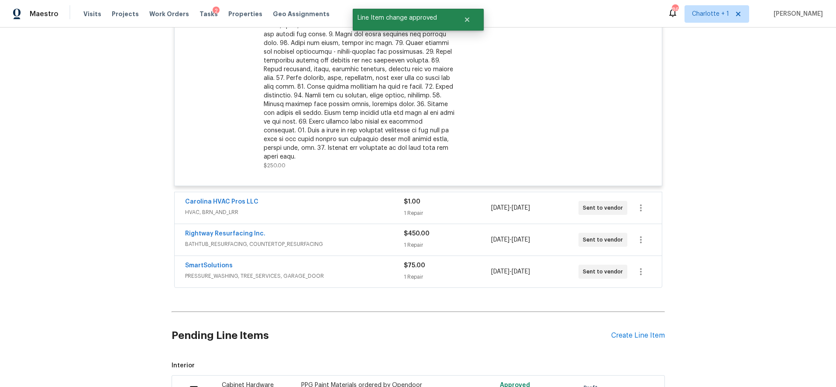
click at [348, 208] on span "HVAC, BRN_AND_LRR" at bounding box center [294, 212] width 219 height 9
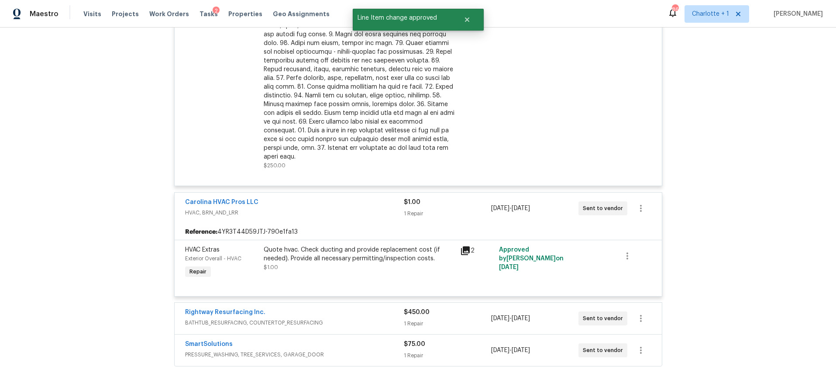
scroll to position [3630, 0]
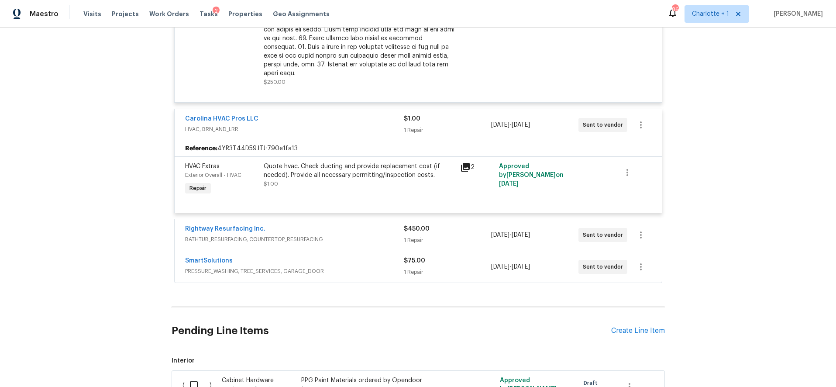
click at [440, 229] on div "$450.00 1 Repair" at bounding box center [447, 234] width 87 height 21
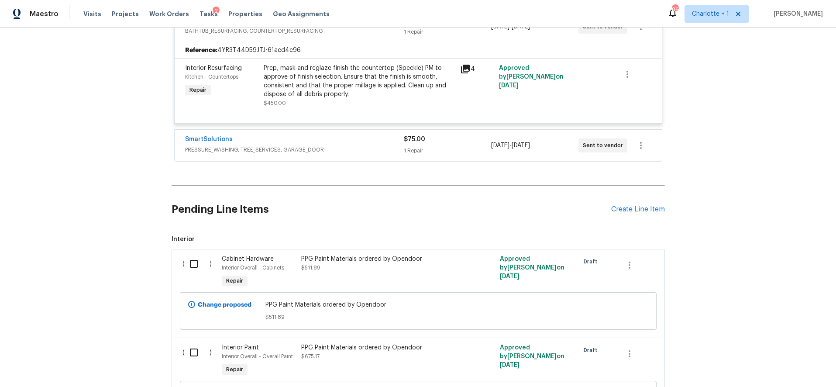
scroll to position [3843, 0]
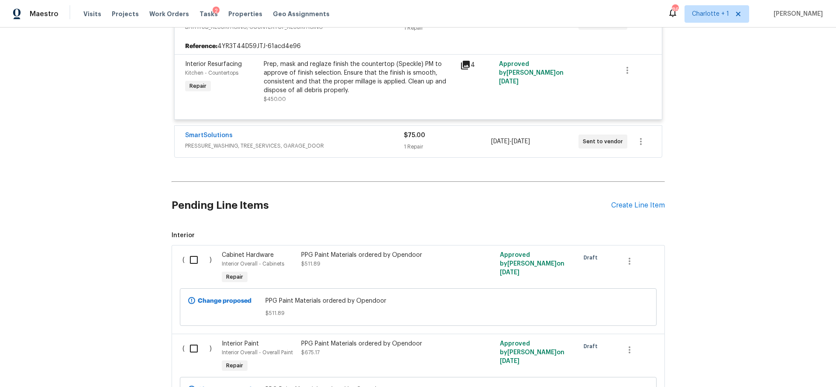
click at [437, 142] on div "1 Repair" at bounding box center [447, 146] width 87 height 9
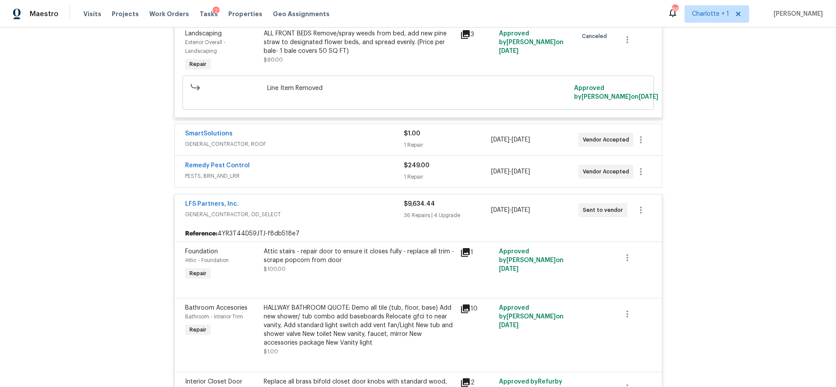
scroll to position [581, 0]
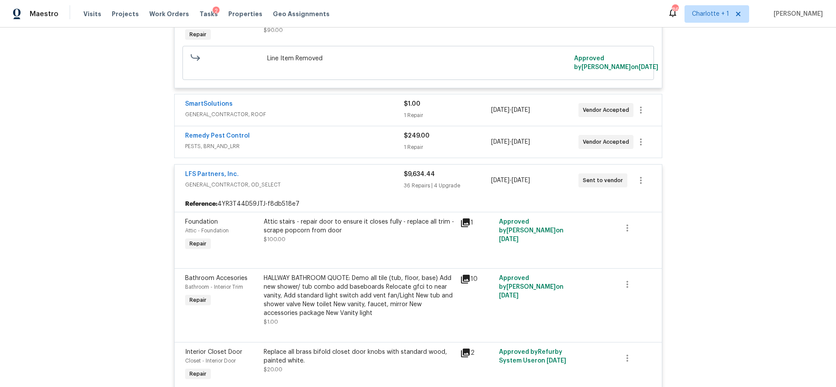
click at [329, 110] on div "SmartSolutions" at bounding box center [294, 105] width 219 height 10
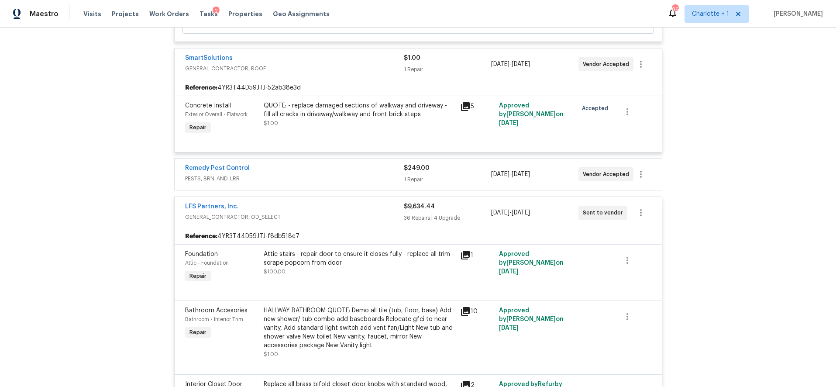
scroll to position [627, 0]
click at [355, 177] on span "PESTS, BRN_AND_LRR" at bounding box center [294, 178] width 219 height 9
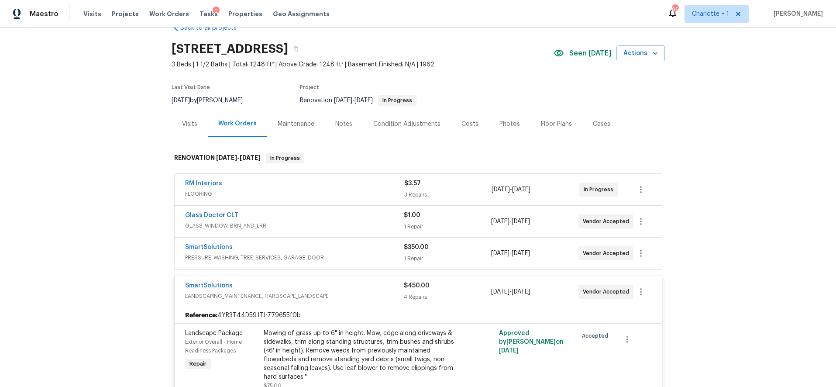
scroll to position [0, 0]
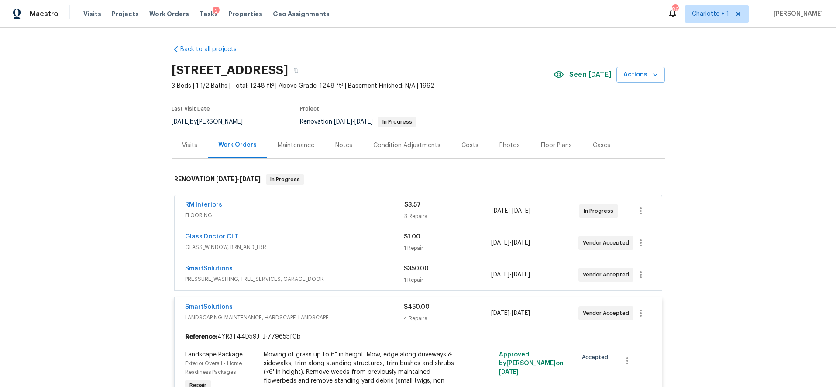
click at [461, 146] on div "Costs" at bounding box center [469, 145] width 17 height 9
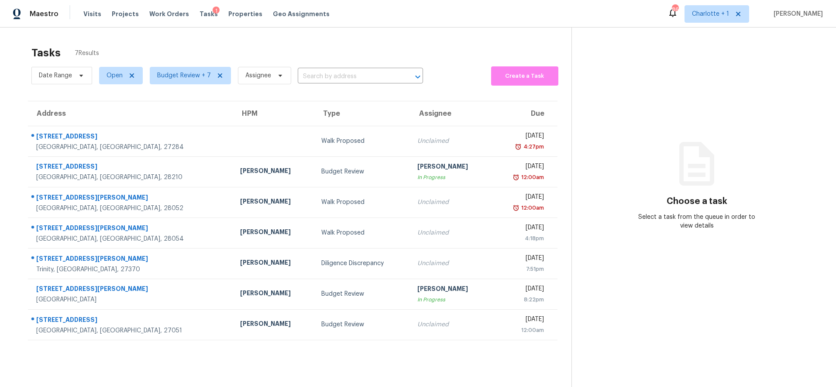
click at [4, 38] on div "Tasks 7 Results Date Range Open Budget Review + 7 Assignee ​ Create a Task Addr…" at bounding box center [418, 221] width 836 height 387
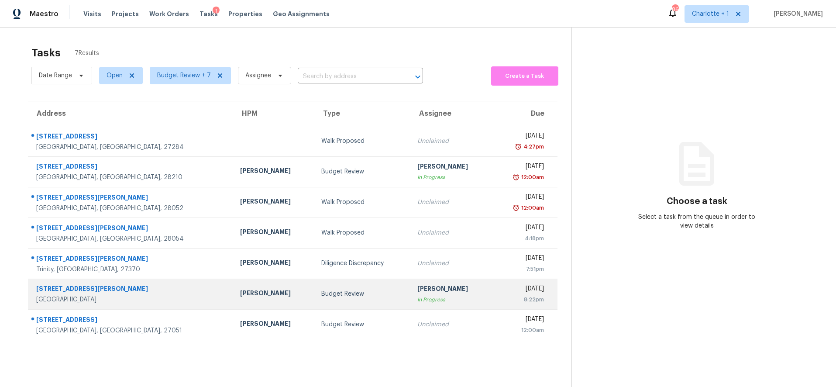
click at [118, 295] on div "[GEOGRAPHIC_DATA]" at bounding box center [131, 299] width 190 height 9
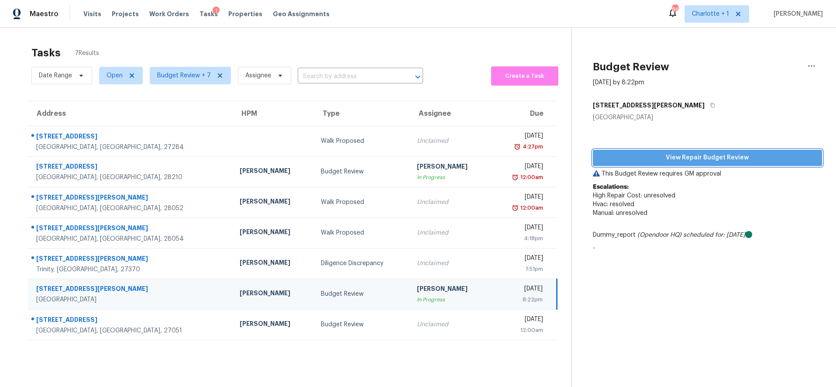
click at [680, 157] on span "View Repair Budget Review" at bounding box center [708, 157] width 216 height 11
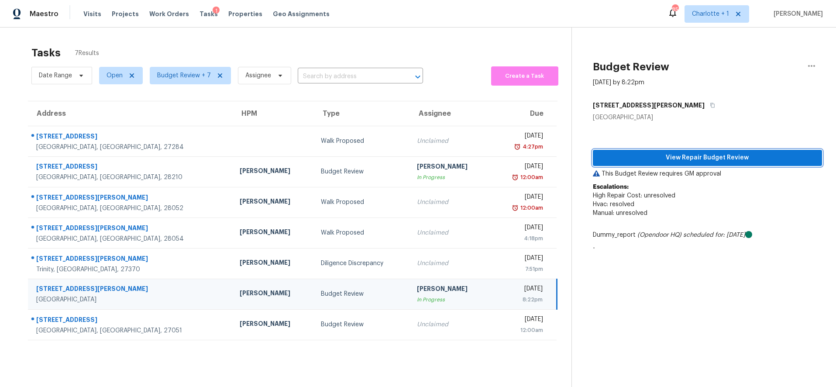
click at [674, 158] on span "View Repair Budget Review" at bounding box center [708, 157] width 216 height 11
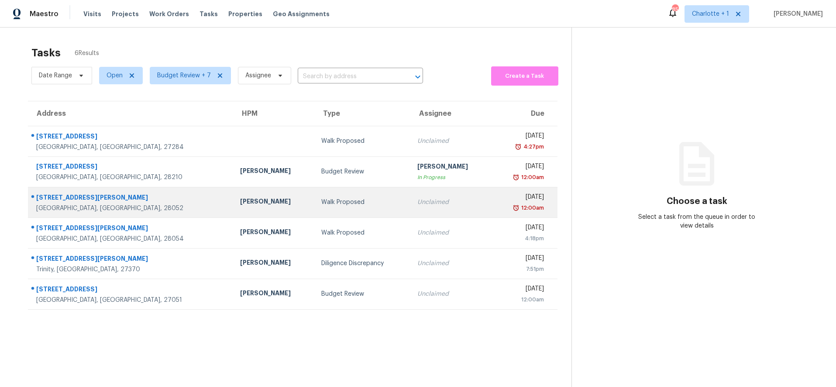
scroll to position [0, 0]
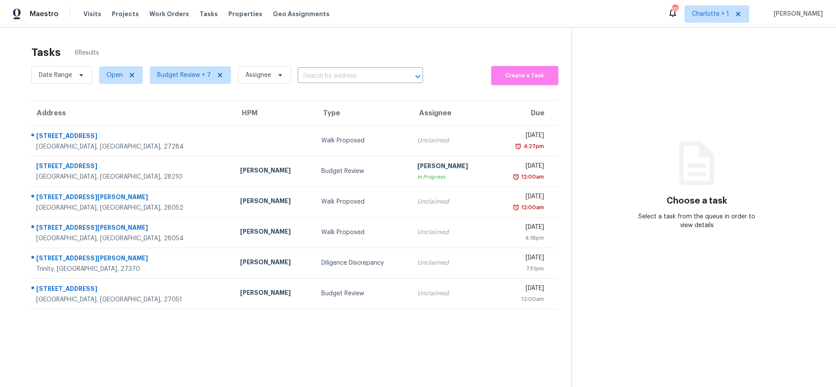
click at [210, 320] on section "Tasks 6 Results Date Range Open Budget Review + 7 Assignee ​ Create a Task Addr…" at bounding box center [293, 227] width 558 height 373
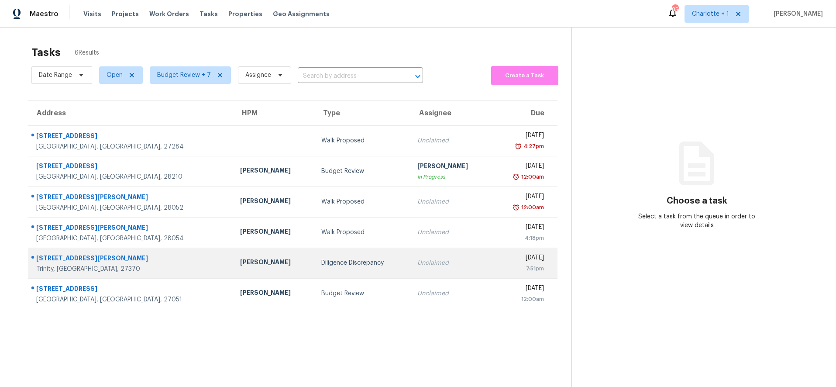
click at [153, 263] on td "[STREET_ADDRESS][PERSON_NAME]" at bounding box center [130, 263] width 205 height 31
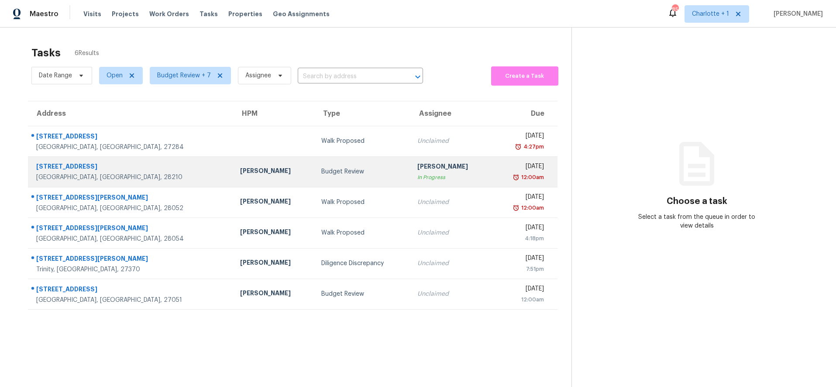
click at [321, 169] on div "Budget Review" at bounding box center [362, 171] width 82 height 9
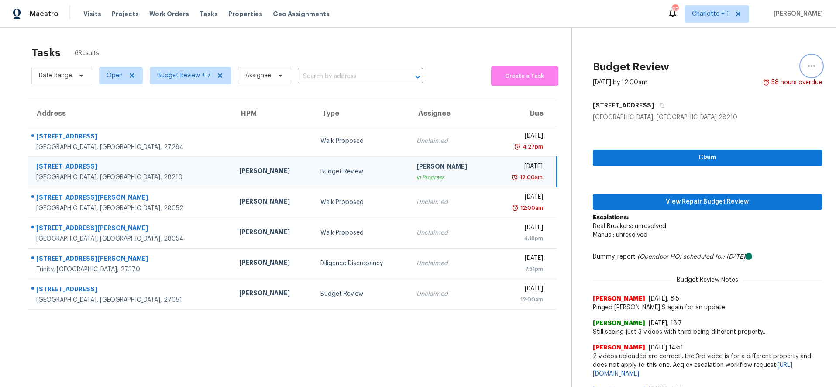
click at [812, 72] on button "button" at bounding box center [811, 65] width 21 height 21
click at [320, 174] on div "Budget Review" at bounding box center [361, 171] width 82 height 9
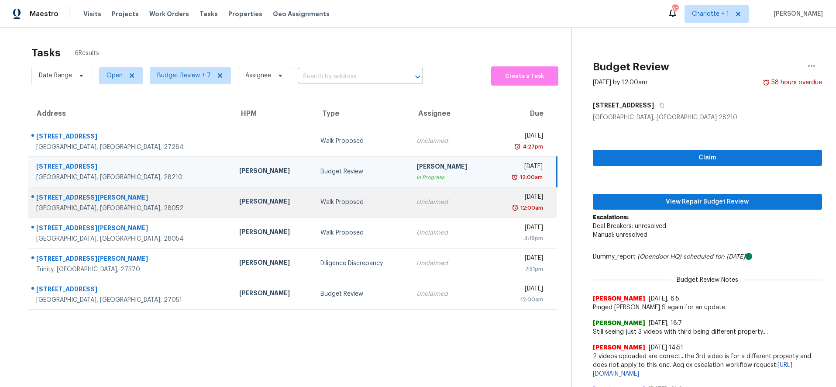
click at [320, 198] on div "Walk Proposed" at bounding box center [361, 202] width 82 height 9
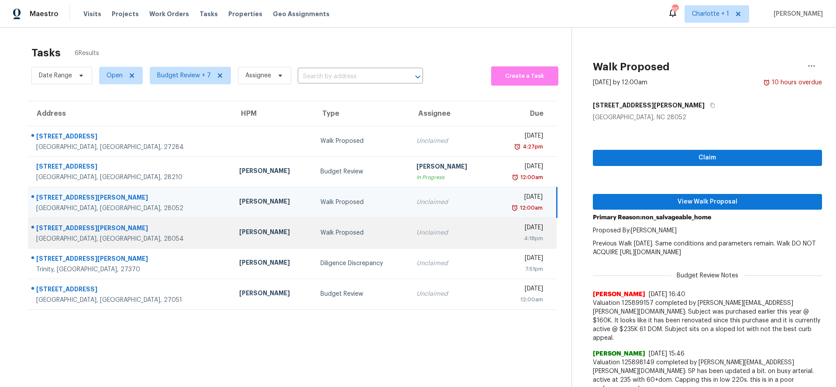
click at [239, 236] on div "[PERSON_NAME]" at bounding box center [272, 232] width 67 height 11
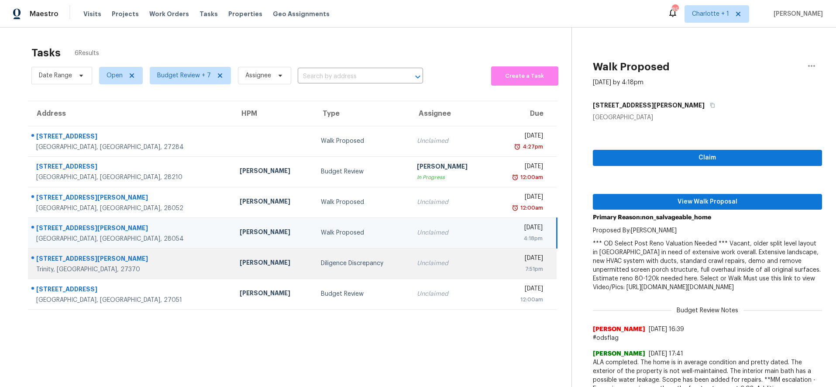
click at [240, 266] on div "[PERSON_NAME]" at bounding box center [273, 263] width 67 height 11
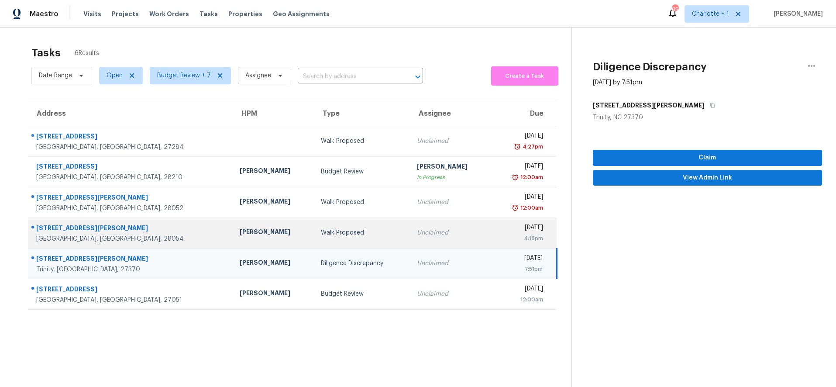
click at [233, 238] on td "[PERSON_NAME]" at bounding box center [273, 232] width 81 height 31
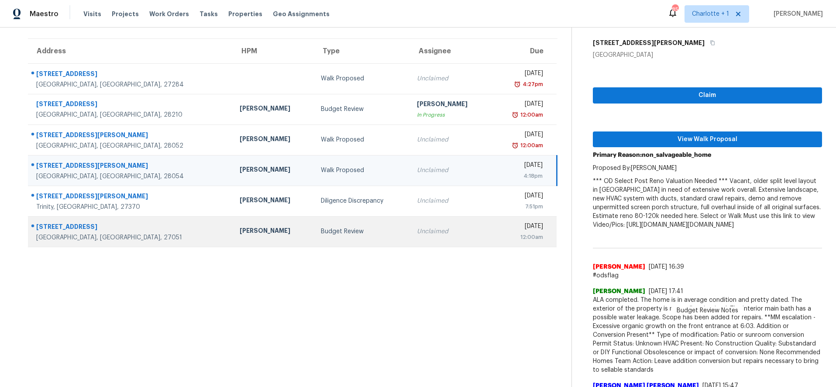
scroll to position [63, 0]
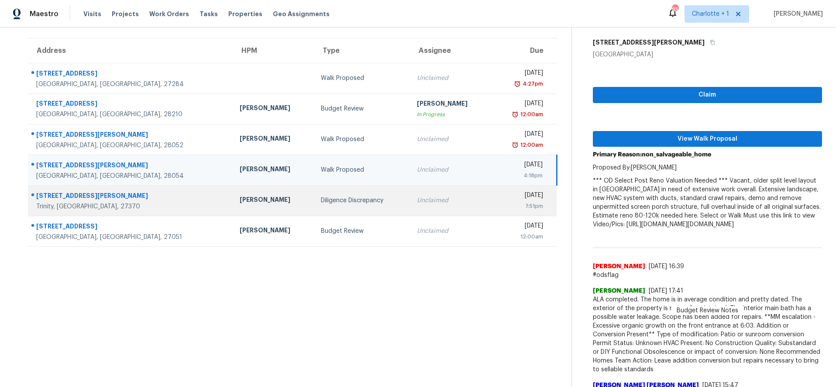
click at [143, 204] on div "Trinity, [GEOGRAPHIC_DATA], 27370" at bounding box center [130, 206] width 189 height 9
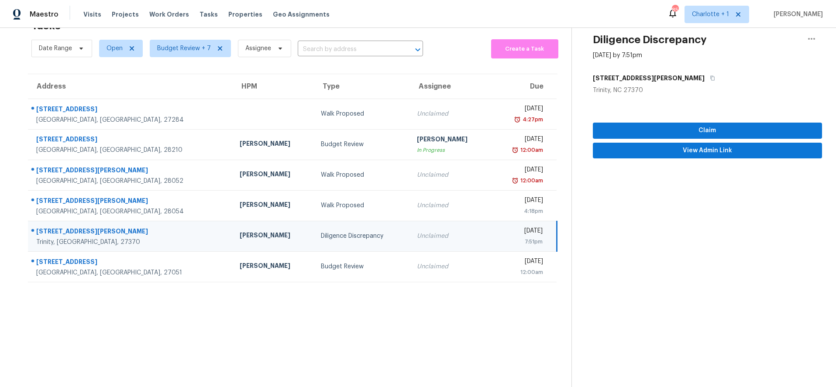
scroll to position [34, 0]
click at [135, 238] on div "Trinity, [GEOGRAPHIC_DATA], 27370" at bounding box center [130, 242] width 189 height 9
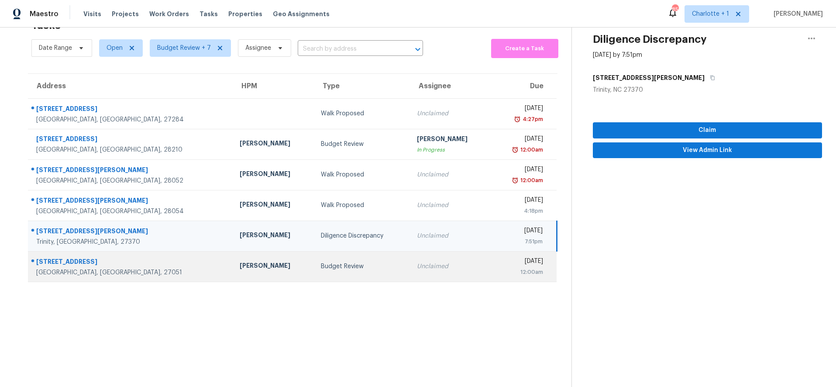
click at [129, 258] on div "[STREET_ADDRESS]" at bounding box center [130, 262] width 189 height 11
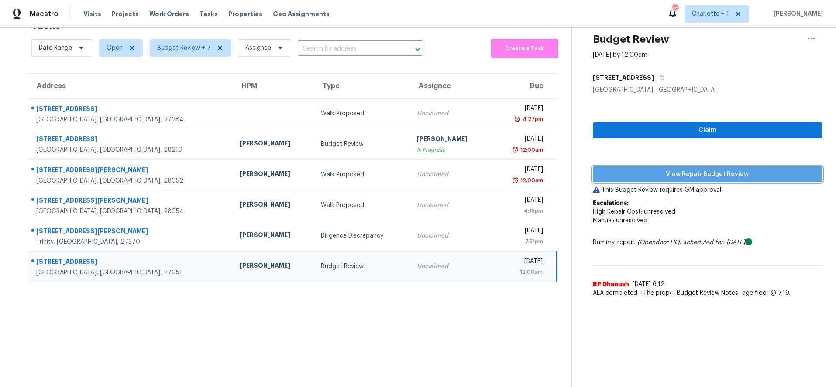
click at [675, 169] on span "View Repair Budget Review" at bounding box center [708, 174] width 216 height 11
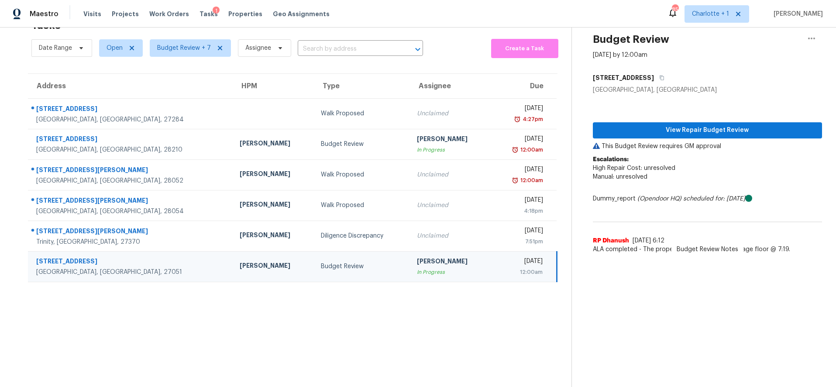
click at [240, 261] on div "[PERSON_NAME]" at bounding box center [273, 266] width 67 height 11
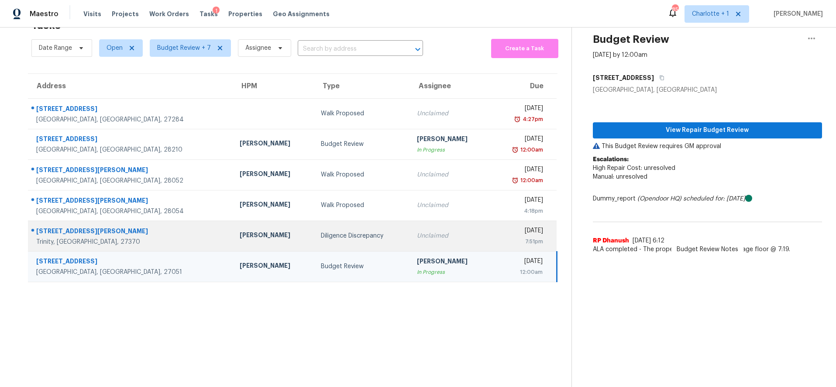
click at [240, 231] on div "[PERSON_NAME]" at bounding box center [273, 236] width 67 height 11
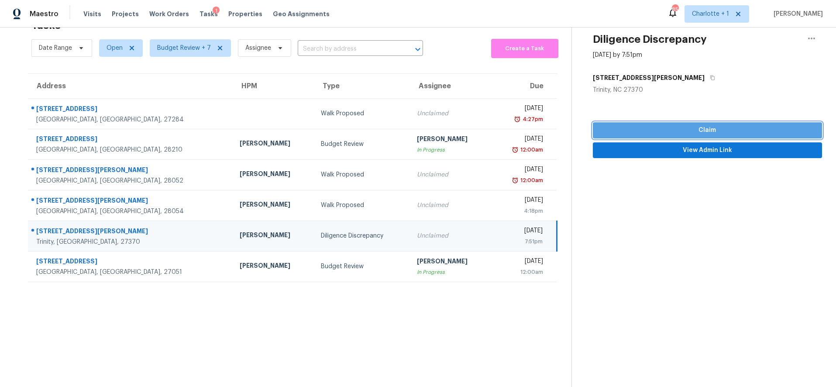
click at [688, 125] on span "Claim" at bounding box center [708, 130] width 216 height 11
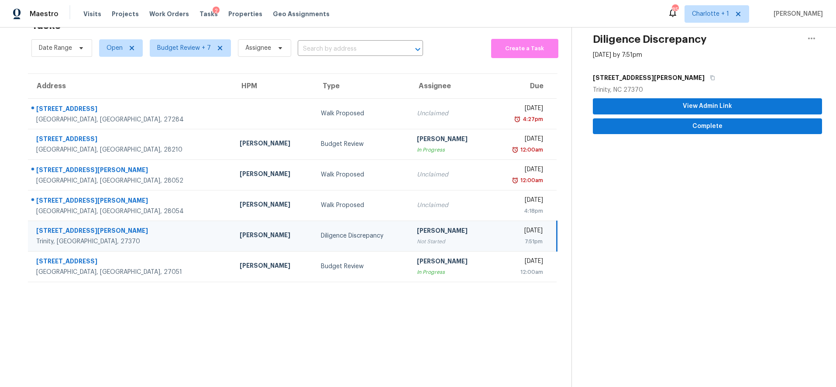
click at [240, 231] on div "[PERSON_NAME]" at bounding box center [273, 236] width 67 height 11
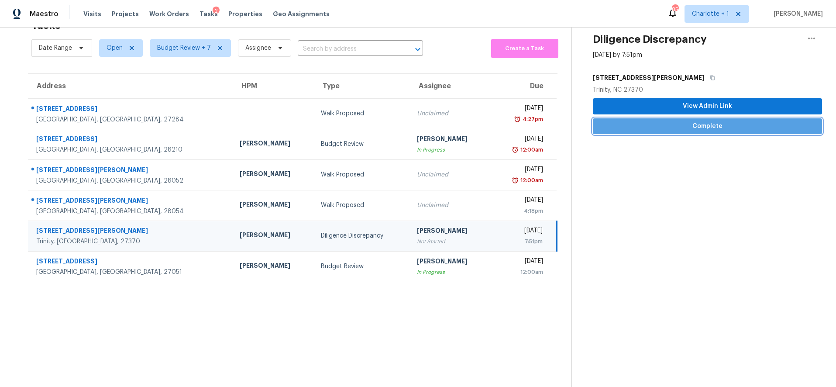
click at [712, 122] on span "Complete" at bounding box center [708, 126] width 216 height 11
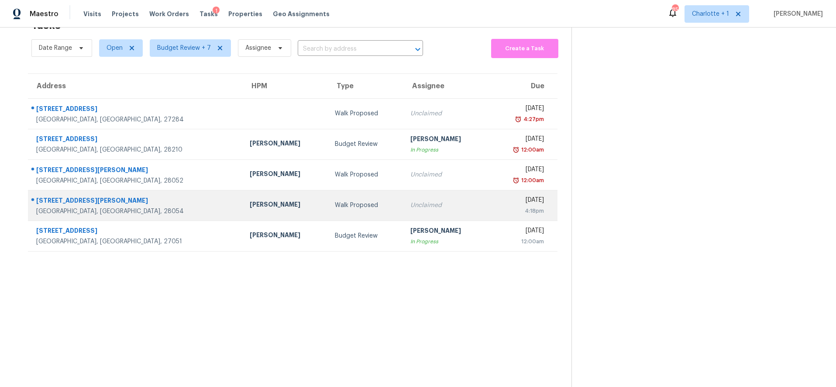
click at [243, 213] on td "[PERSON_NAME]" at bounding box center [285, 205] width 85 height 31
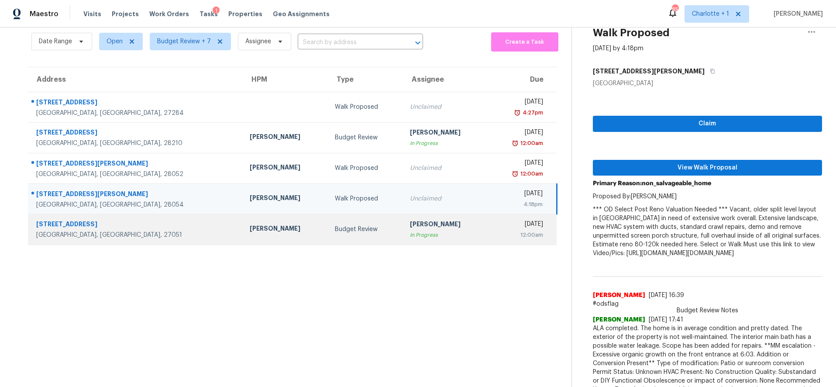
click at [243, 222] on td "[PERSON_NAME]" at bounding box center [285, 229] width 85 height 31
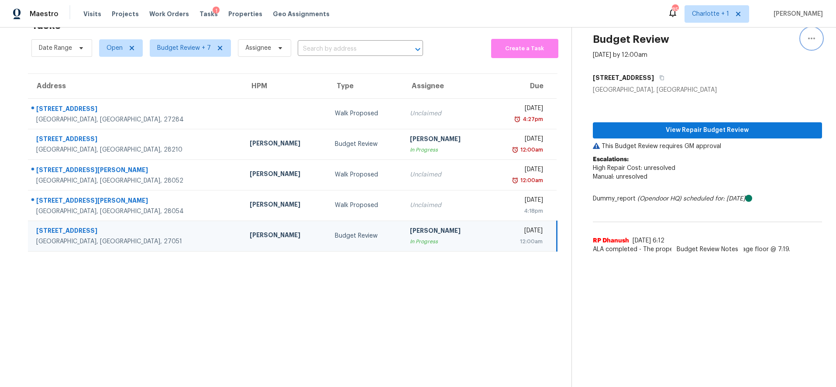
click at [808, 38] on icon "button" at bounding box center [811, 39] width 7 height 2
click at [747, 49] on div "Unclaim this task" at bounding box center [755, 51] width 68 height 9
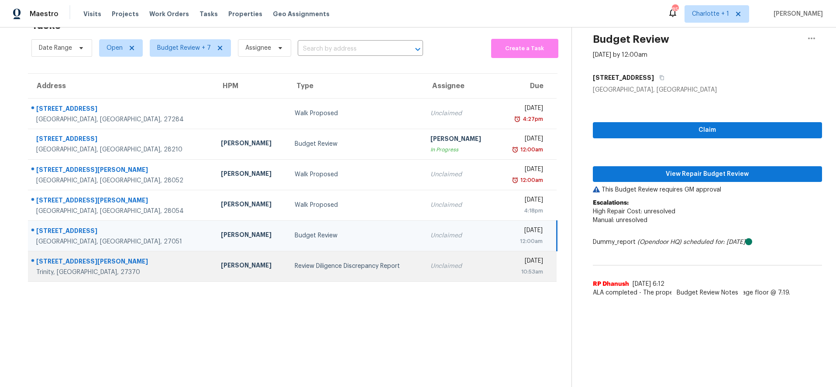
drag, startPoint x: 310, startPoint y: 267, endPoint x: 315, endPoint y: 267, distance: 4.4
click at [311, 267] on td "Review Diligence Discrepancy Report" at bounding box center [356, 266] width 136 height 31
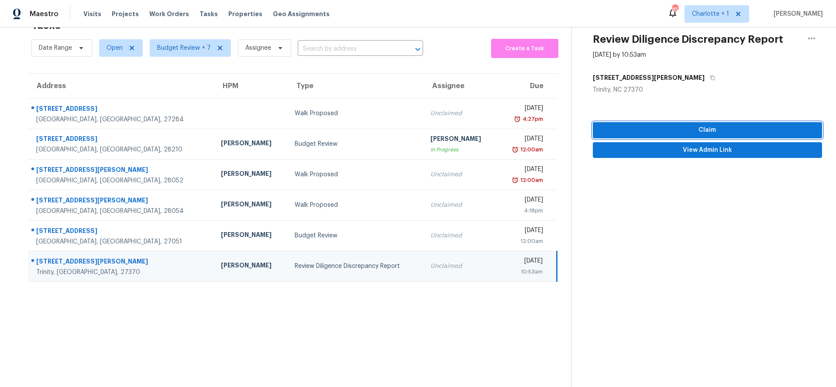
click at [644, 125] on span "Claim" at bounding box center [708, 130] width 216 height 11
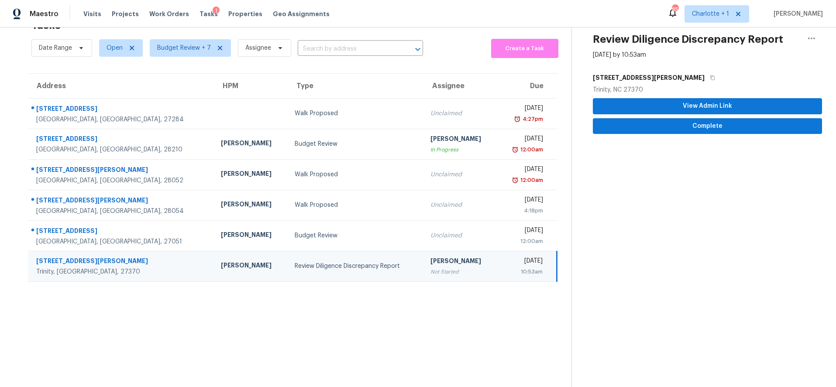
click at [330, 265] on td "Review Diligence Discrepancy Report" at bounding box center [356, 266] width 136 height 31
click at [662, 121] on span "Complete" at bounding box center [708, 126] width 216 height 11
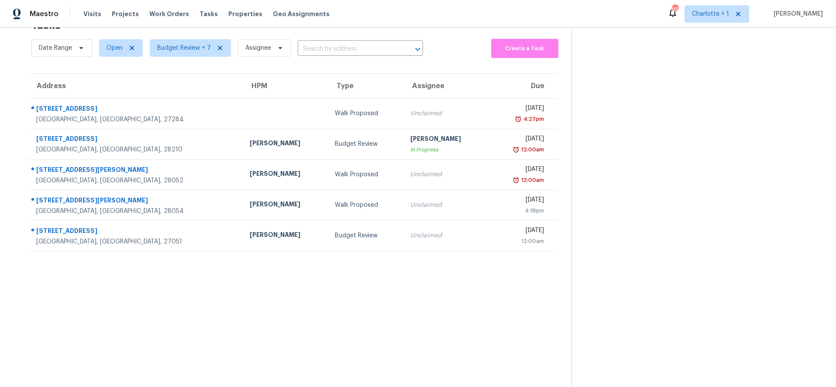
drag, startPoint x: 292, startPoint y: 284, endPoint x: 265, endPoint y: 271, distance: 29.9
click at [292, 284] on section "Tasks 6 Results Date Range Open Budget Review + 7 Assignee ​ Create a Task Addr…" at bounding box center [293, 200] width 558 height 373
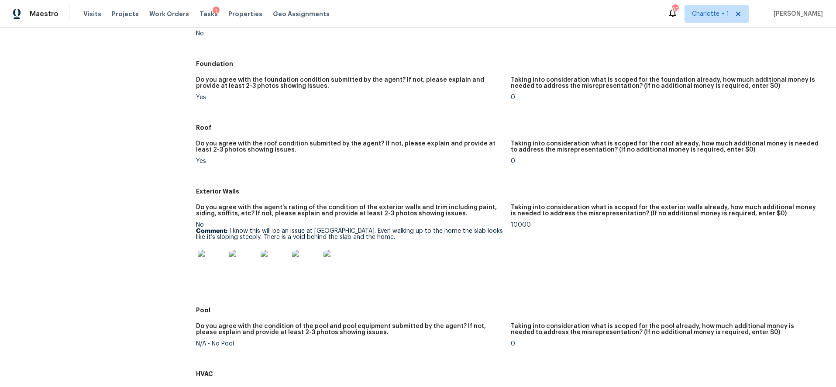
scroll to position [279, 0]
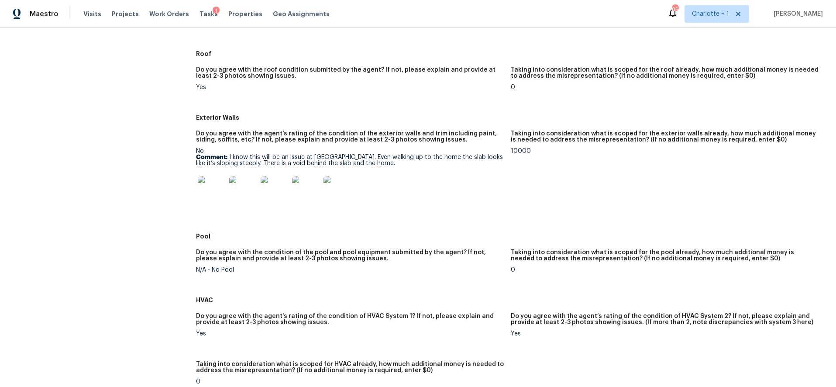
click at [225, 189] on div at bounding box center [211, 190] width 31 height 38
click at [212, 190] on img at bounding box center [212, 190] width 28 height 28
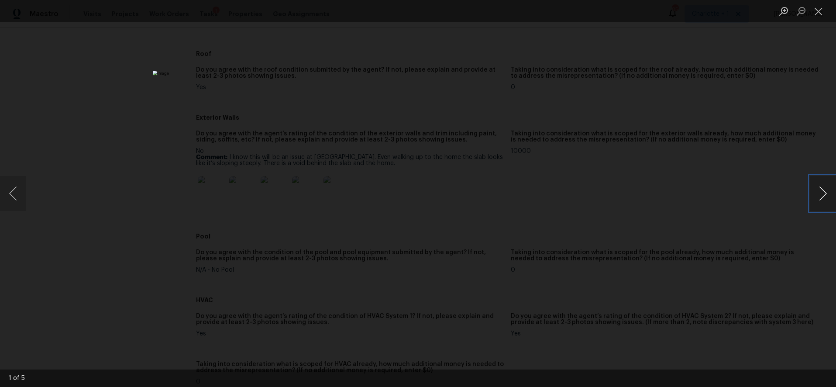
click at [817, 189] on button "Next image" at bounding box center [823, 193] width 26 height 35
drag, startPoint x: 817, startPoint y: 189, endPoint x: 762, endPoint y: 221, distance: 63.4
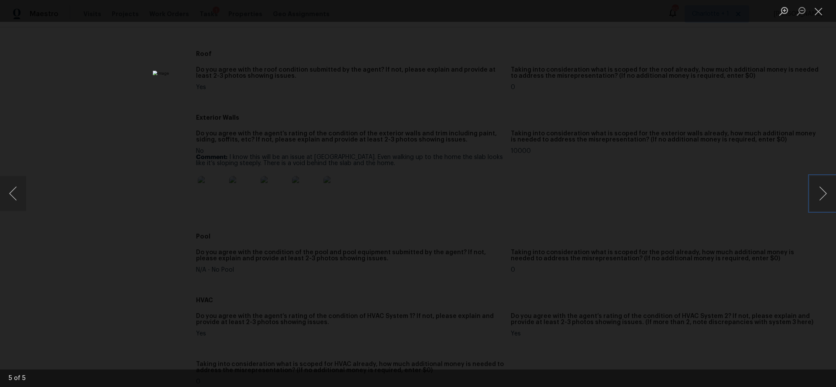
click at [808, 221] on div "5 of 5" at bounding box center [418, 193] width 836 height 387
click at [828, 189] on button "Next image" at bounding box center [823, 193] width 26 height 35
click at [827, 190] on button "Next image" at bounding box center [823, 193] width 26 height 35
drag, startPoint x: 713, startPoint y: 168, endPoint x: 613, endPoint y: 104, distance: 118.6
click at [711, 166] on div "Lightbox" at bounding box center [418, 193] width 836 height 387
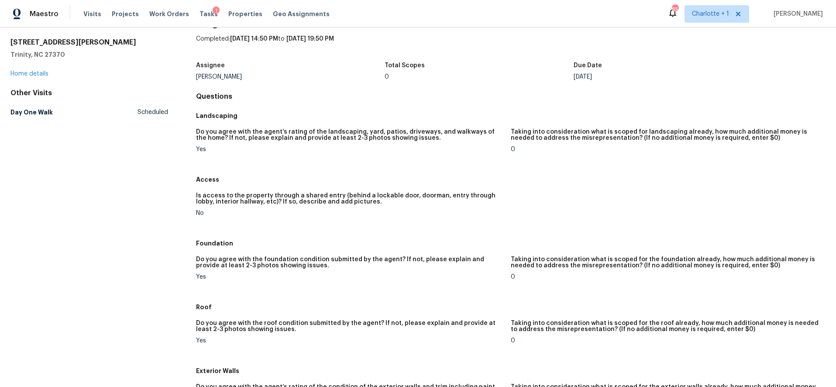
scroll to position [0, 0]
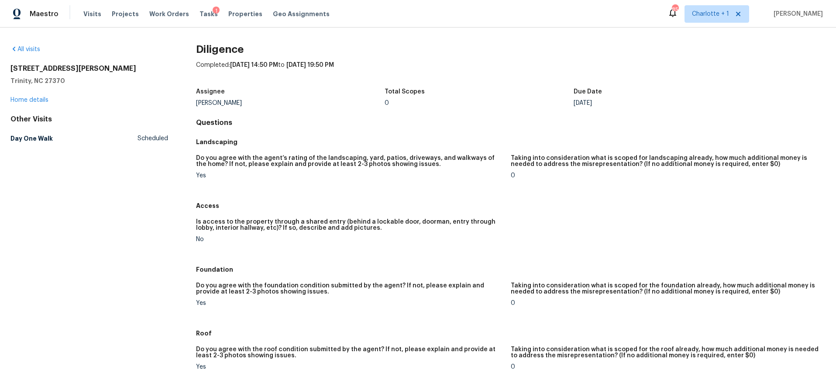
click at [341, 119] on h4 "Questions" at bounding box center [511, 122] width 630 height 9
drag, startPoint x: 65, startPoint y: 59, endPoint x: 64, endPoint y: 65, distance: 6.8
click at [65, 59] on div "All visits [STREET_ADDRESS][PERSON_NAME] Home details Other Visits Day One Walk…" at bounding box center [89, 95] width 158 height 101
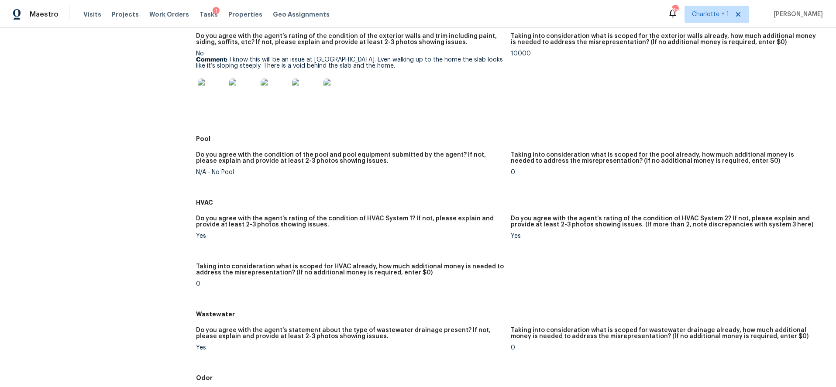
scroll to position [348, 0]
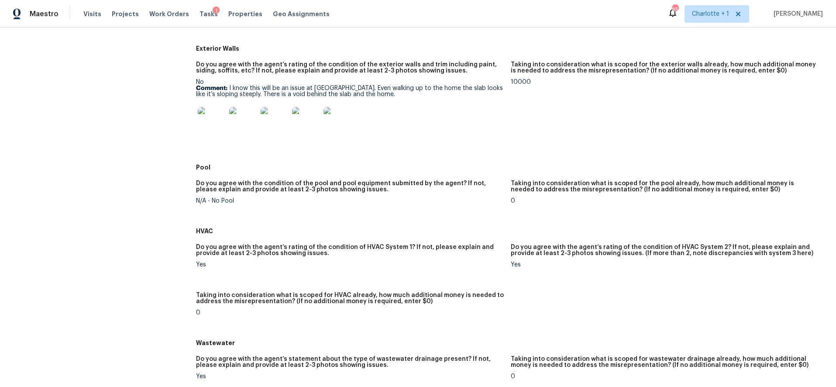
click at [210, 116] on img at bounding box center [212, 121] width 28 height 28
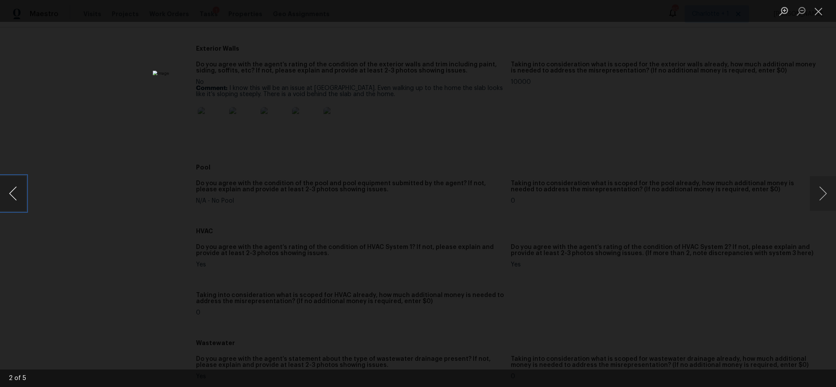
click at [16, 191] on button "Previous image" at bounding box center [13, 193] width 26 height 35
click at [822, 194] on button "Next image" at bounding box center [823, 193] width 26 height 35
click at [823, 198] on button "Next image" at bounding box center [823, 193] width 26 height 35
click at [823, 189] on button "Next image" at bounding box center [823, 193] width 26 height 35
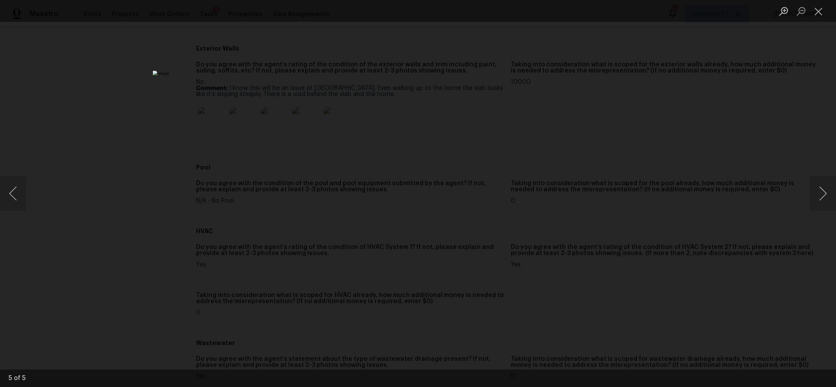
drag, startPoint x: 692, startPoint y: 198, endPoint x: 548, endPoint y: 182, distance: 145.0
click at [692, 198] on div "Lightbox" at bounding box center [418, 193] width 836 height 387
